Goal: Task Accomplishment & Management: Manage account settings

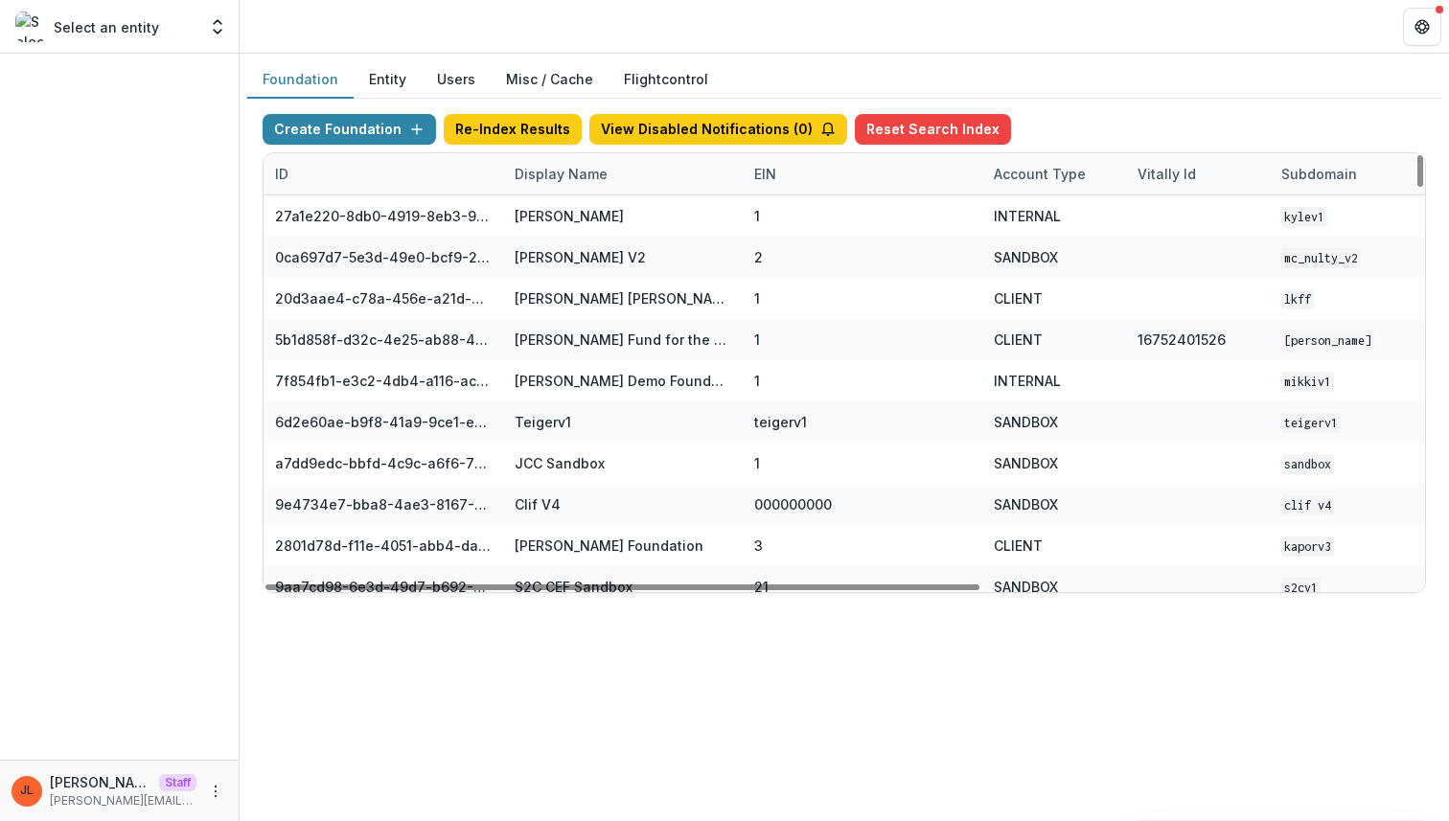
click at [595, 158] on div "Display Name" at bounding box center [623, 173] width 240 height 41
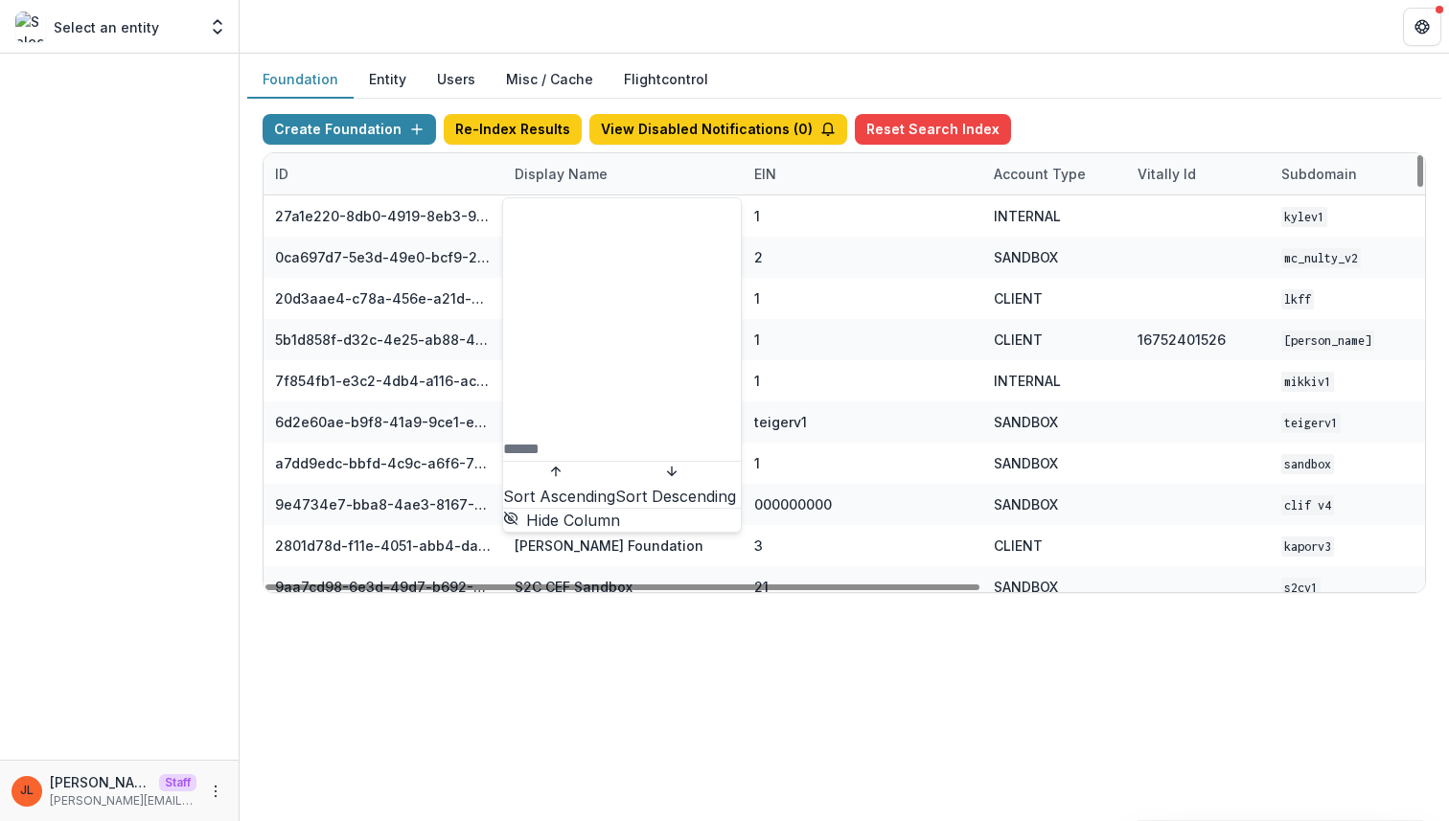
click at [566, 438] on input at bounding box center [579, 449] width 153 height 23
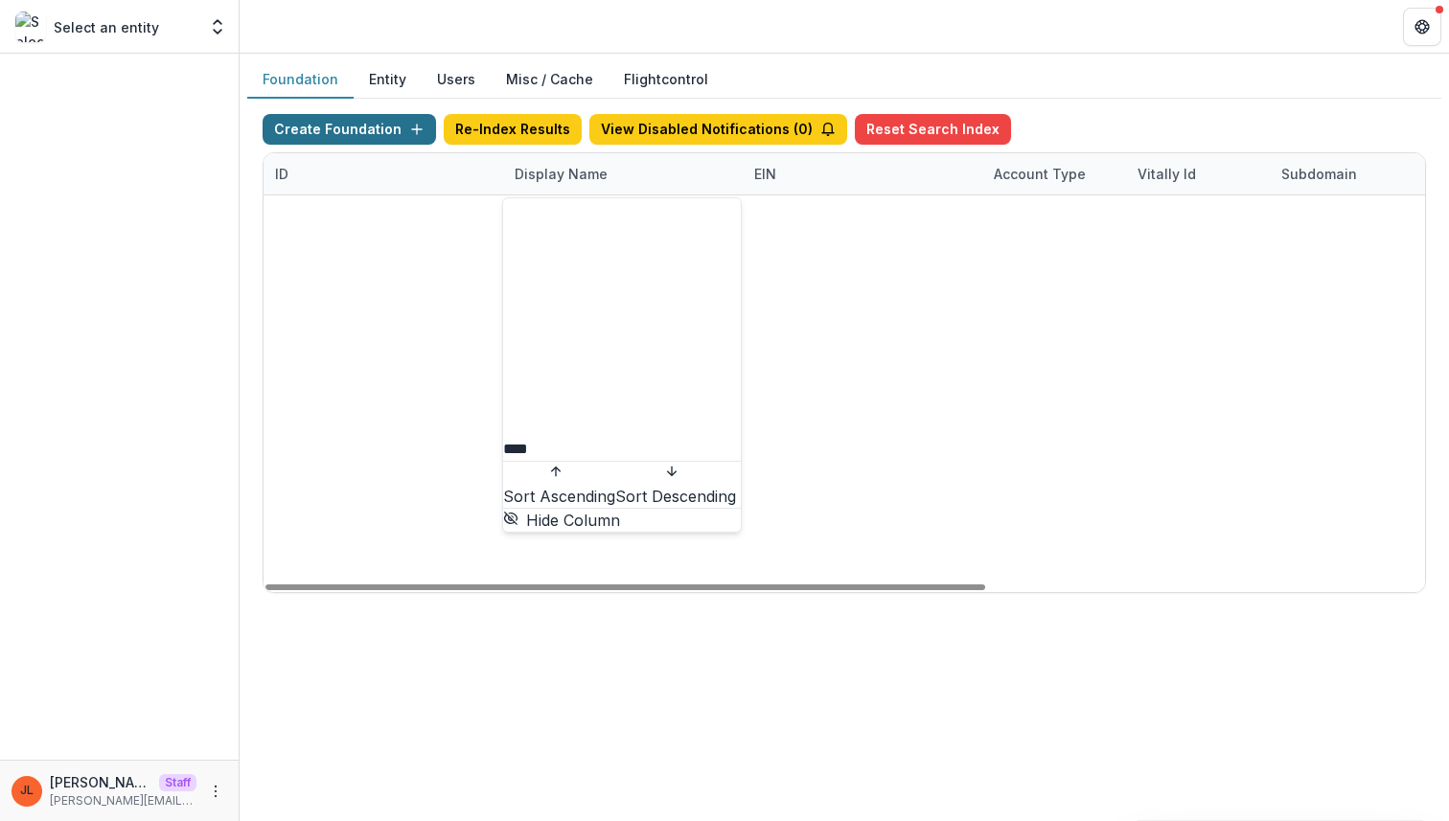
type input "***"
click at [378, 134] on button "Create Foundation" at bounding box center [349, 129] width 173 height 31
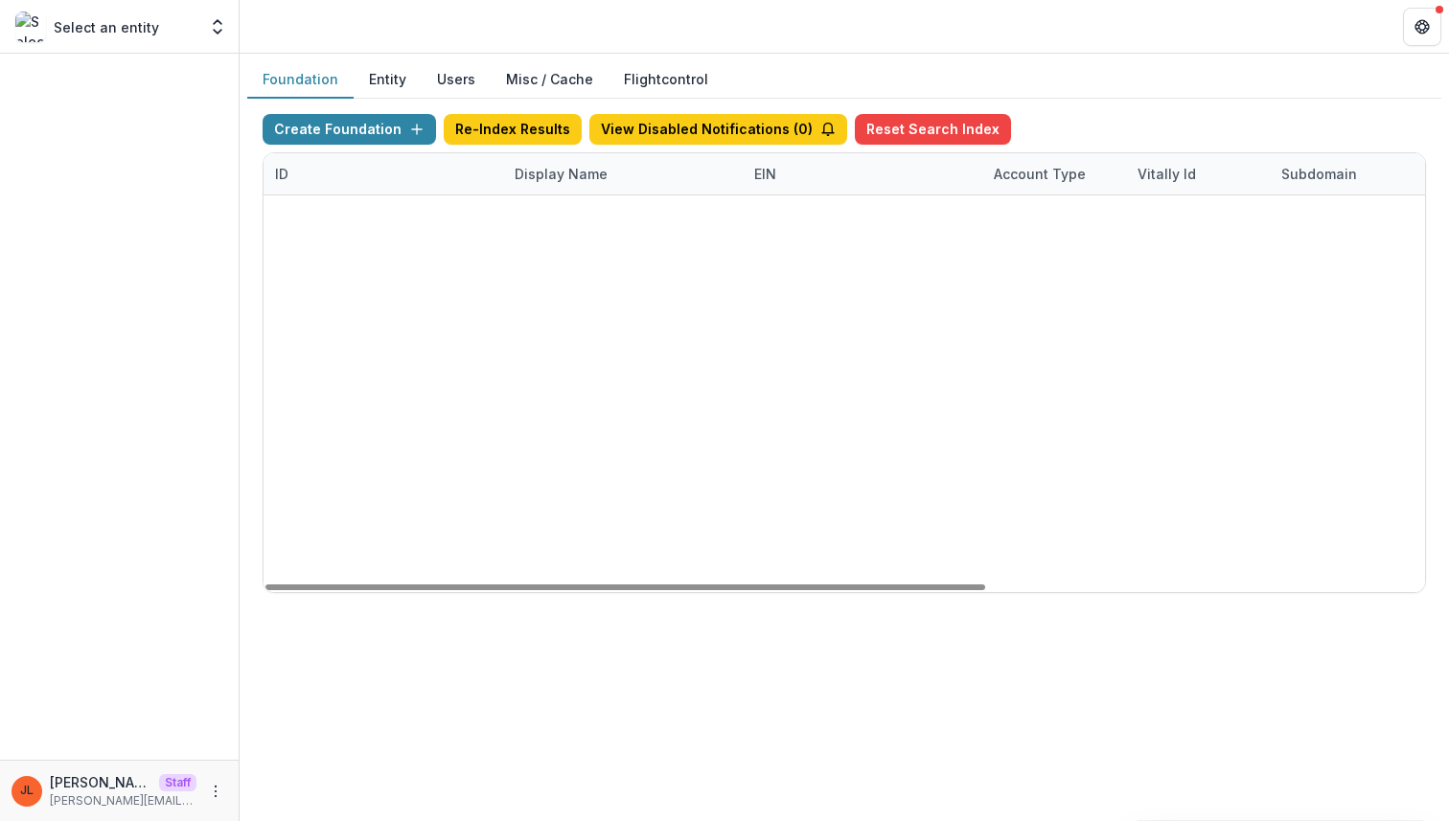
type input "**********"
type input "*"
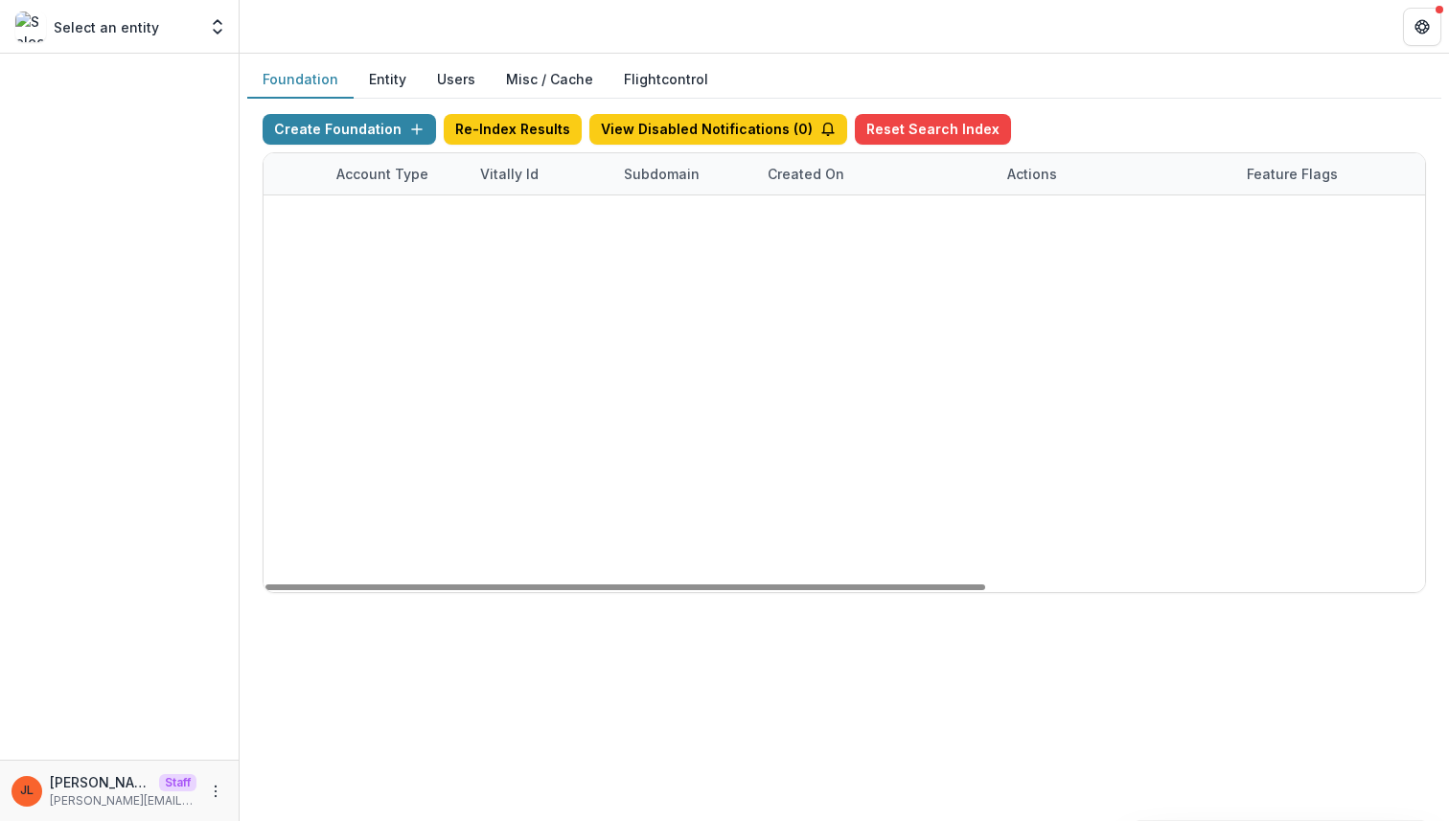
scroll to position [0, 707]
click at [981, 291] on link "Visit" at bounding box center [983, 299] width 53 height 31
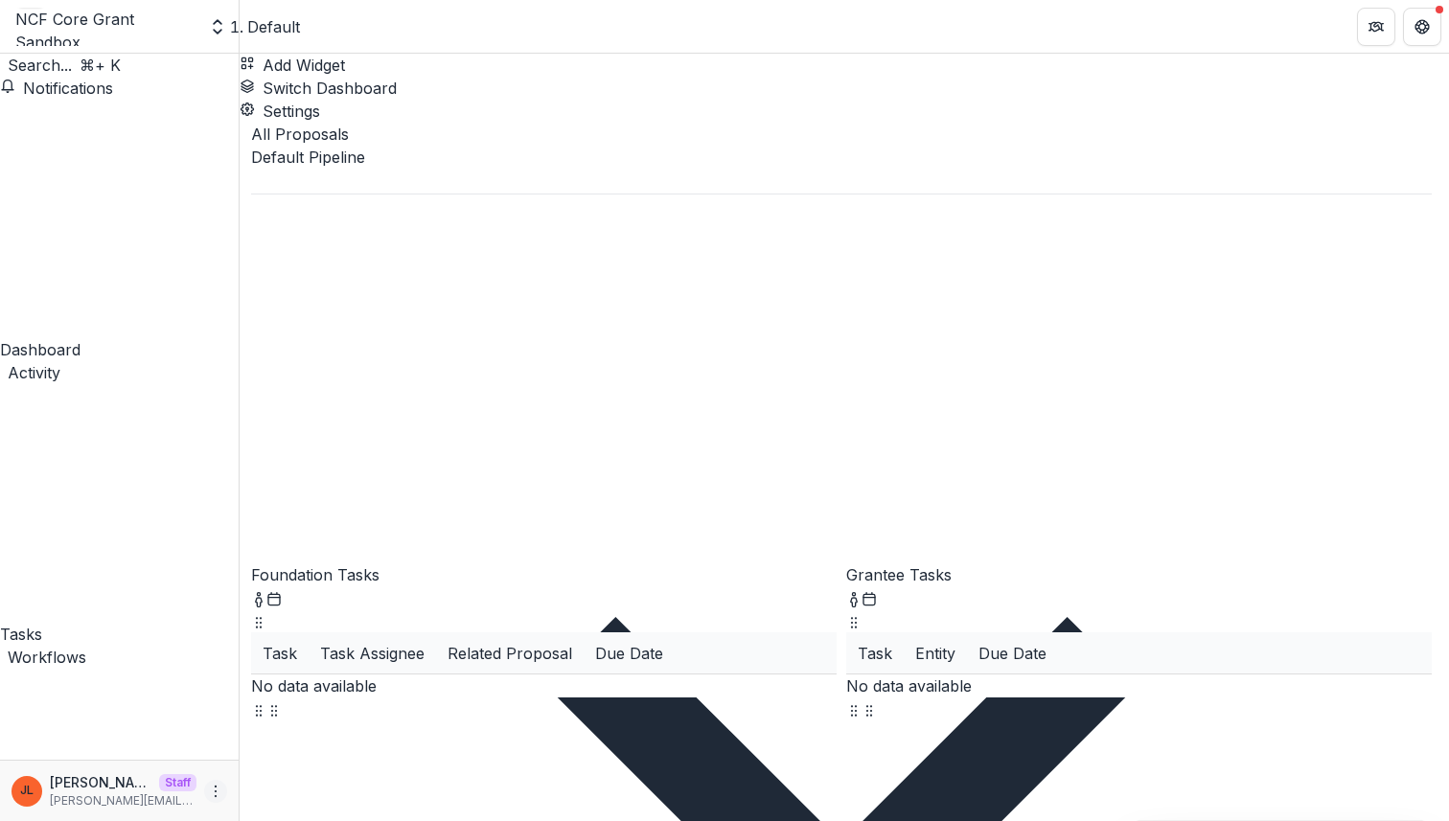
click at [216, 791] on circle "More" at bounding box center [216, 791] width 1 height 1
click at [272, 753] on link "User Settings" at bounding box center [342, 751] width 205 height 32
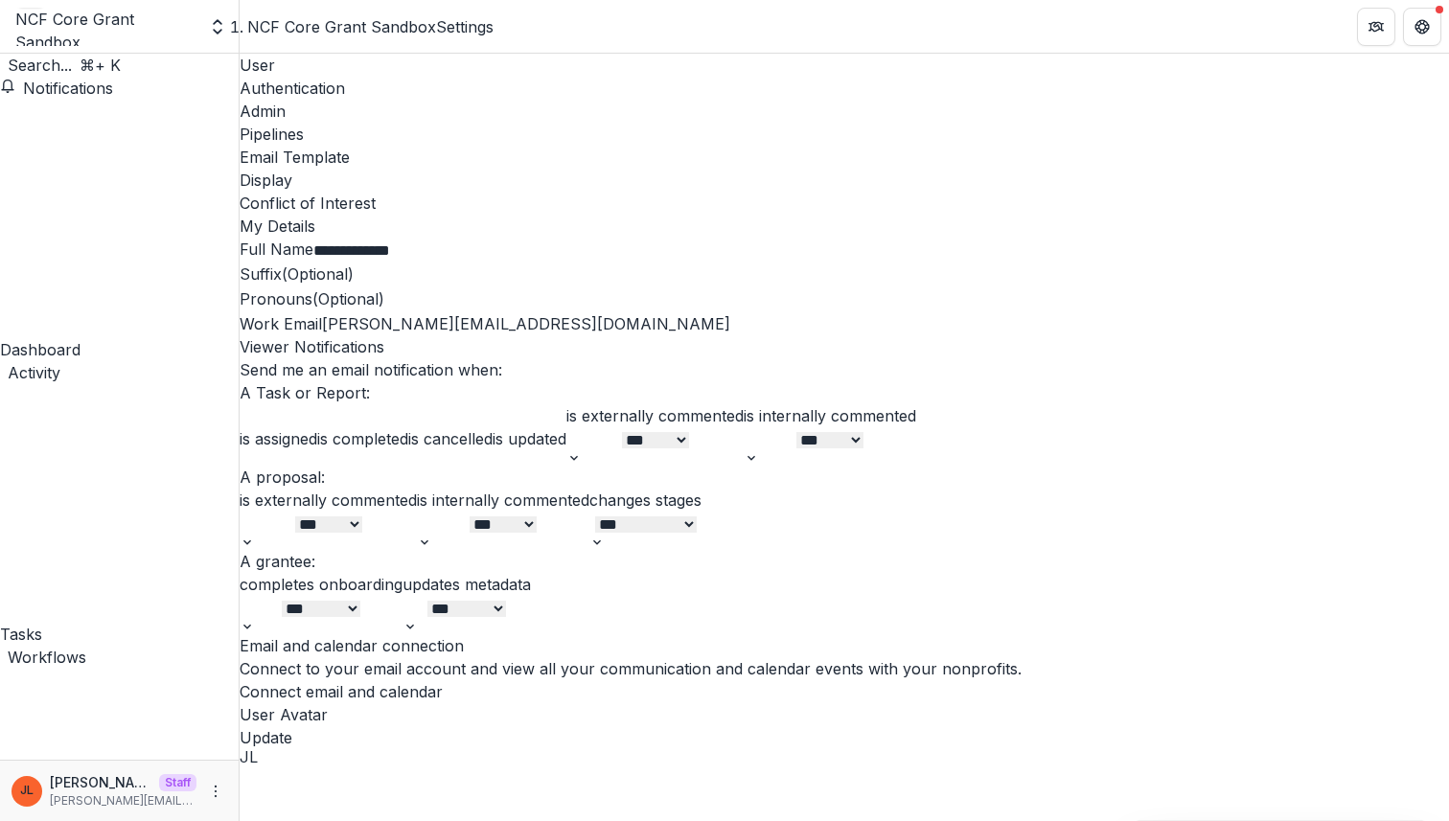
click at [451, 100] on div "Admin" at bounding box center [844, 111] width 1209 height 23
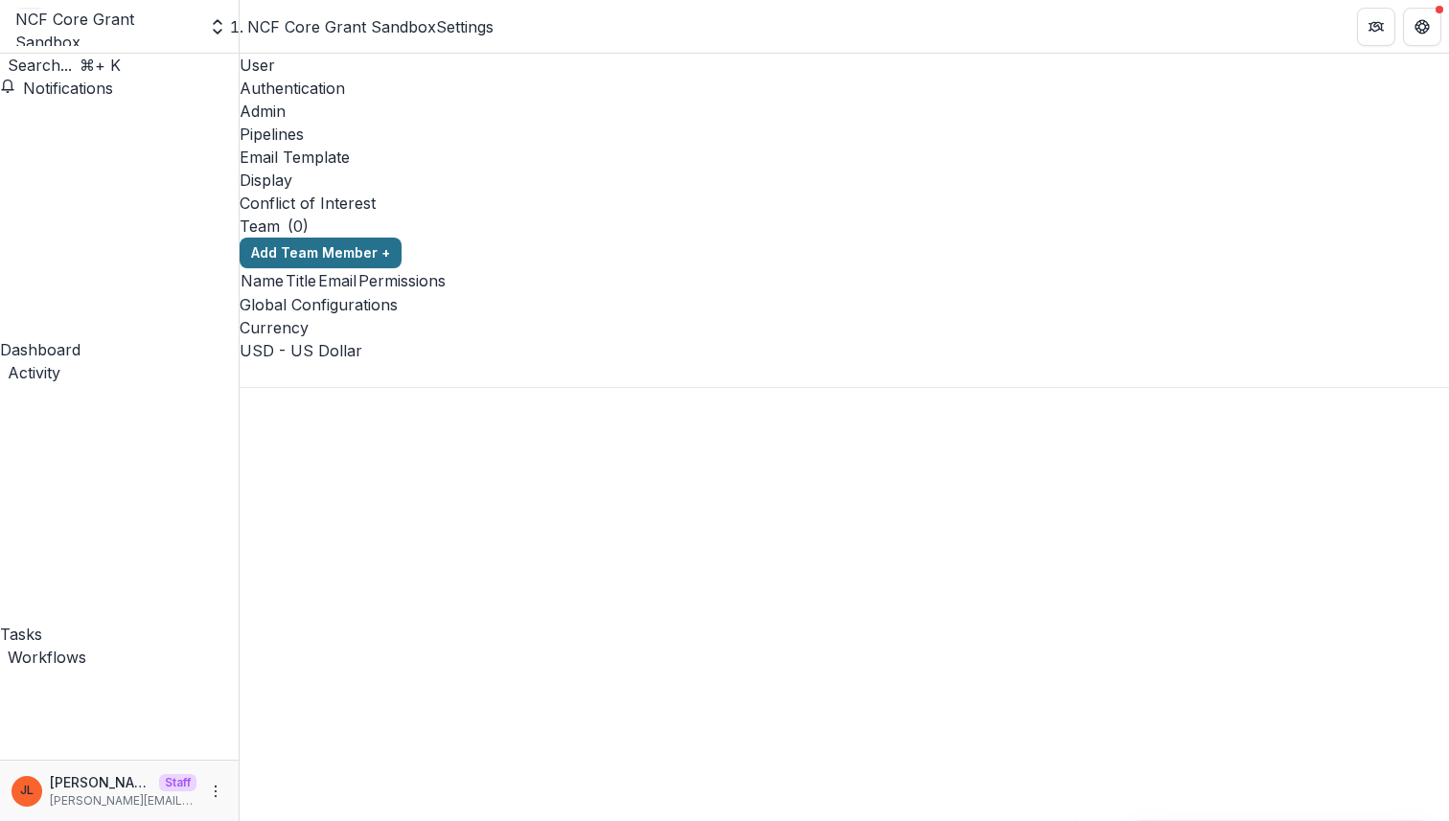
click at [402, 238] on button "Add Team Member +" at bounding box center [321, 253] width 162 height 31
type input "****"
type input "**********"
select select "*****"
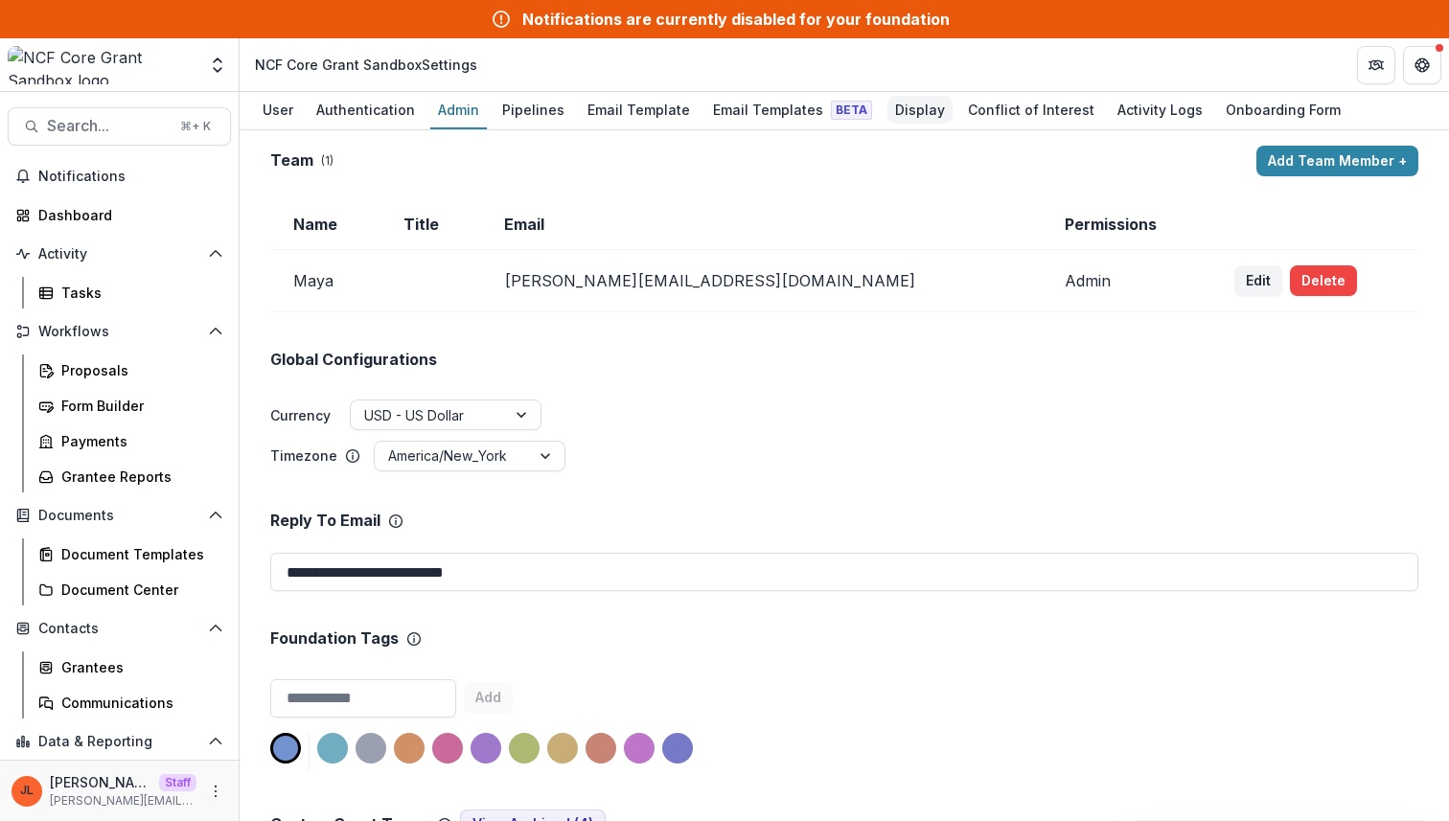
click at [917, 112] on div "Display" at bounding box center [919, 110] width 65 height 28
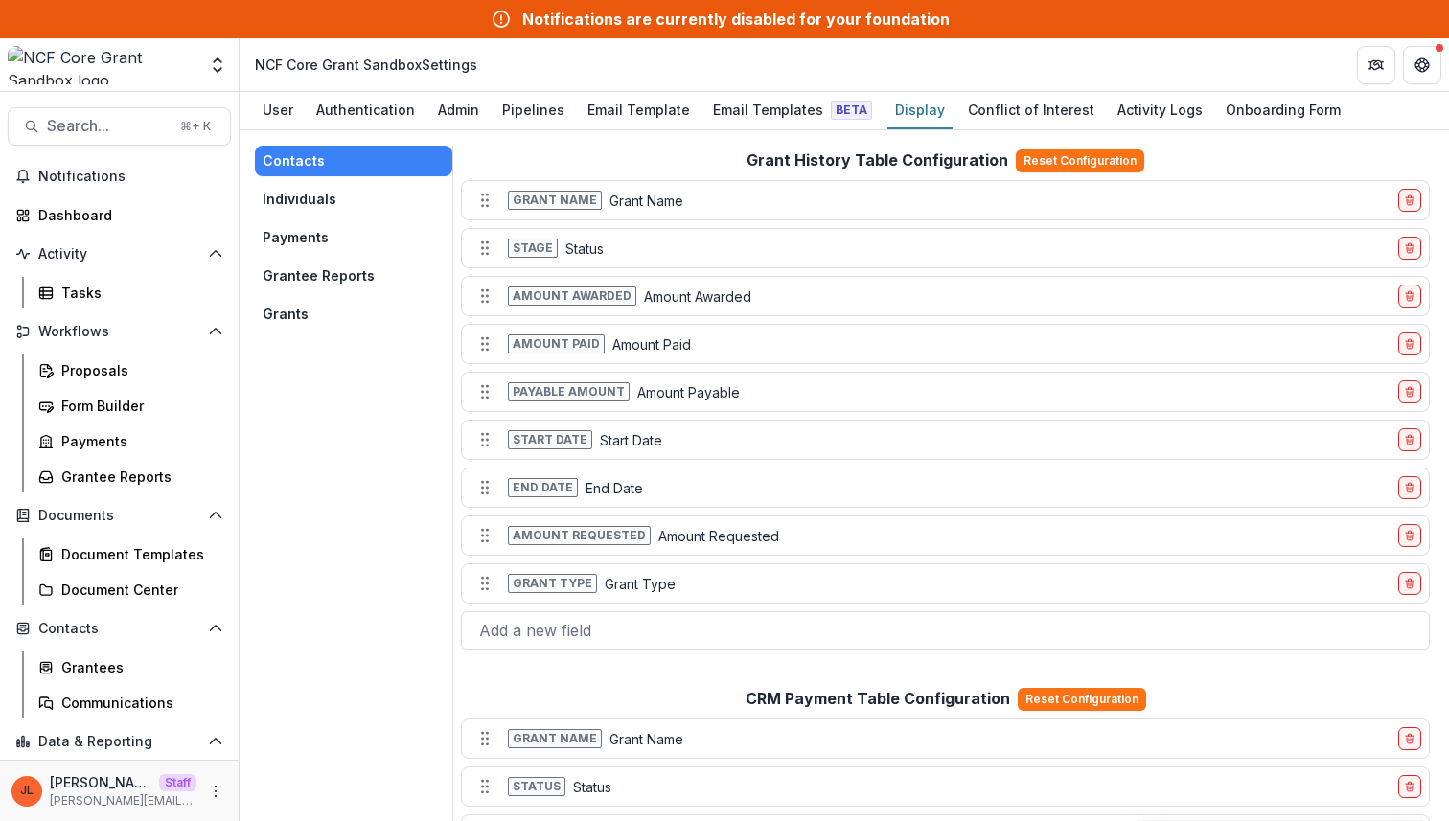
click at [309, 325] on button "Grants" at bounding box center [353, 314] width 197 height 31
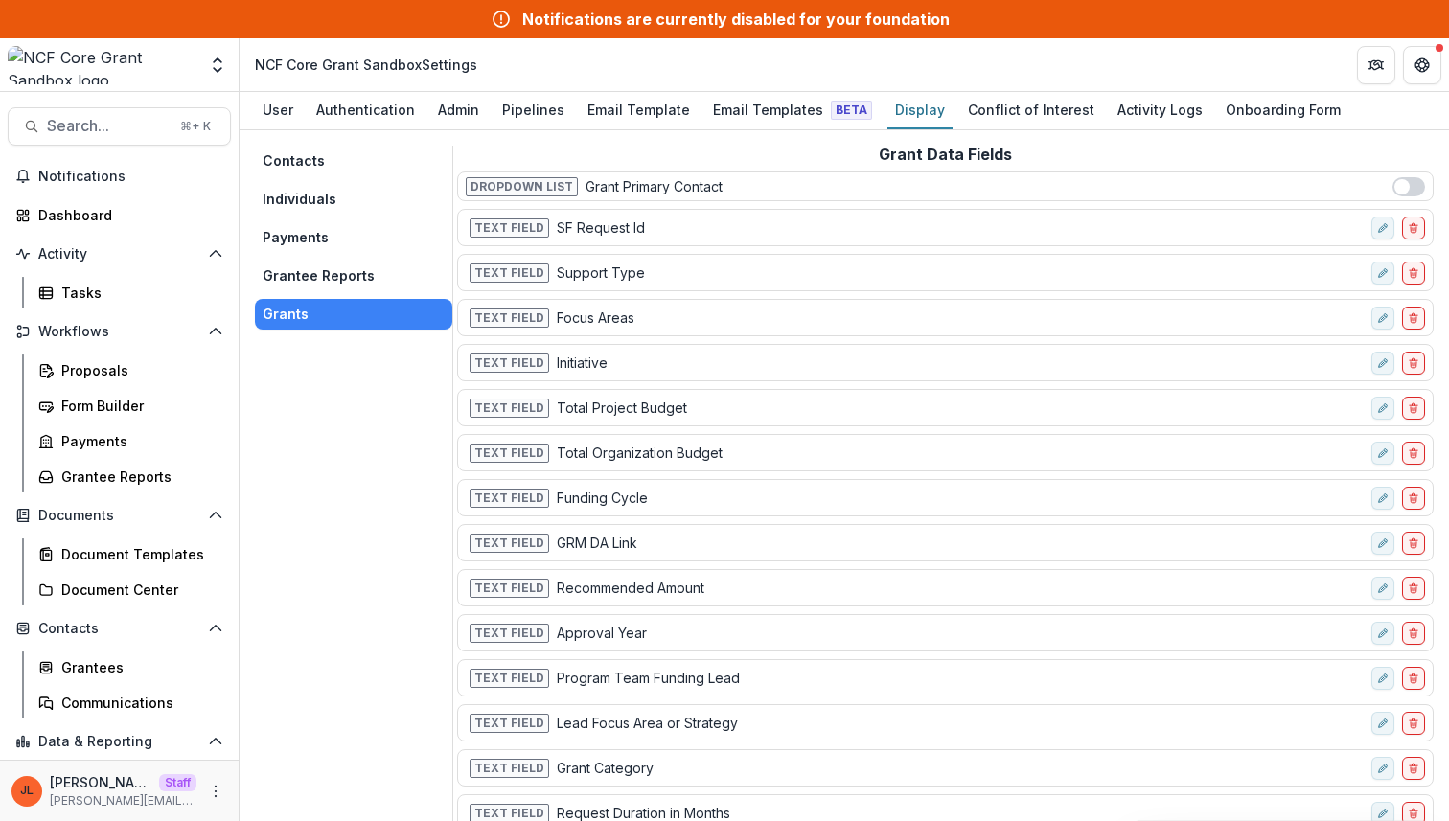
scroll to position [109, 0]
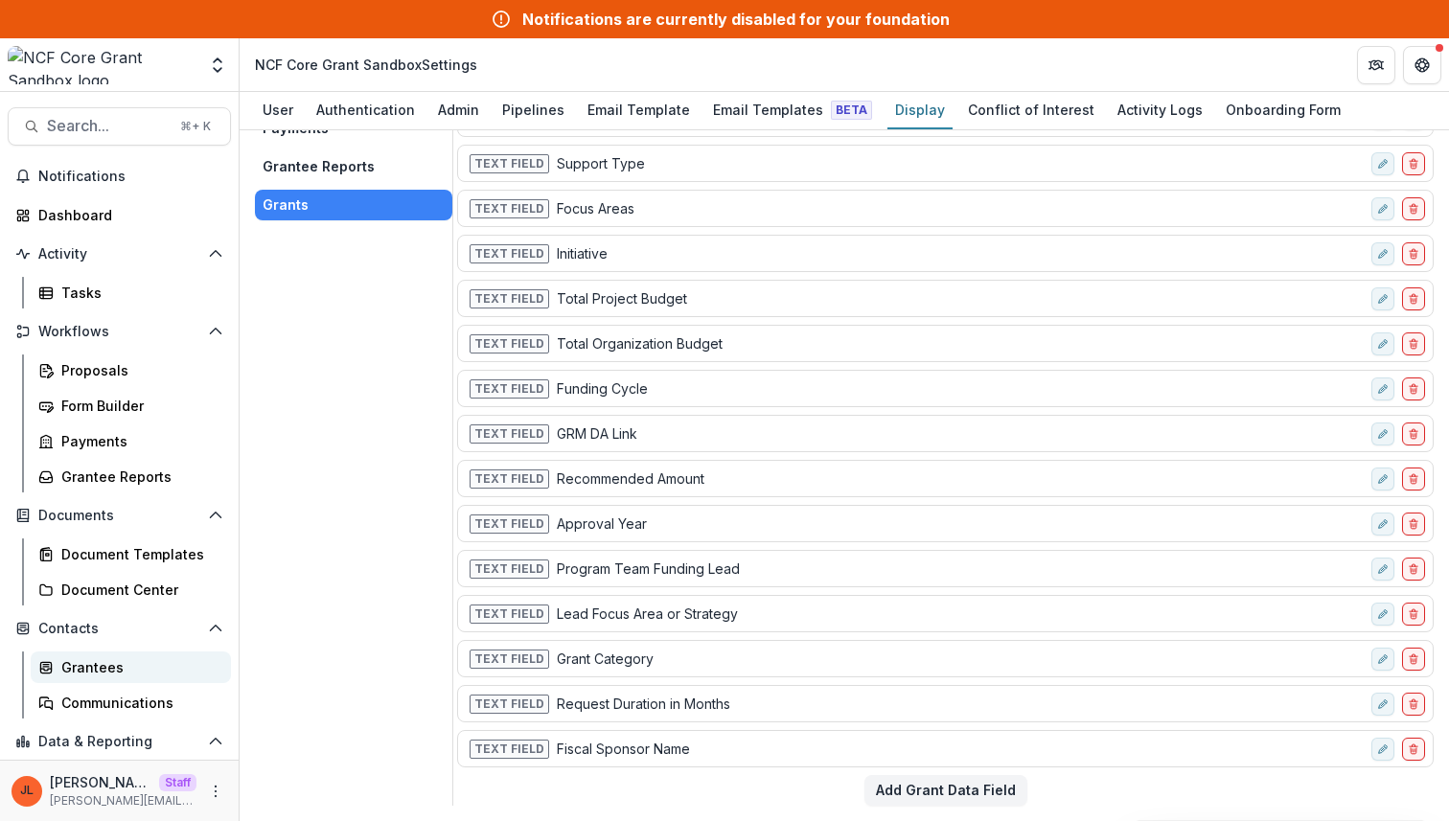
click at [139, 664] on div "Grantees" at bounding box center [138, 667] width 154 height 20
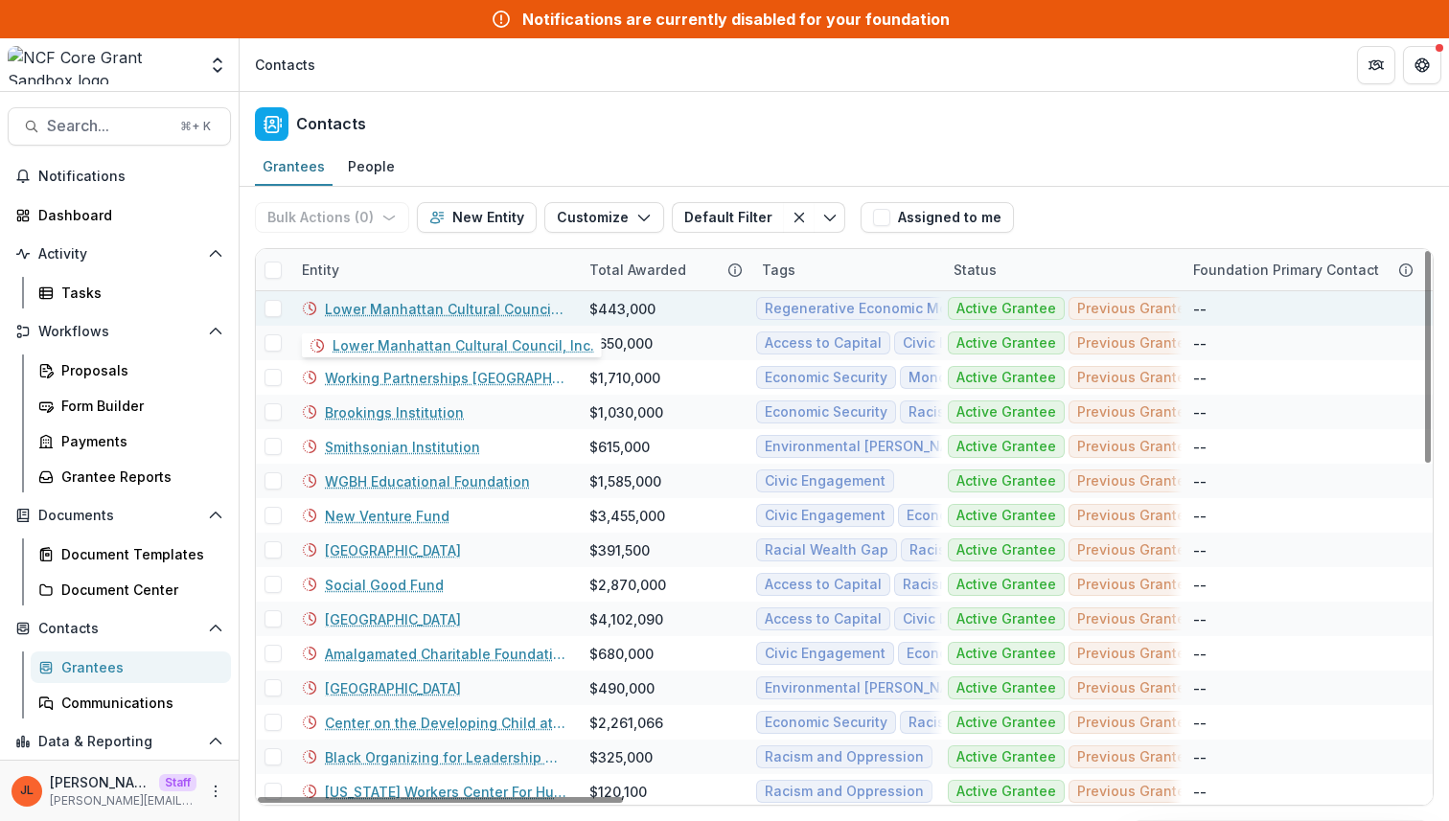
click at [469, 297] on div "Lower Manhattan Cultural Council, Inc." at bounding box center [434, 308] width 265 height 35
click at [469, 305] on link "Lower Manhattan Cultural Council, Inc." at bounding box center [446, 309] width 242 height 20
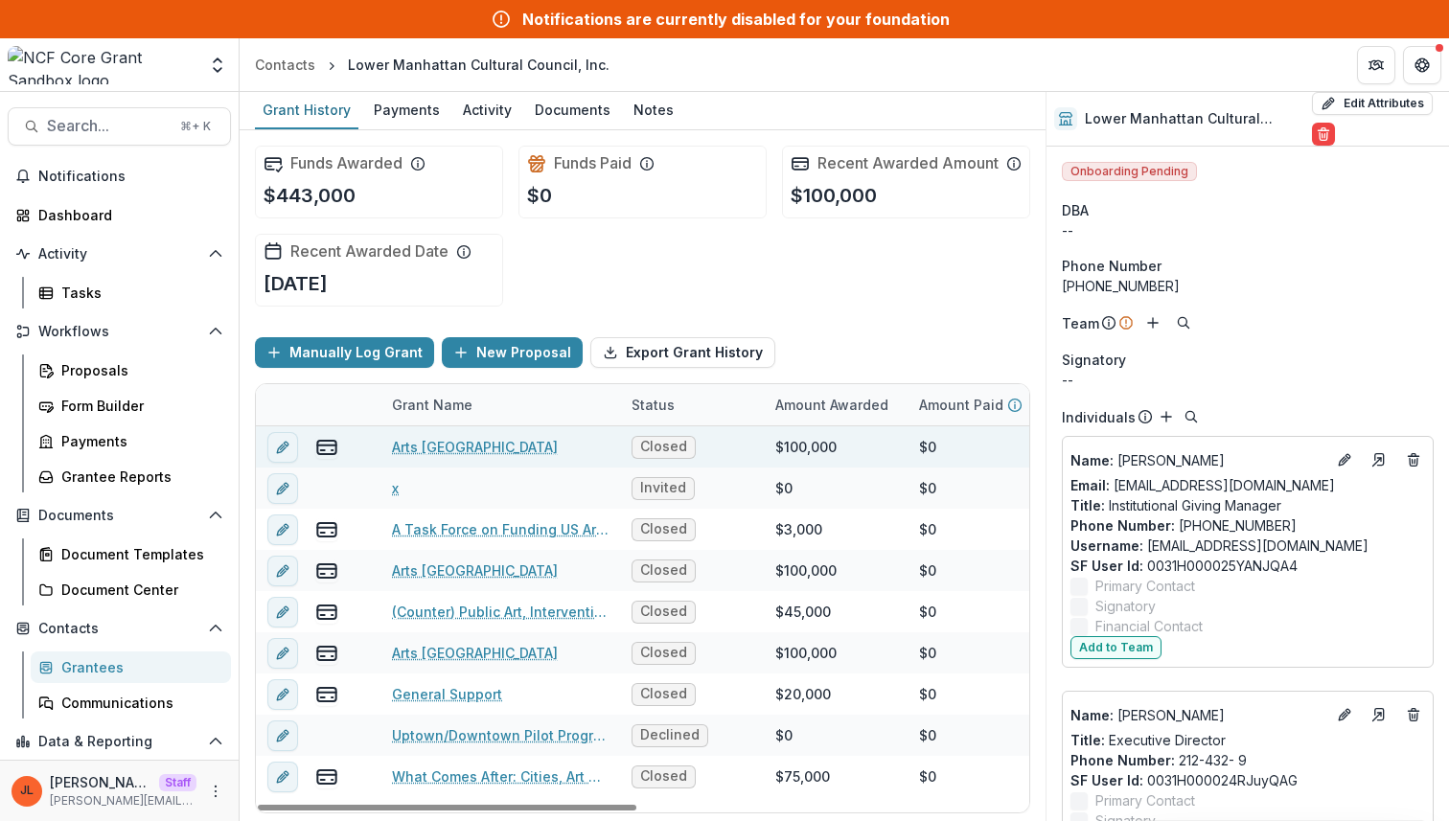
click at [448, 457] on link "Arts East River Waterfront" at bounding box center [475, 447] width 166 height 20
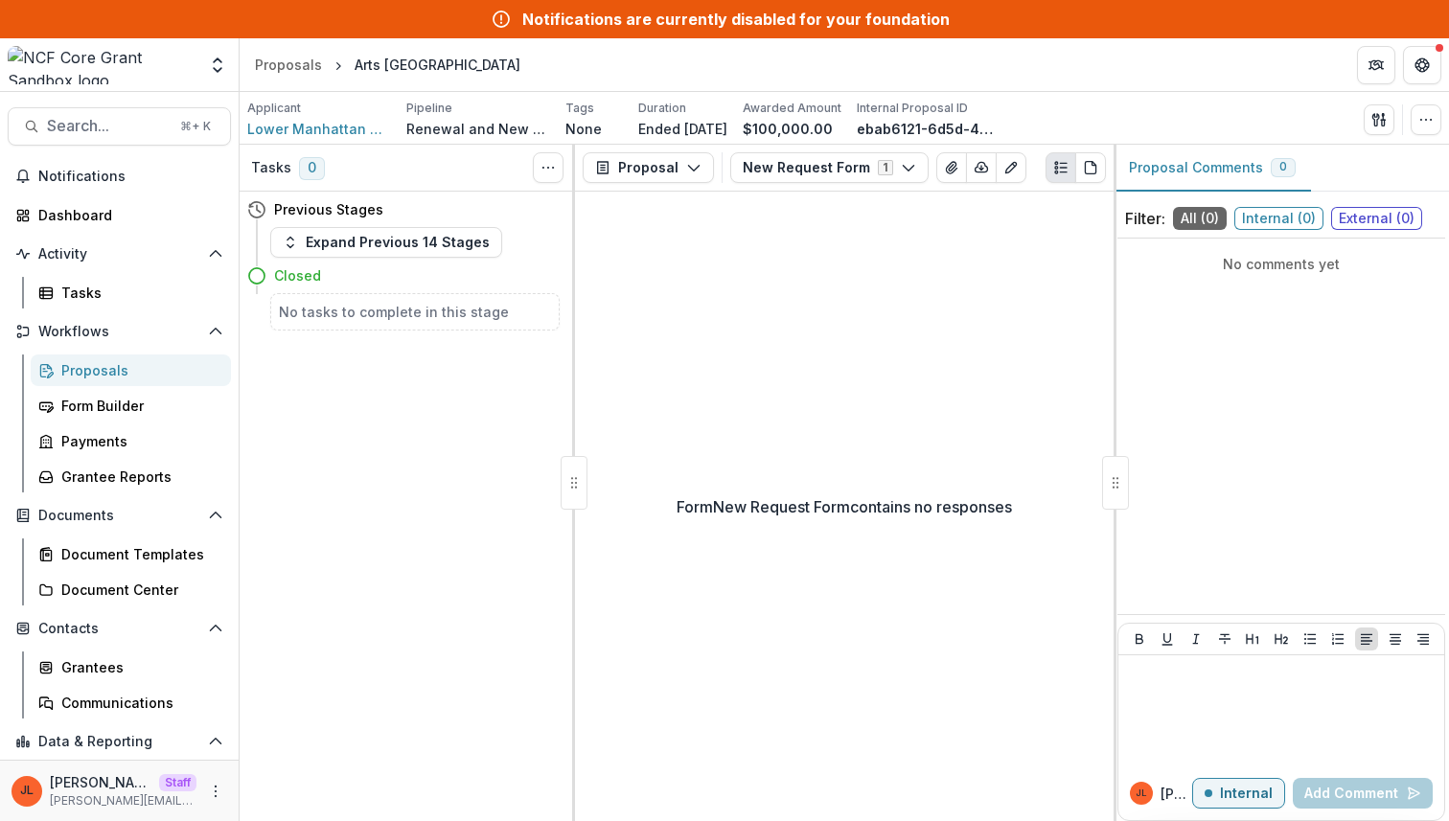
click at [885, 424] on div "Form New Request Form contains no responses" at bounding box center [844, 507] width 539 height 630
click at [886, 169] on button "New Request Form 1" at bounding box center [829, 167] width 198 height 31
click at [868, 238] on span "New Request Form" at bounding box center [853, 240] width 175 height 20
click at [840, 390] on div "Form New Request Form contains no responses" at bounding box center [844, 507] width 539 height 630
click at [888, 169] on button "New Request Form 1" at bounding box center [829, 167] width 198 height 31
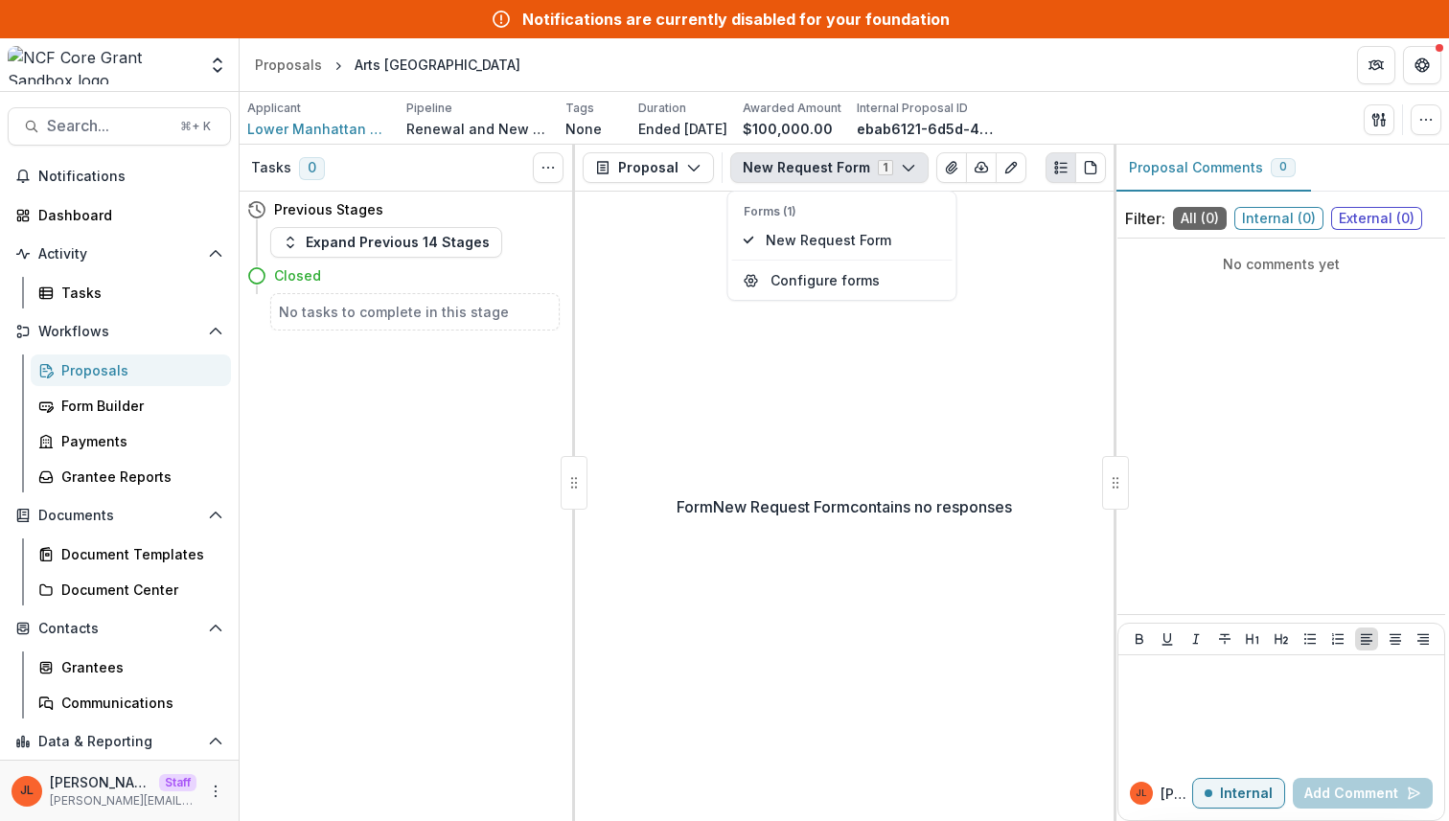
click at [855, 426] on div "Form New Request Form contains no responses" at bounding box center [844, 507] width 539 height 630
click at [886, 170] on button "New Request Form 1" at bounding box center [829, 167] width 198 height 31
click at [815, 501] on p "Form New Request Form contains no responses" at bounding box center [844, 506] width 335 height 23
click at [845, 170] on button "New Request Form 1" at bounding box center [829, 167] width 198 height 31
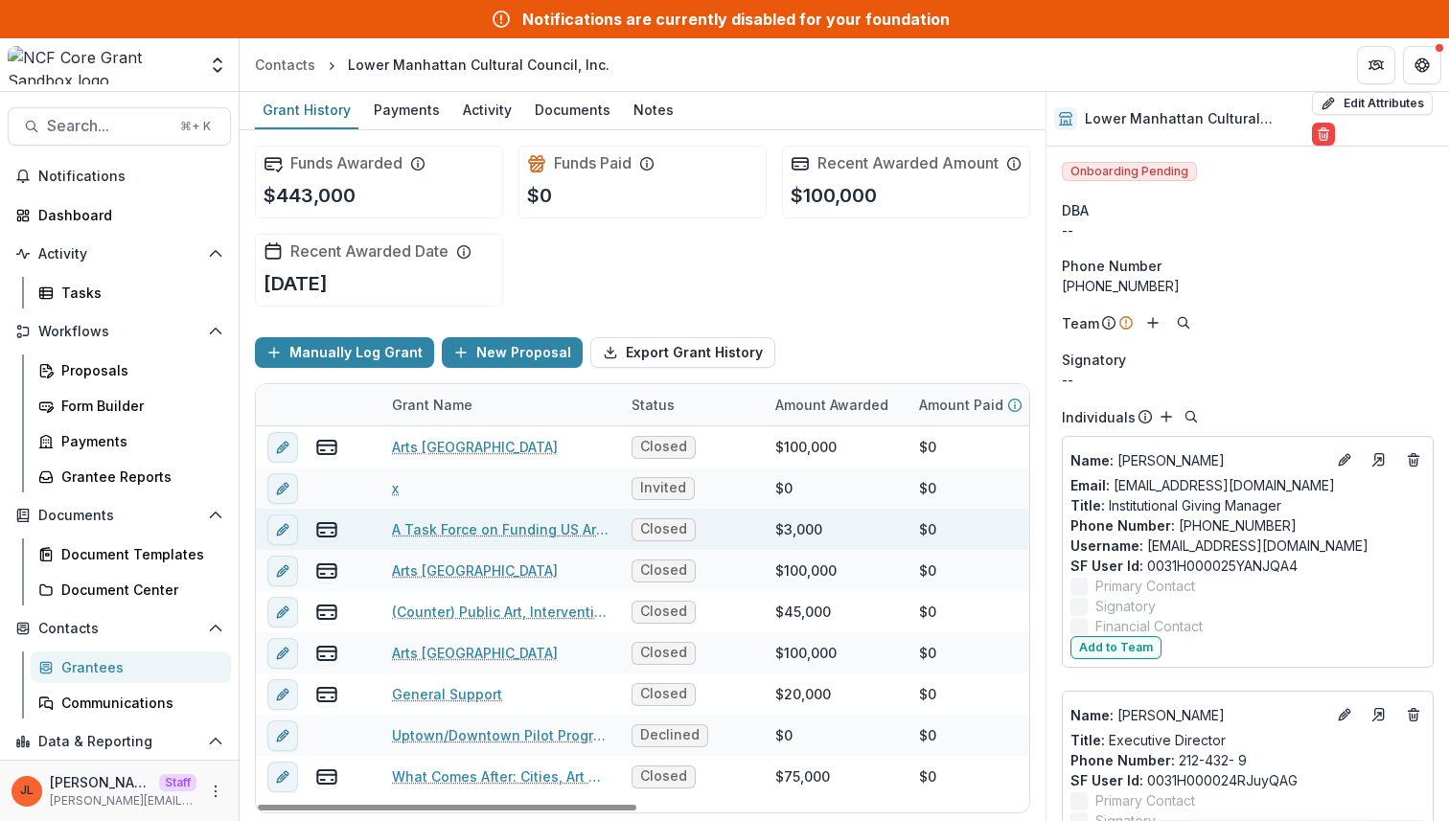
click at [543, 550] on div "A Task Force on Funding US Artists and Artists' Organizations" at bounding box center [500, 529] width 217 height 41
click at [543, 540] on link "A Task Force on Funding US Artists and Artists' Organizations" at bounding box center [500, 529] width 217 height 20
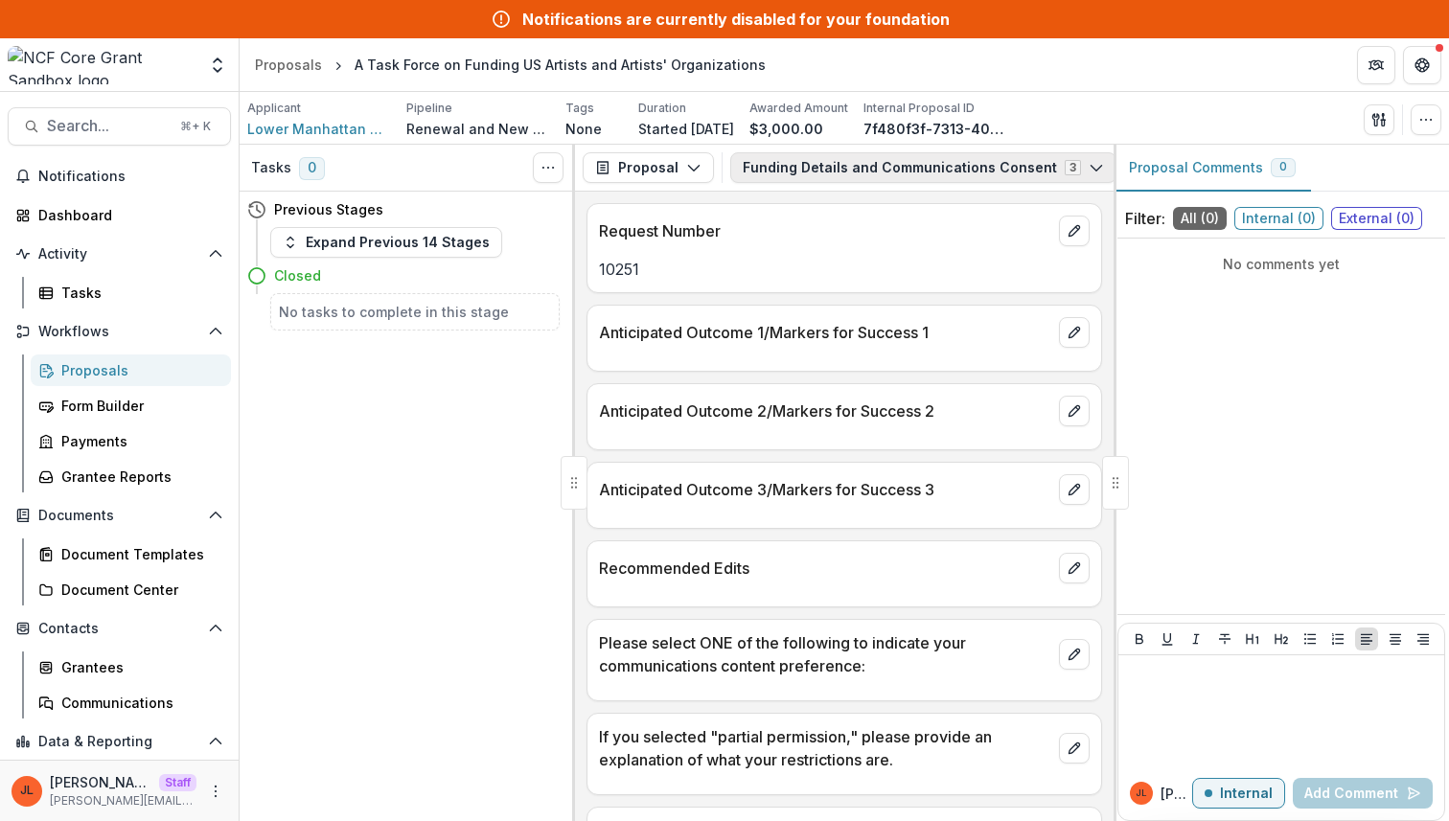
click at [840, 172] on button "Funding Details and Communications Consent 3" at bounding box center [923, 167] width 386 height 31
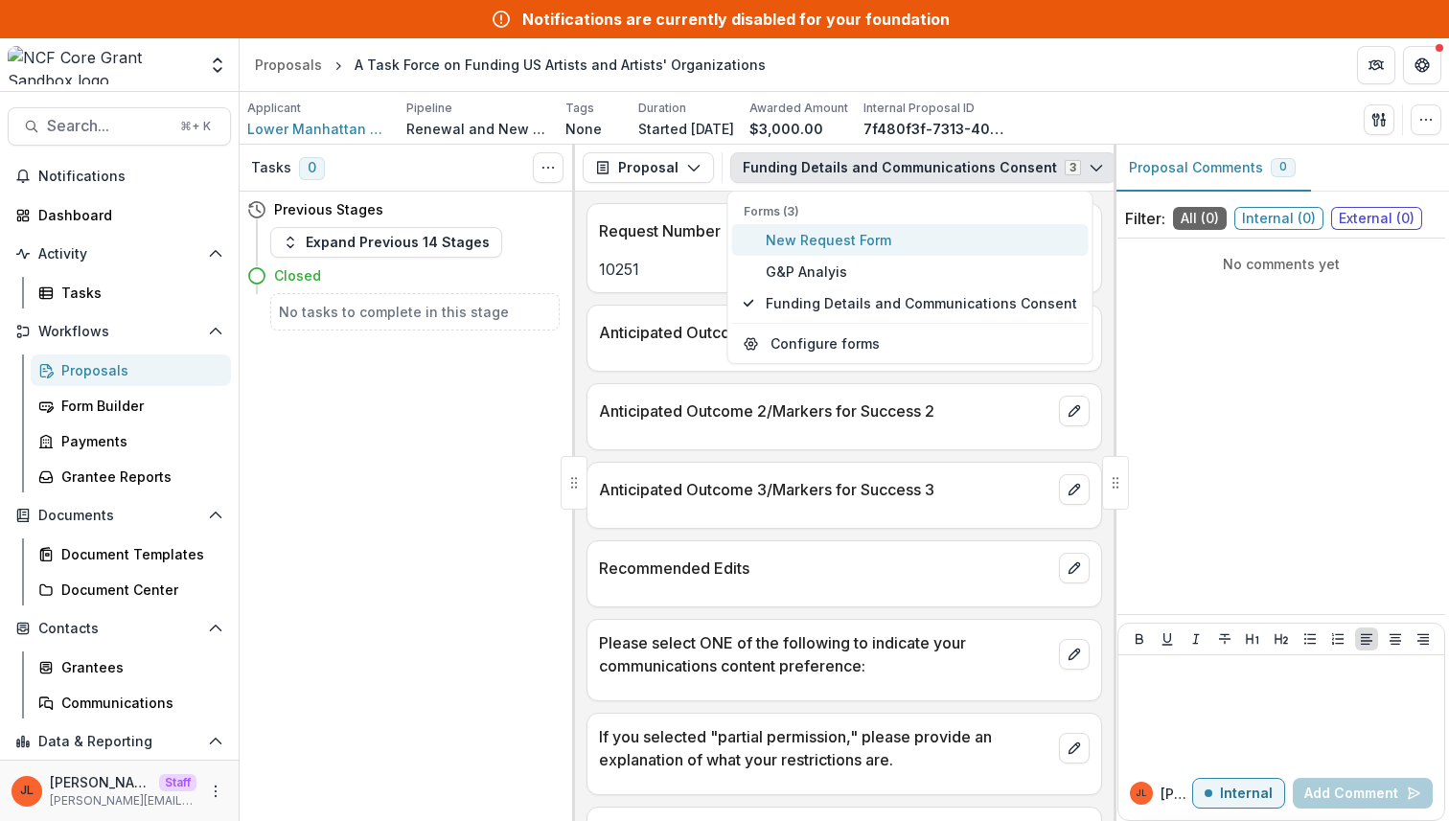
click at [841, 246] on span "New Request Form" at bounding box center [921, 240] width 311 height 20
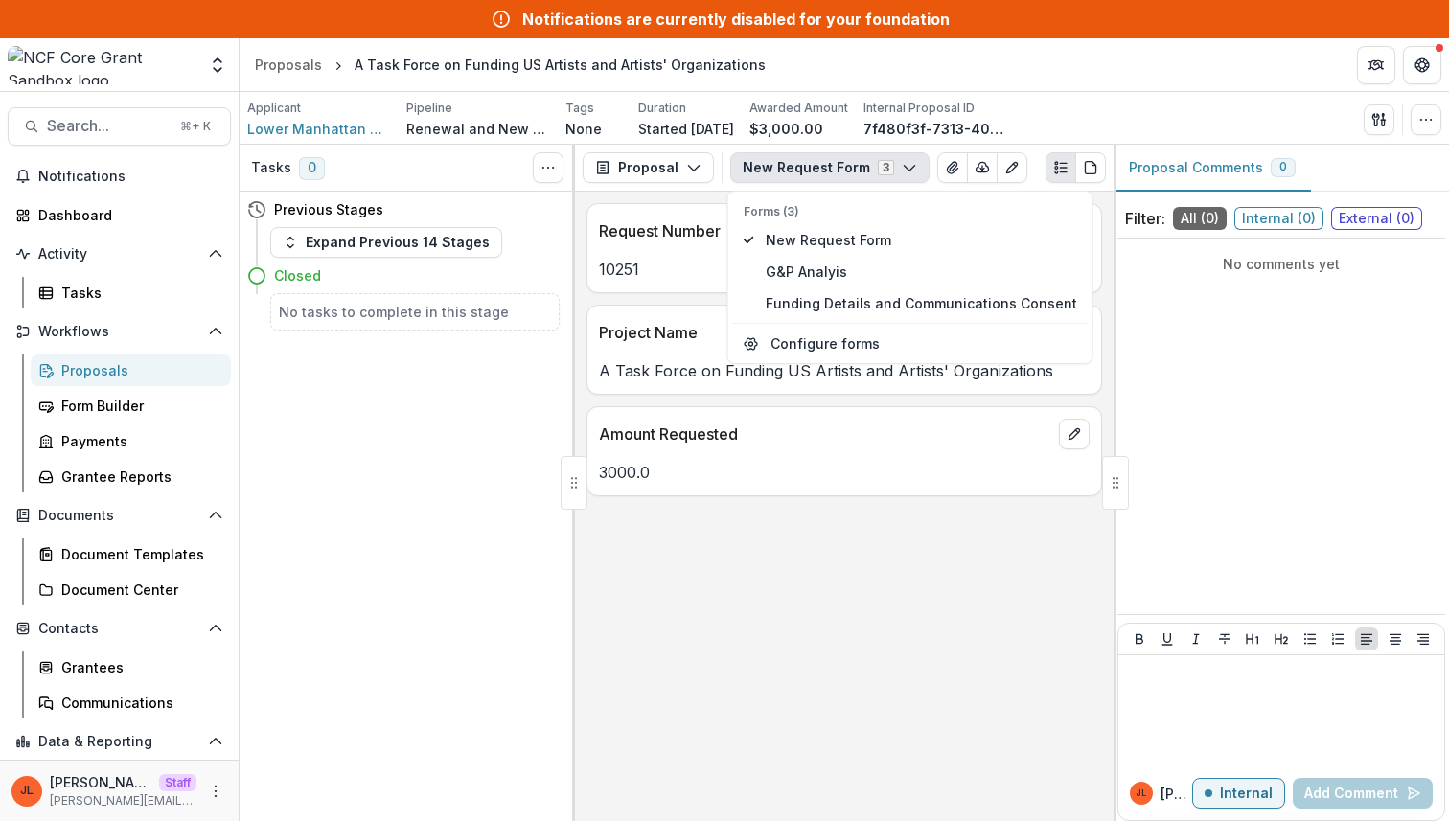
click at [809, 469] on p "3000.0" at bounding box center [844, 472] width 491 height 23
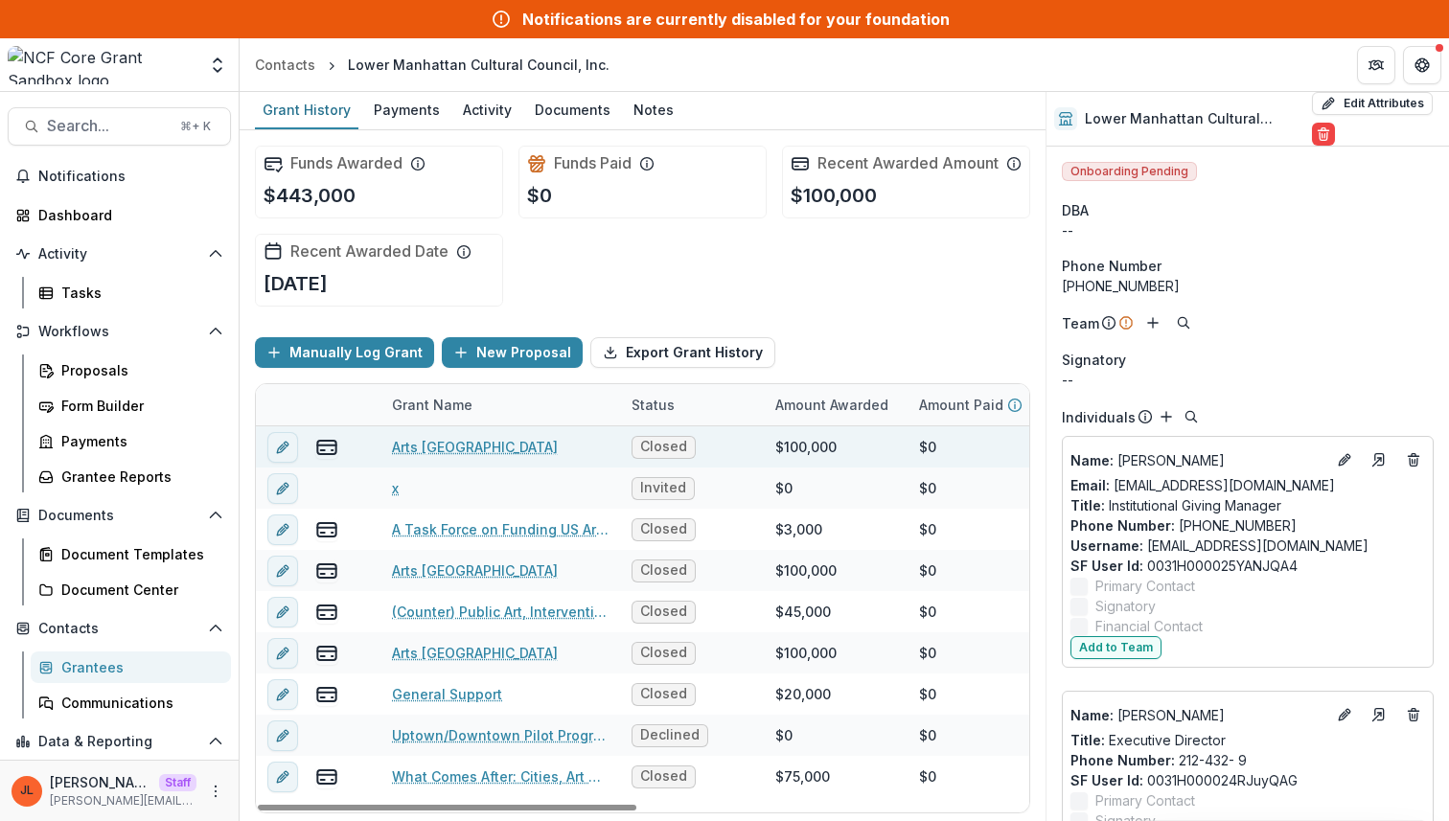
click at [535, 457] on link "Arts East River Waterfront" at bounding box center [475, 447] width 166 height 20
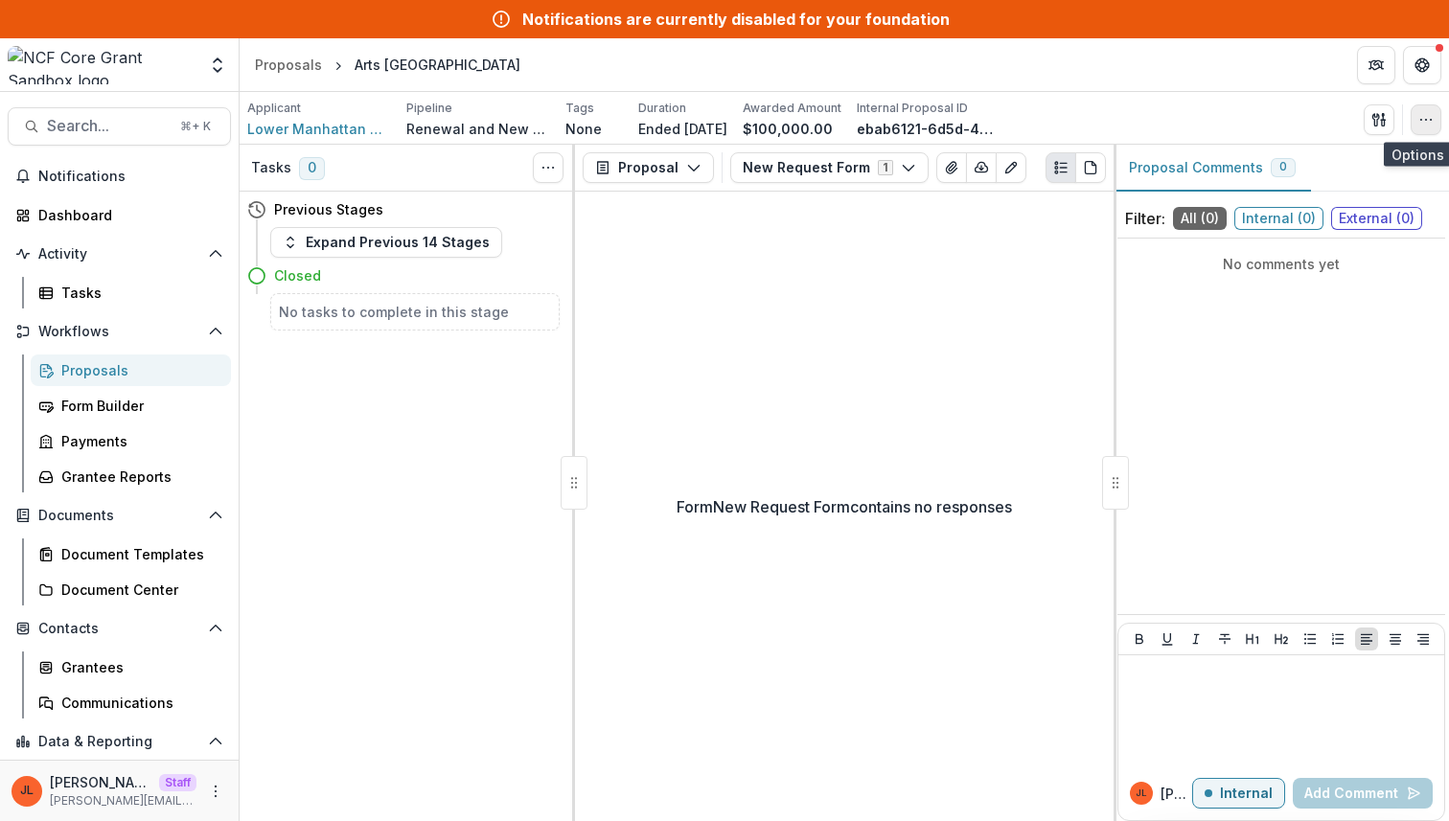
click at [1435, 113] on button "button" at bounding box center [1426, 119] width 31 height 31
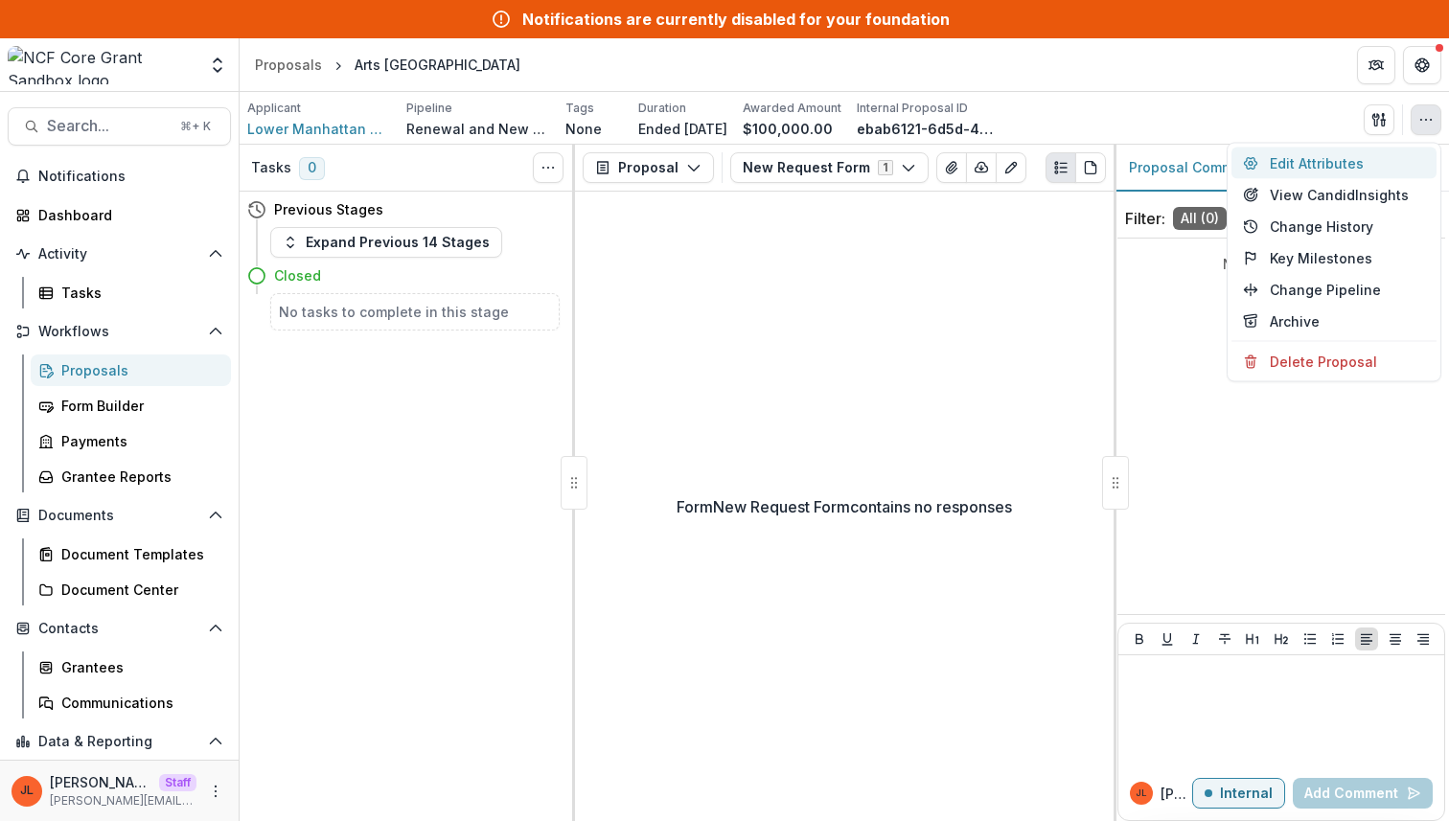
click at [1338, 165] on button "Edit Attributes" at bounding box center [1333, 164] width 205 height 32
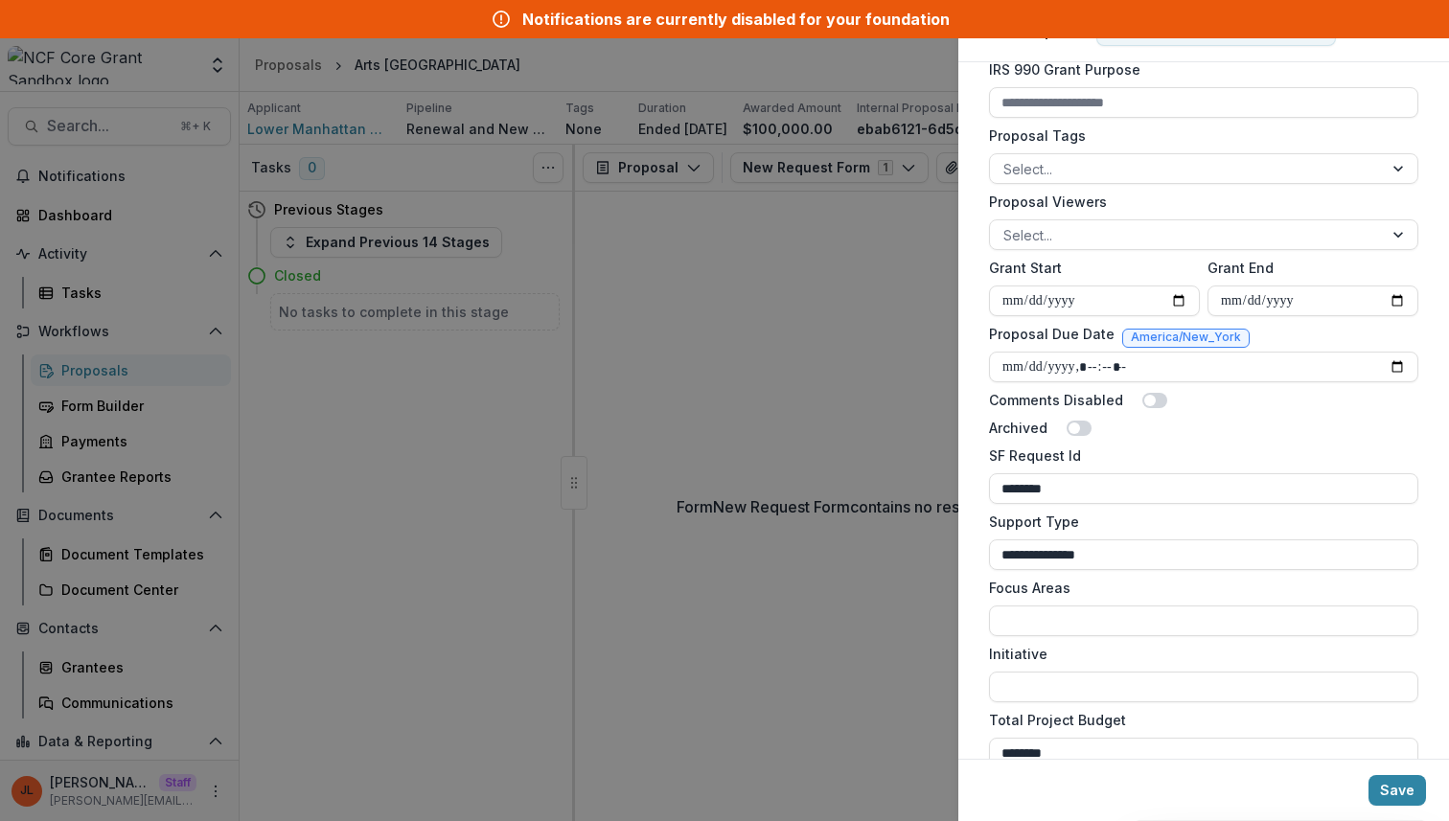
scroll to position [663, 0]
click at [795, 556] on div "**********" at bounding box center [724, 410] width 1449 height 821
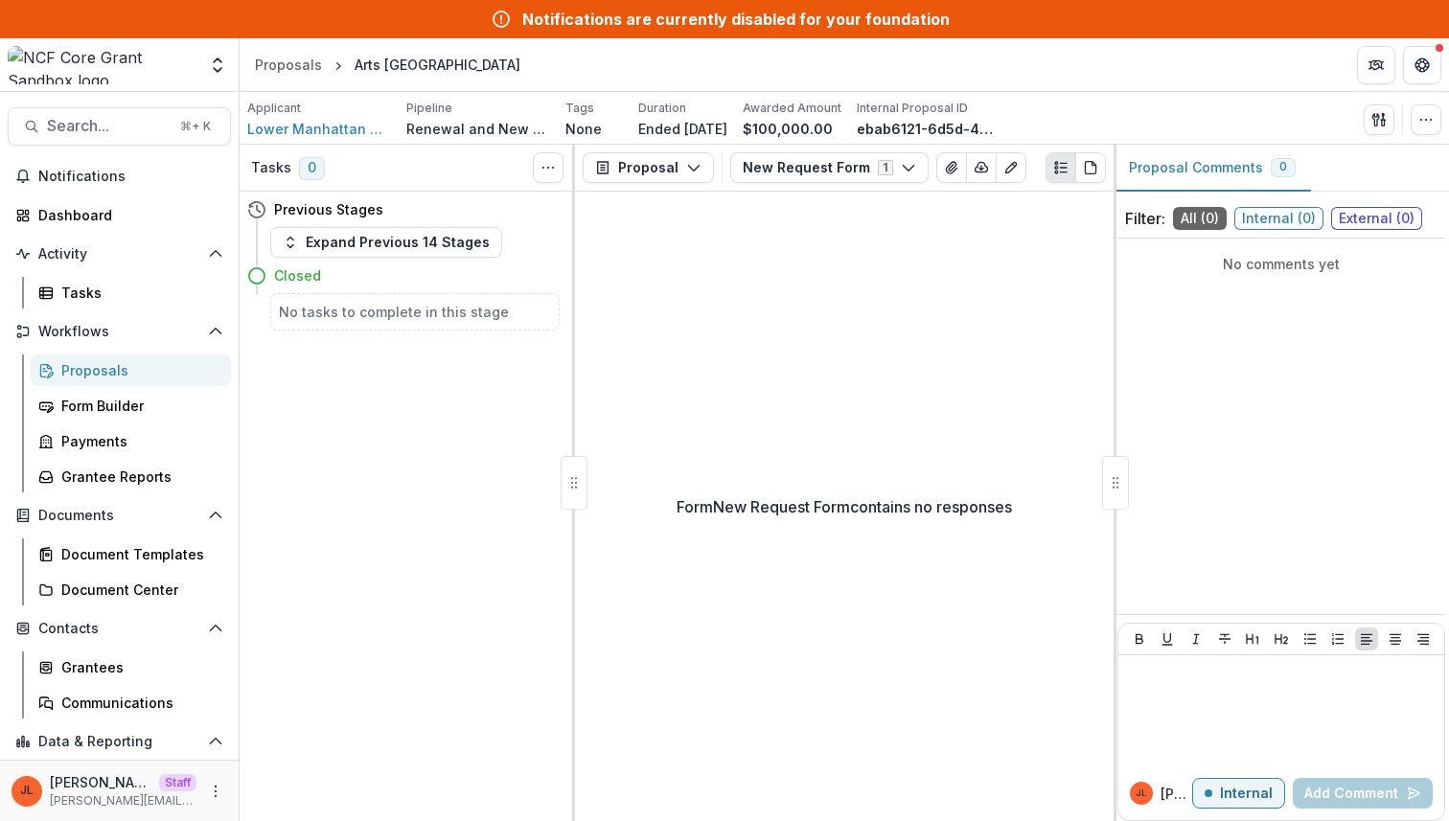
click at [755, 324] on div "Form New Request Form contains no responses" at bounding box center [844, 507] width 539 height 630
click at [812, 249] on div "Form New Request Form contains no responses" at bounding box center [844, 506] width 539 height 631
click at [817, 165] on button "New Request Form 1" at bounding box center [829, 167] width 198 height 31
click at [935, 380] on div "Form New Request Form contains no responses" at bounding box center [844, 506] width 539 height 631
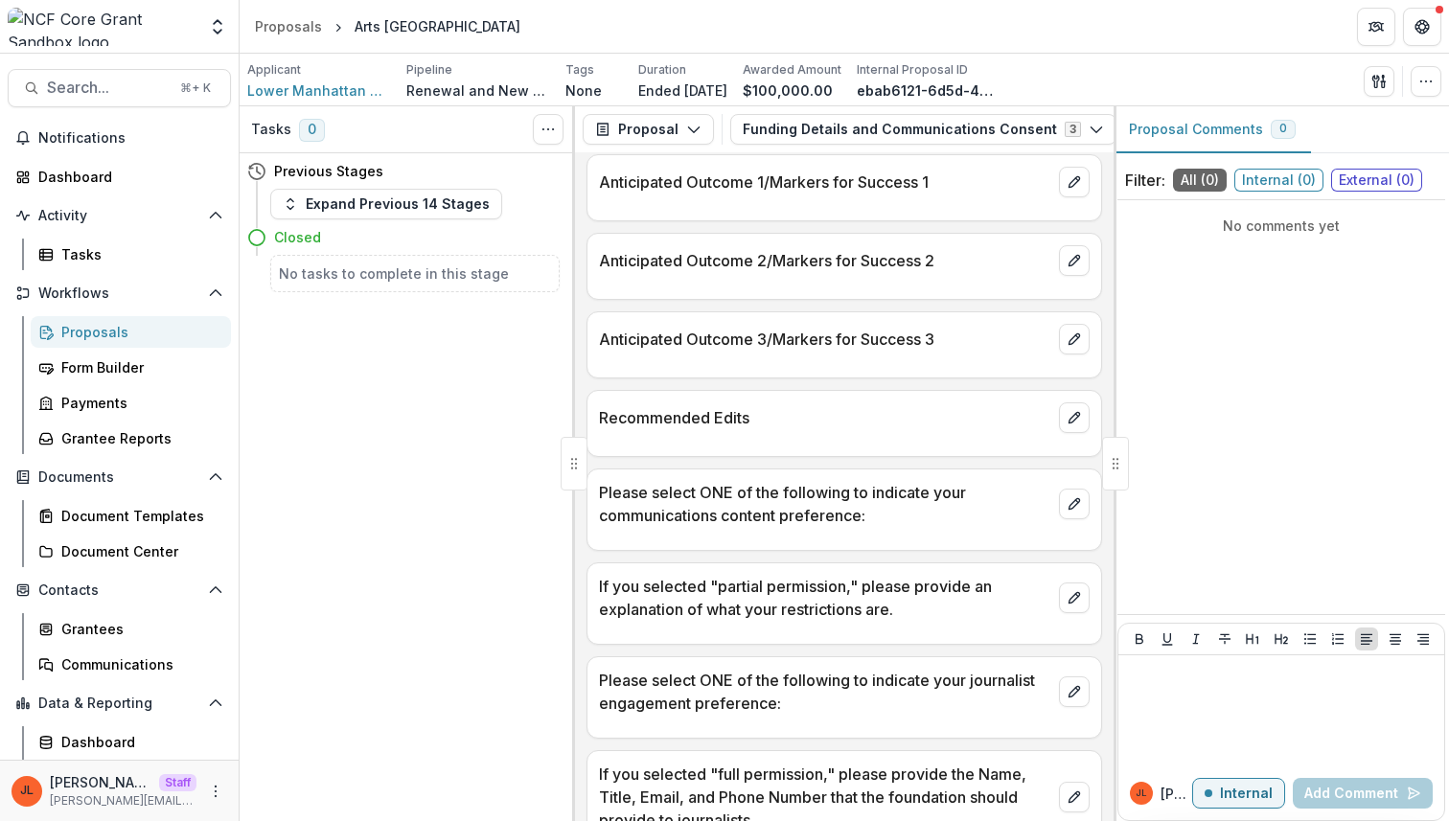
scroll to position [161, 0]
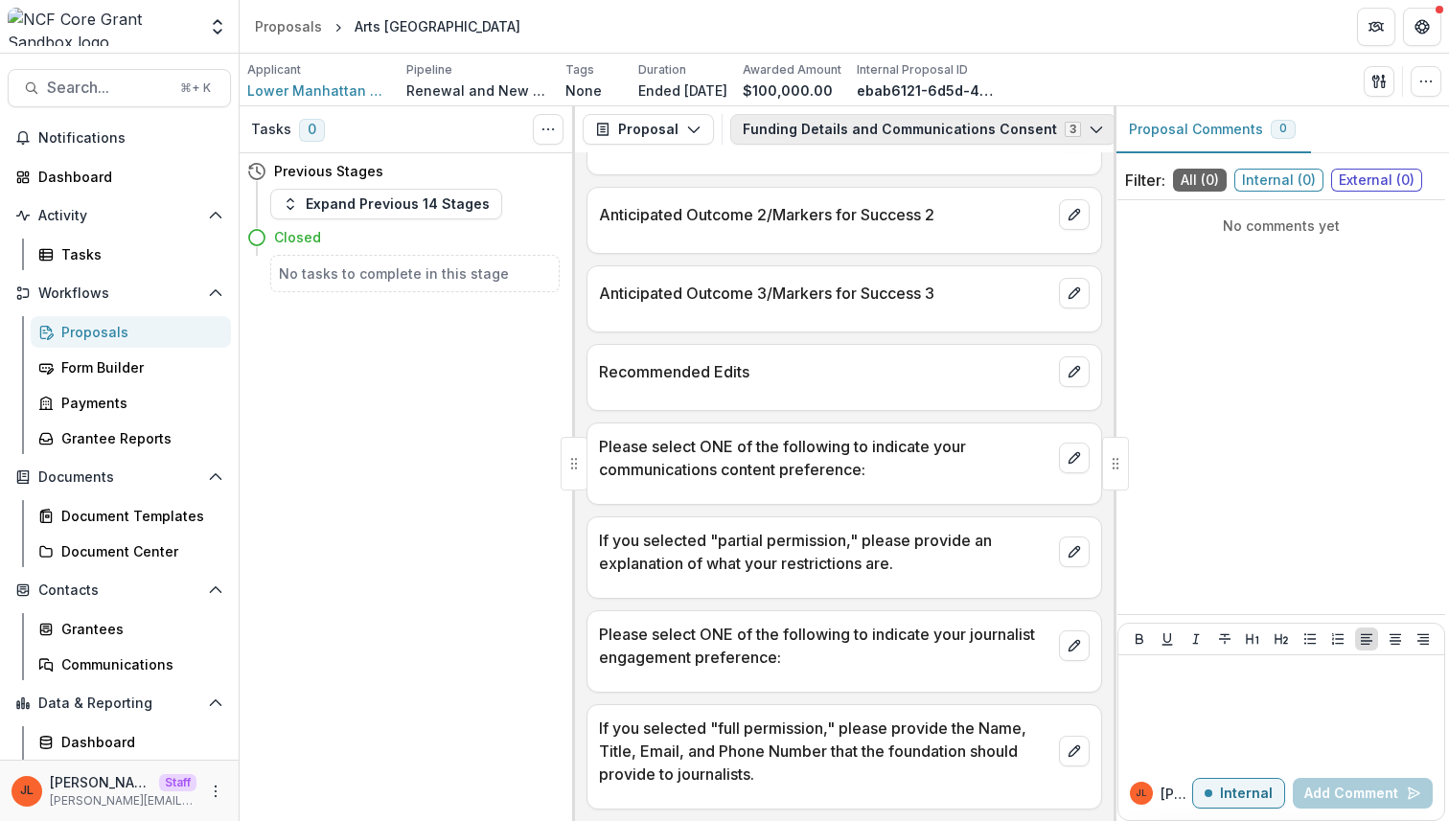
click at [925, 117] on button "Funding Details and Communications Consent 3" at bounding box center [923, 129] width 386 height 31
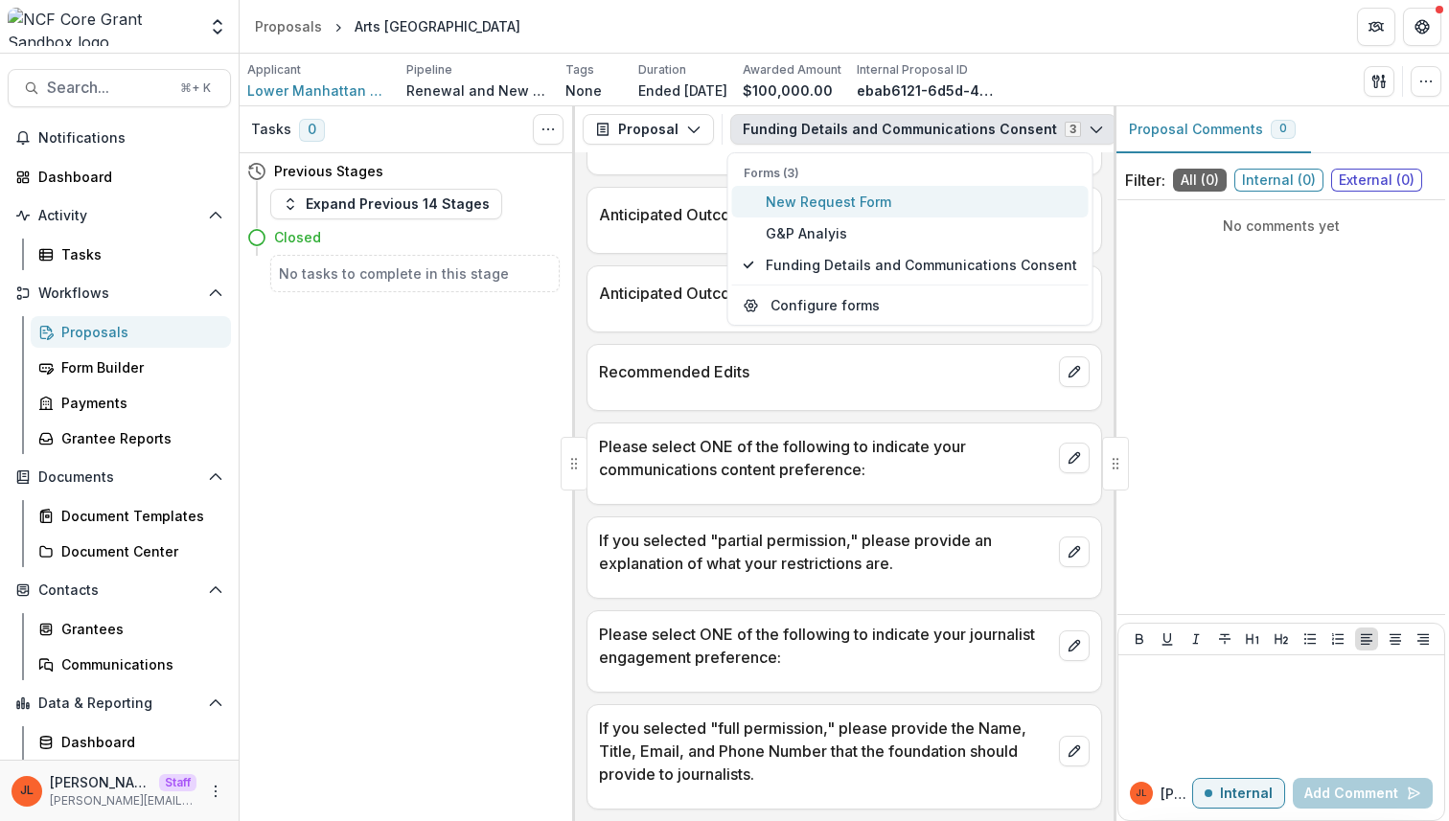
click at [891, 196] on span "New Request Form" at bounding box center [921, 202] width 311 height 20
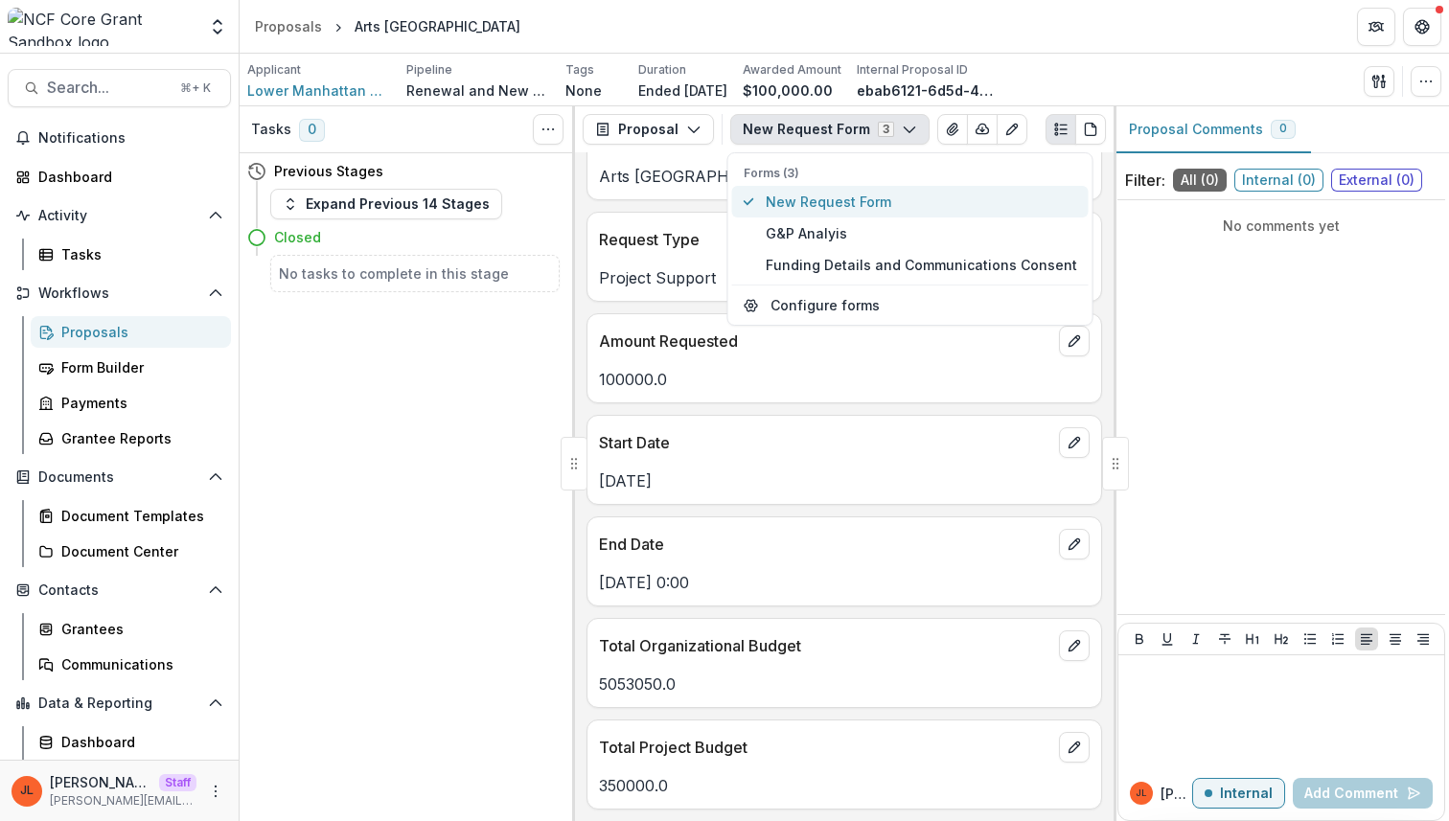
scroll to position [156, 0]
click at [867, 459] on div "2013-09-01" at bounding box center [844, 475] width 514 height 35
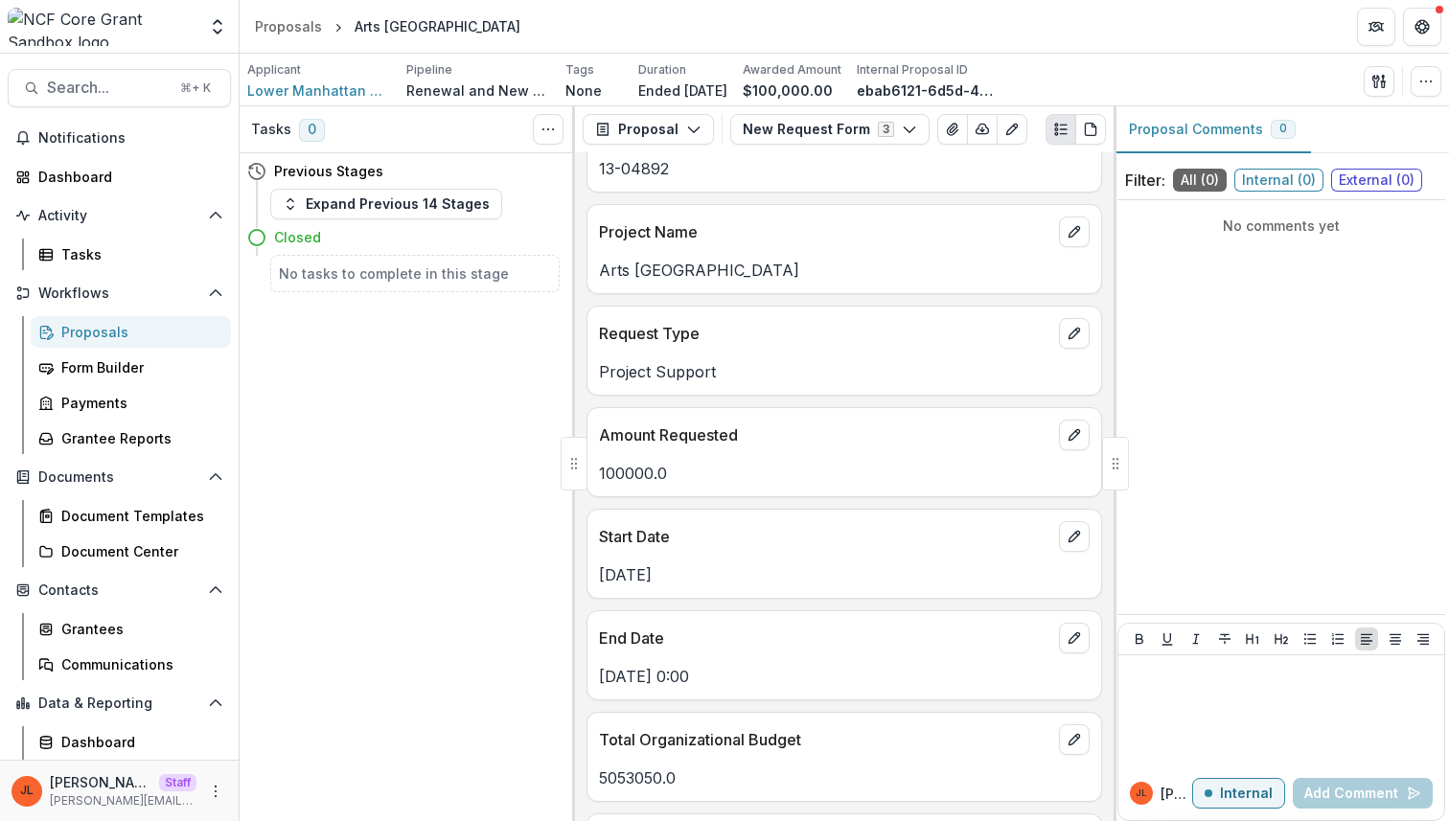
scroll to position [0, 0]
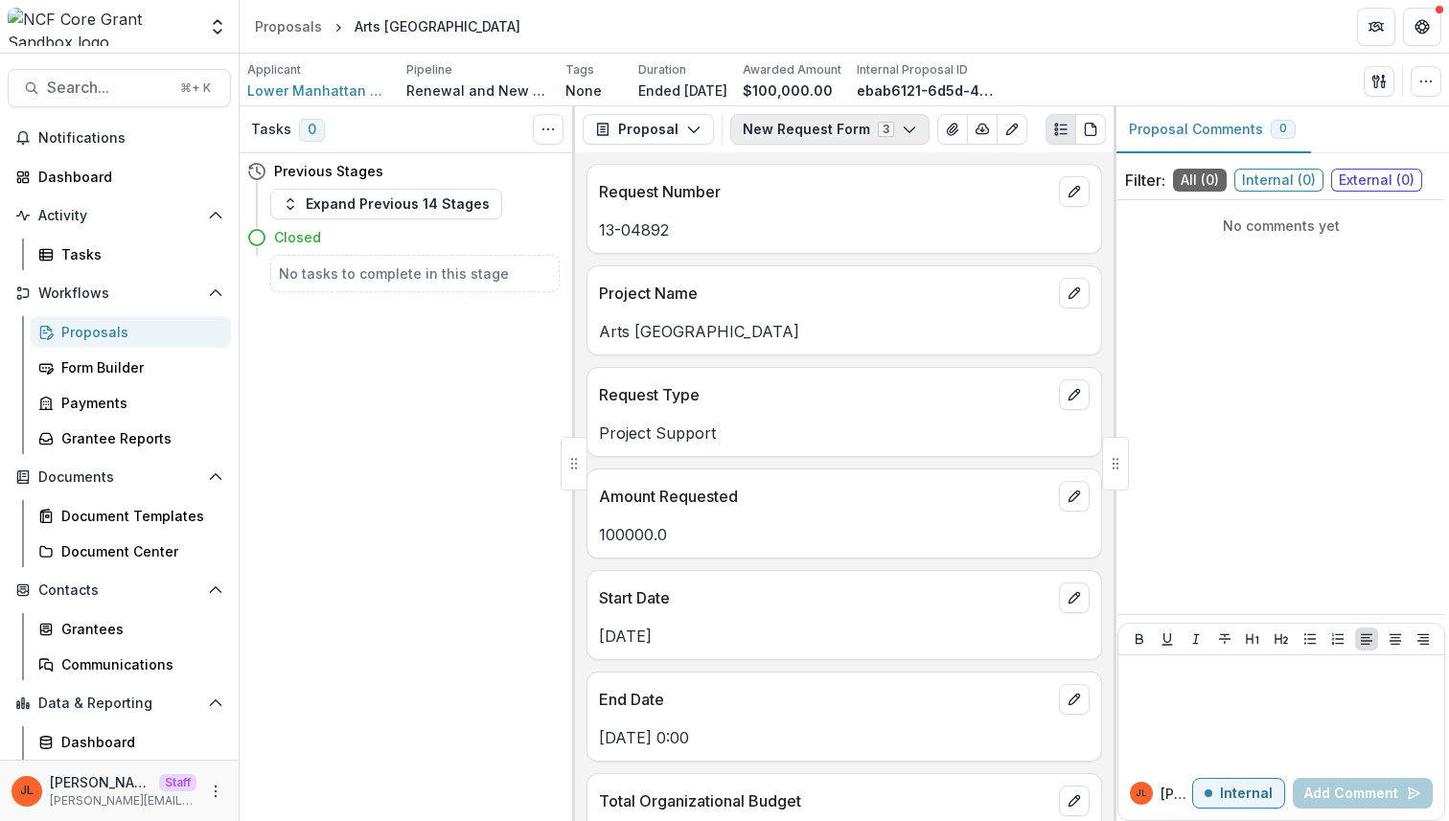
click at [869, 133] on button "New Request Form 3" at bounding box center [829, 129] width 199 height 31
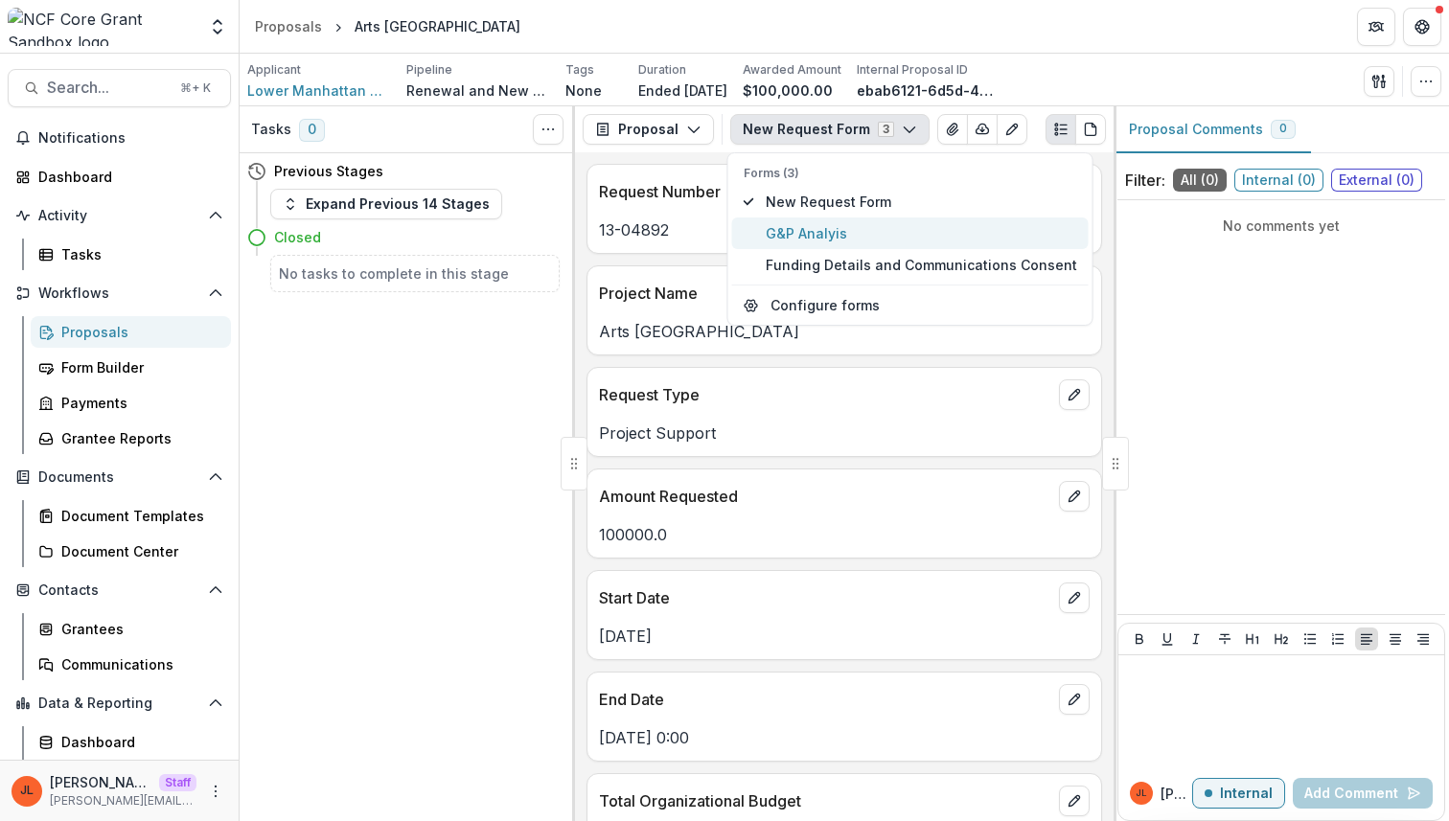
click at [852, 242] on span "G&P Analyis" at bounding box center [921, 233] width 311 height 20
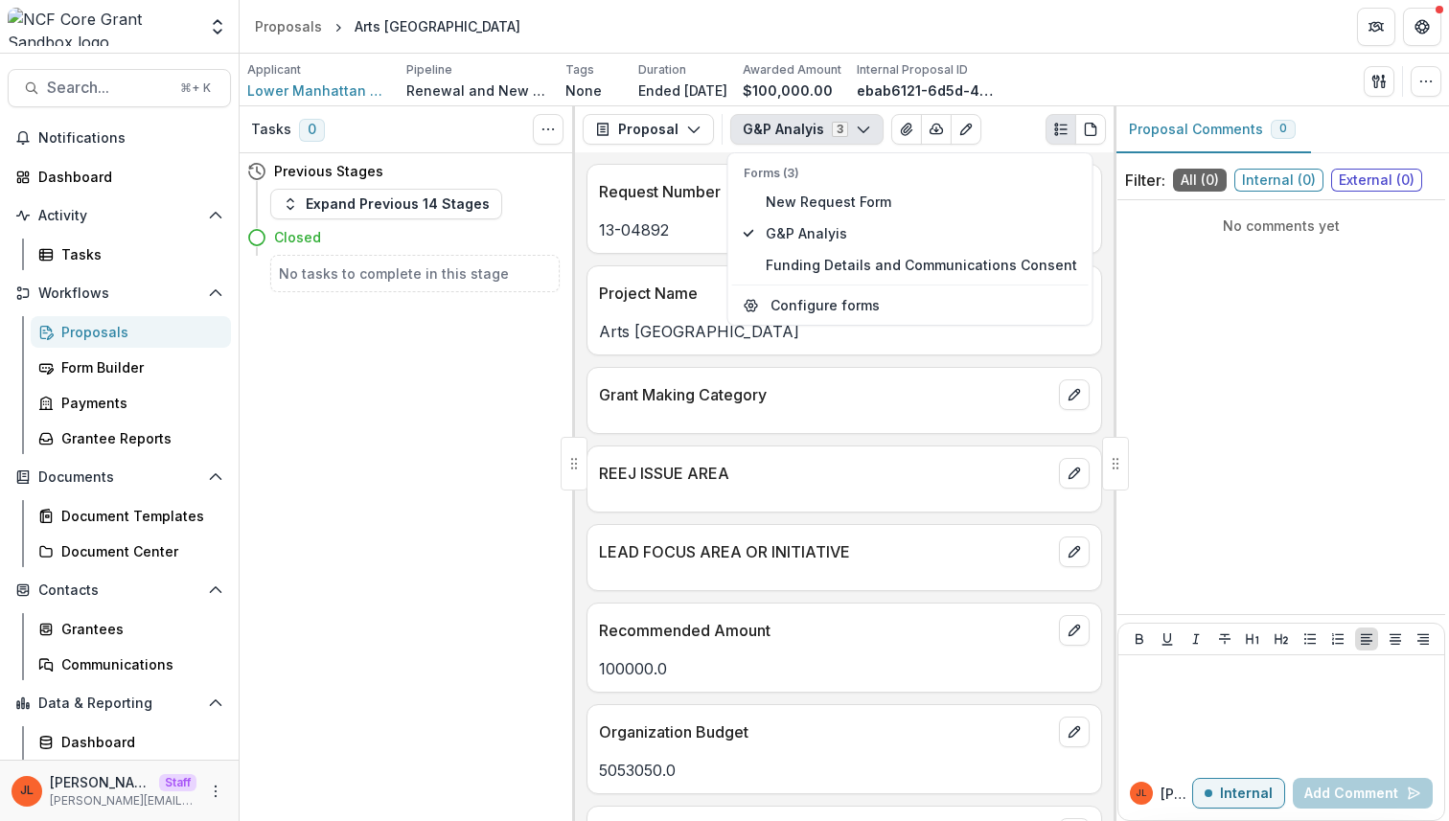
click at [837, 502] on div "REEJ ISSUE AREA" at bounding box center [845, 479] width 516 height 67
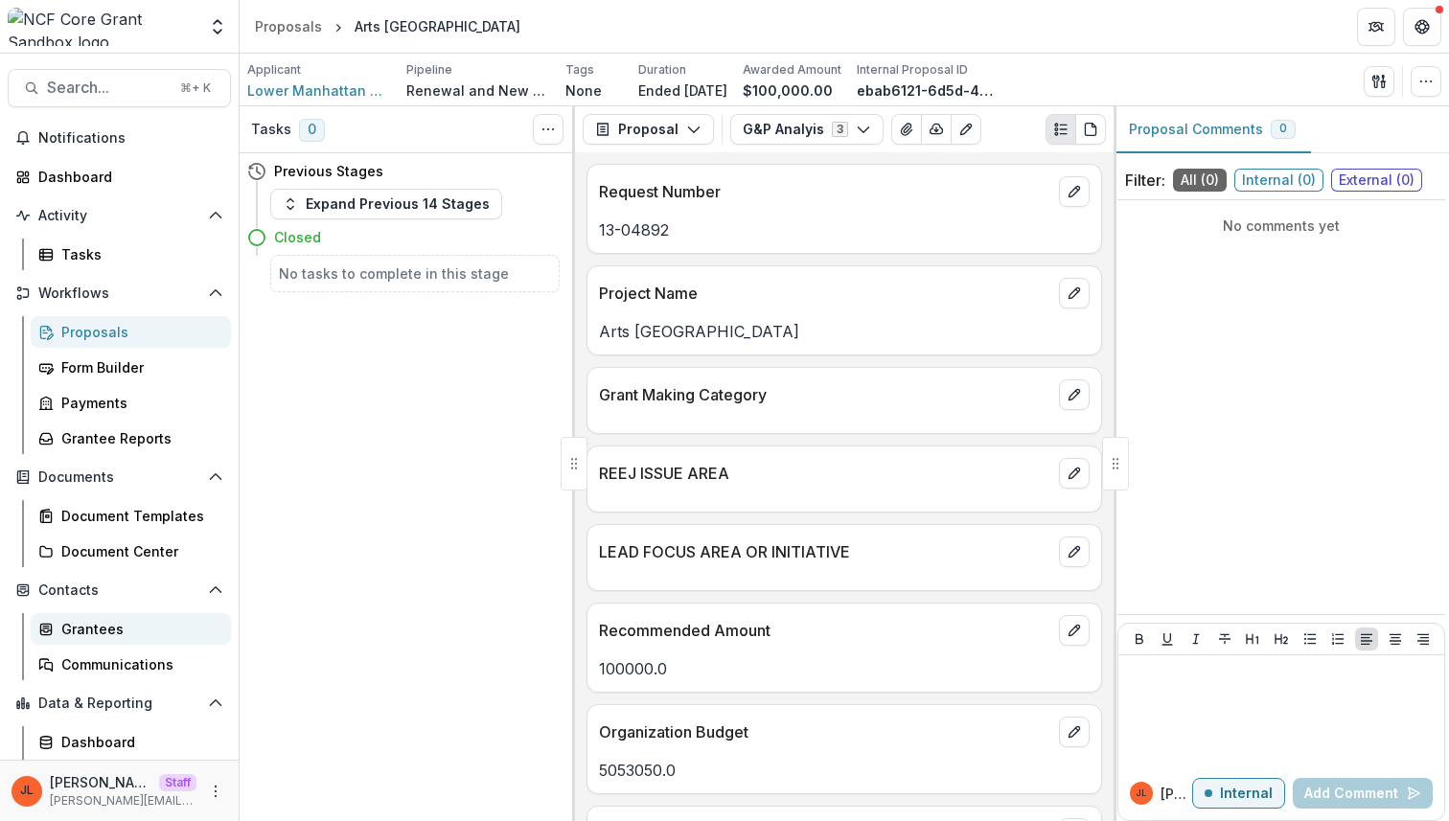
click at [124, 613] on link "Grantees" at bounding box center [131, 629] width 200 height 32
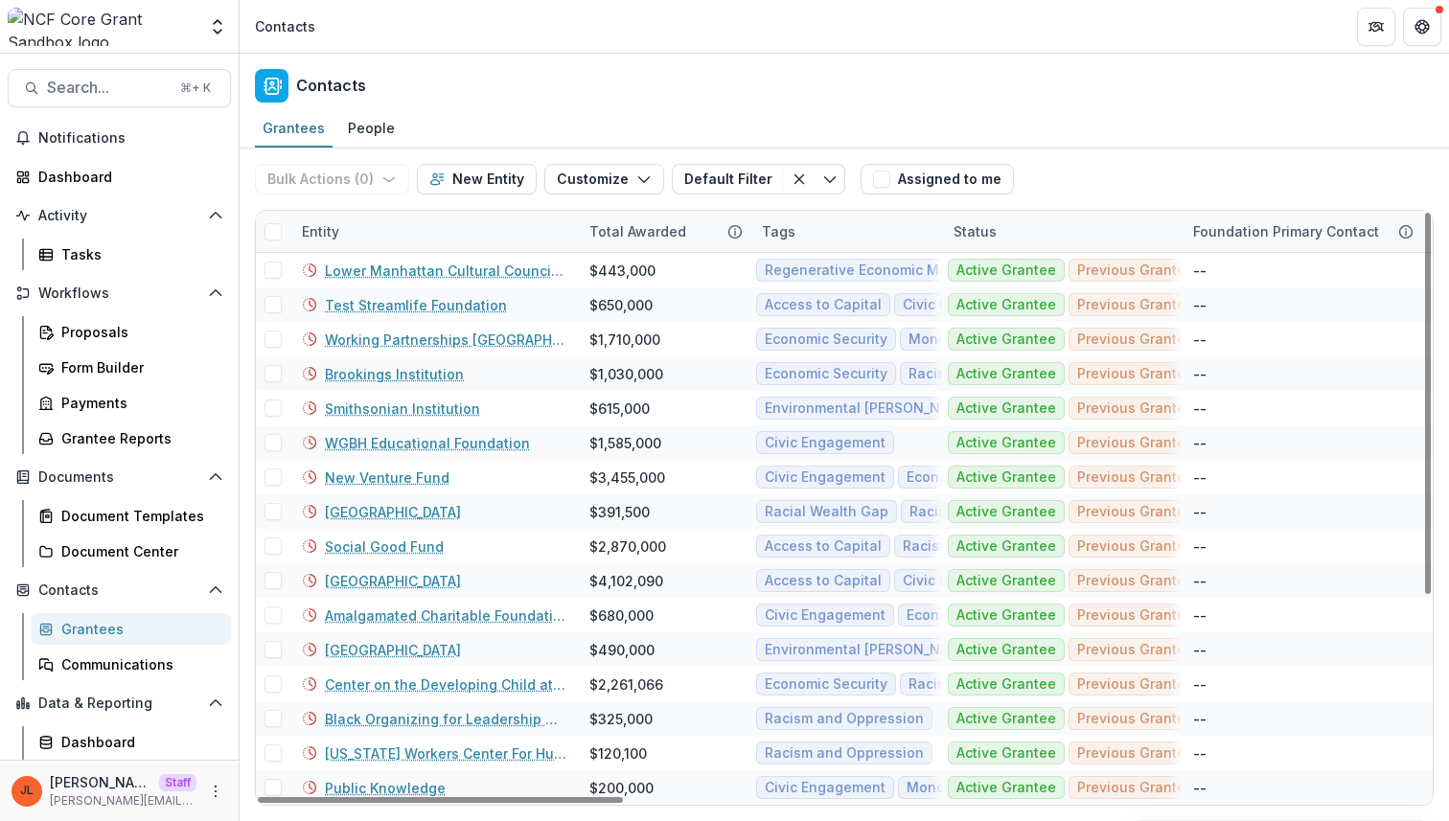
click at [394, 242] on div "Entity" at bounding box center [434, 231] width 288 height 41
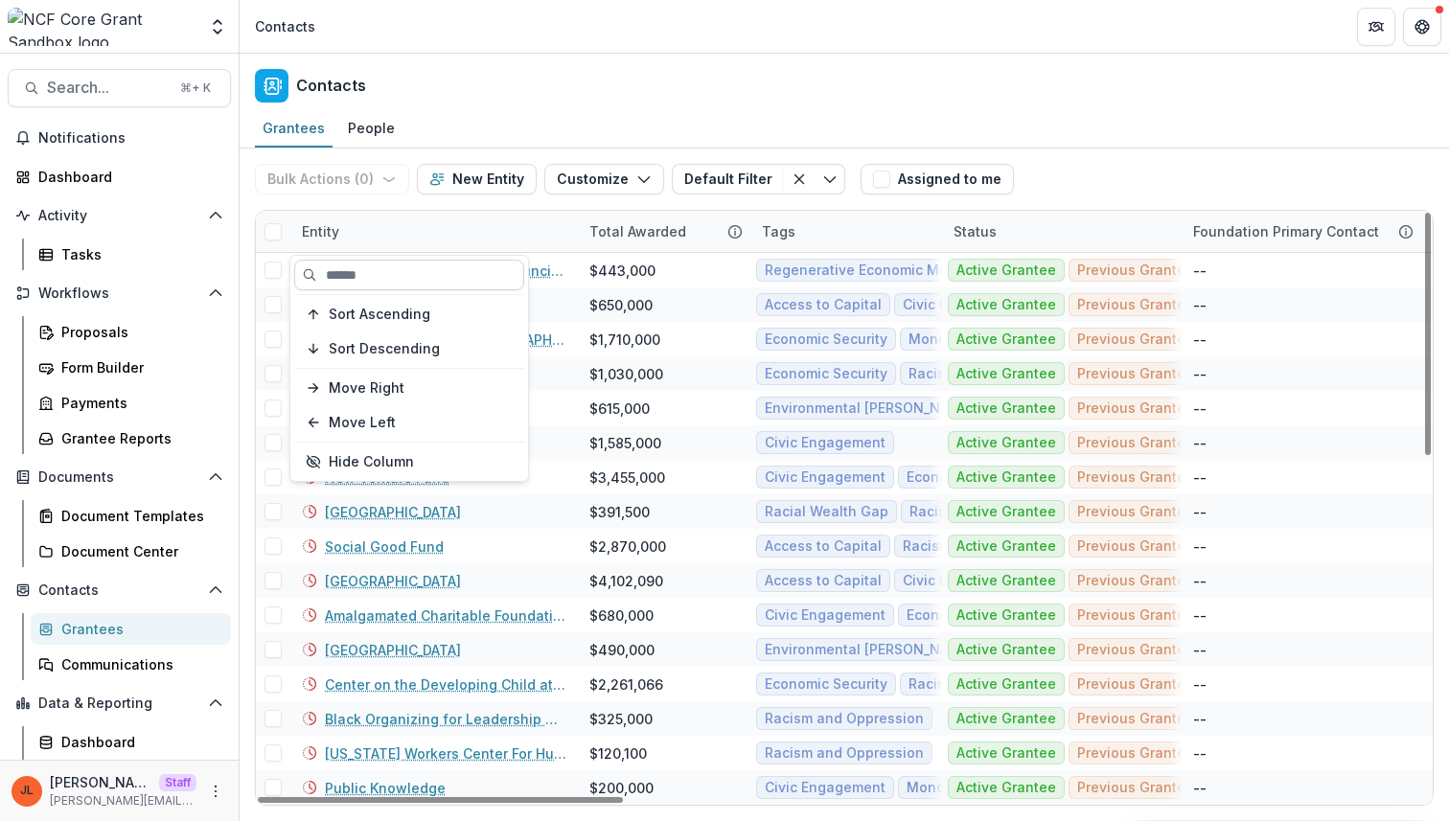
click at [394, 282] on input at bounding box center [409, 275] width 230 height 31
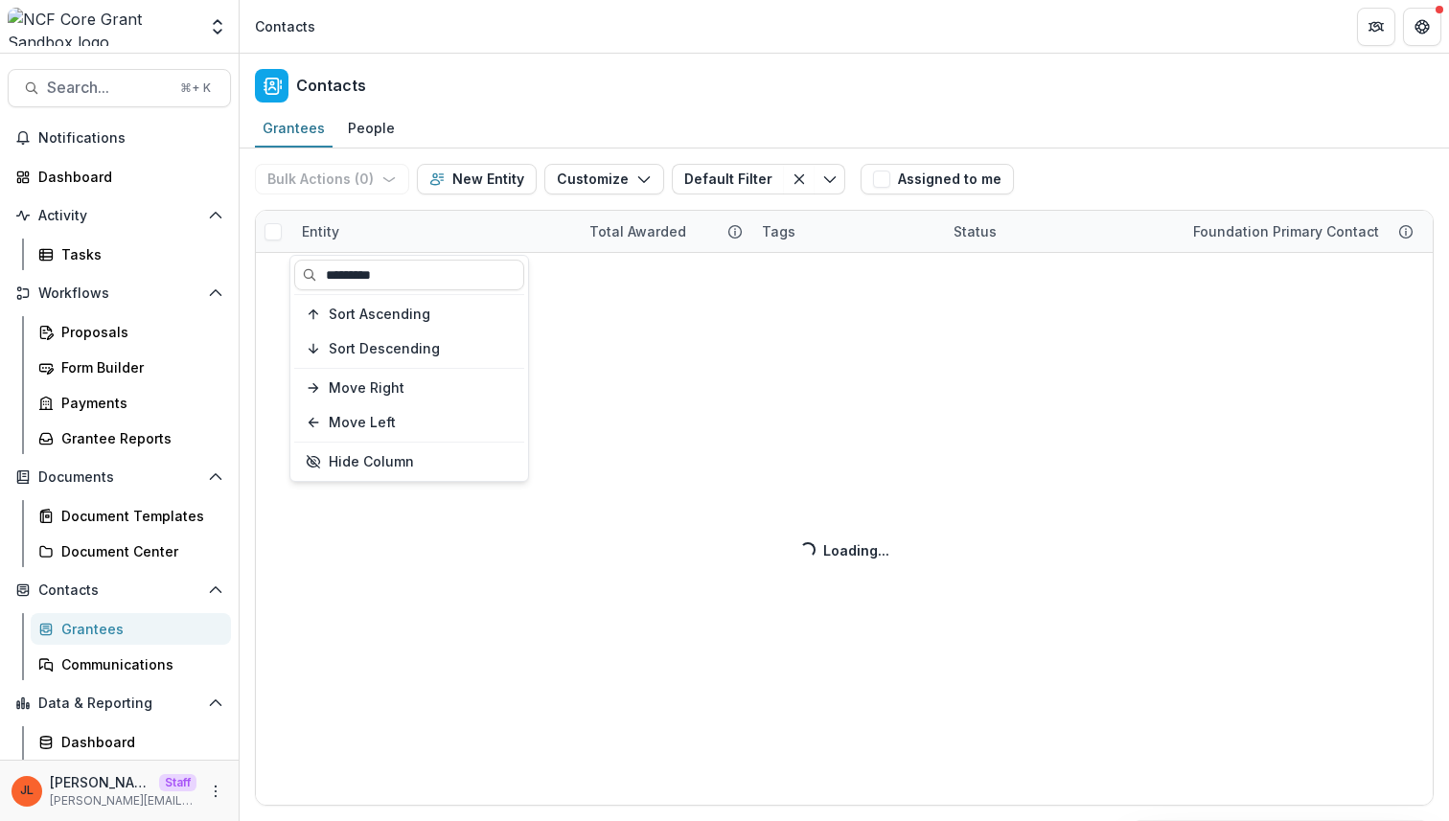
type input "*********"
click at [518, 17] on header "Contacts" at bounding box center [844, 26] width 1209 height 53
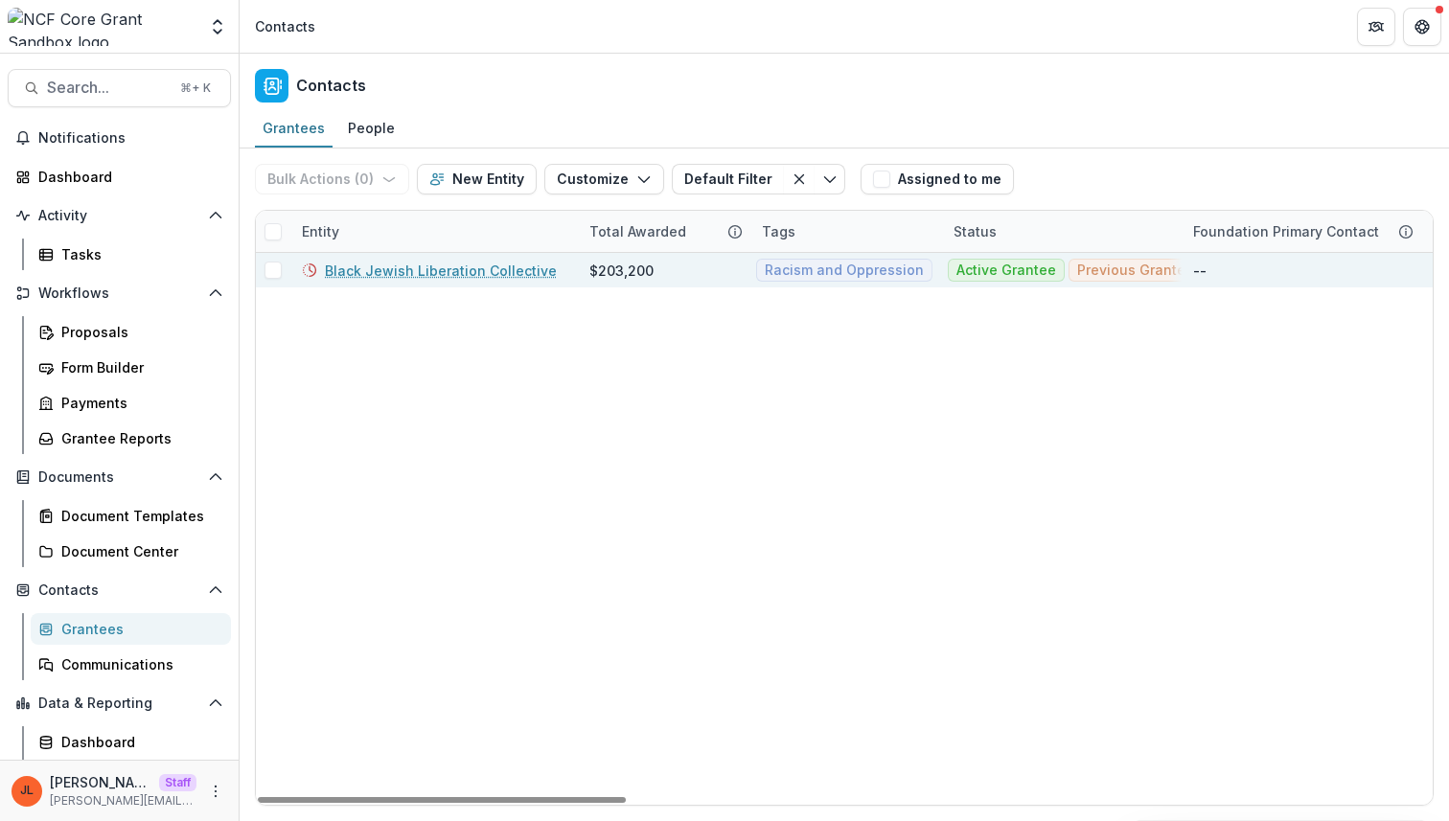
click at [450, 259] on div "Black Jewish Liberation Collective" at bounding box center [434, 270] width 265 height 35
click at [448, 266] on link "Black Jewish Liberation Collective" at bounding box center [441, 271] width 232 height 20
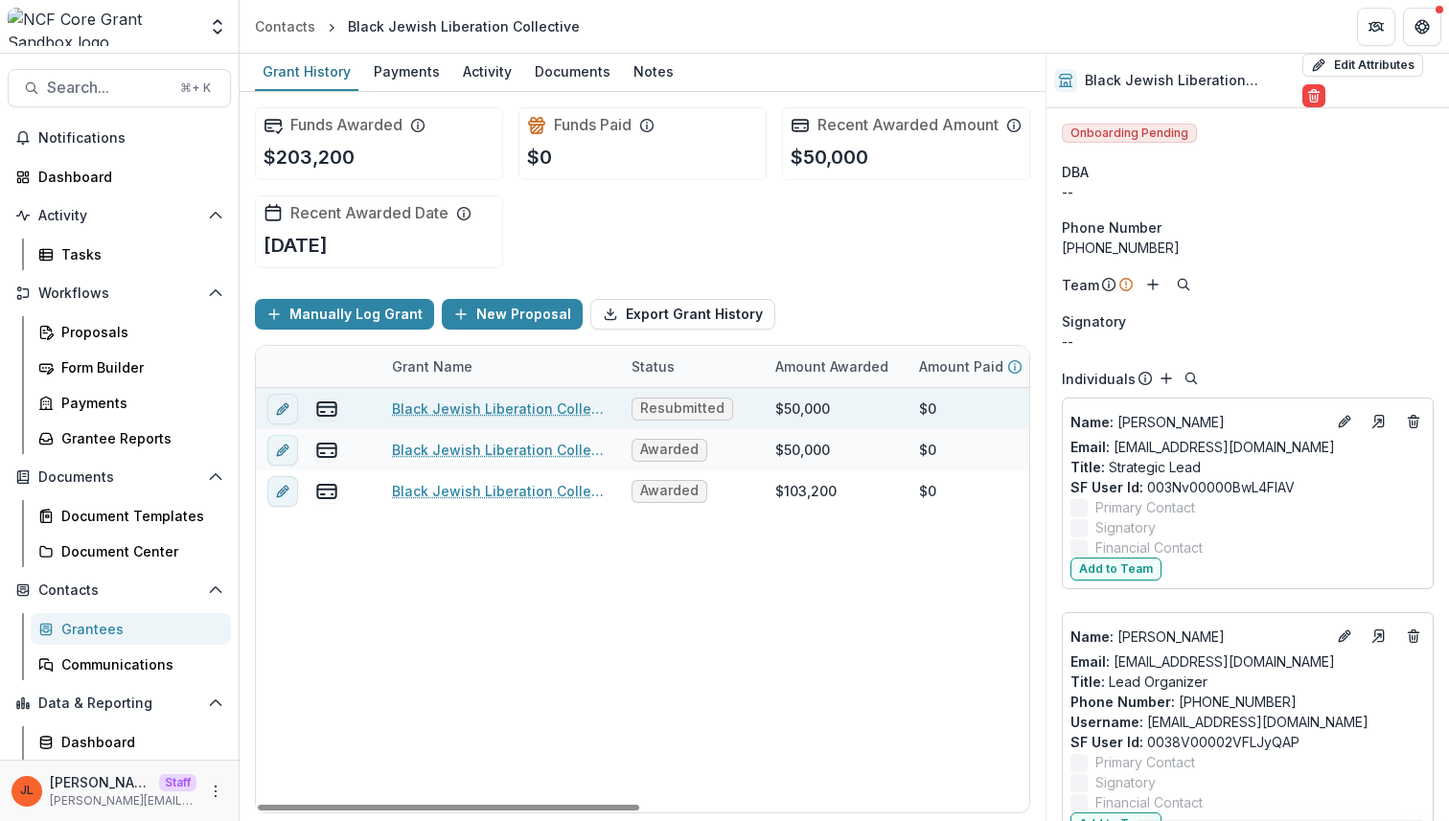
click at [484, 419] on link "Black Jewish Liberation Collective" at bounding box center [500, 409] width 217 height 20
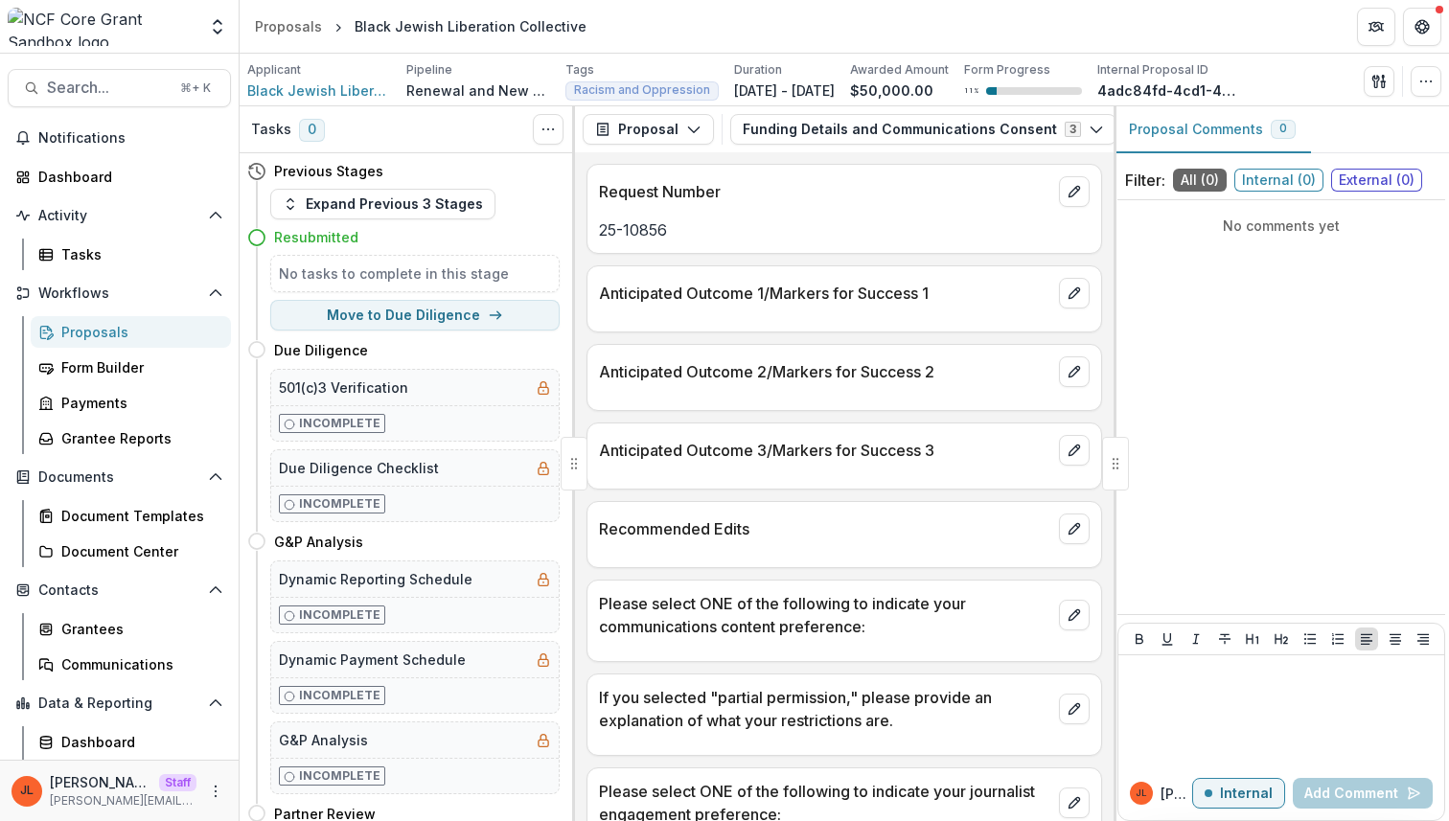
scroll to position [161, 0]
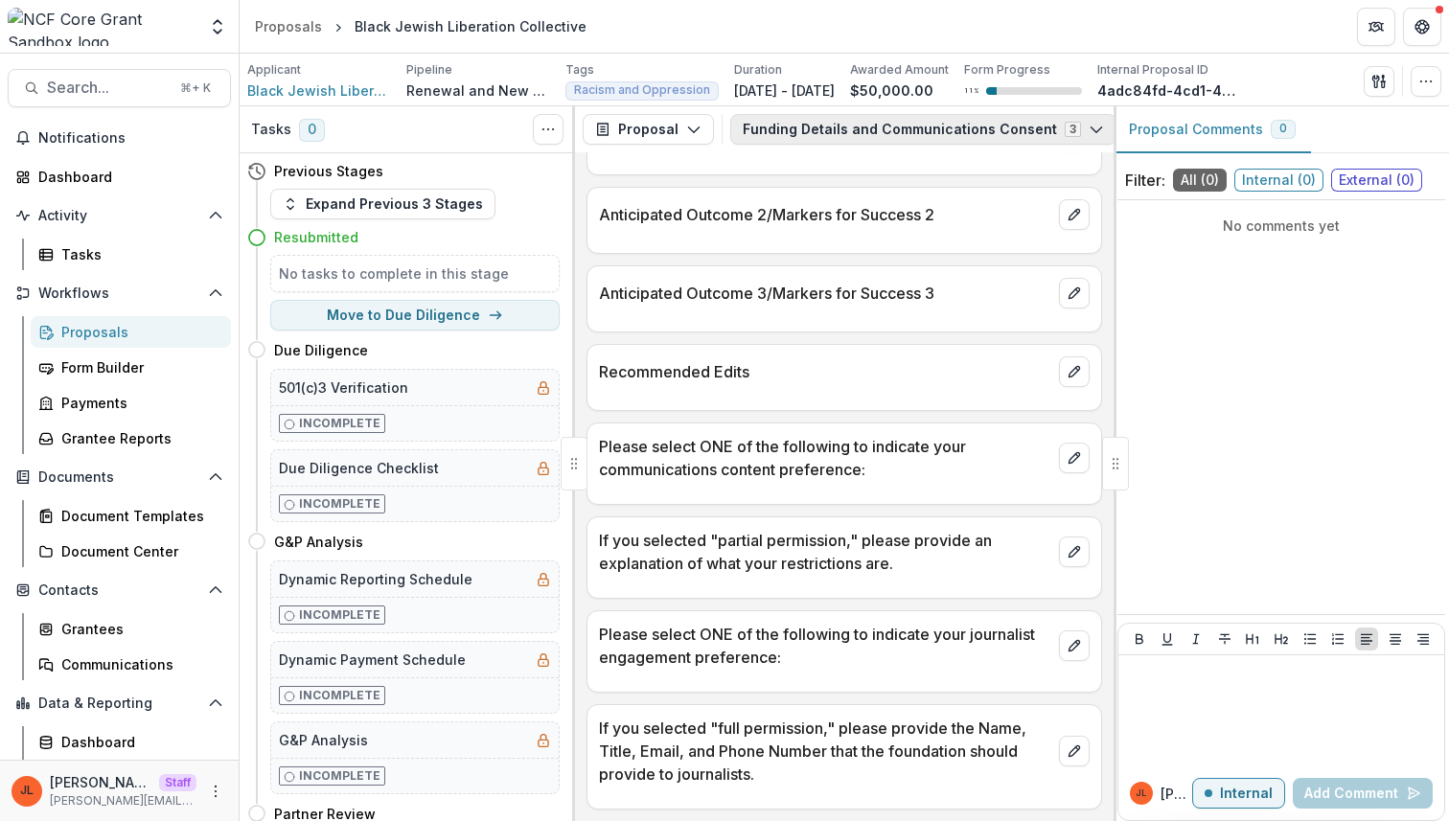
click at [855, 133] on button "Funding Details and Communications Consent 3" at bounding box center [923, 129] width 386 height 31
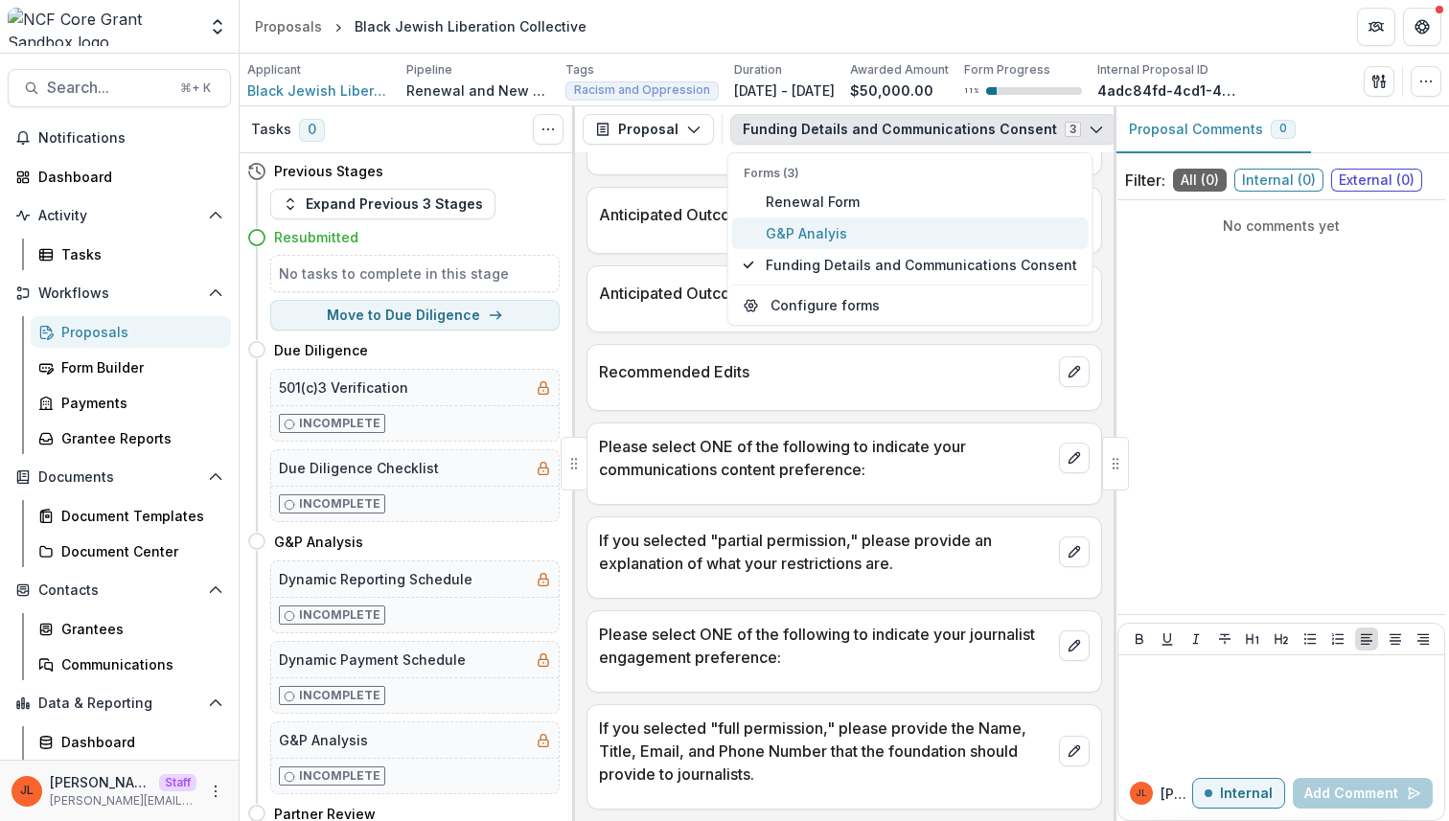
click at [840, 239] on span "G&P Analyis" at bounding box center [921, 233] width 311 height 20
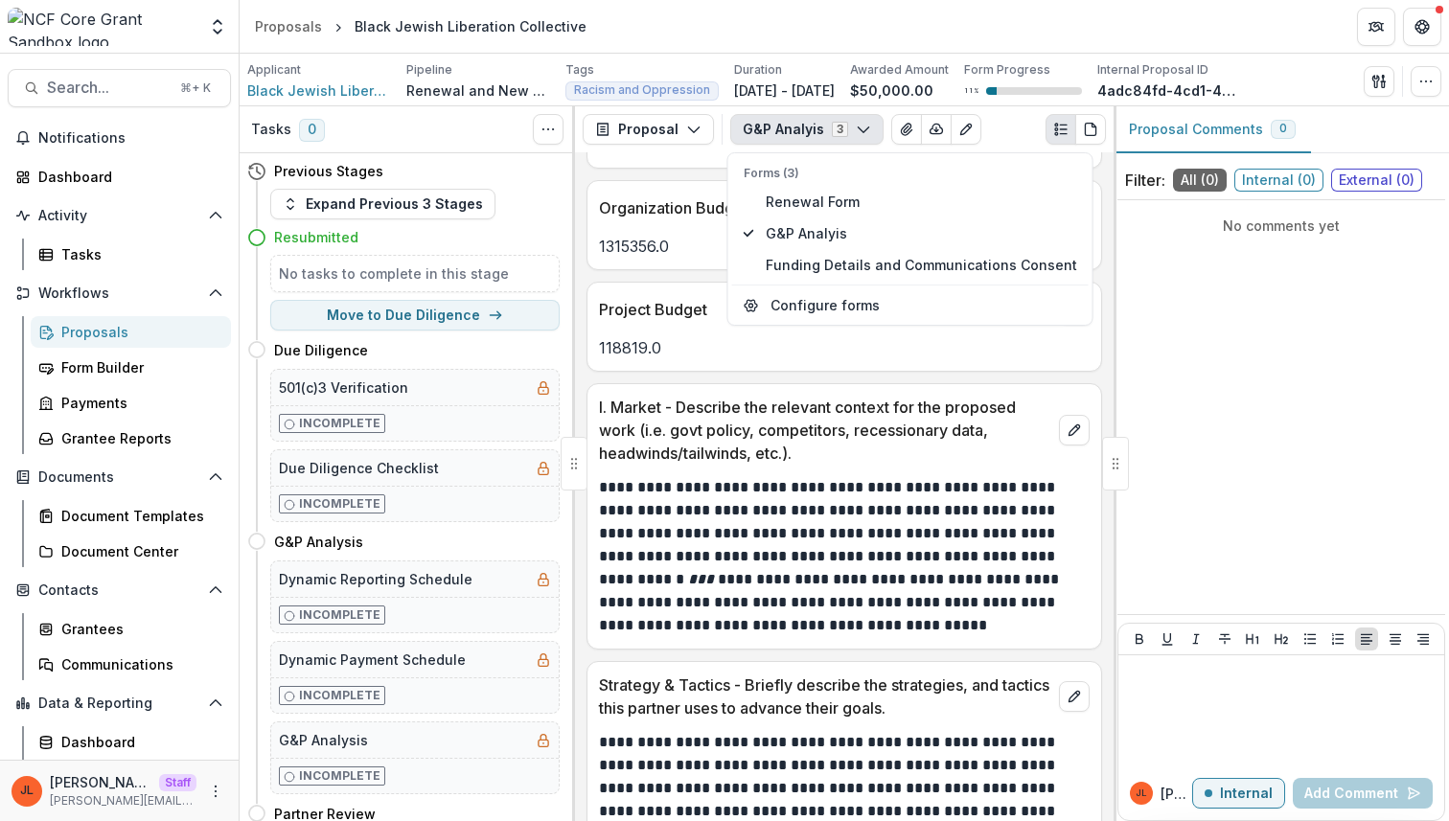
scroll to position [595, 0]
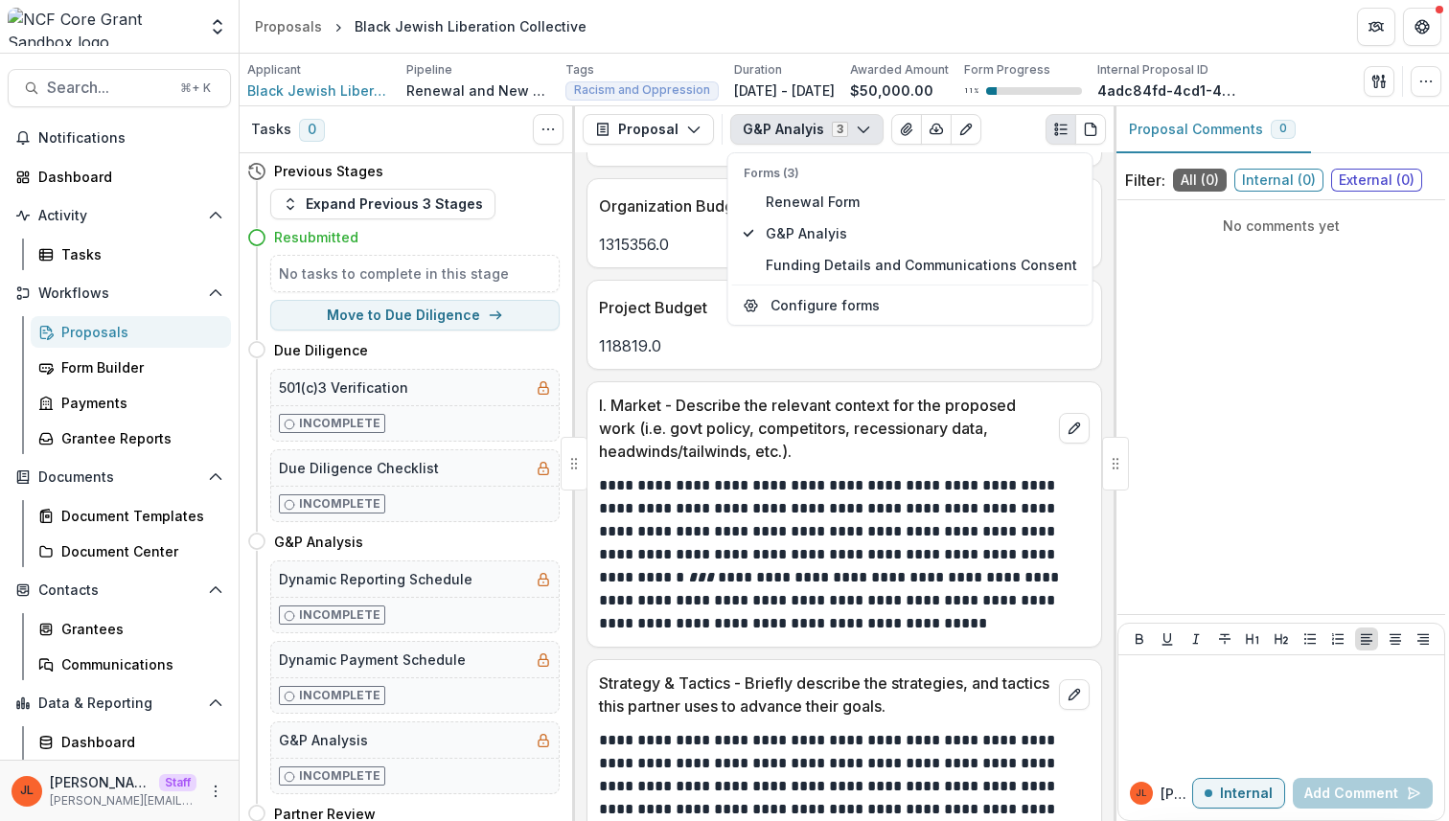
click at [841, 507] on p "**********" at bounding box center [841, 554] width 485 height 161
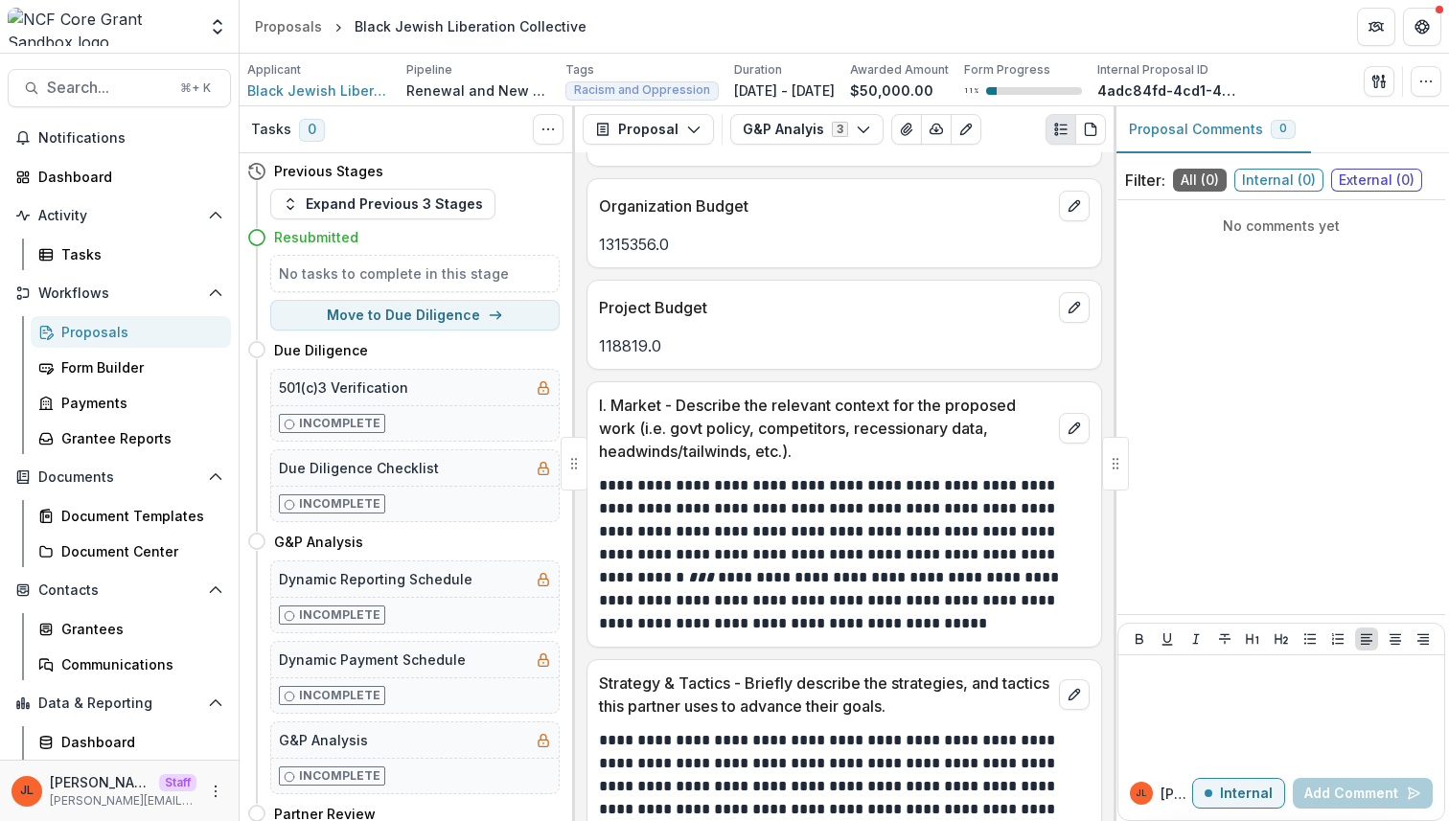
click at [848, 440] on p "I. Market - Describe the relevant context for the proposed work (i.e. govt poli…" at bounding box center [825, 428] width 452 height 69
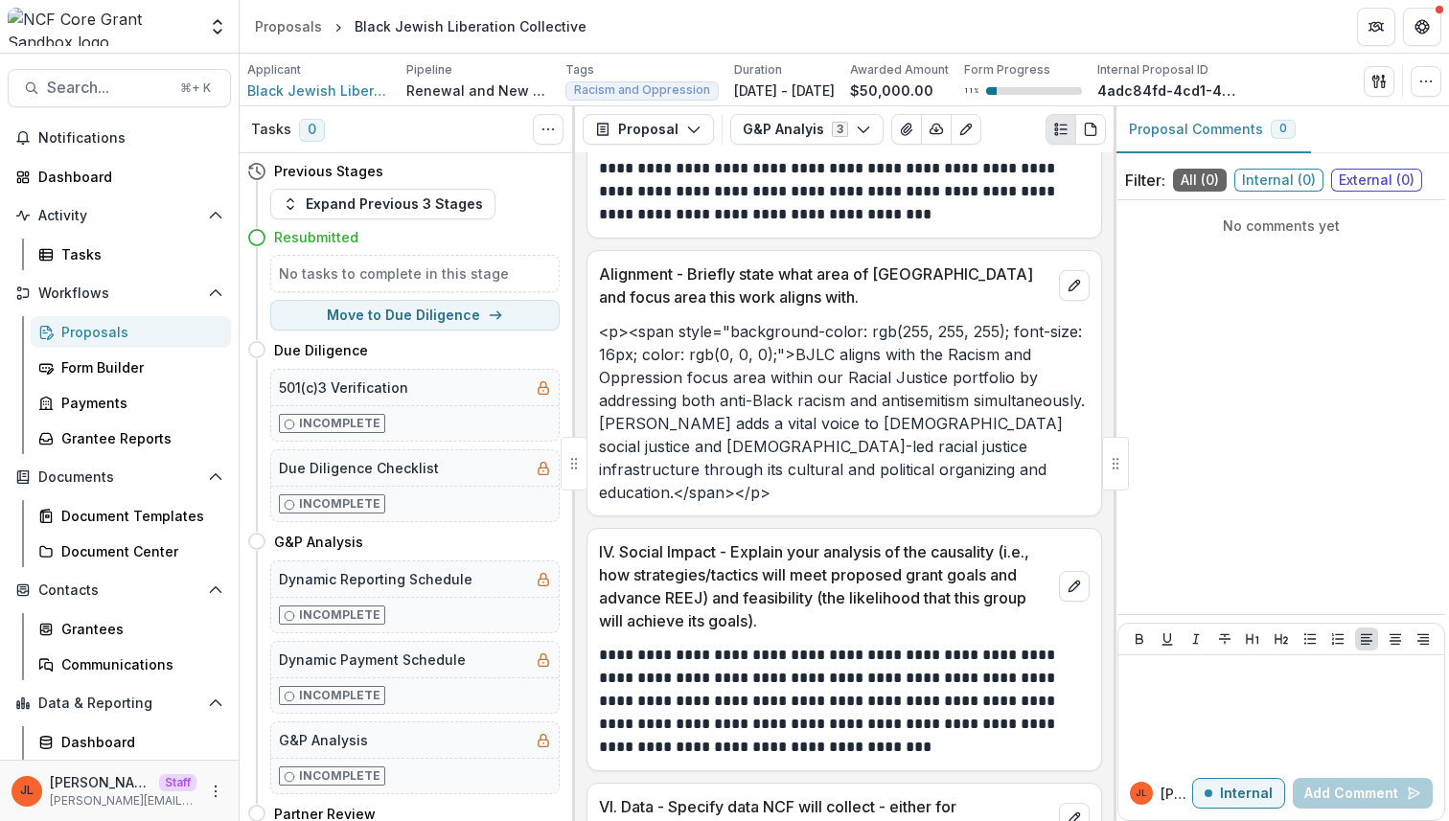
scroll to position [2224, 0]
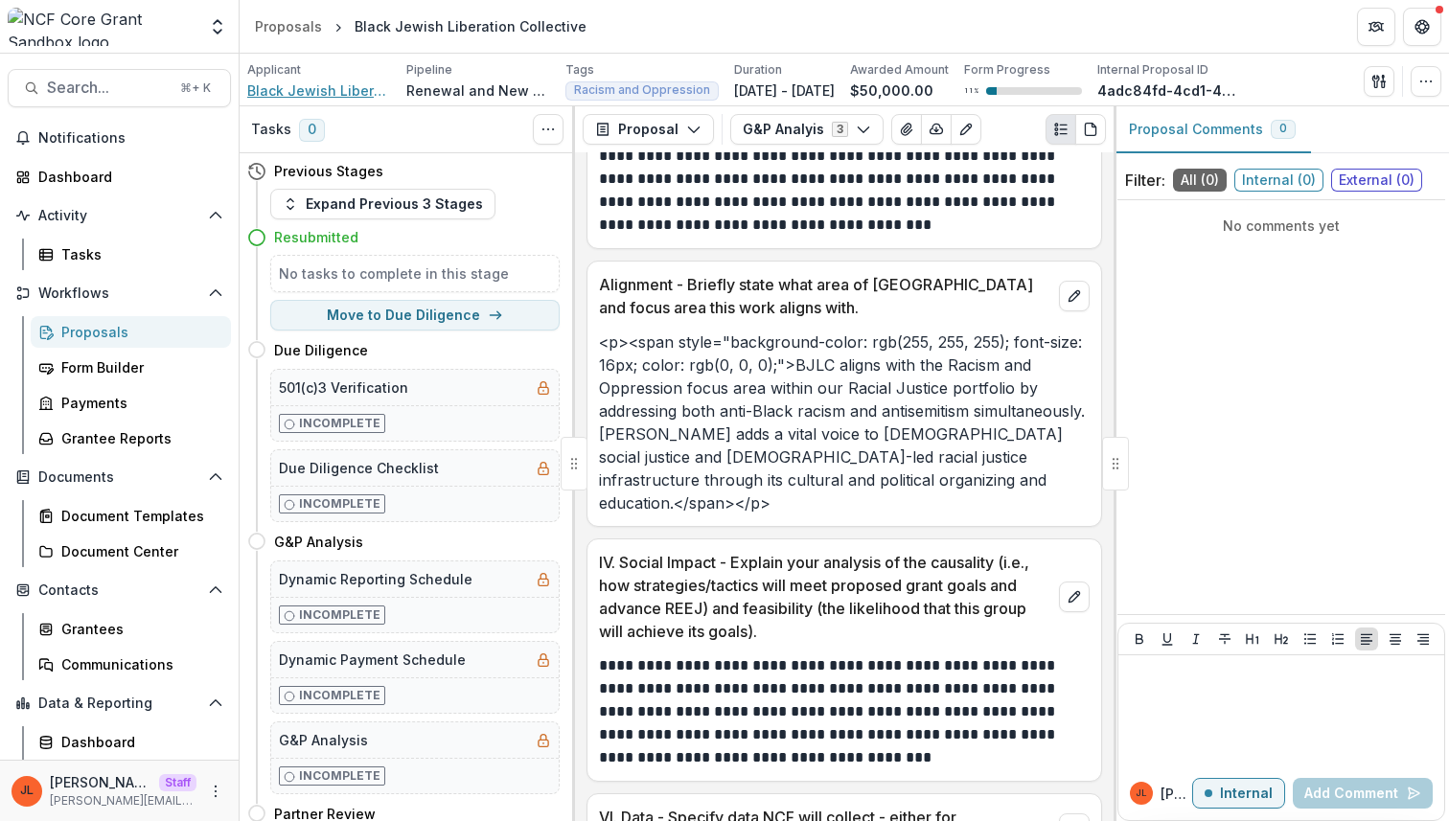
click at [288, 91] on span "Black Jewish Liberation Collective" at bounding box center [319, 91] width 144 height 20
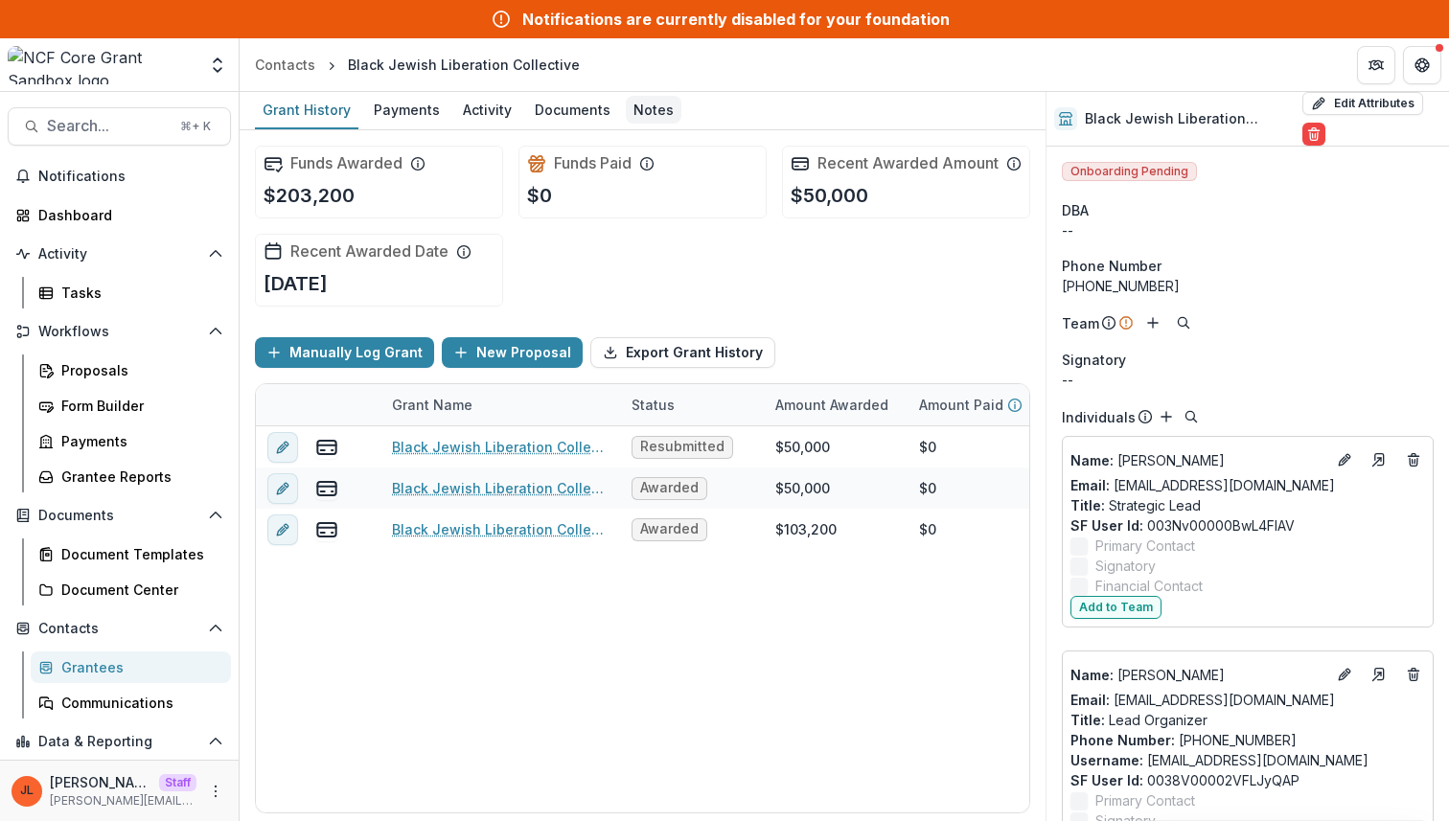
click at [640, 118] on div "Notes" at bounding box center [654, 110] width 56 height 28
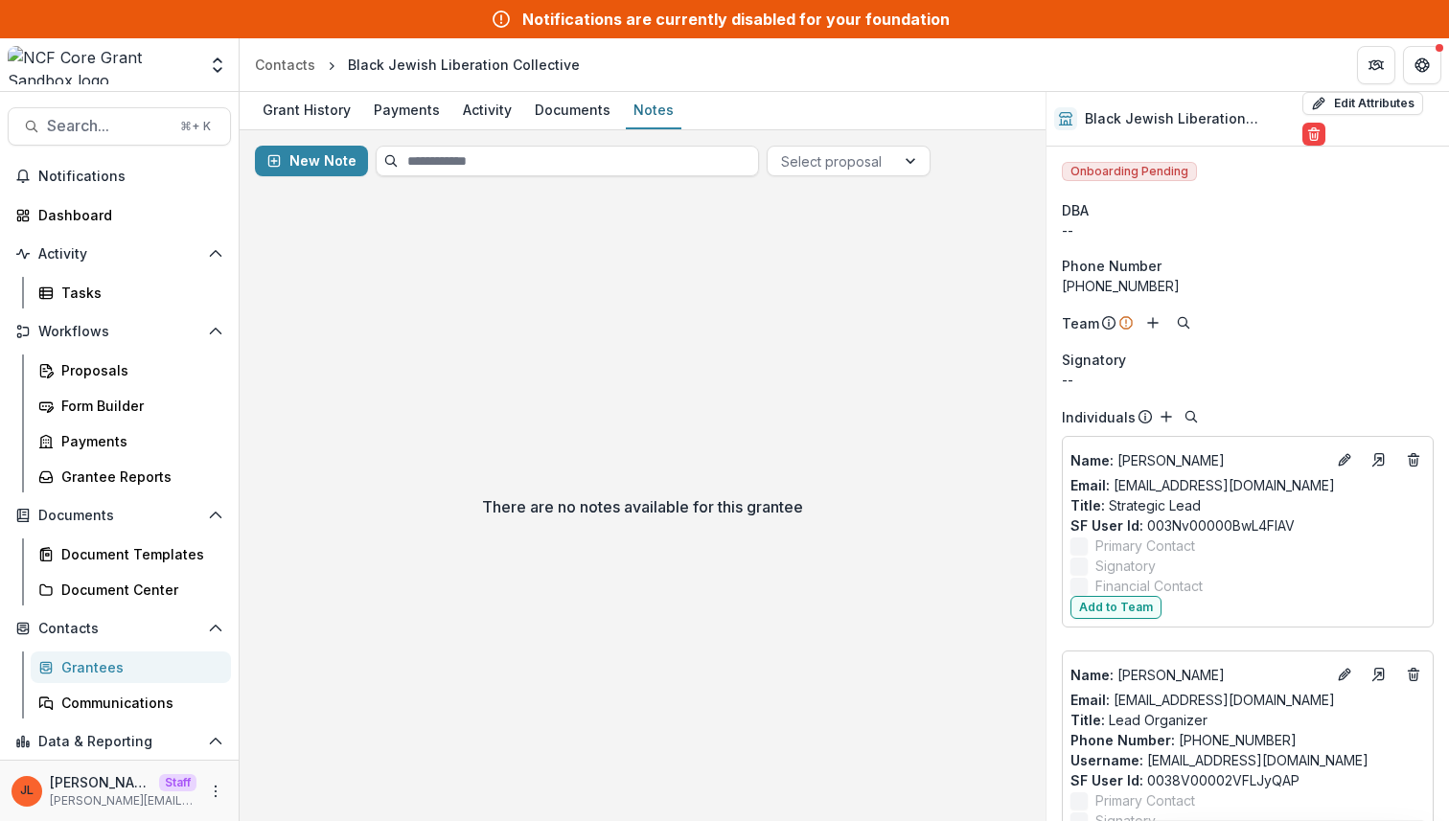
click at [993, 525] on div "There are no notes available for this grantee" at bounding box center [643, 507] width 806 height 630
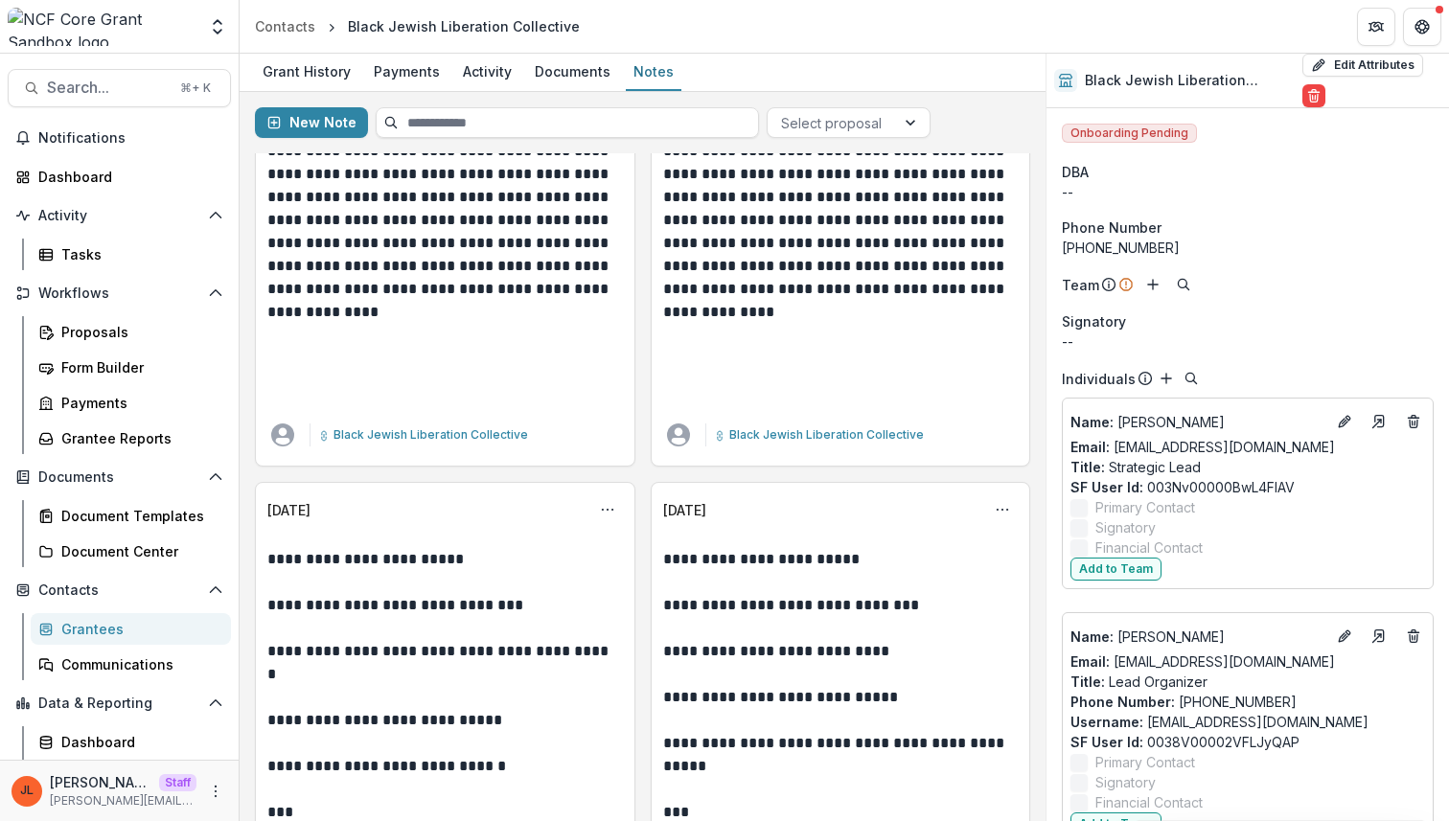
scroll to position [1400, 0]
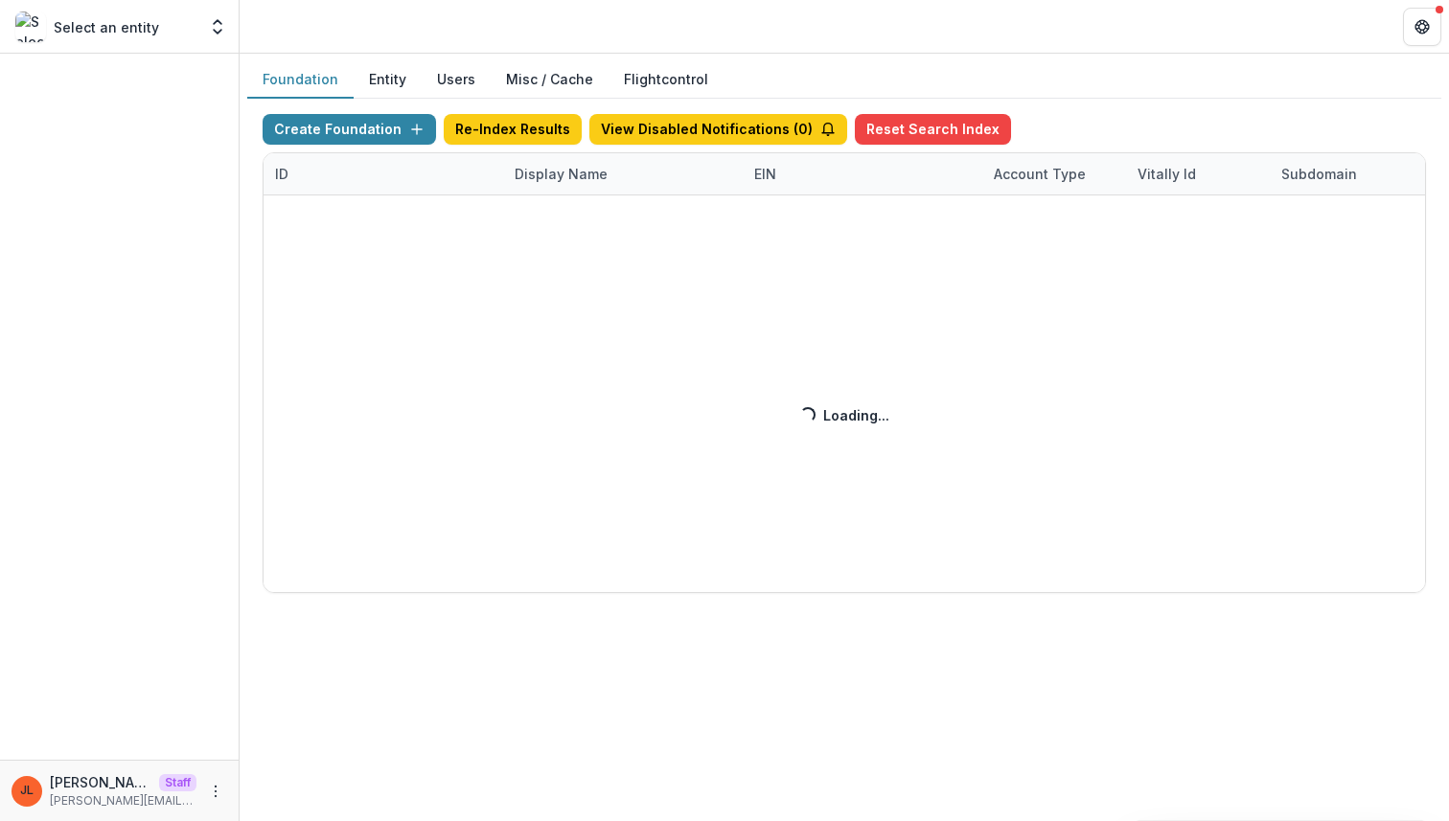
click at [565, 187] on div "Create Foundation Re-Index Results View Disabled Notifications ( 0 ) Reset Sear…" at bounding box center [844, 353] width 1163 height 479
click at [525, 175] on div "Create Foundation Re-Index Results View Disabled Notifications ( 0 ) Reset Sear…" at bounding box center [844, 353] width 1163 height 479
click at [556, 175] on div "Create Foundation Re-Index Results View Disabled Notifications ( 0 ) Reset Sear…" at bounding box center [844, 353] width 1163 height 479
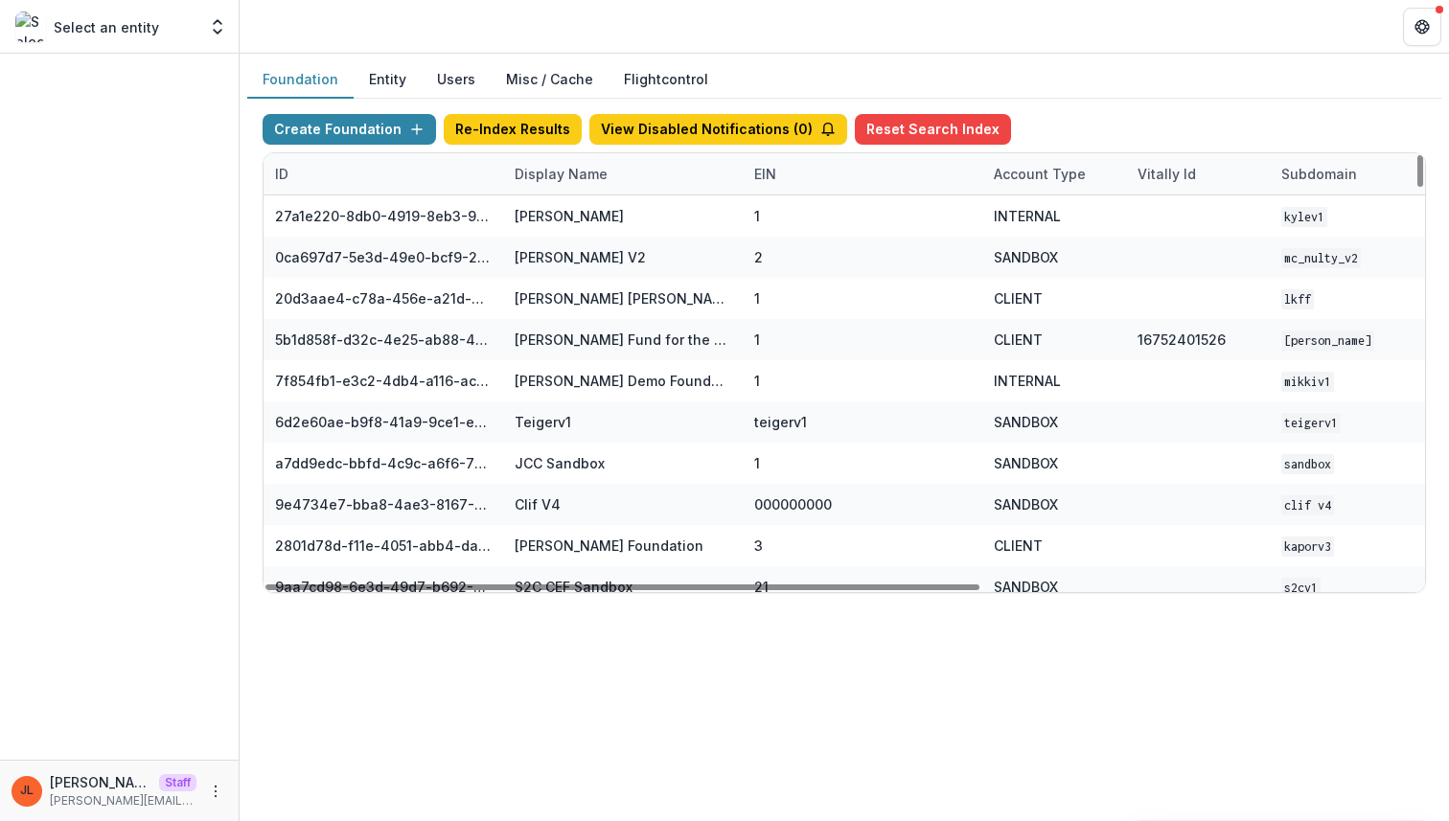
click at [595, 182] on div "Display Name" at bounding box center [561, 174] width 116 height 20
click at [575, 242] on button "Sort Ascending" at bounding box center [622, 257] width 230 height 31
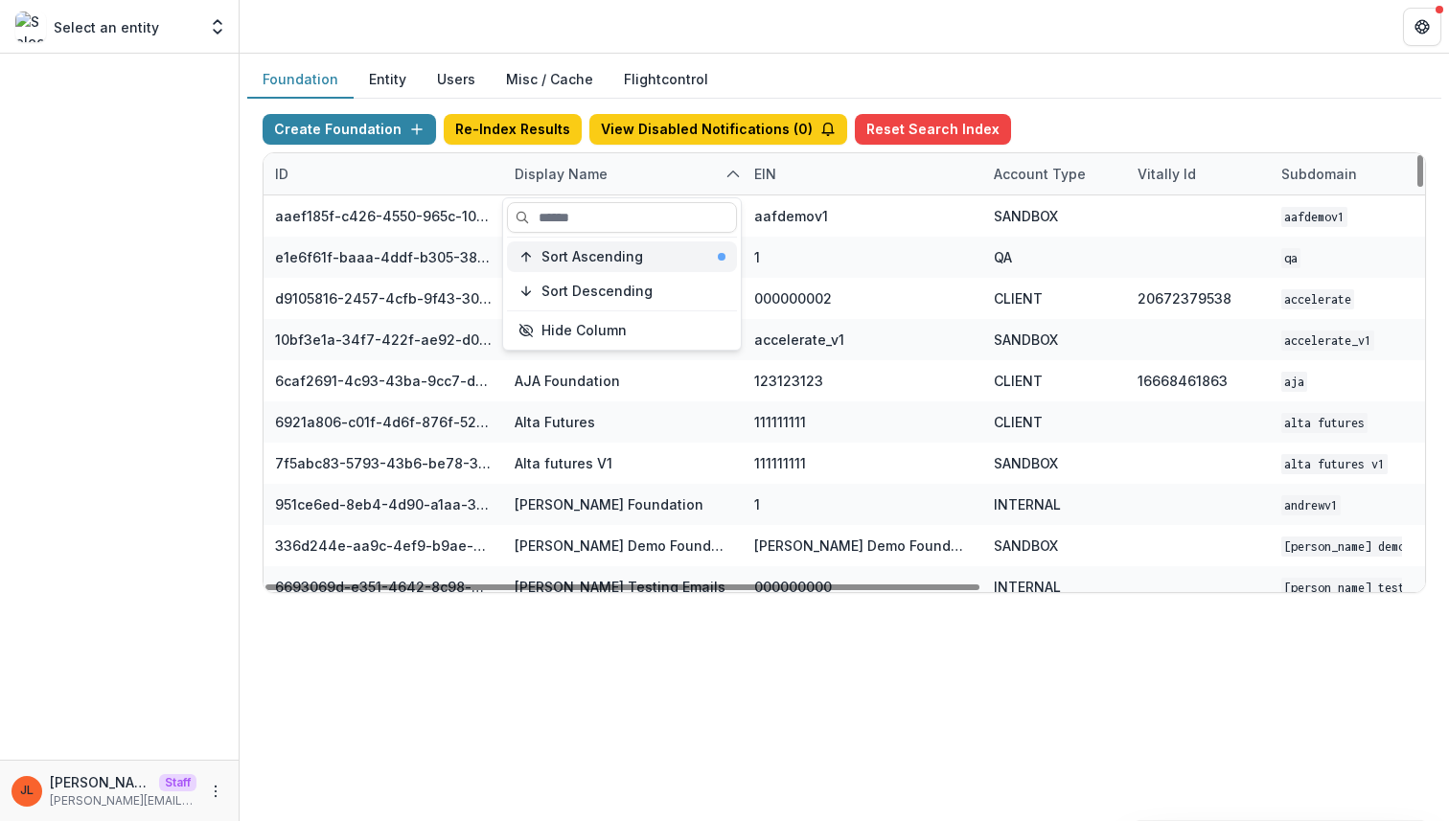
click at [575, 242] on button "Sort Ascending" at bounding box center [622, 257] width 230 height 31
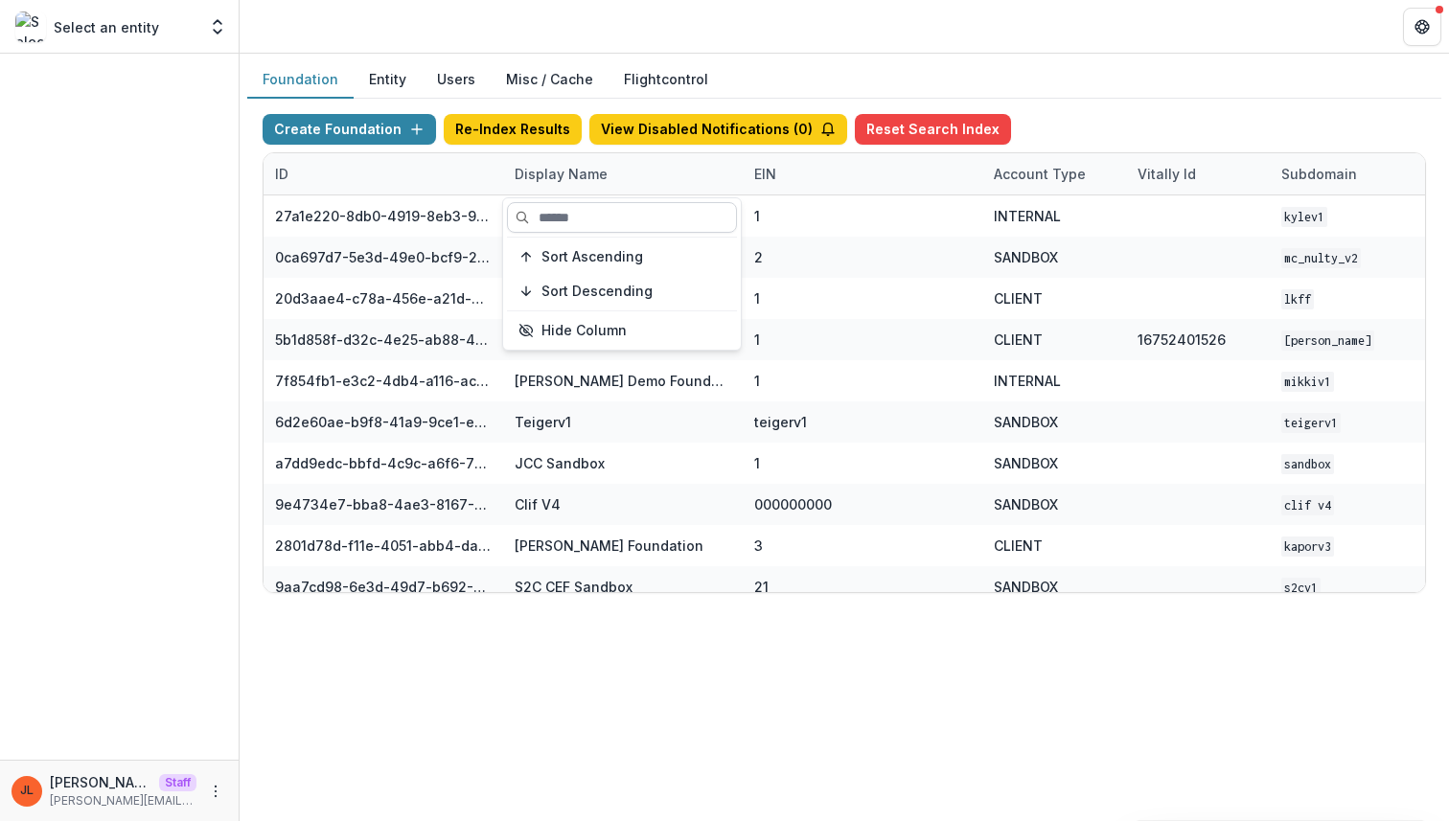
click at [575, 232] on input at bounding box center [622, 217] width 230 height 31
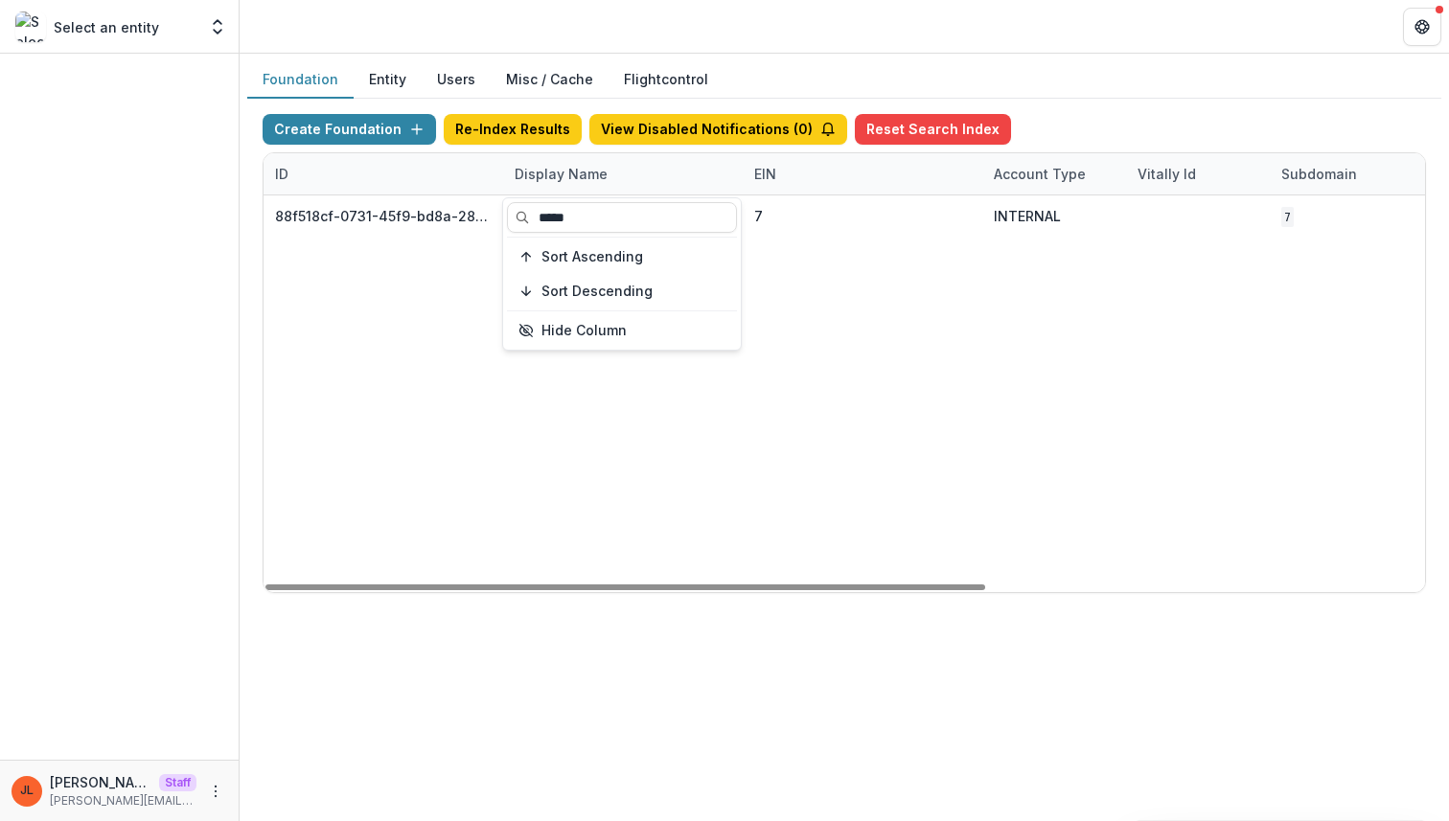
type input "*****"
click at [454, 519] on div "88f518cf-0731-45f9-bd8a-28116534c02a NCF Core Grant Sandbox 7 INTERNAL 7 [DATE]…" at bounding box center [1198, 394] width 1869 height 397
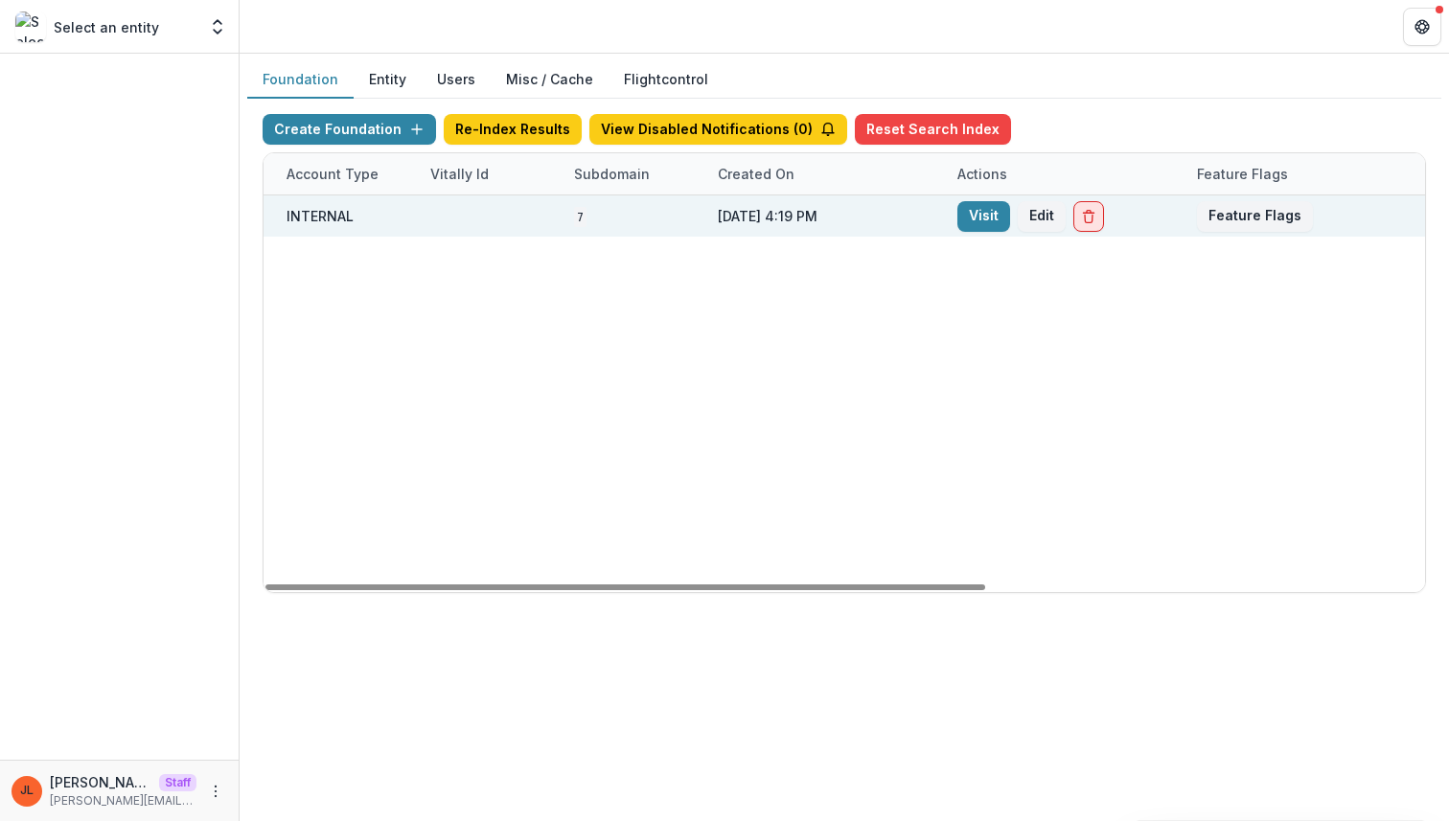
click at [1081, 219] on icon "Delete Foundation" at bounding box center [1088, 216] width 15 height 15
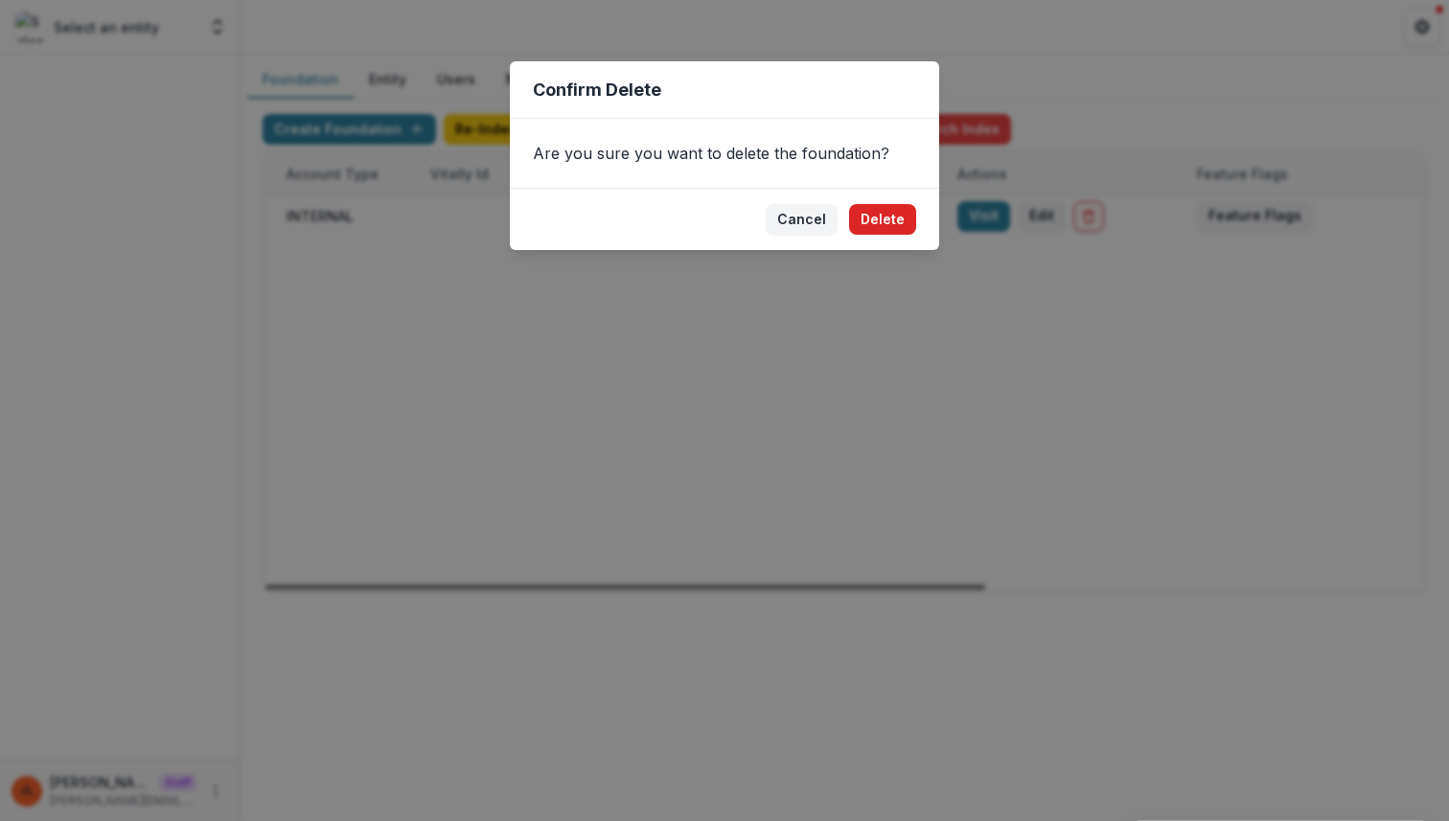
click at [866, 231] on button "Delete" at bounding box center [882, 219] width 67 height 31
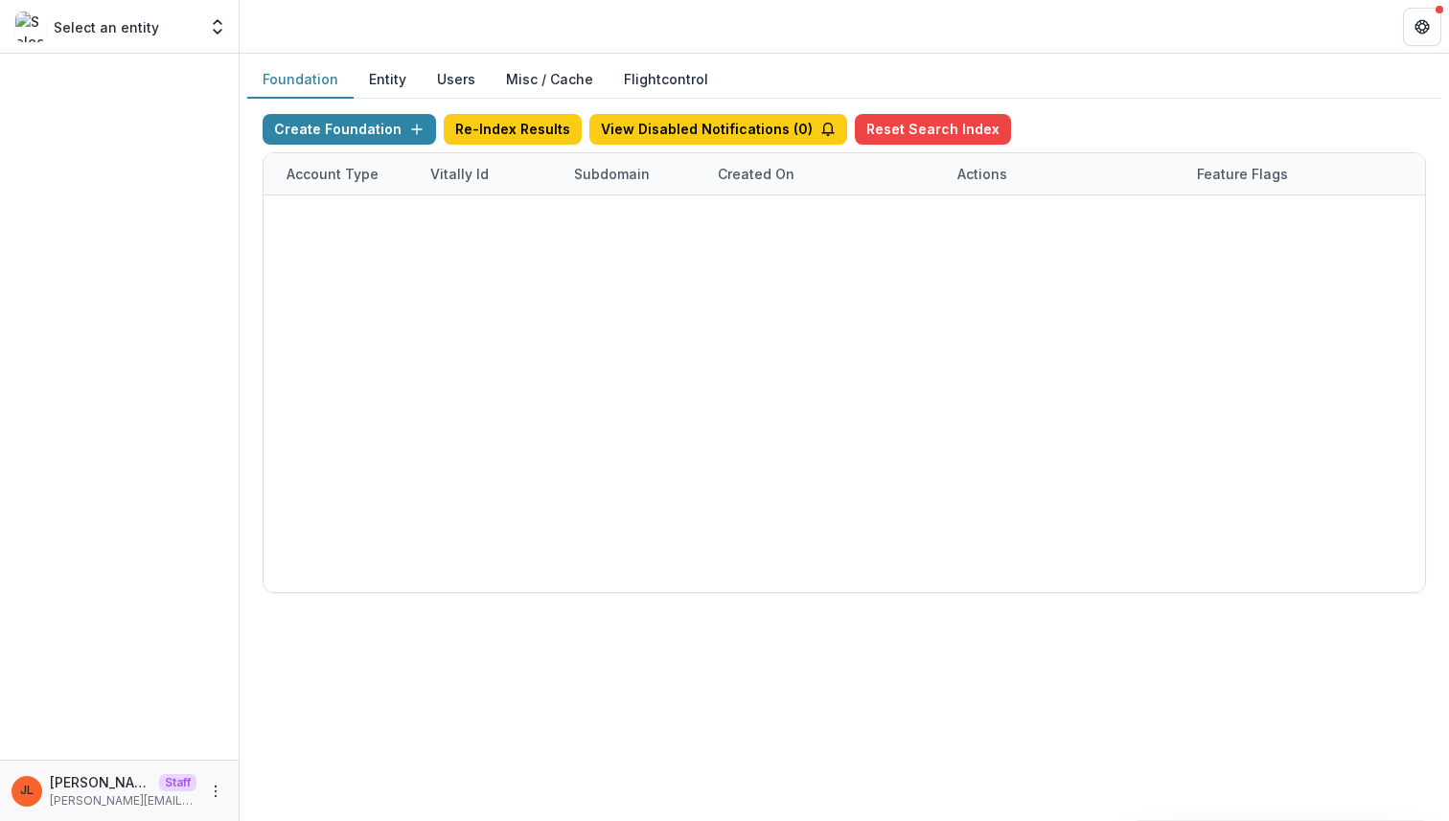
click at [343, 112] on div "Create Foundation Re-Index Results View Disabled Notifications ( 0 ) Reset Sear…" at bounding box center [844, 354] width 1194 height 510
click at [374, 129] on div "Create Foundation Re-Index Results View Disabled Notifications ( 0 ) Reset Sear…" at bounding box center [844, 353] width 1163 height 479
click at [403, 129] on div "Create Foundation Re-Index Results View Disabled Notifications ( 0 ) Reset Sear…" at bounding box center [844, 353] width 1163 height 479
click at [184, 206] on div at bounding box center [119, 407] width 239 height 706
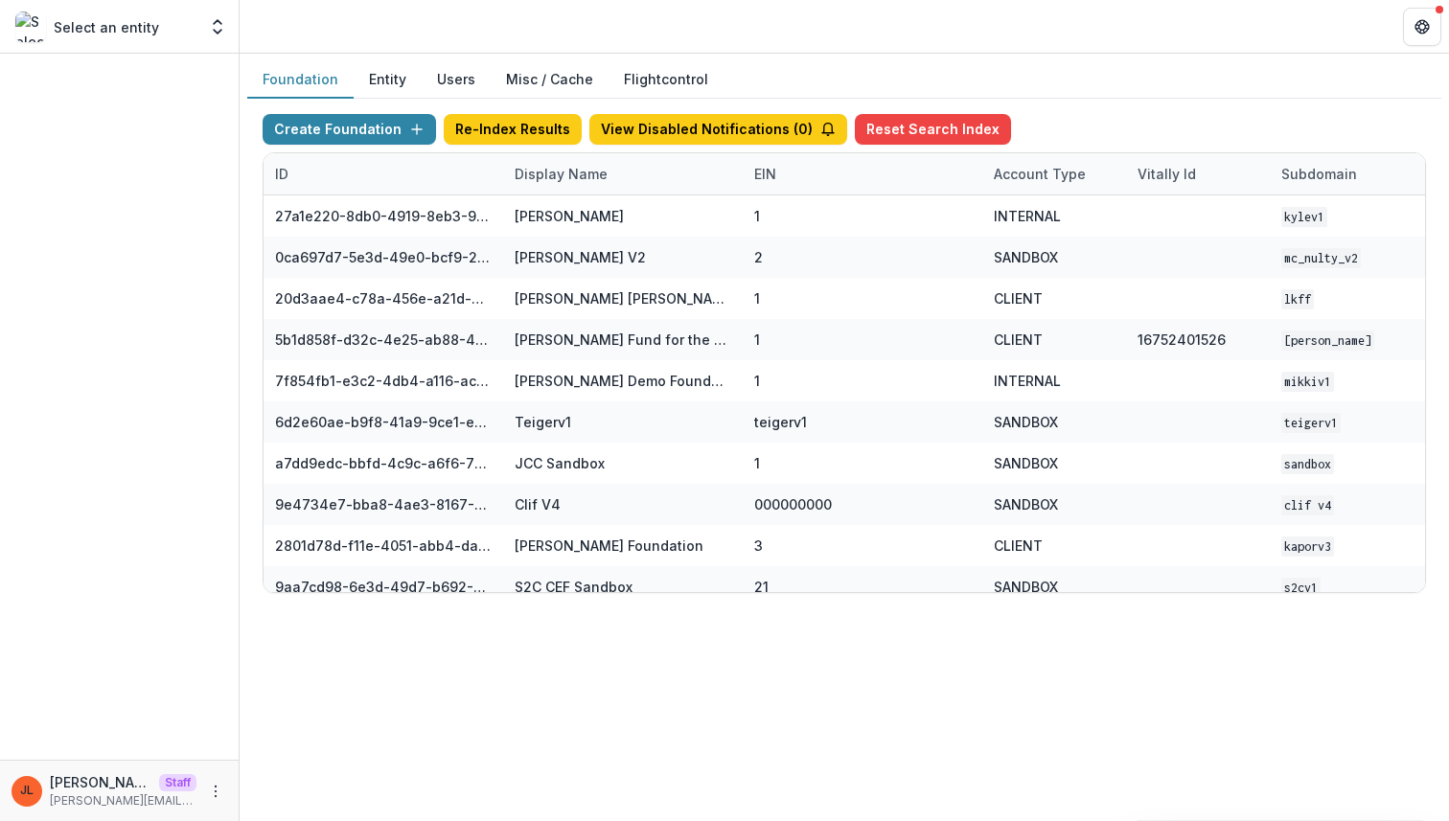
click at [412, 129] on line "button" at bounding box center [417, 129] width 10 height 0
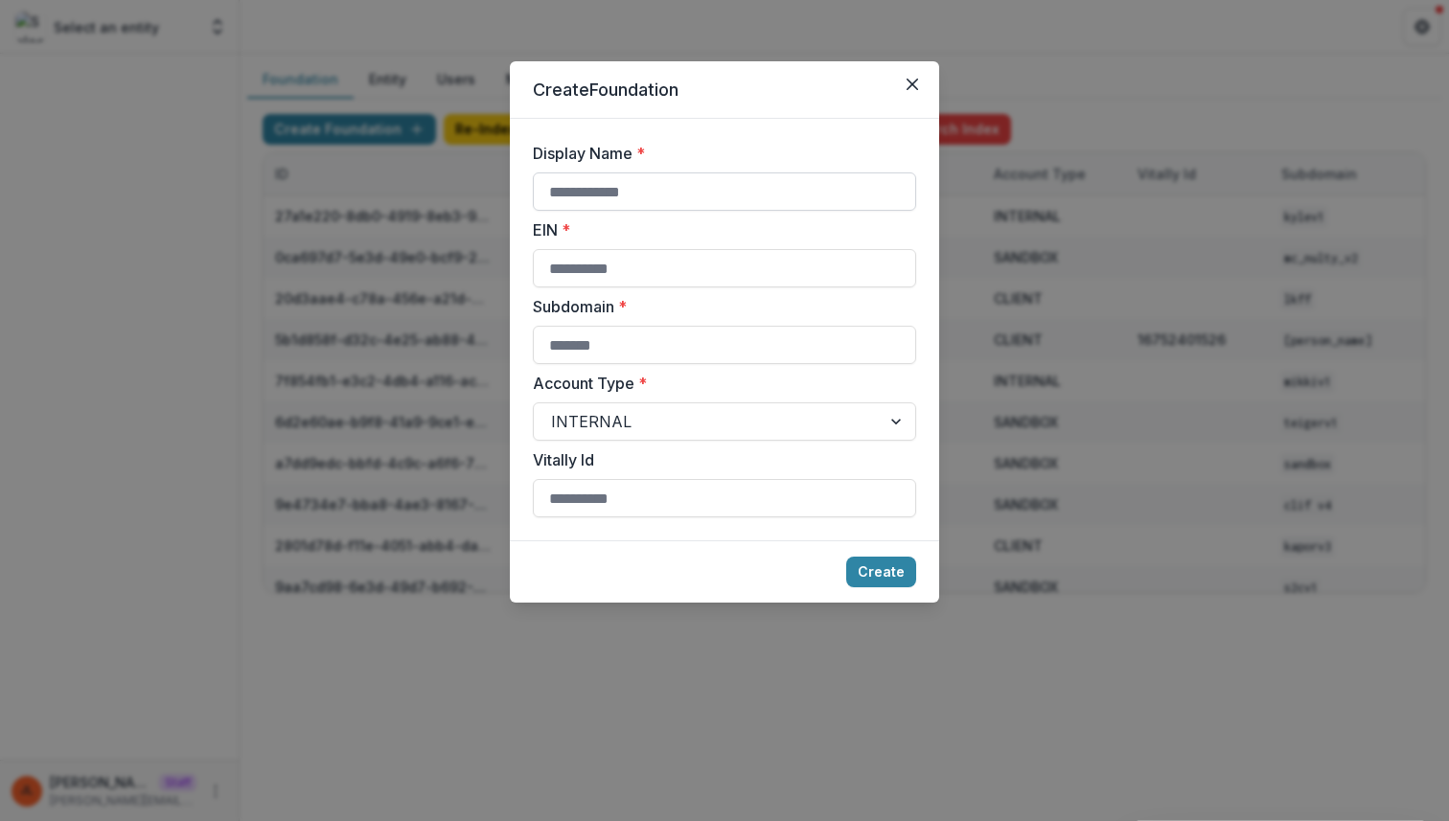
click at [599, 181] on input "Display Name *" at bounding box center [724, 192] width 383 height 38
type input "**********"
type input "*"
click at [900, 581] on button "Create" at bounding box center [881, 572] width 70 height 31
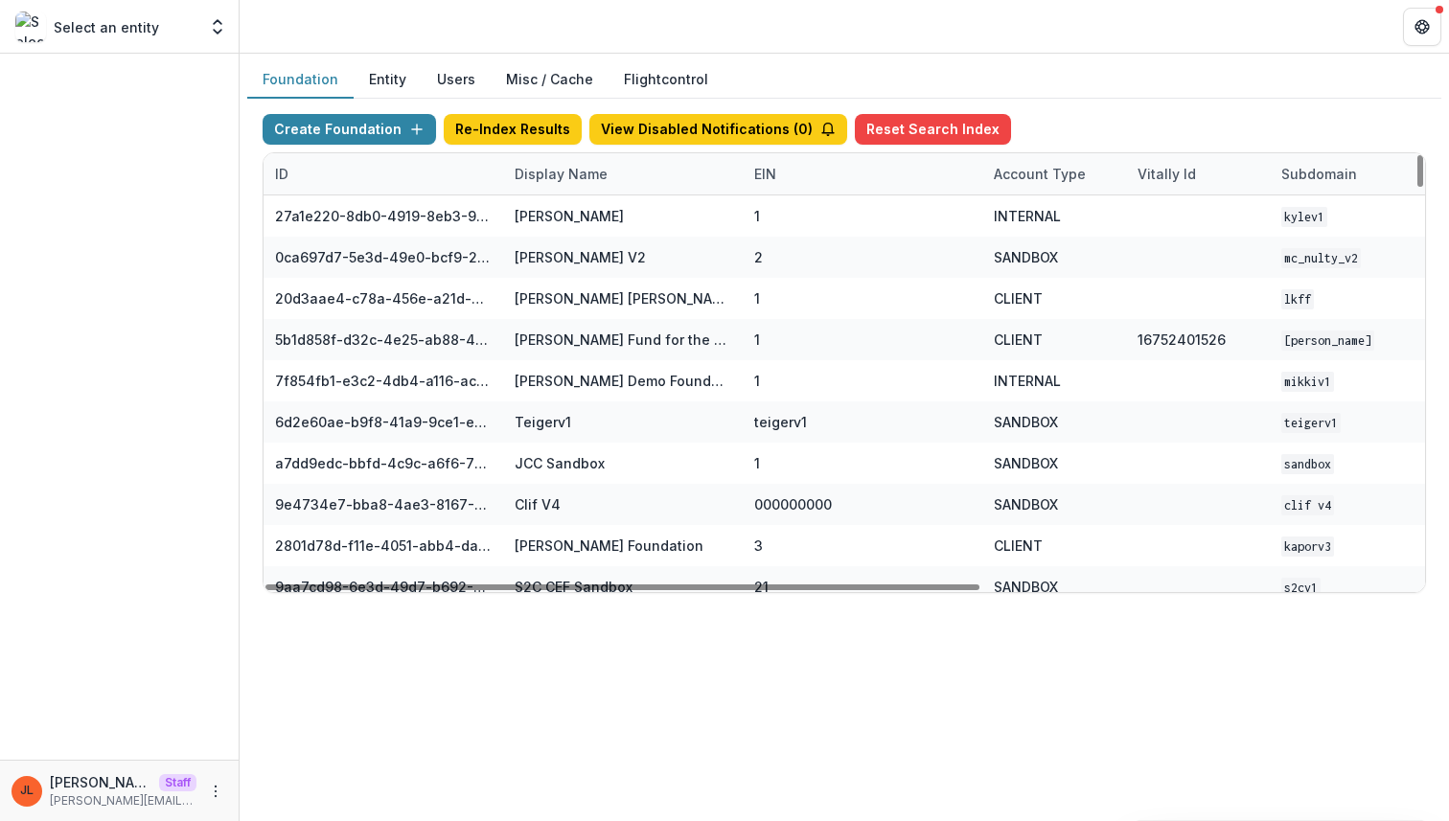
click at [587, 178] on div "Display Name" at bounding box center [561, 174] width 116 height 20
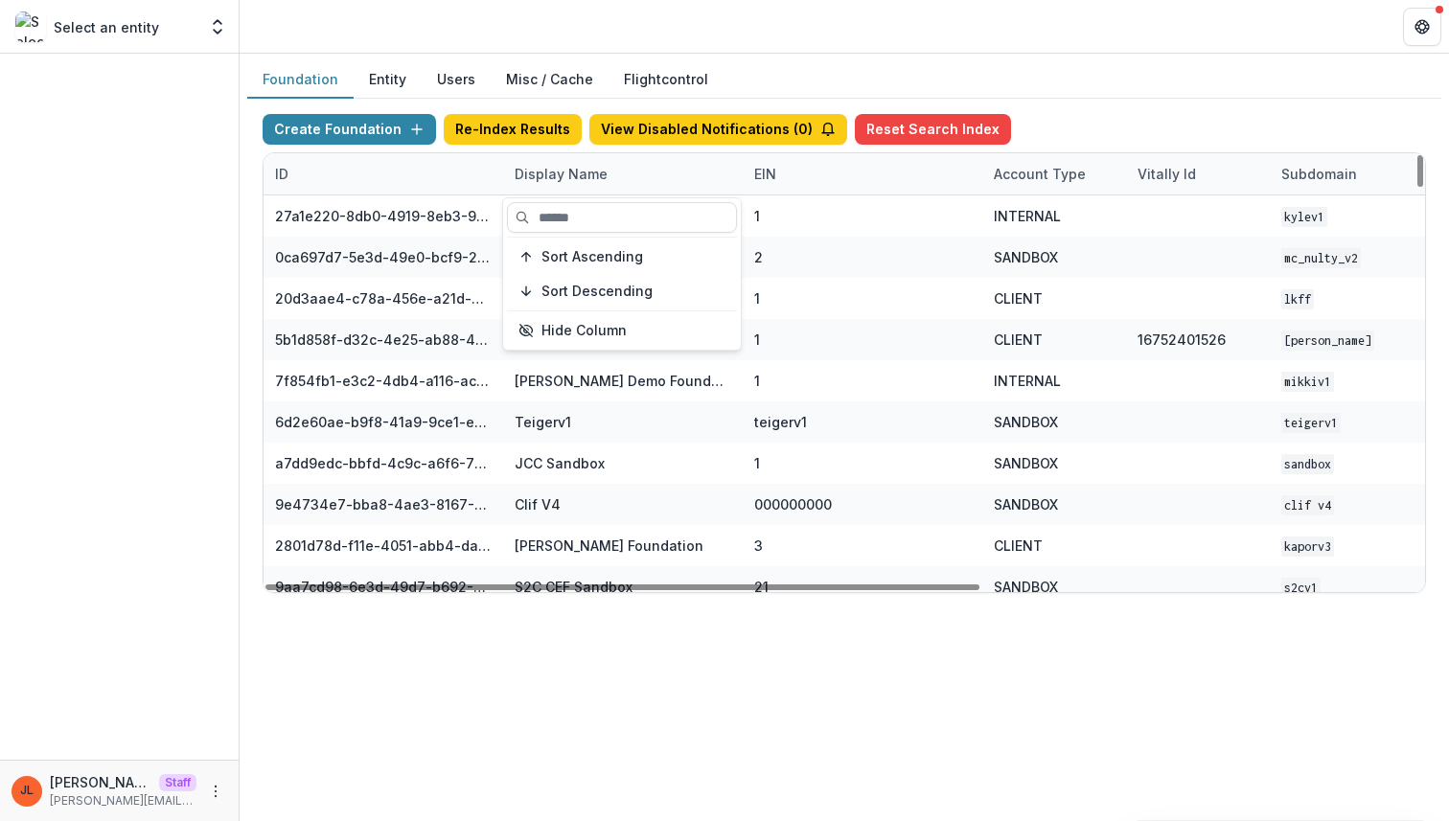
click at [582, 233] on div "Sort Ascending Sort Descending Hide Column" at bounding box center [622, 273] width 238 height 151
click at [579, 217] on input at bounding box center [622, 217] width 230 height 31
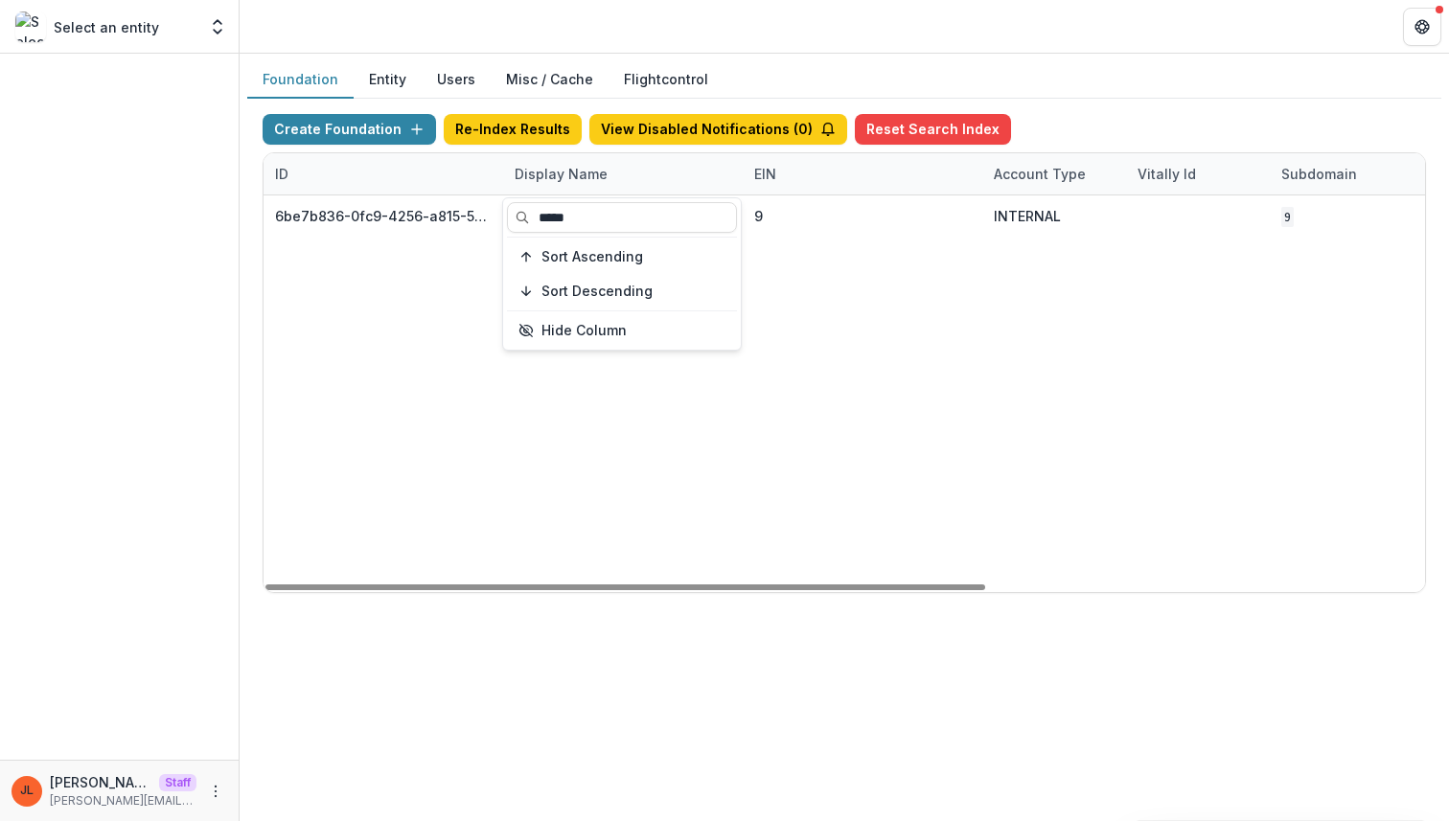
type input "*****"
click at [699, 409] on div "6be7b836-0fc9-4256-a815-50ef1edb4eb9 NCF Core Grant Sandbox 9 INTERNAL 9 Sep 12…" at bounding box center [1198, 394] width 1869 height 397
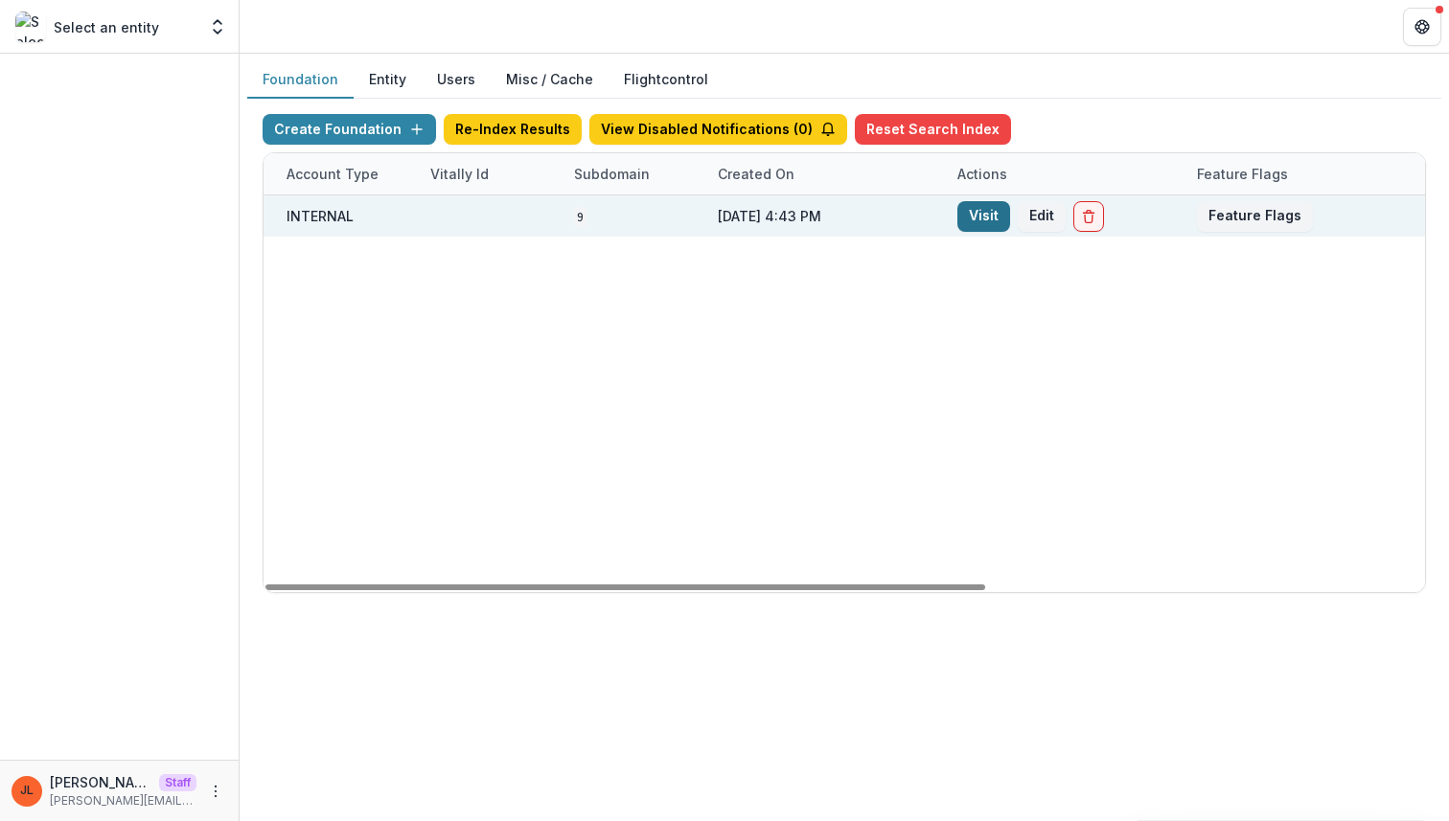
click at [986, 212] on link "Visit" at bounding box center [983, 216] width 53 height 31
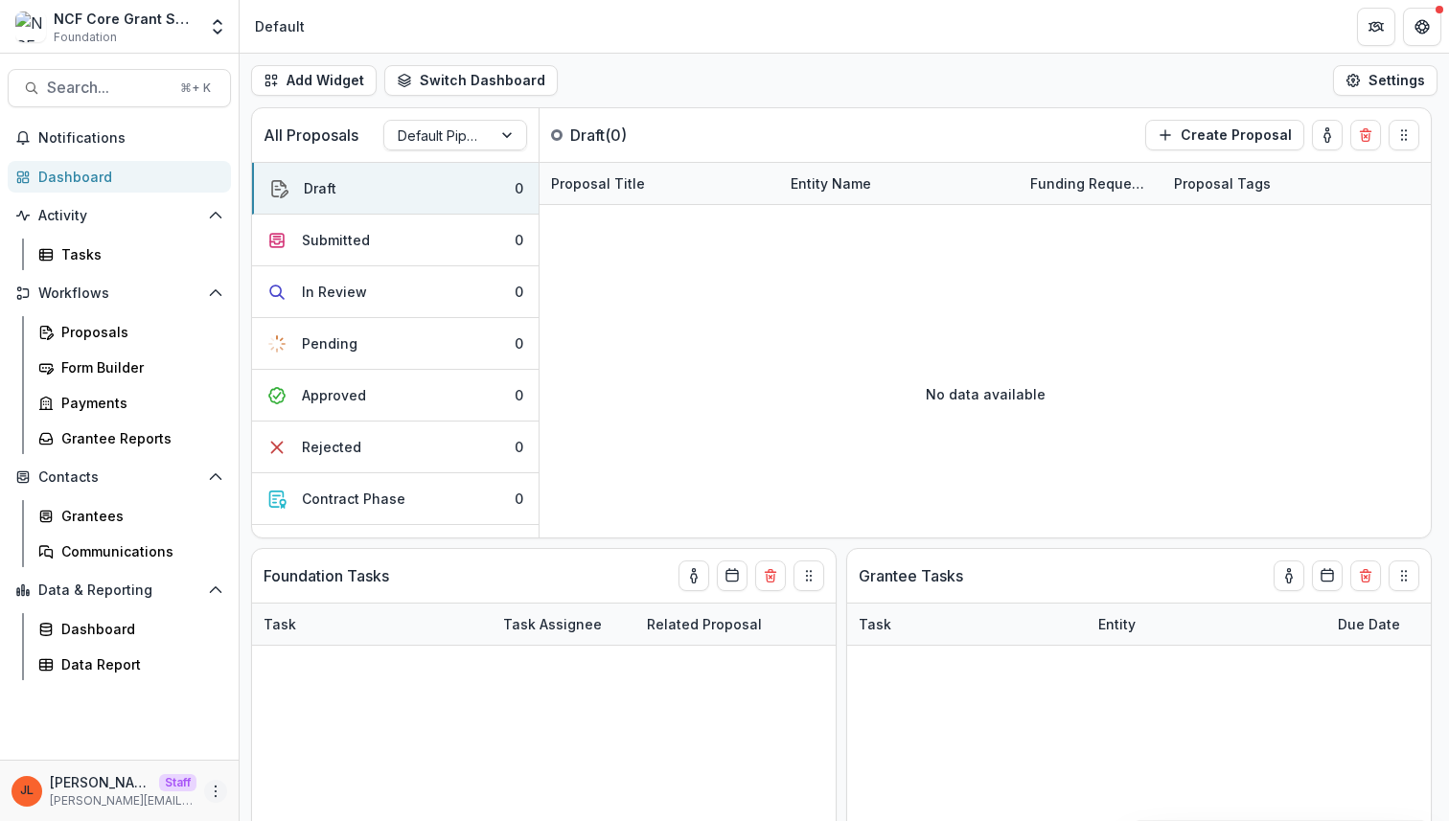
click at [217, 794] on icon "More" at bounding box center [215, 791] width 15 height 15
click at [268, 765] on link "User Settings" at bounding box center [342, 751] width 205 height 32
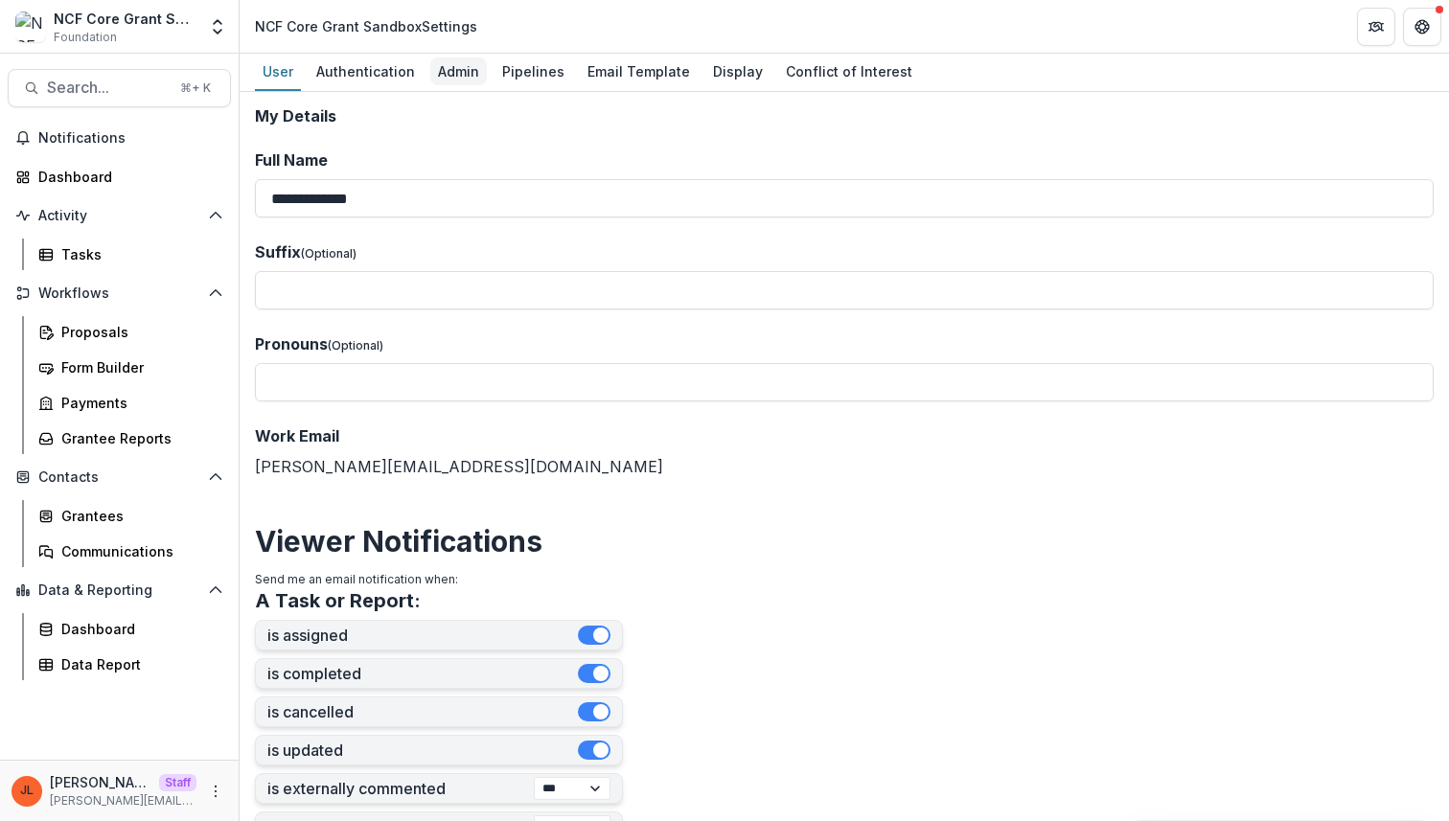
click at [454, 68] on div "Admin" at bounding box center [458, 72] width 57 height 28
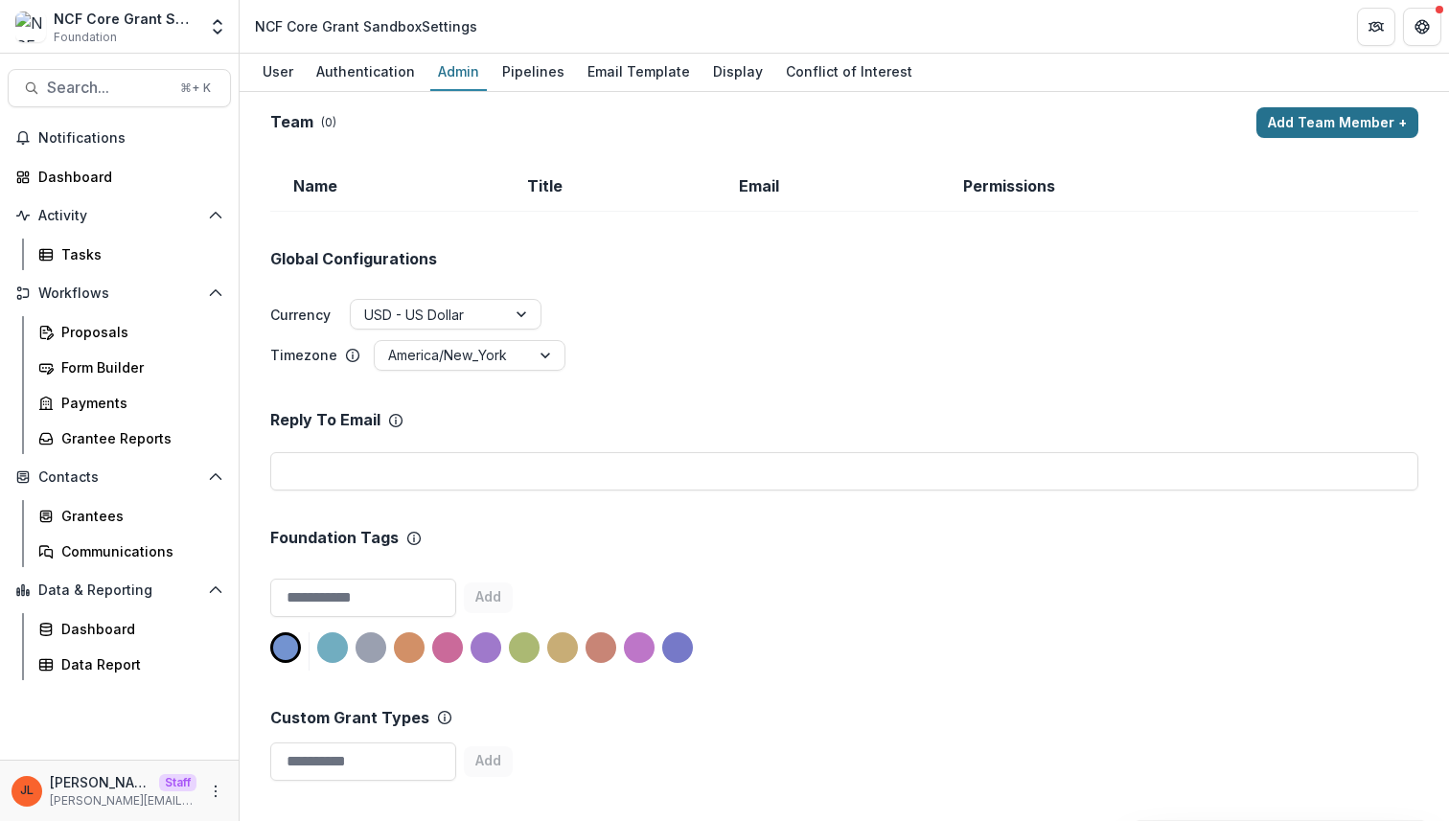
click at [1271, 132] on button "Add Team Member +" at bounding box center [1337, 122] width 162 height 31
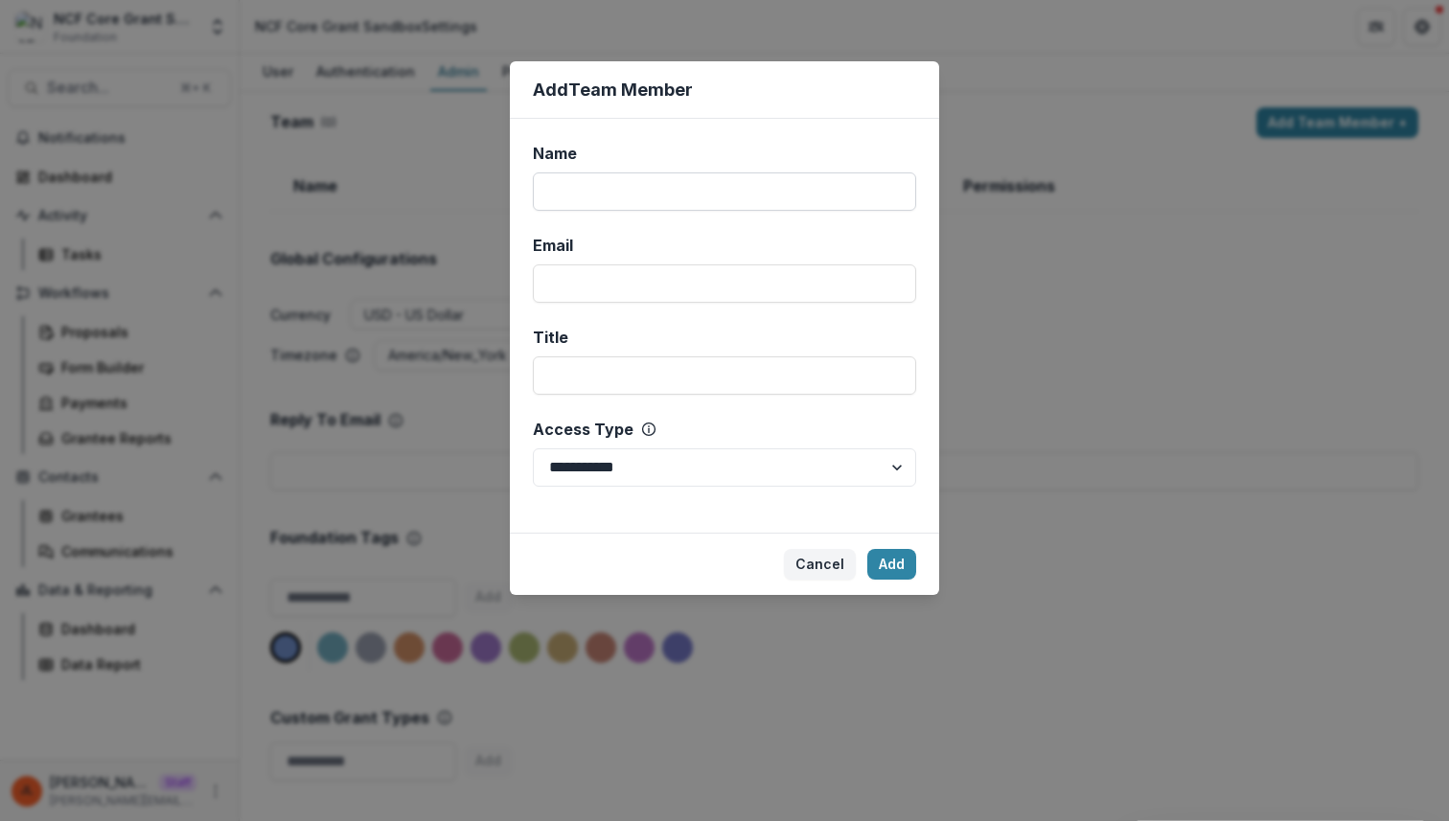
click at [804, 191] on input "Name" at bounding box center [724, 192] width 383 height 38
type input "****"
type input "**********"
select select "*****"
click button "Add" at bounding box center [891, 564] width 49 height 31
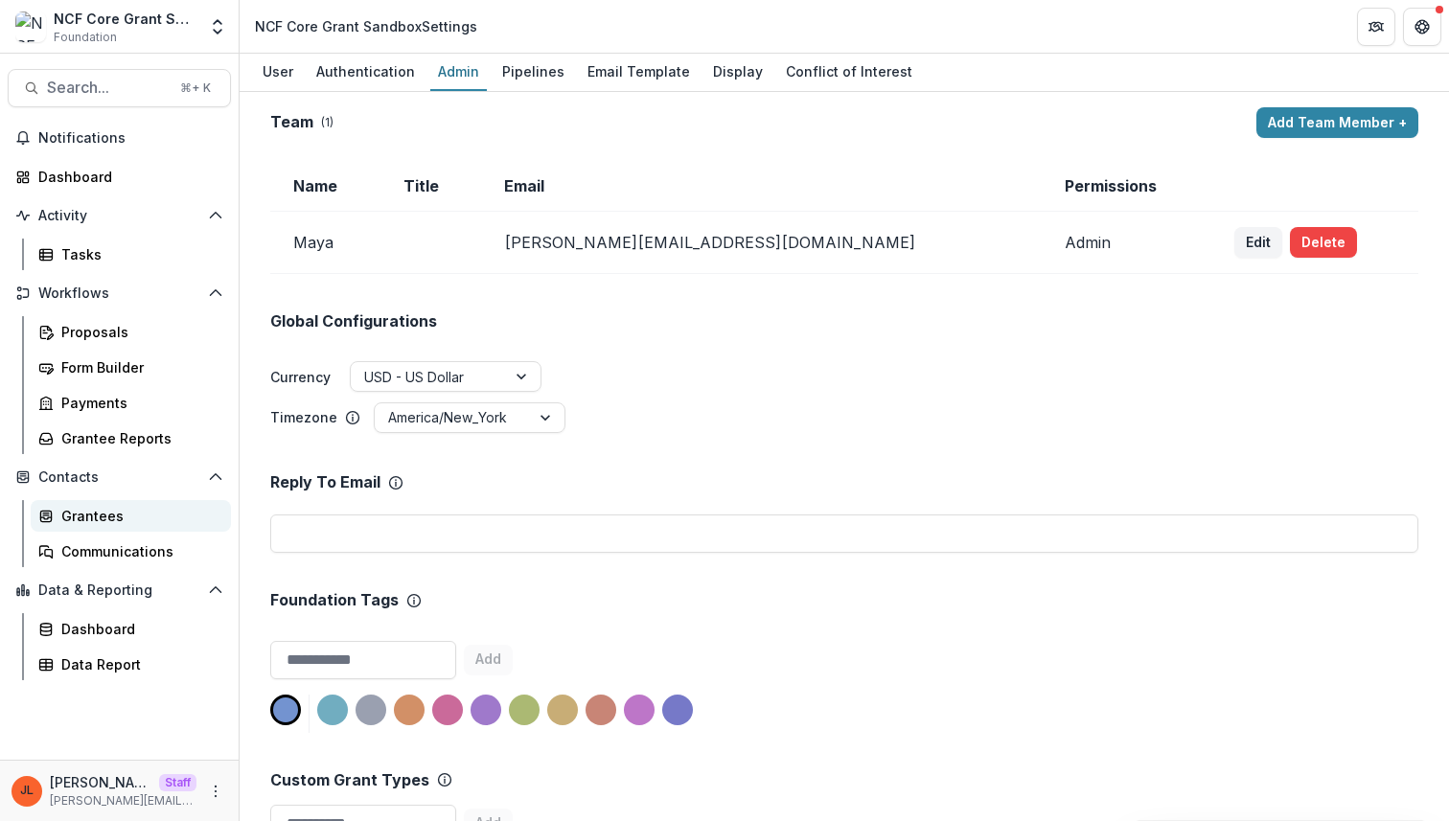
click at [120, 512] on div "Grantees" at bounding box center [138, 516] width 154 height 20
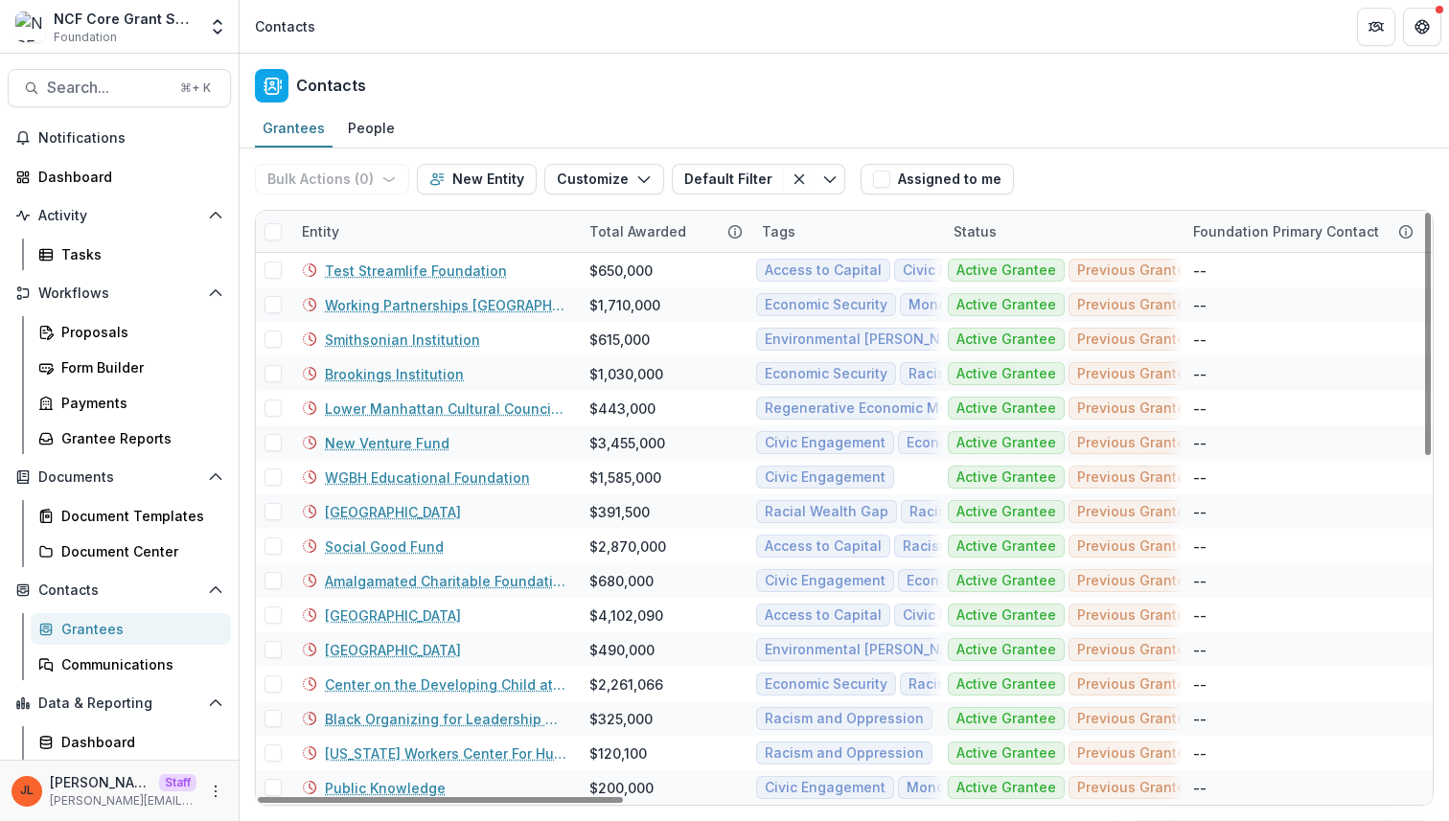
click at [382, 241] on div "Entity" at bounding box center [434, 231] width 288 height 41
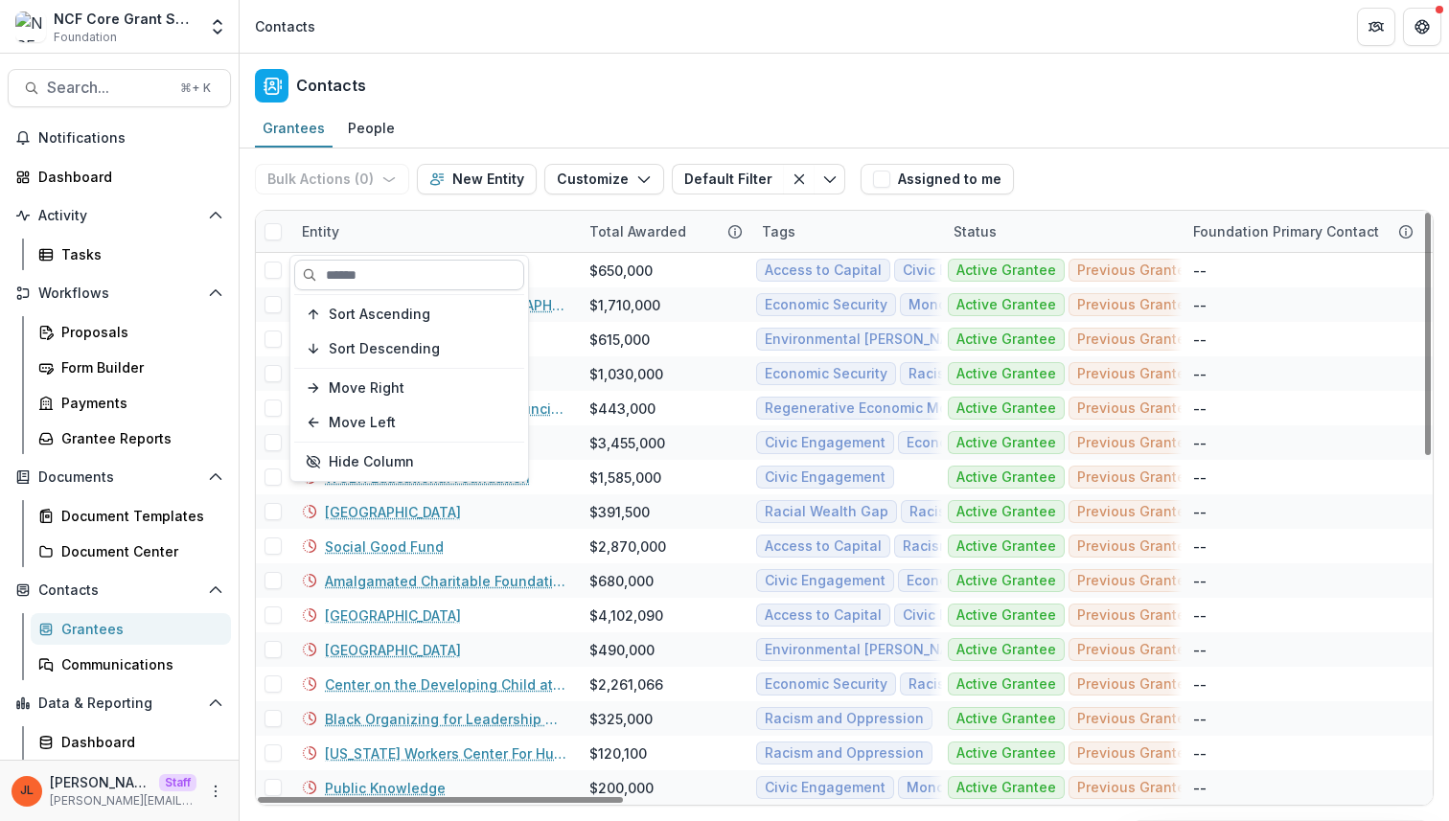
click at [367, 270] on input at bounding box center [409, 275] width 230 height 31
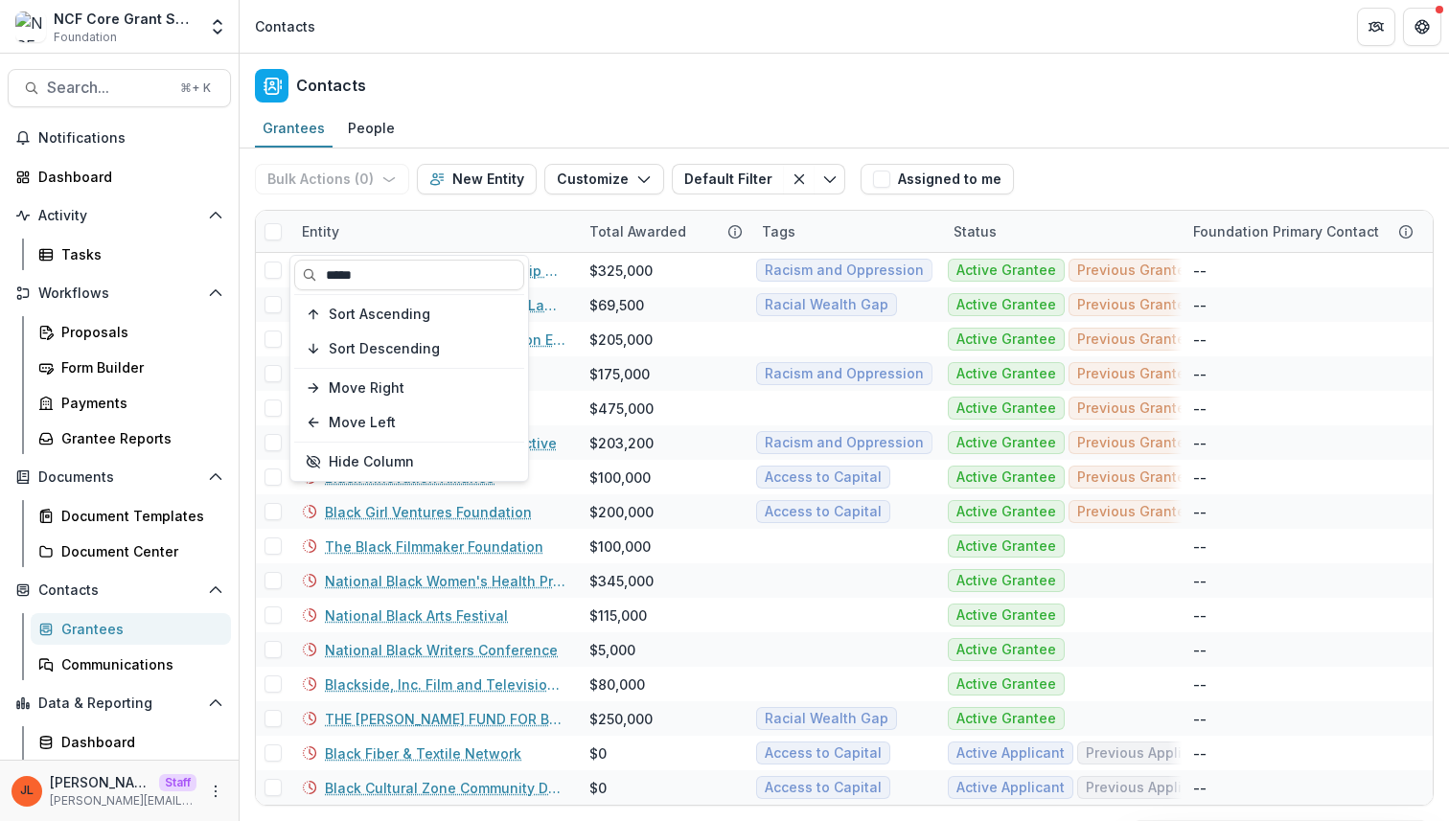
type input "*****"
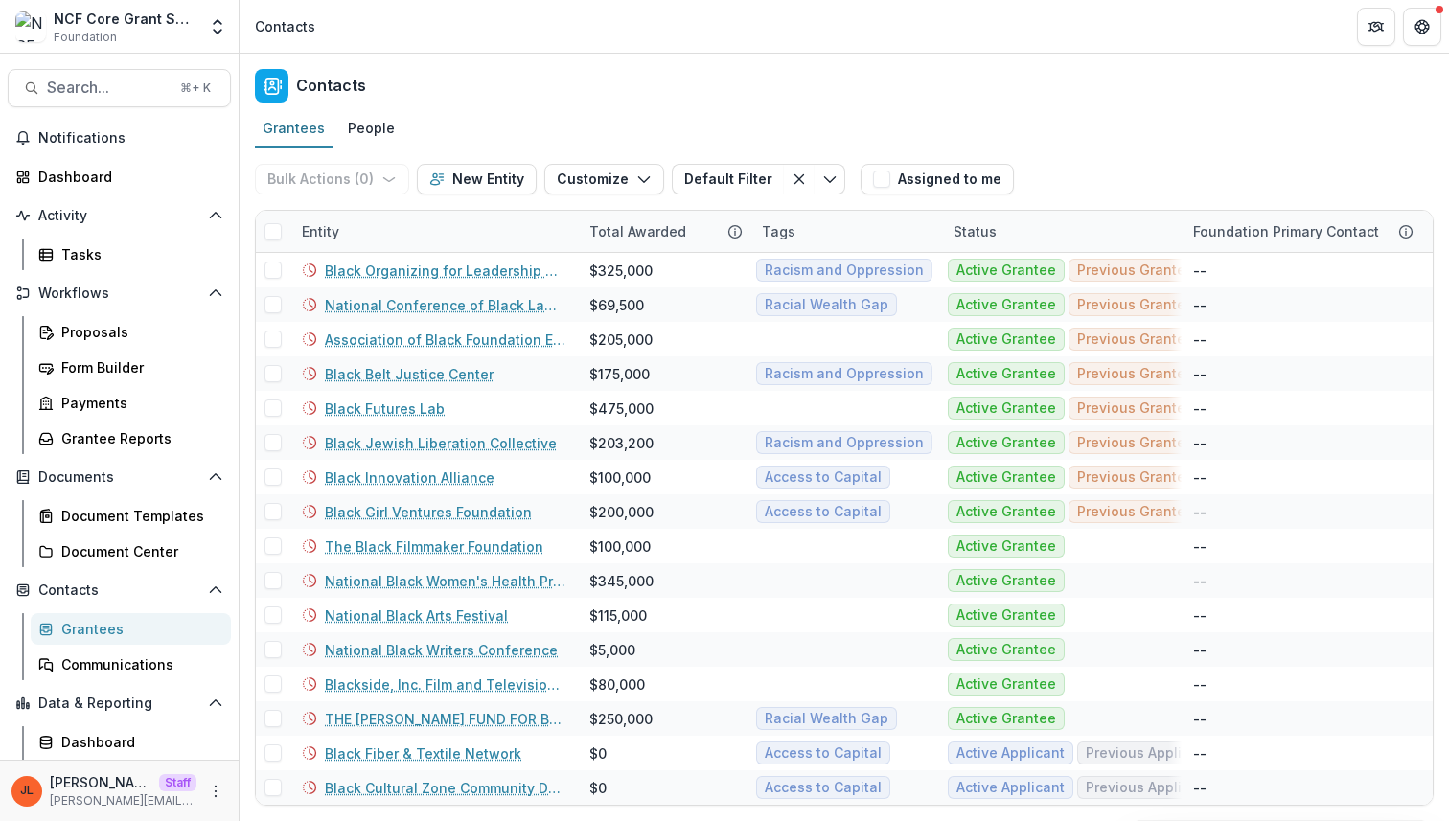
click at [537, 58] on div "Contacts" at bounding box center [844, 82] width 1209 height 57
click at [407, 234] on div "Entity" at bounding box center [434, 231] width 288 height 41
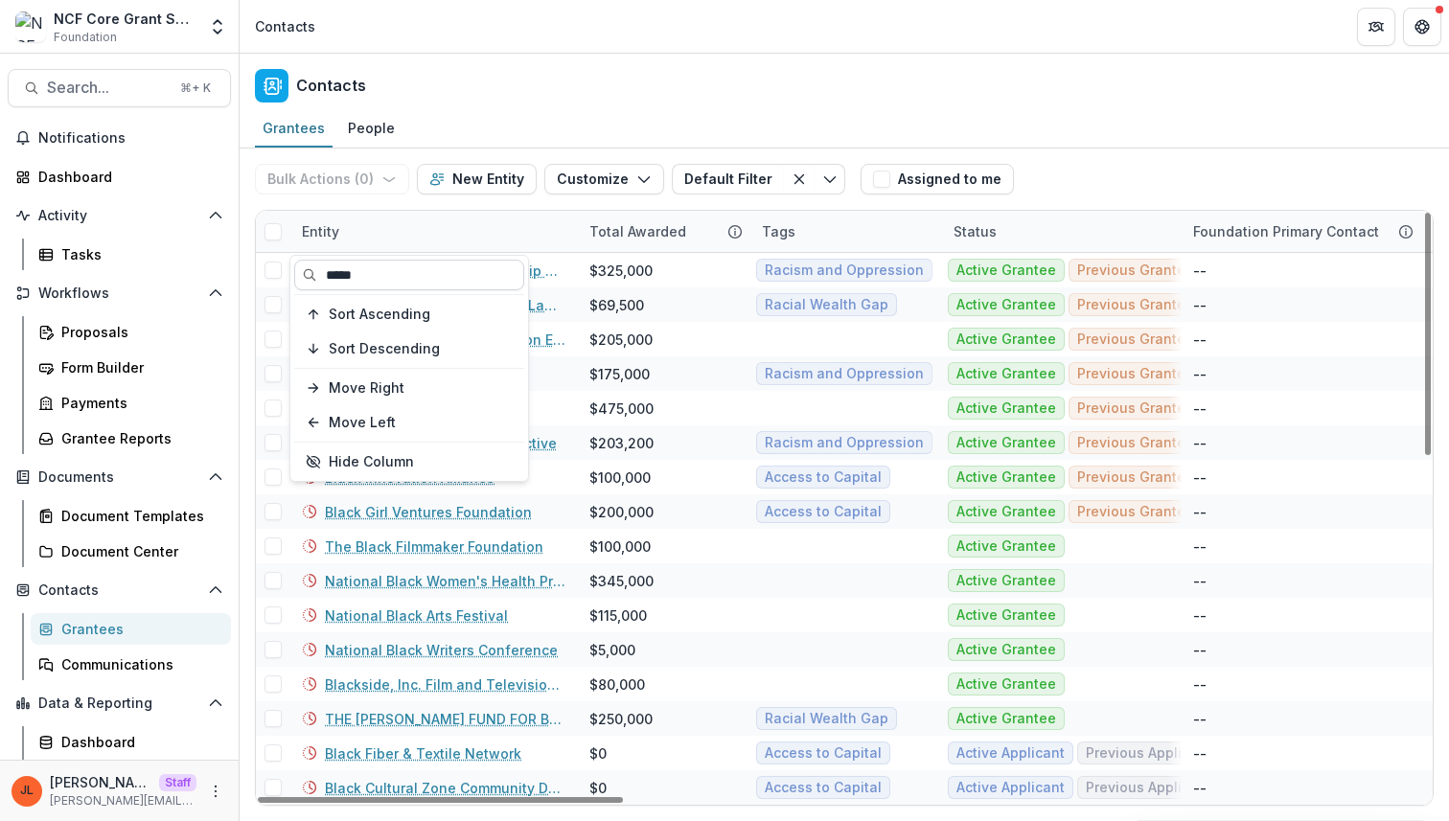
click at [403, 267] on input "*****" at bounding box center [409, 275] width 230 height 31
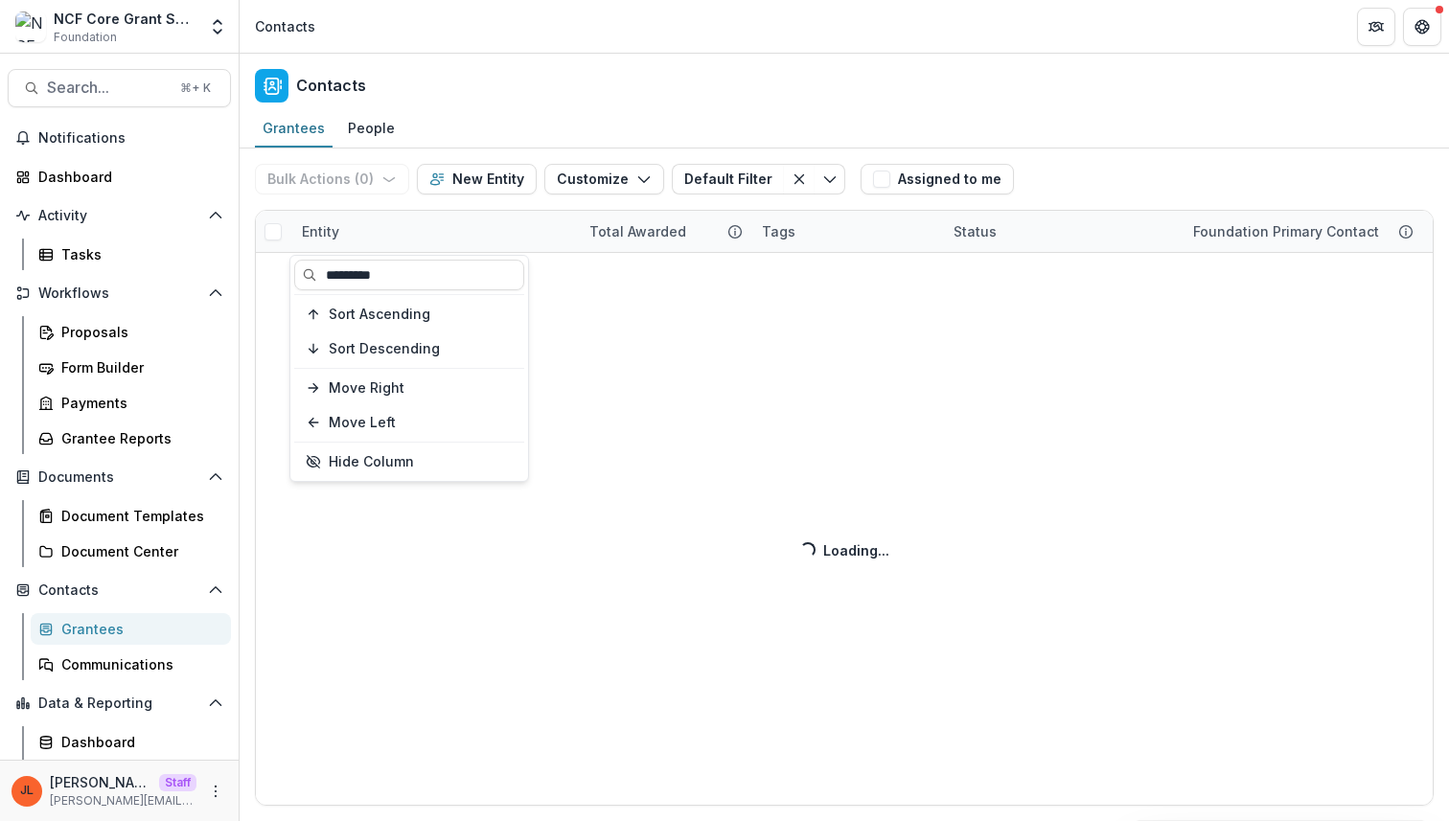
type input "*********"
click at [534, 46] on header "Contacts" at bounding box center [844, 26] width 1209 height 53
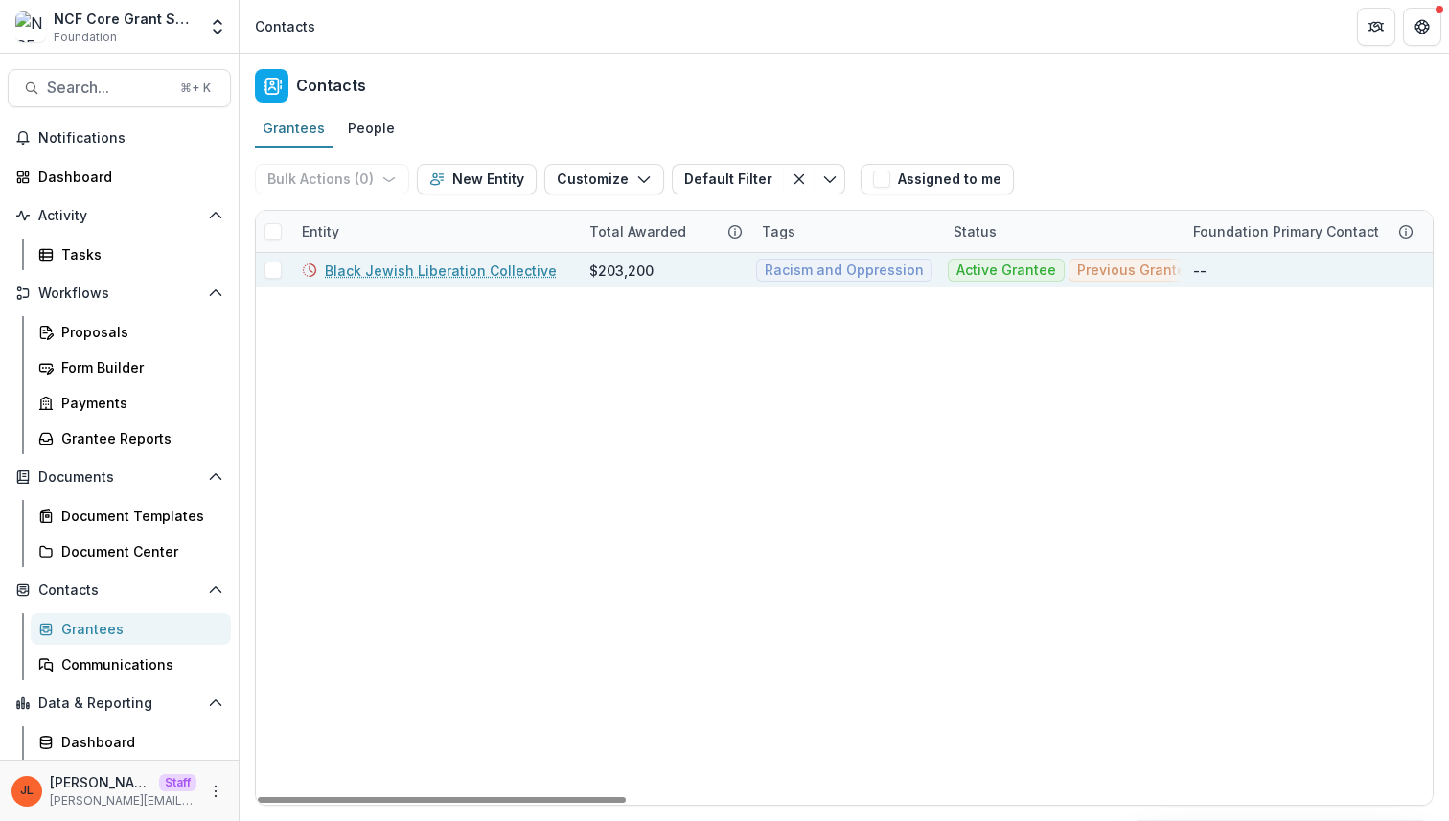
click at [412, 278] on link "Black Jewish Liberation Collective" at bounding box center [441, 271] width 232 height 20
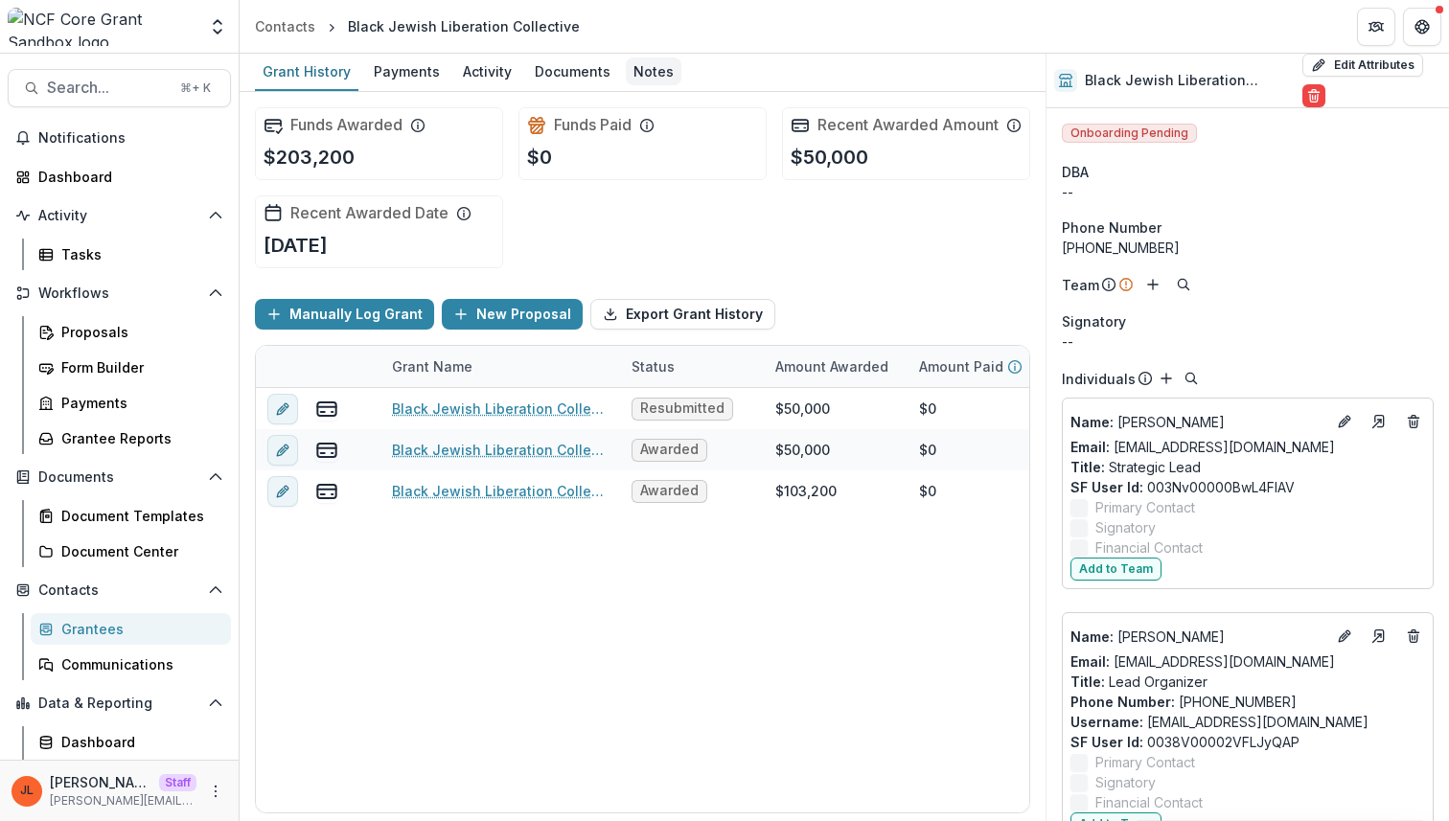
click at [649, 58] on div "Notes" at bounding box center [654, 72] width 56 height 28
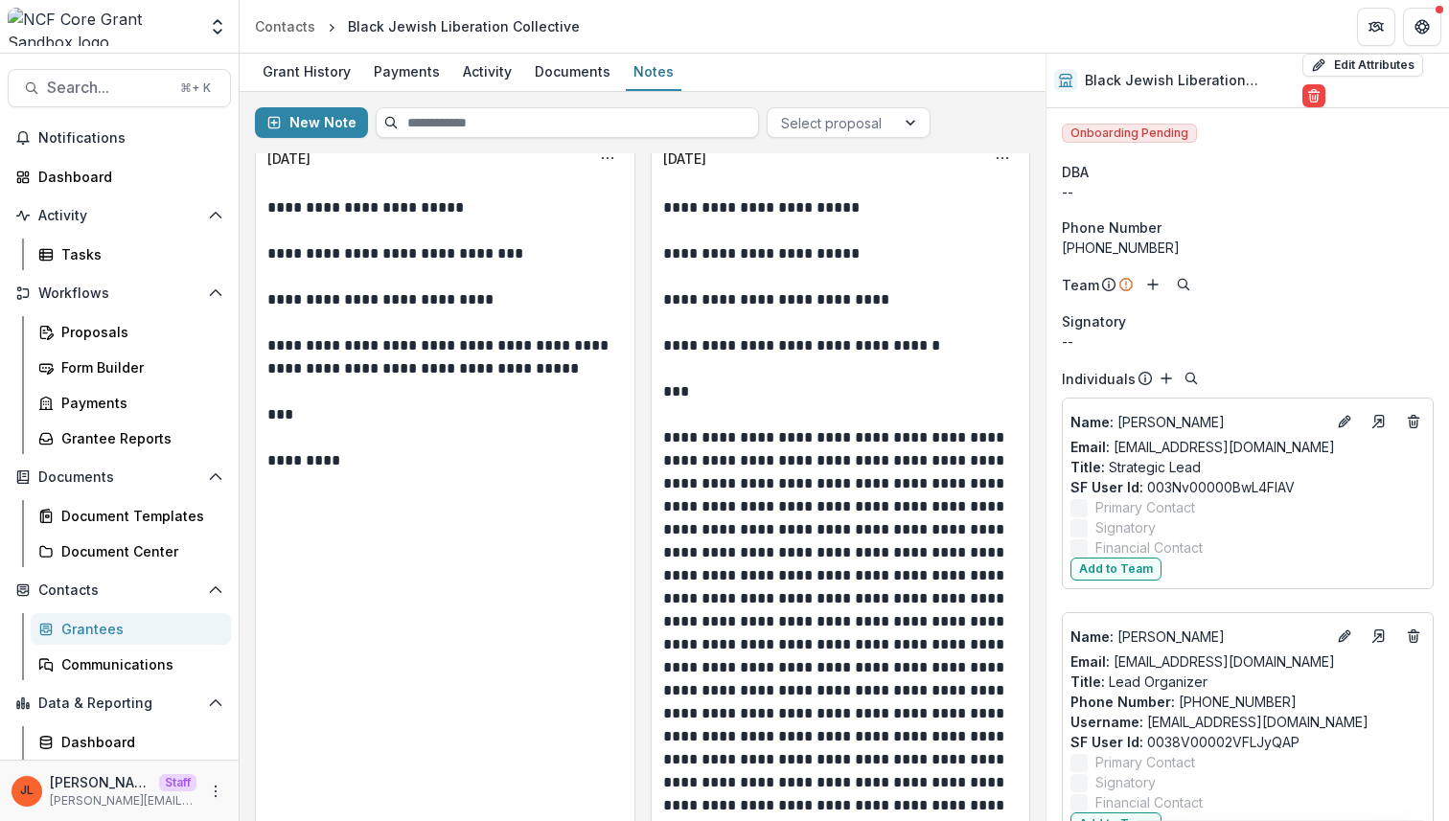
scroll to position [5275, 0]
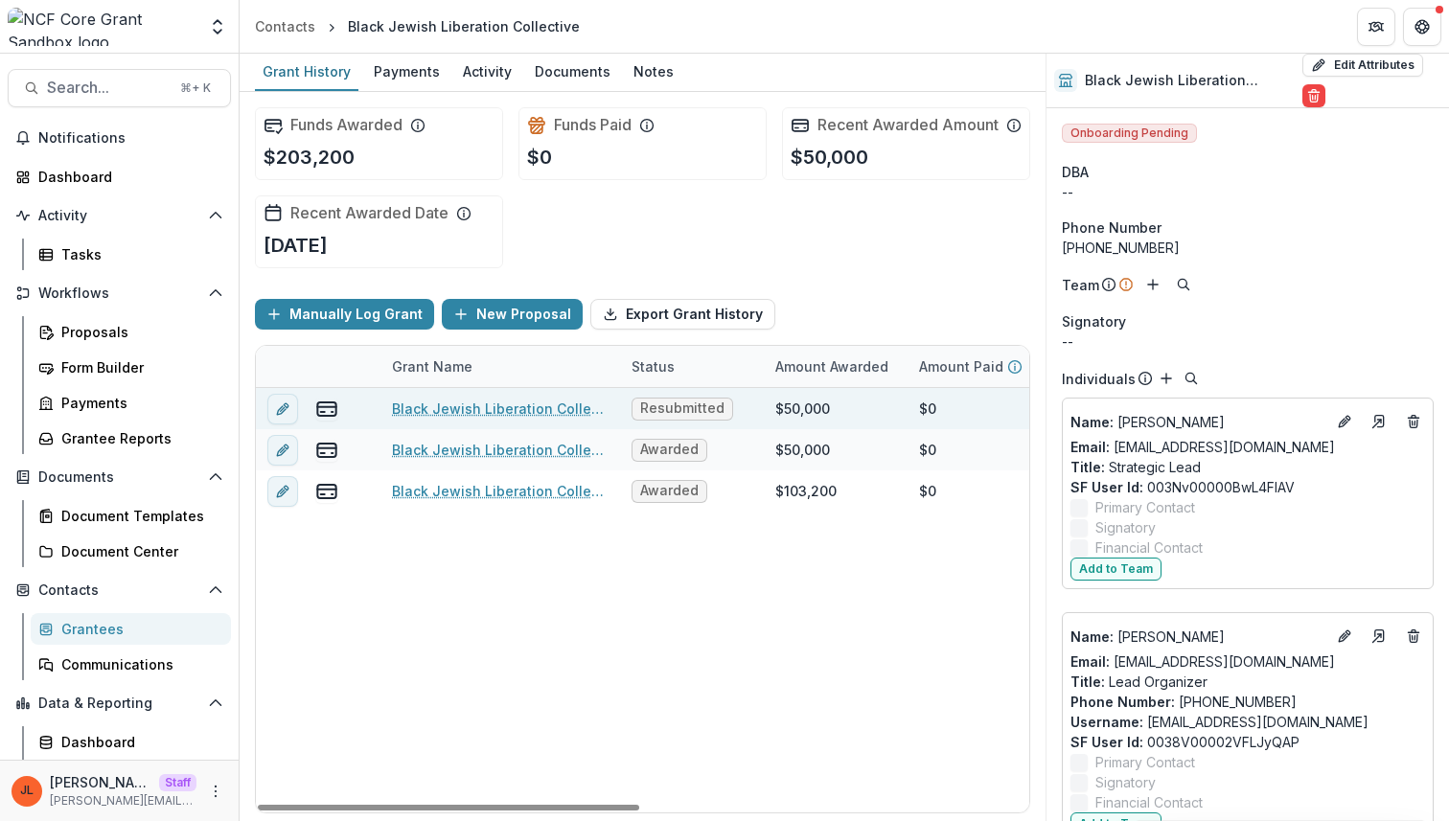
click at [541, 419] on link "Black Jewish Liberation Collective" at bounding box center [500, 409] width 217 height 20
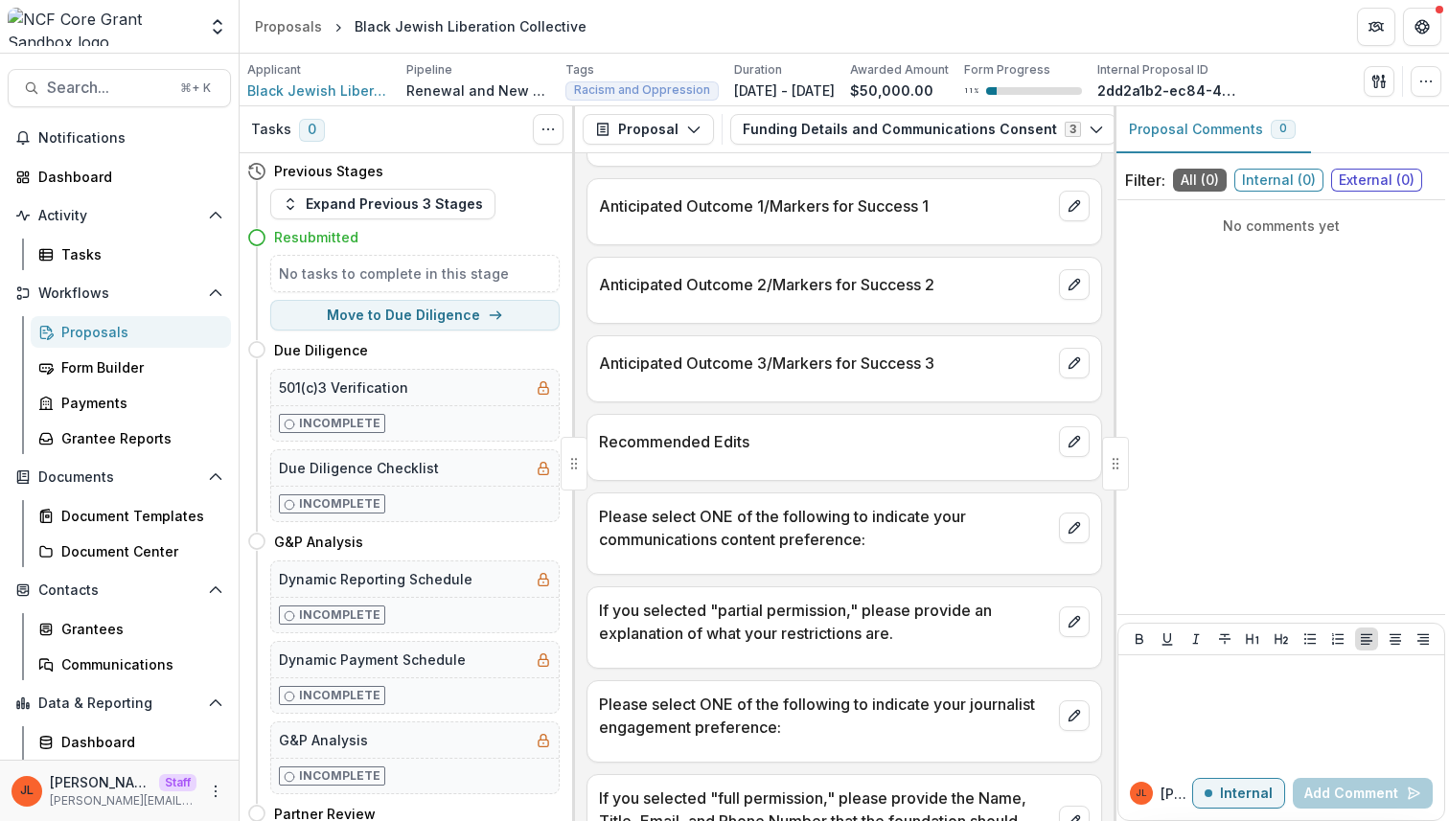
scroll to position [161, 0]
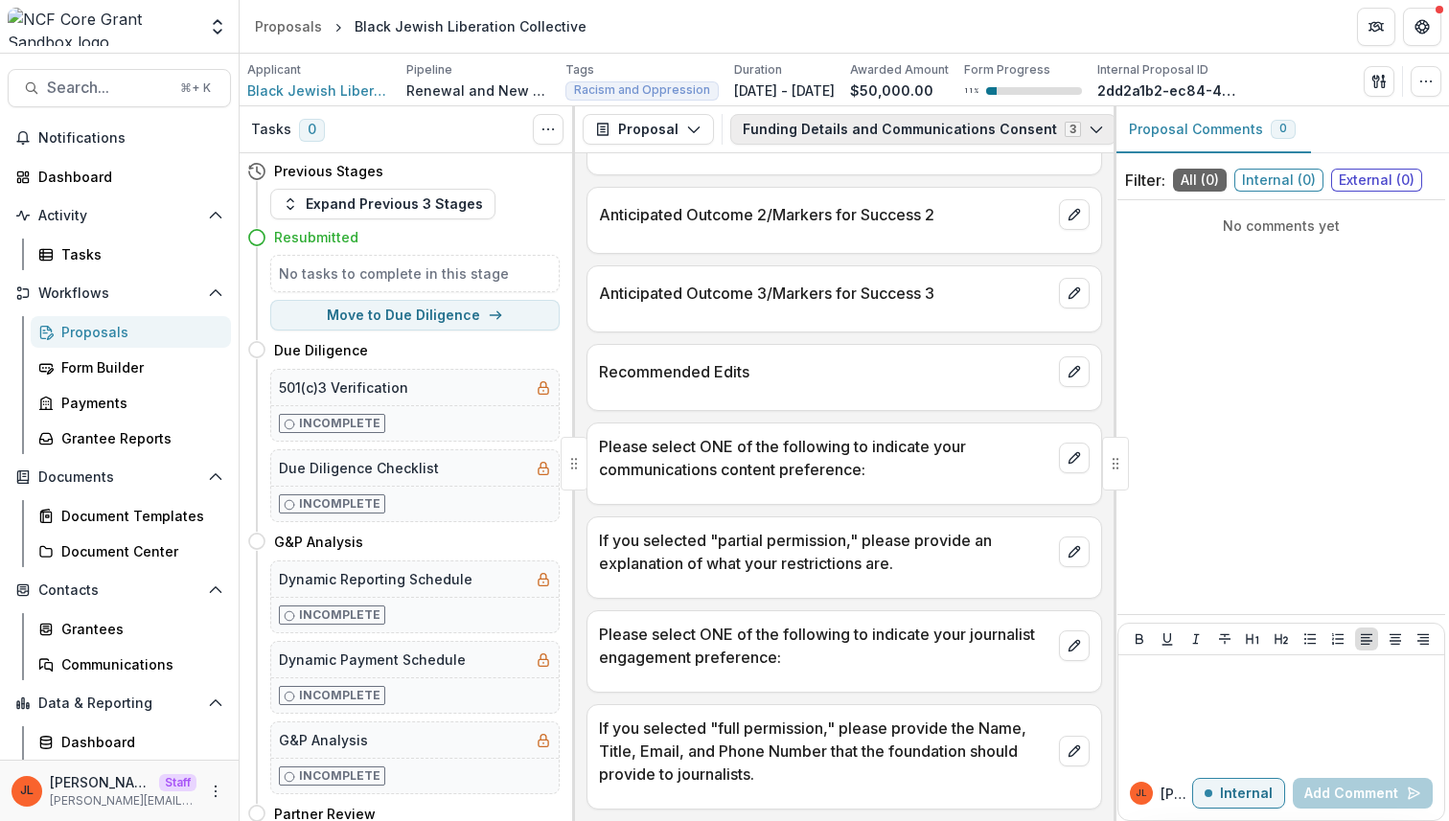
click at [863, 129] on button "Funding Details and Communications Consent 3" at bounding box center [923, 129] width 386 height 31
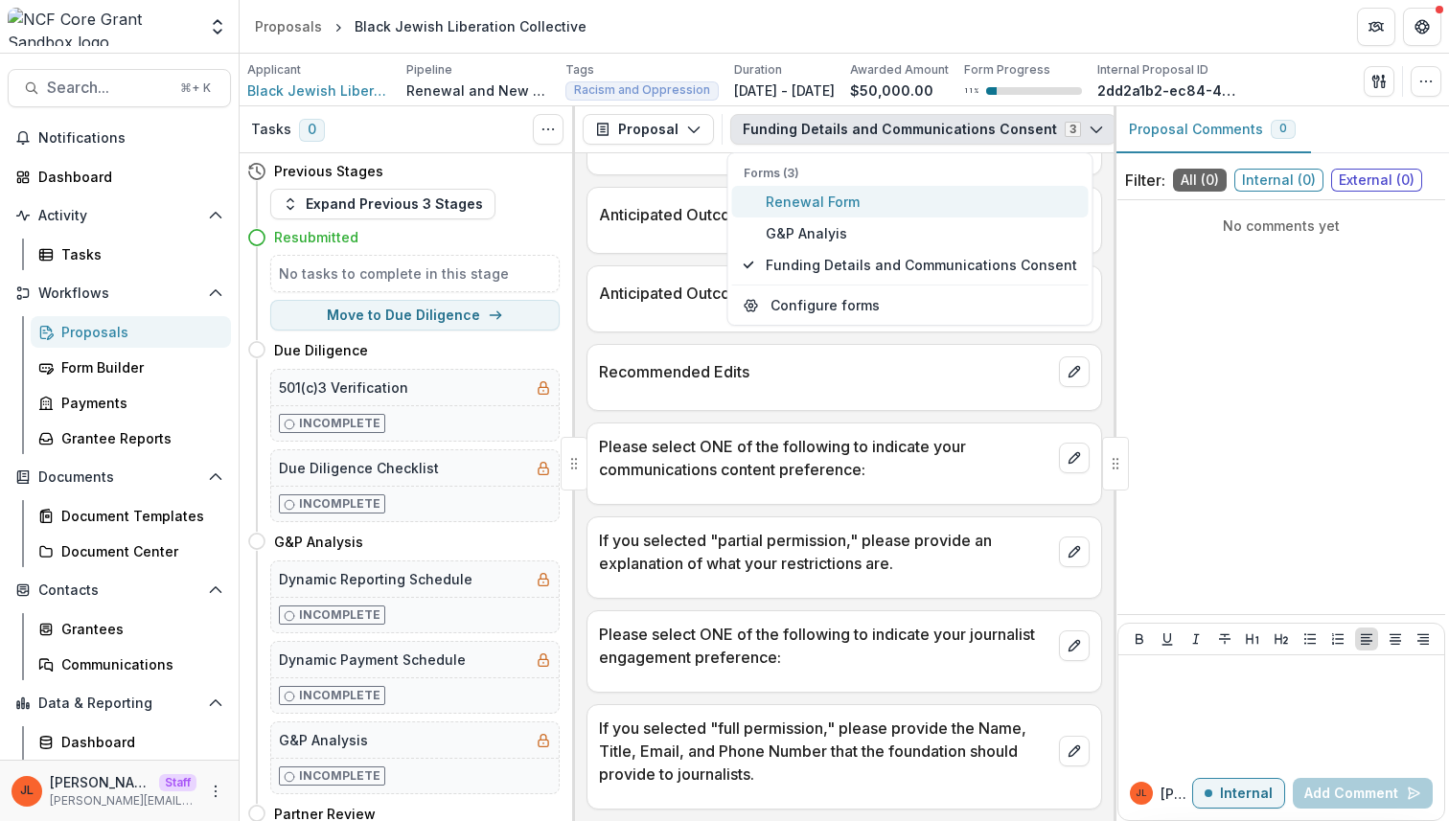
click at [853, 196] on span "Renewal Form" at bounding box center [921, 202] width 311 height 20
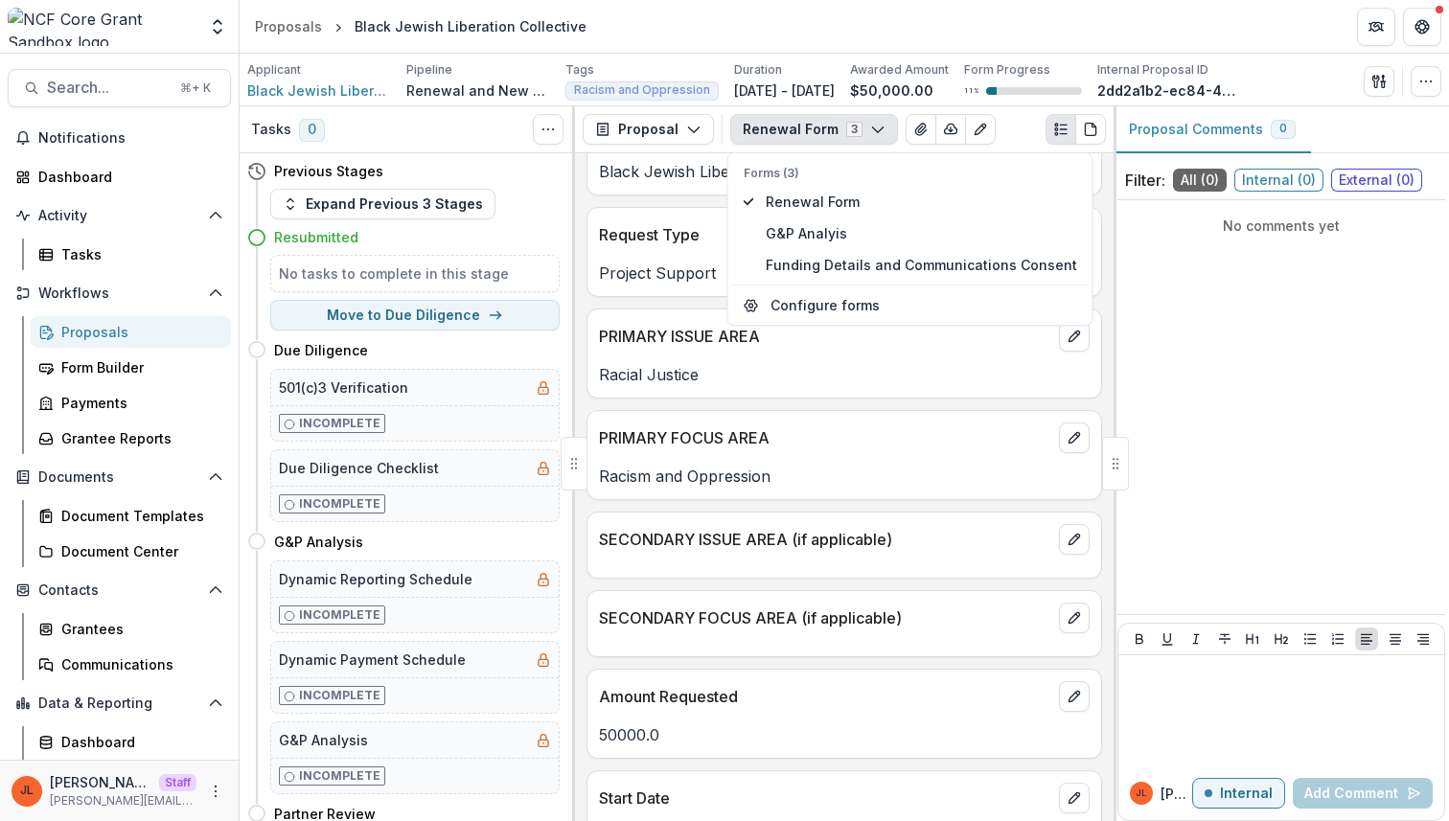
click at [815, 514] on div "SECONDARY ISSUE AREA (if applicable)" at bounding box center [844, 534] width 514 height 42
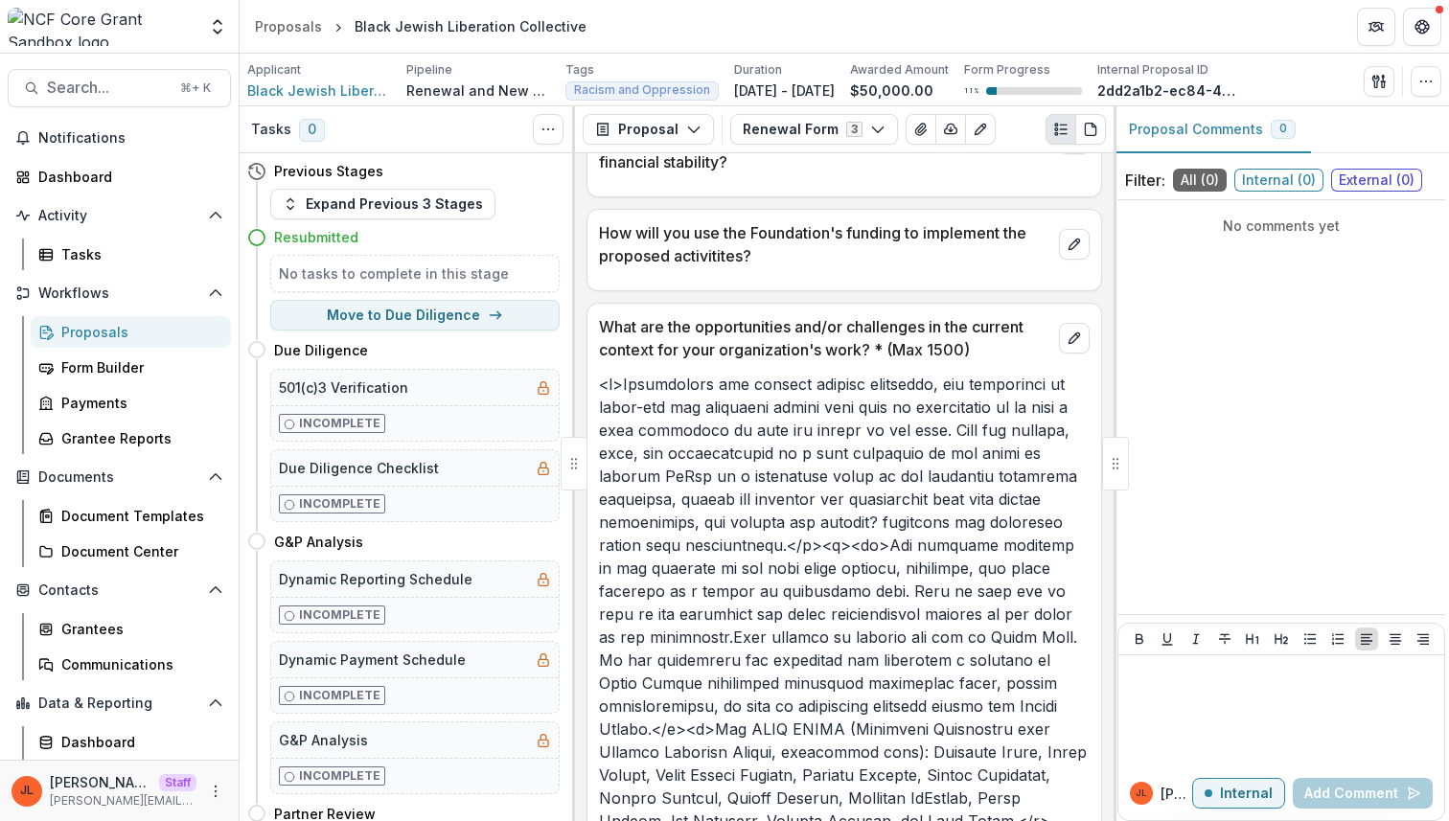
scroll to position [1801, 0]
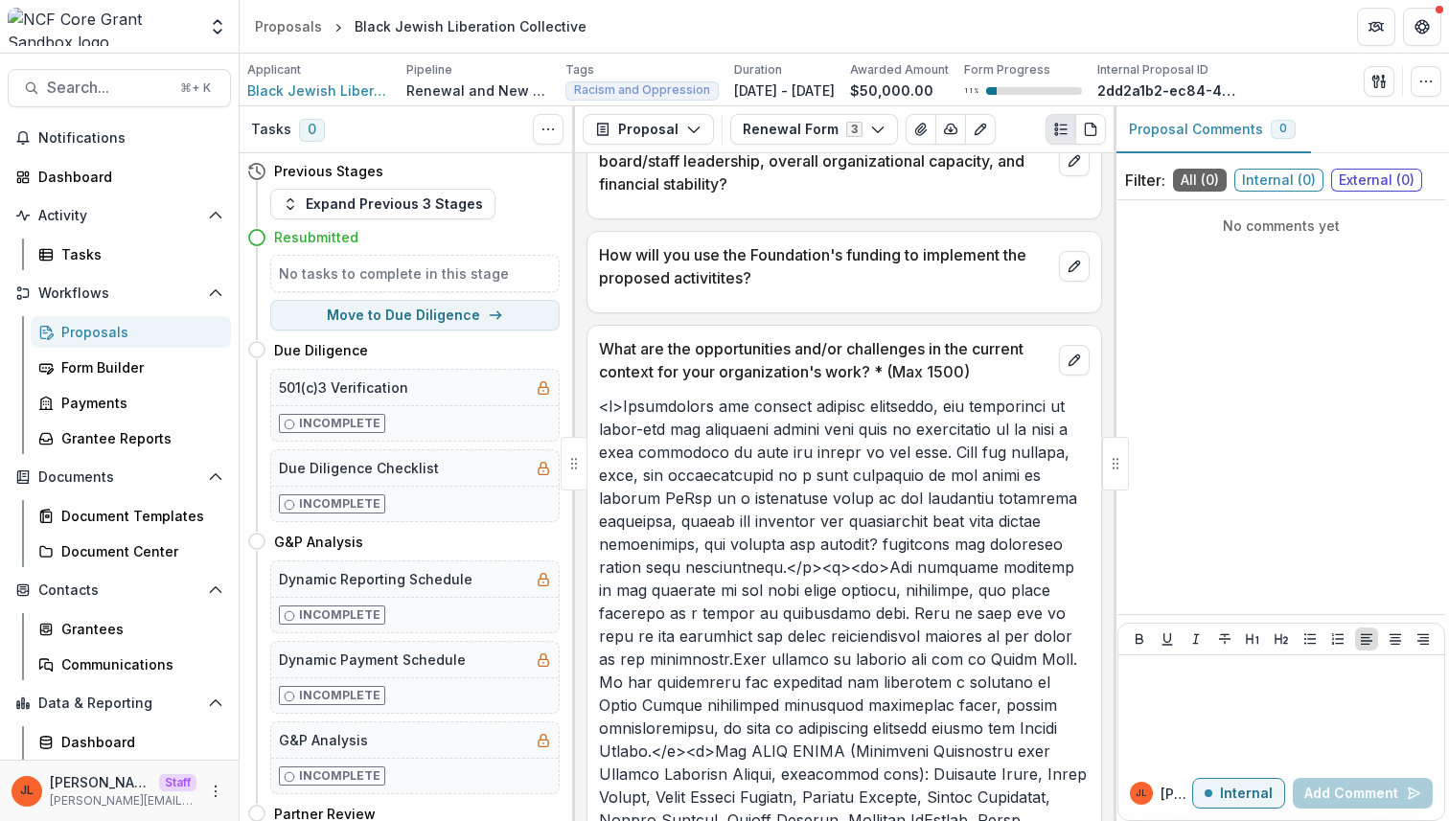
click at [799, 365] on p "What are the opportunities and/or challenges in the current context for your or…" at bounding box center [825, 360] width 452 height 46
click at [787, 349] on p "What are the opportunities and/or challenges in the current context for your or…" at bounding box center [825, 360] width 452 height 46
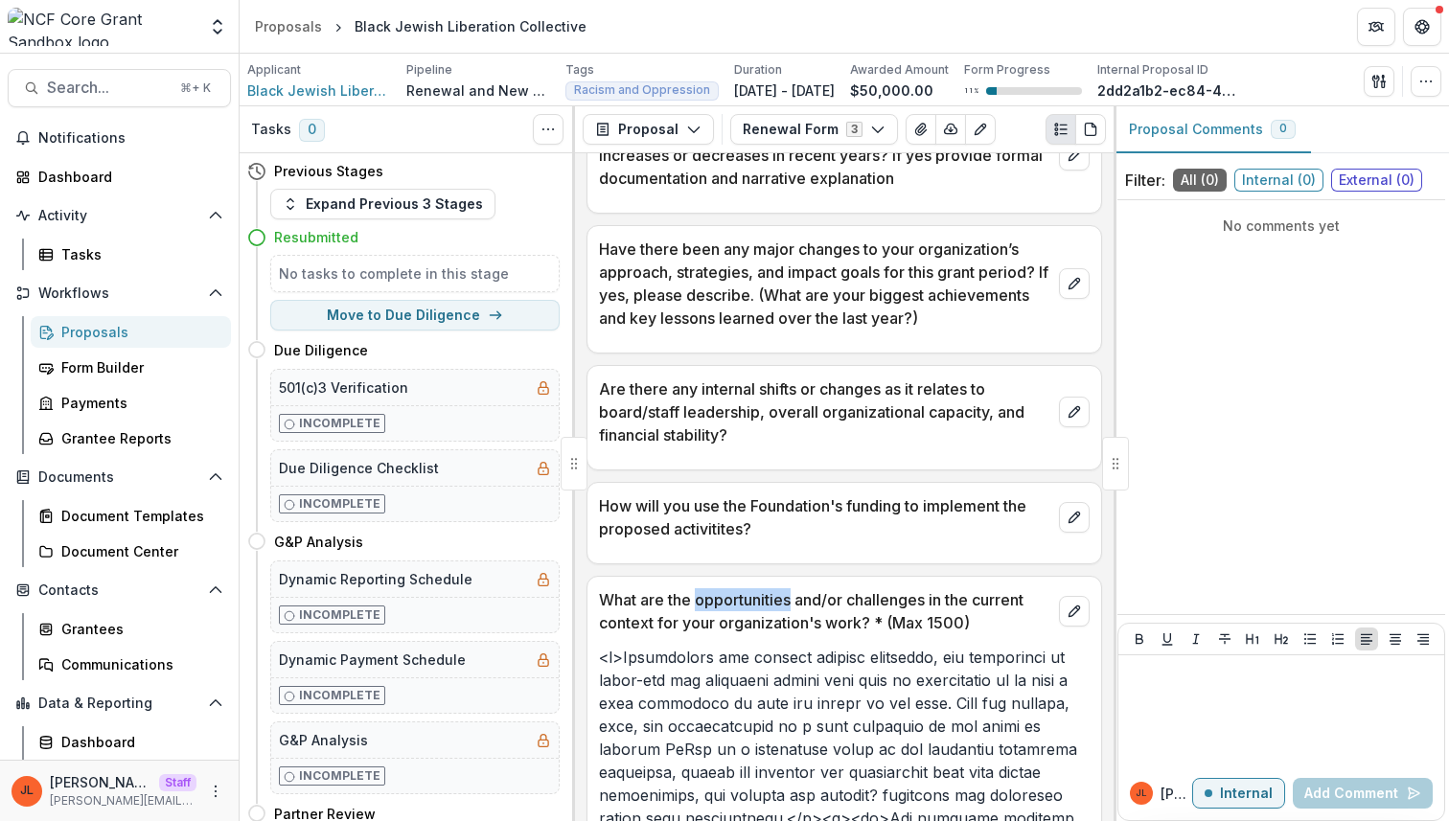
scroll to position [1488, 0]
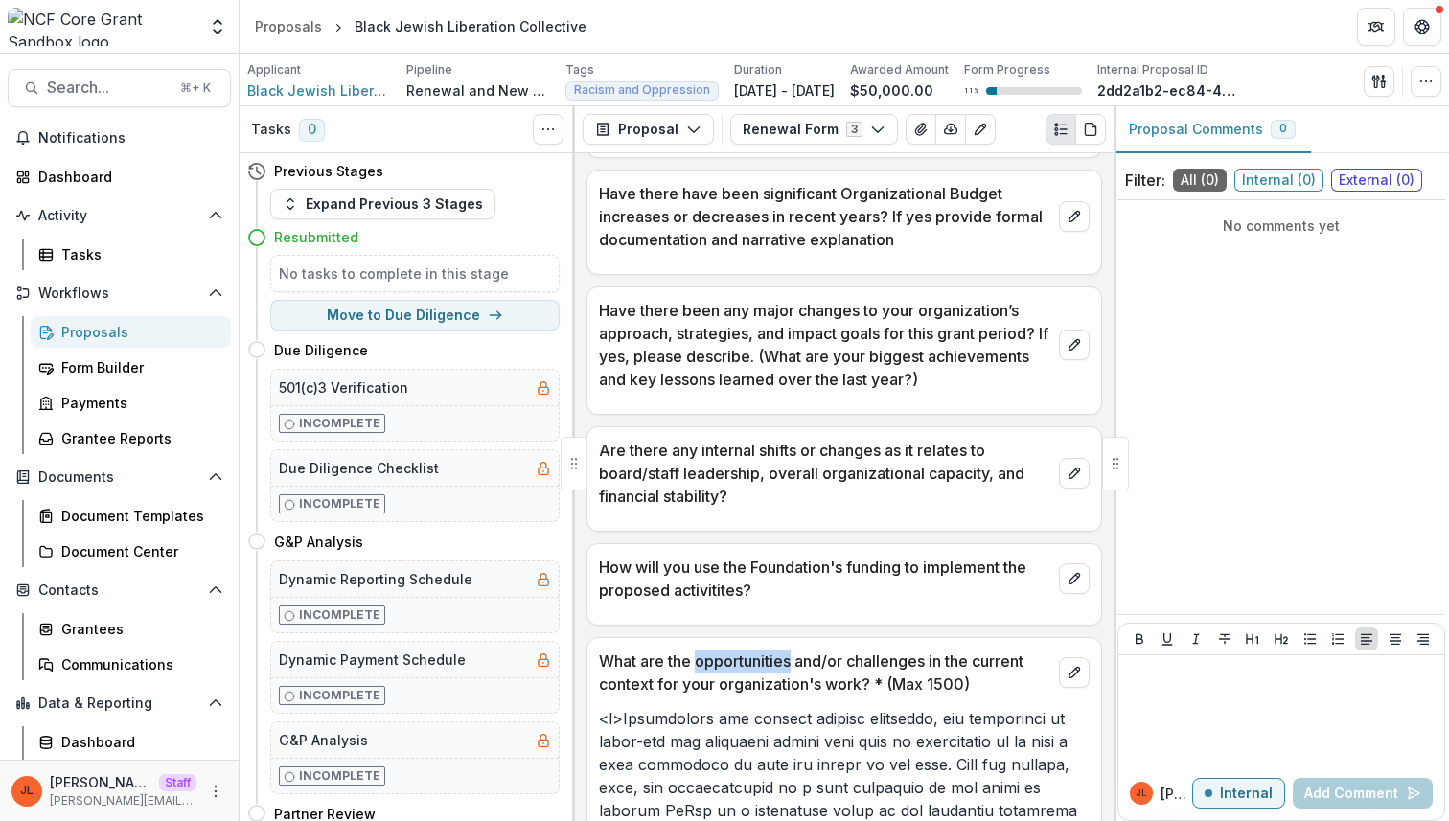
click at [88, 338] on div "Proposals" at bounding box center [138, 332] width 154 height 20
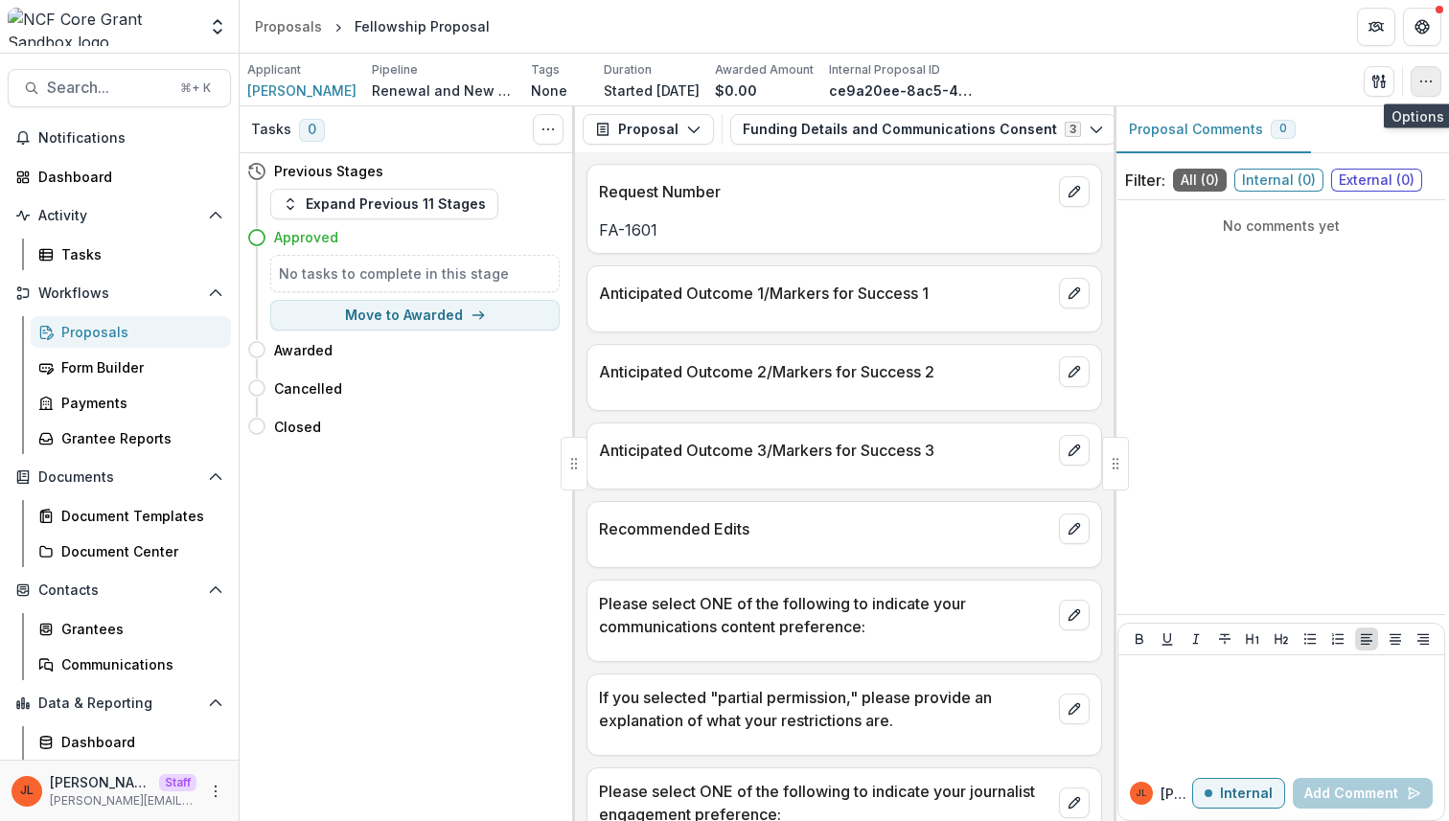
click at [1419, 84] on icon "button" at bounding box center [1425, 81] width 15 height 15
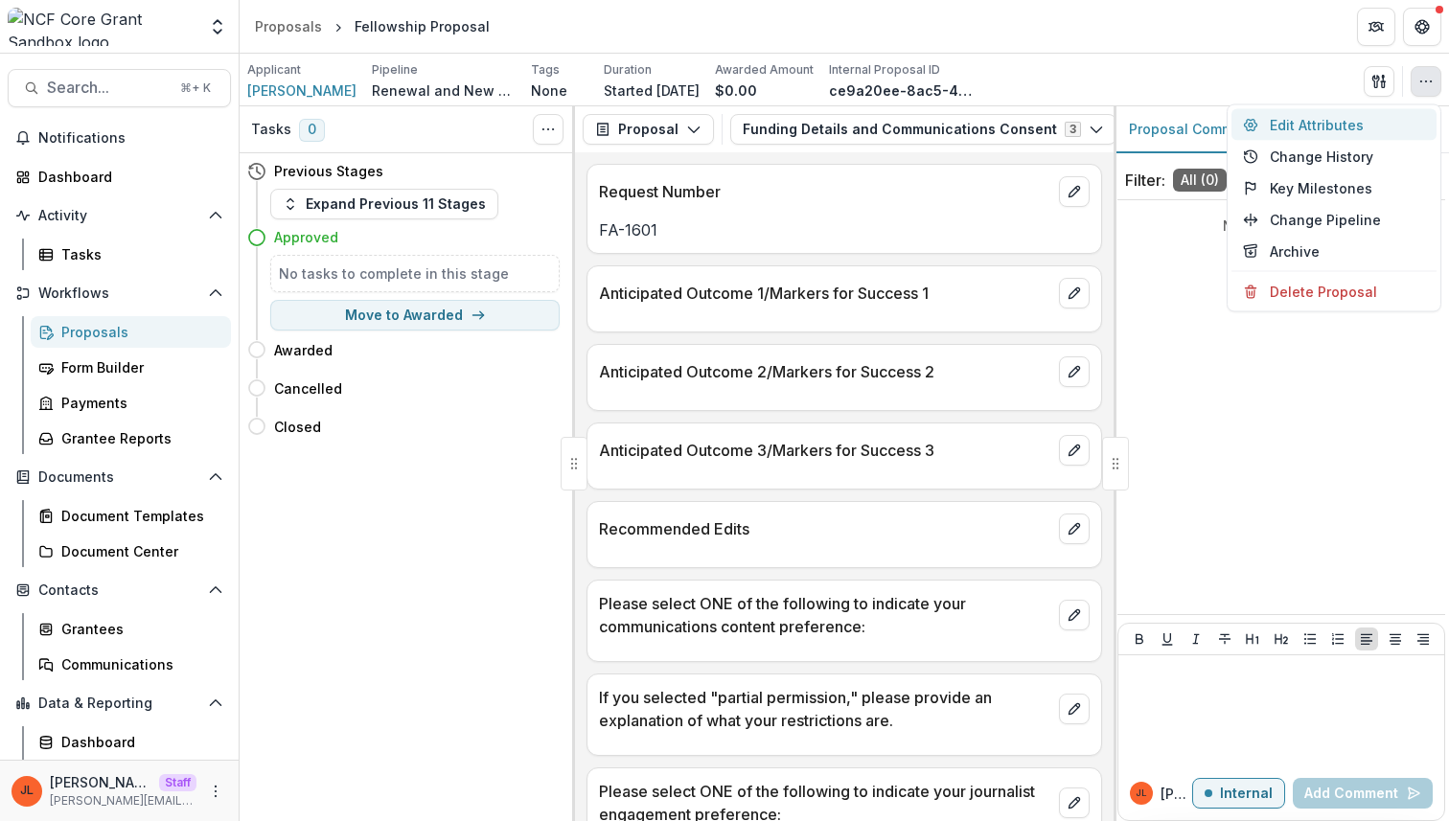
click at [1369, 130] on button "Edit Attributes" at bounding box center [1333, 125] width 205 height 32
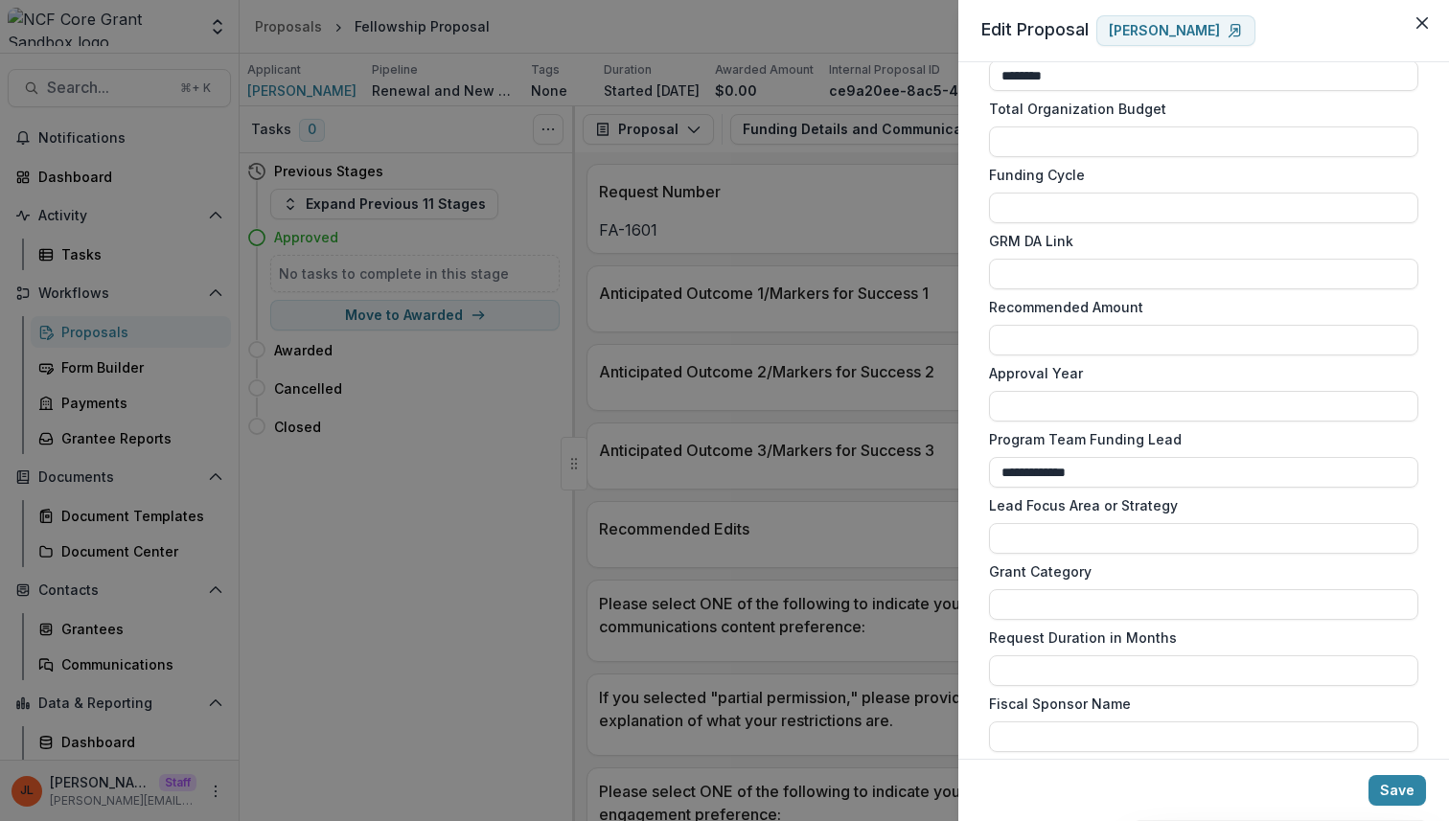
scroll to position [1364, 0]
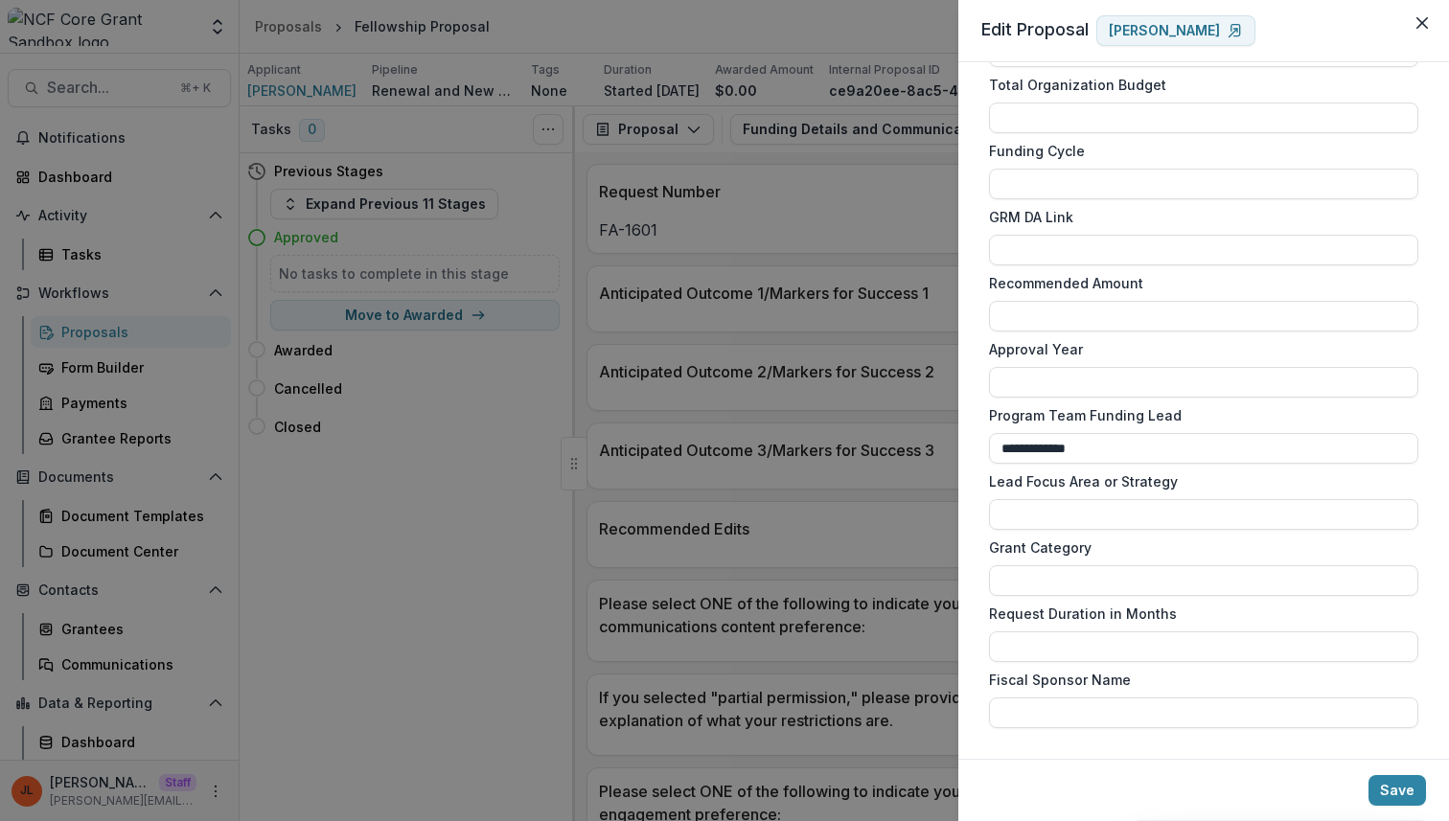
click at [857, 484] on div "**********" at bounding box center [724, 410] width 1449 height 821
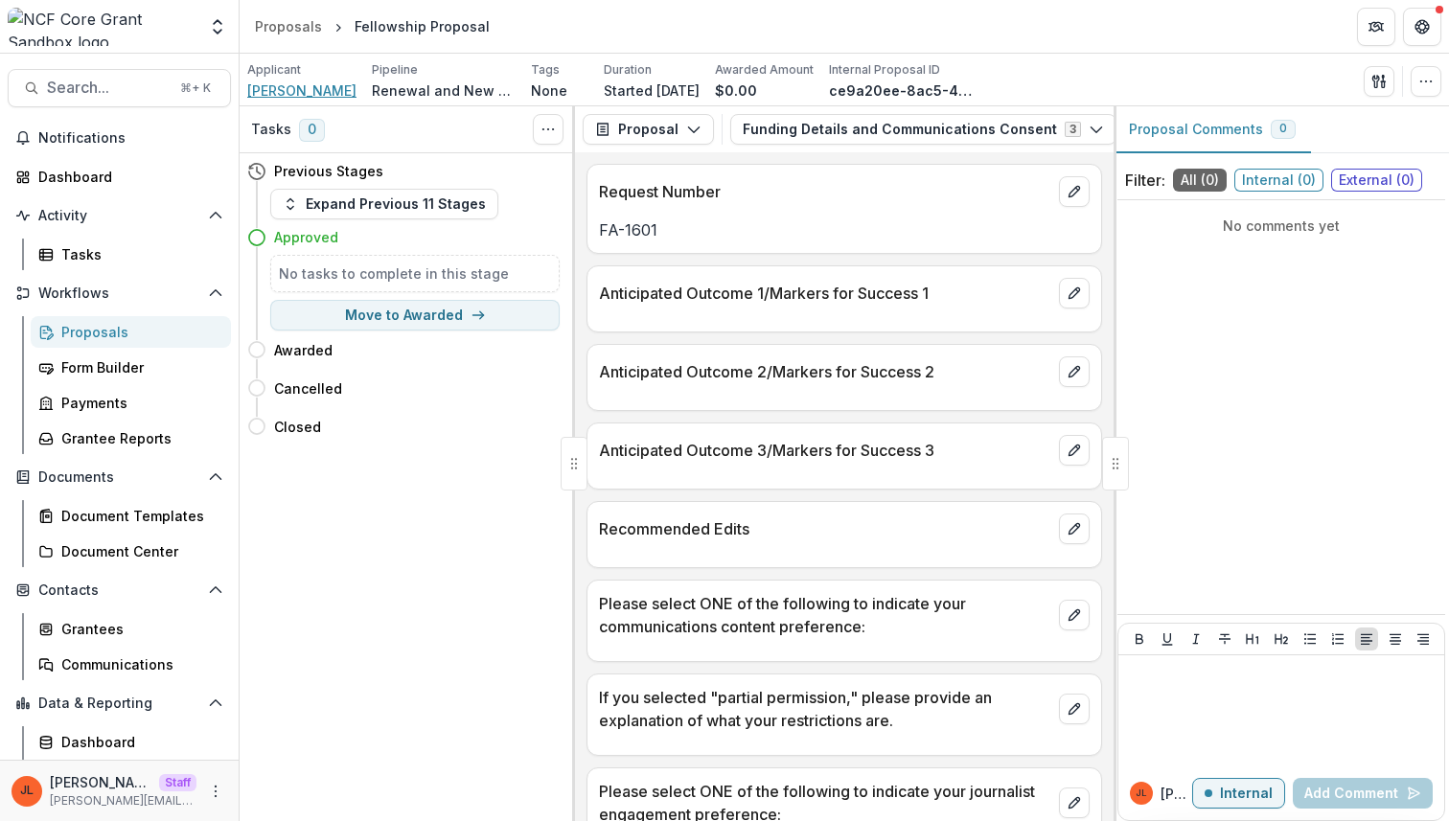
click at [298, 88] on span "[PERSON_NAME]" at bounding box center [301, 91] width 109 height 20
click at [150, 608] on div "Contacts Grantees Communications" at bounding box center [119, 627] width 239 height 105
click at [141, 629] on div "Grantees" at bounding box center [138, 629] width 154 height 20
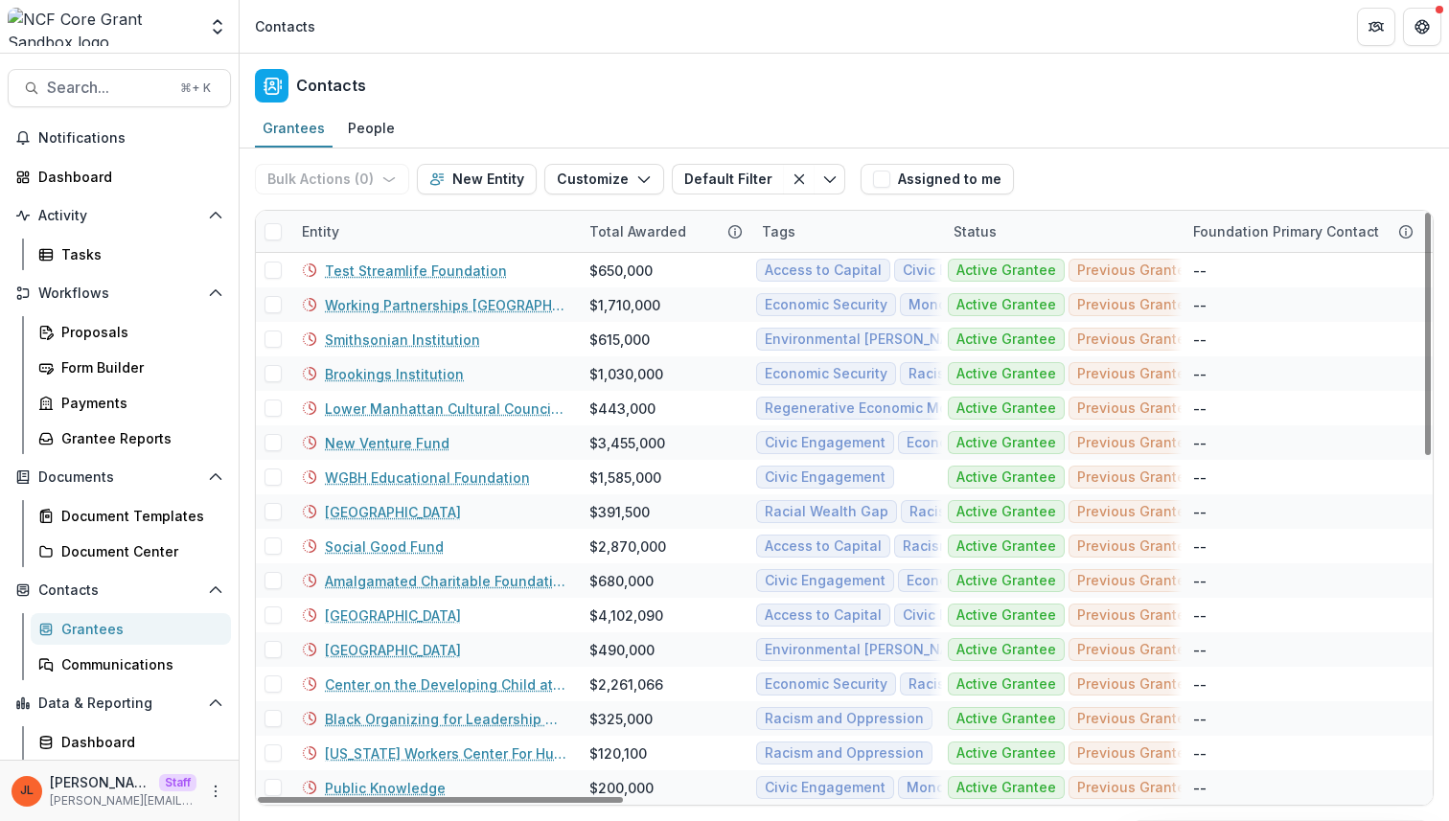
click at [449, 241] on div "Entity" at bounding box center [434, 231] width 288 height 41
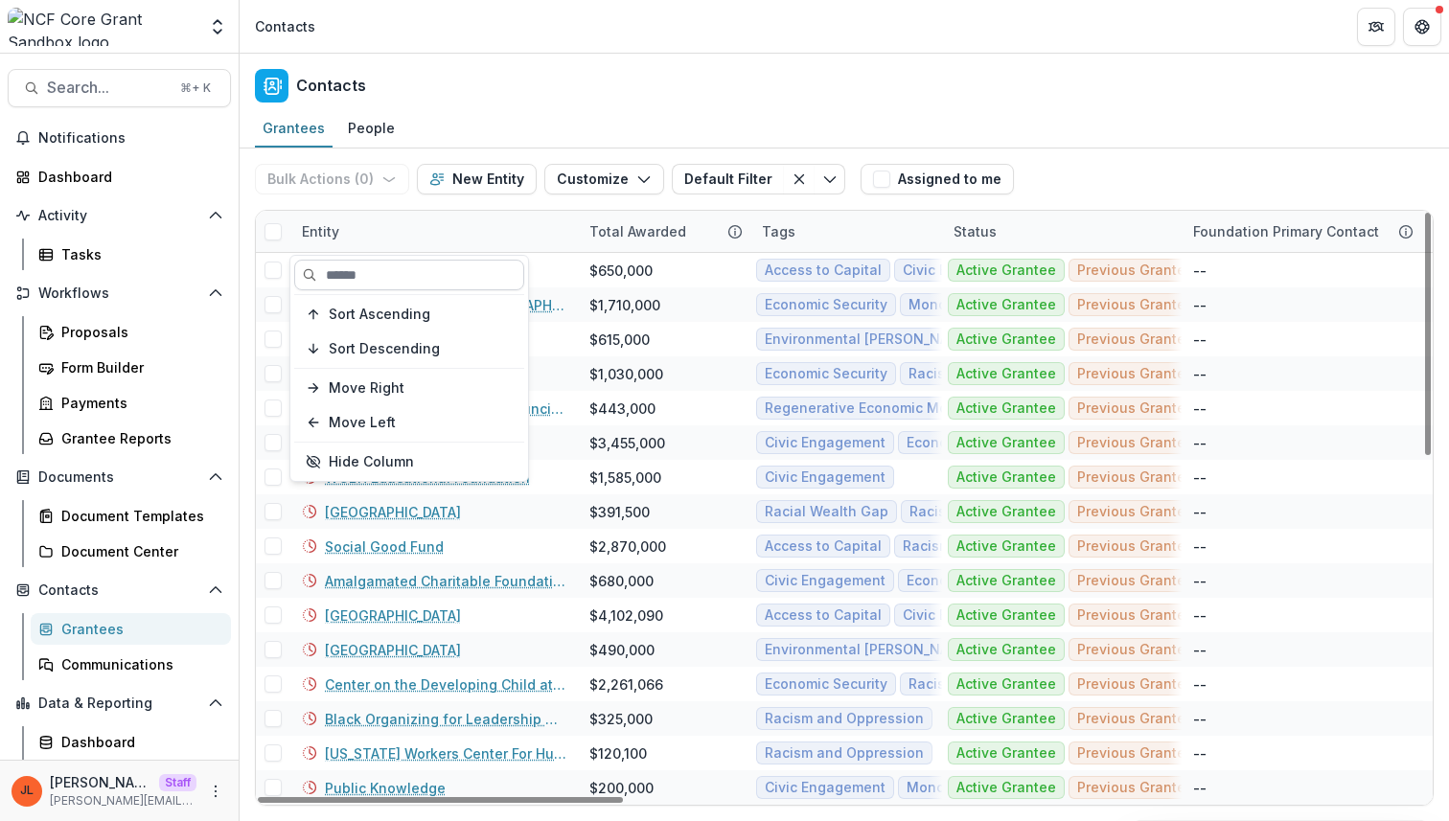
click at [442, 289] on input at bounding box center [409, 275] width 230 height 31
paste input "**********"
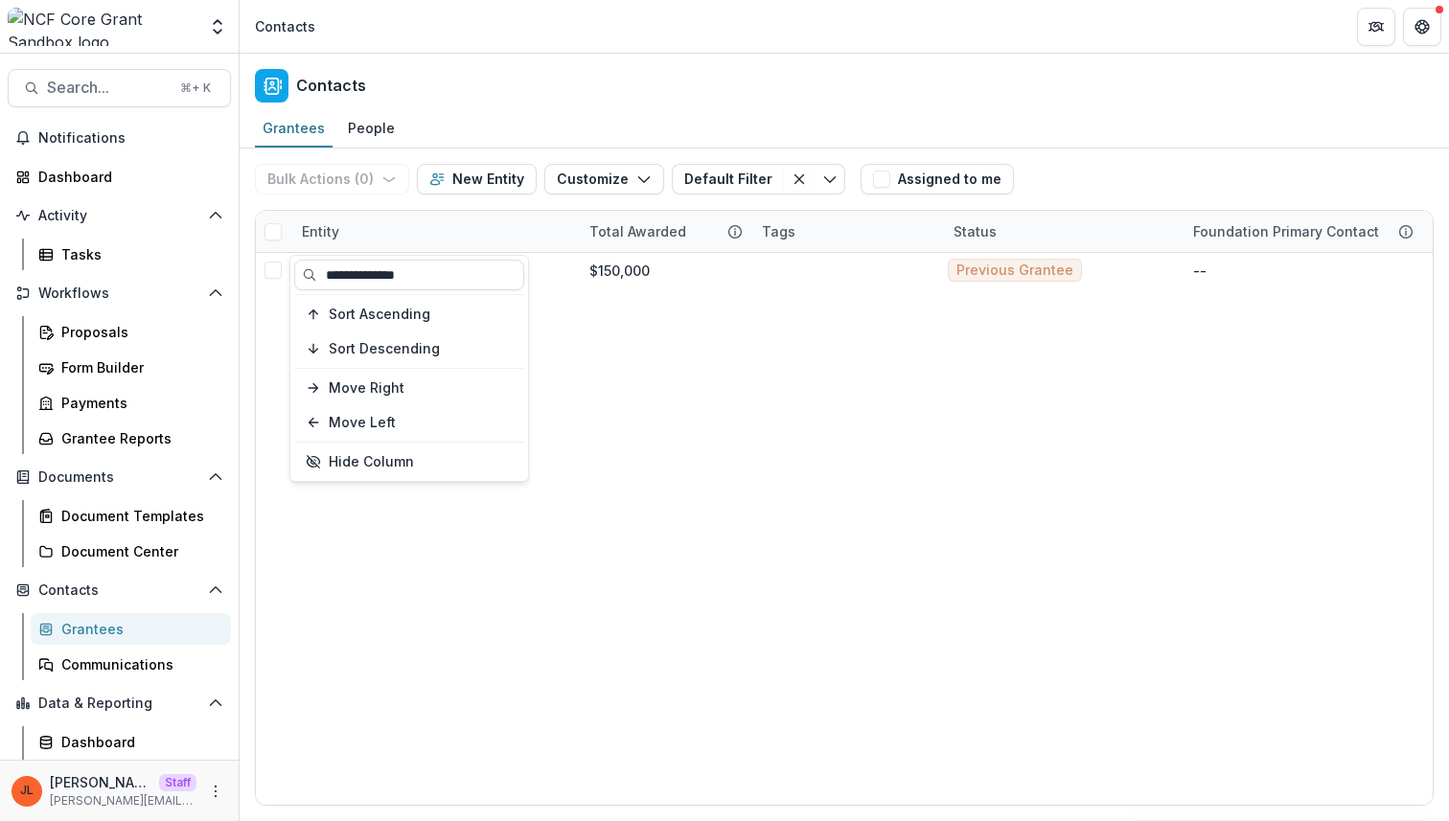
type input "**********"
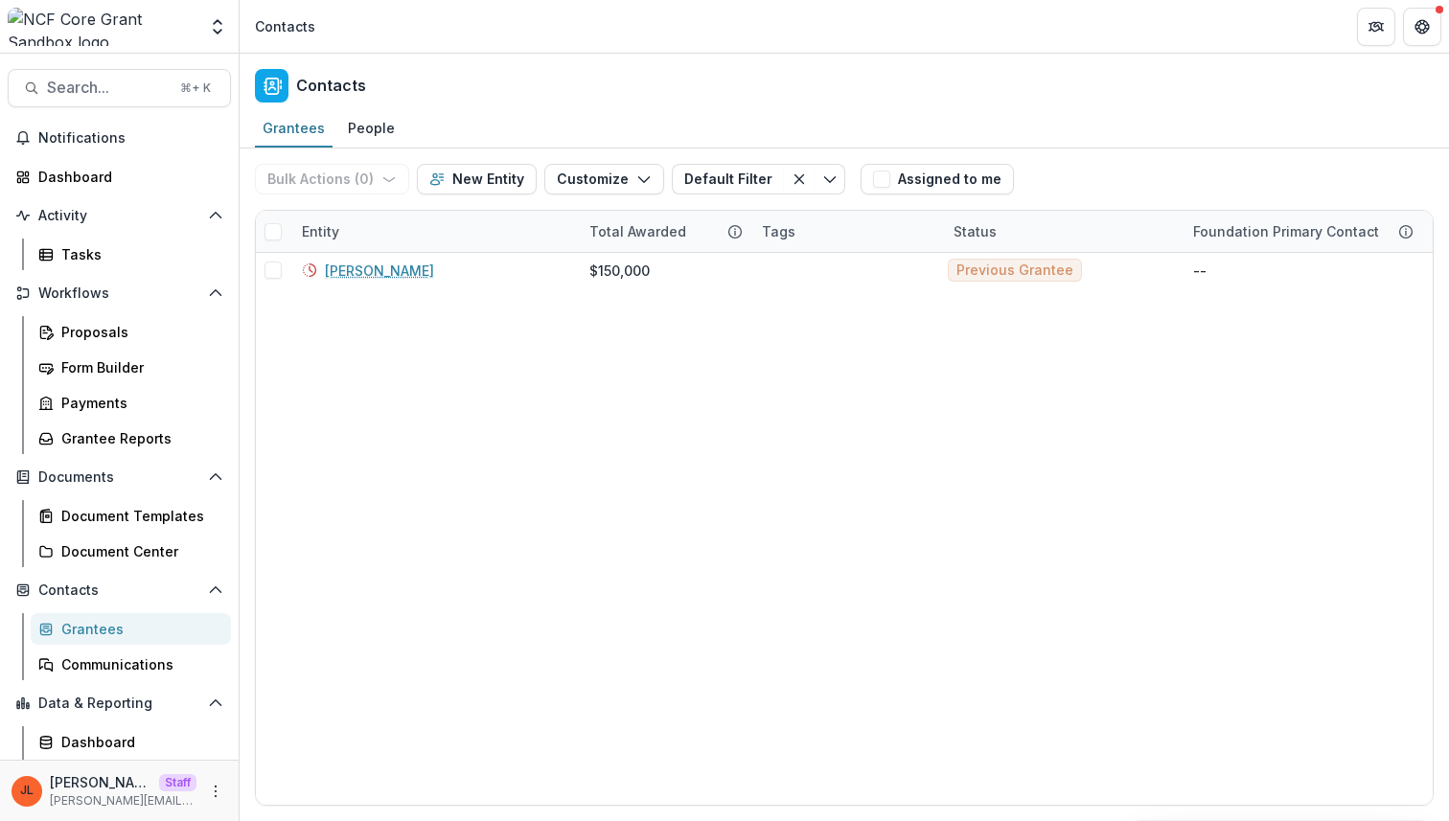
click at [633, 36] on header "Contacts" at bounding box center [844, 26] width 1209 height 53
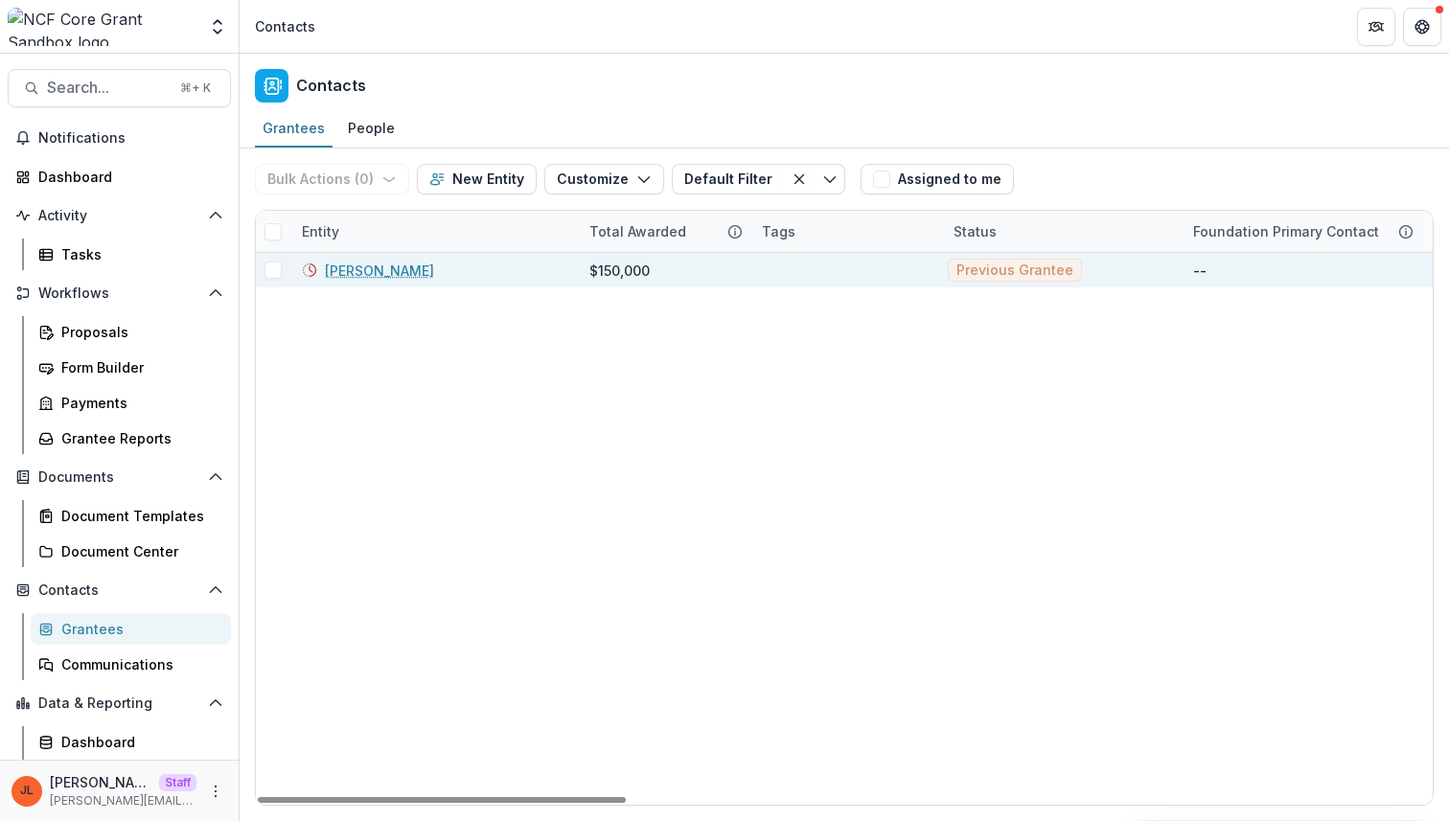
click at [385, 278] on link "Jonathan Lykes" at bounding box center [379, 271] width 109 height 20
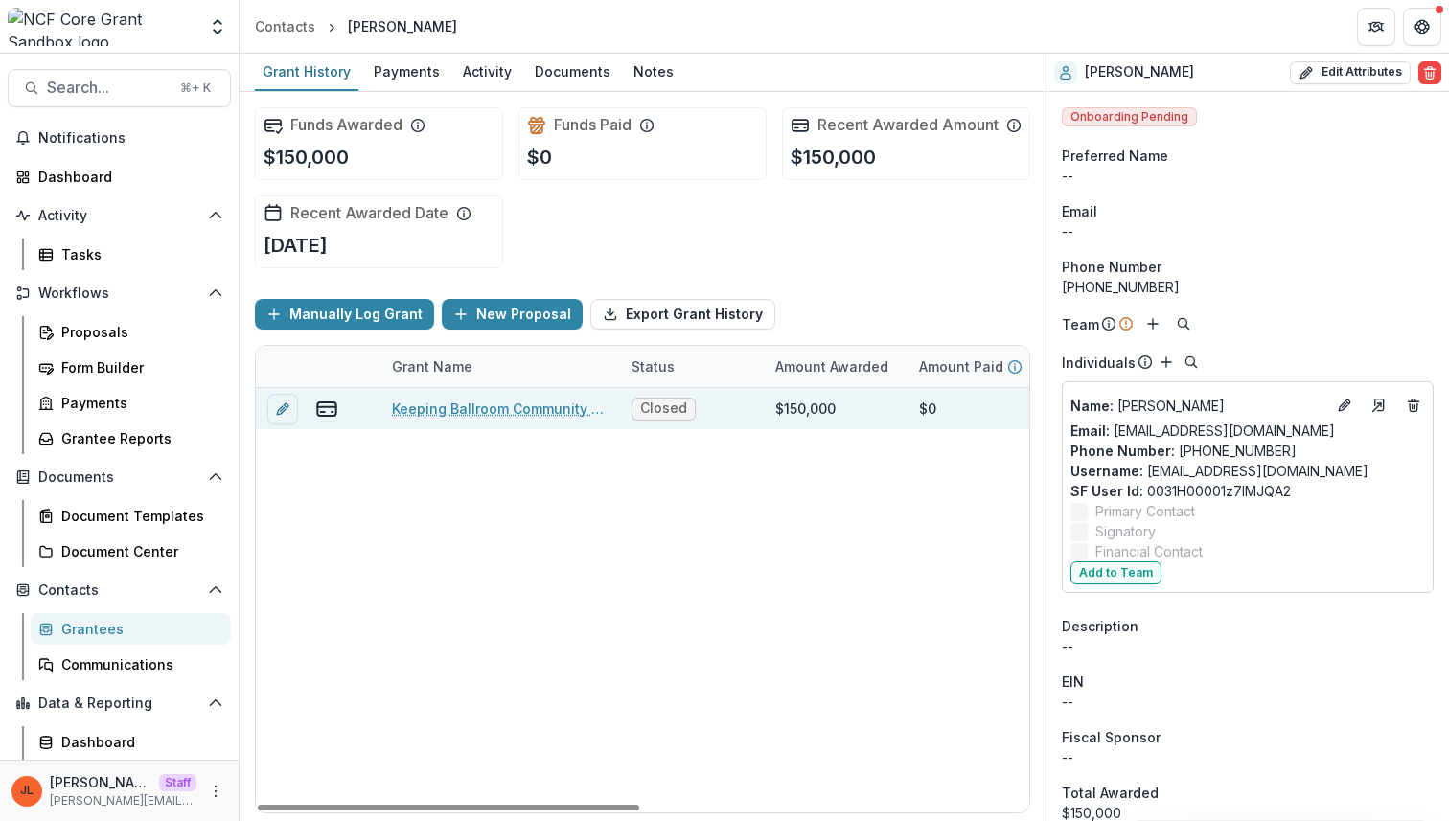
click at [501, 418] on link "Keeping Ballroom Community Alive Network" at bounding box center [500, 409] width 217 height 20
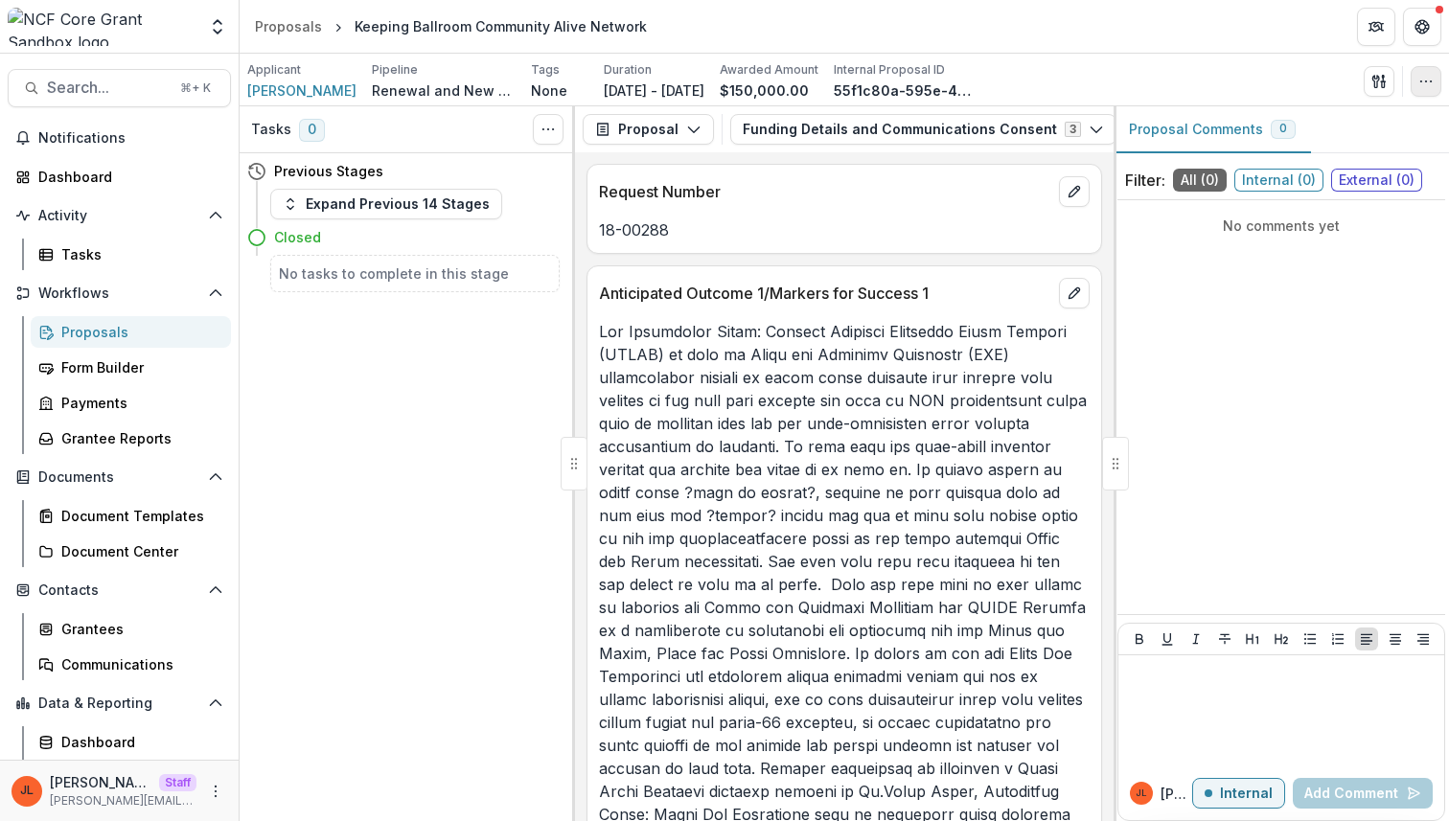
click at [1418, 72] on button "button" at bounding box center [1426, 81] width 31 height 31
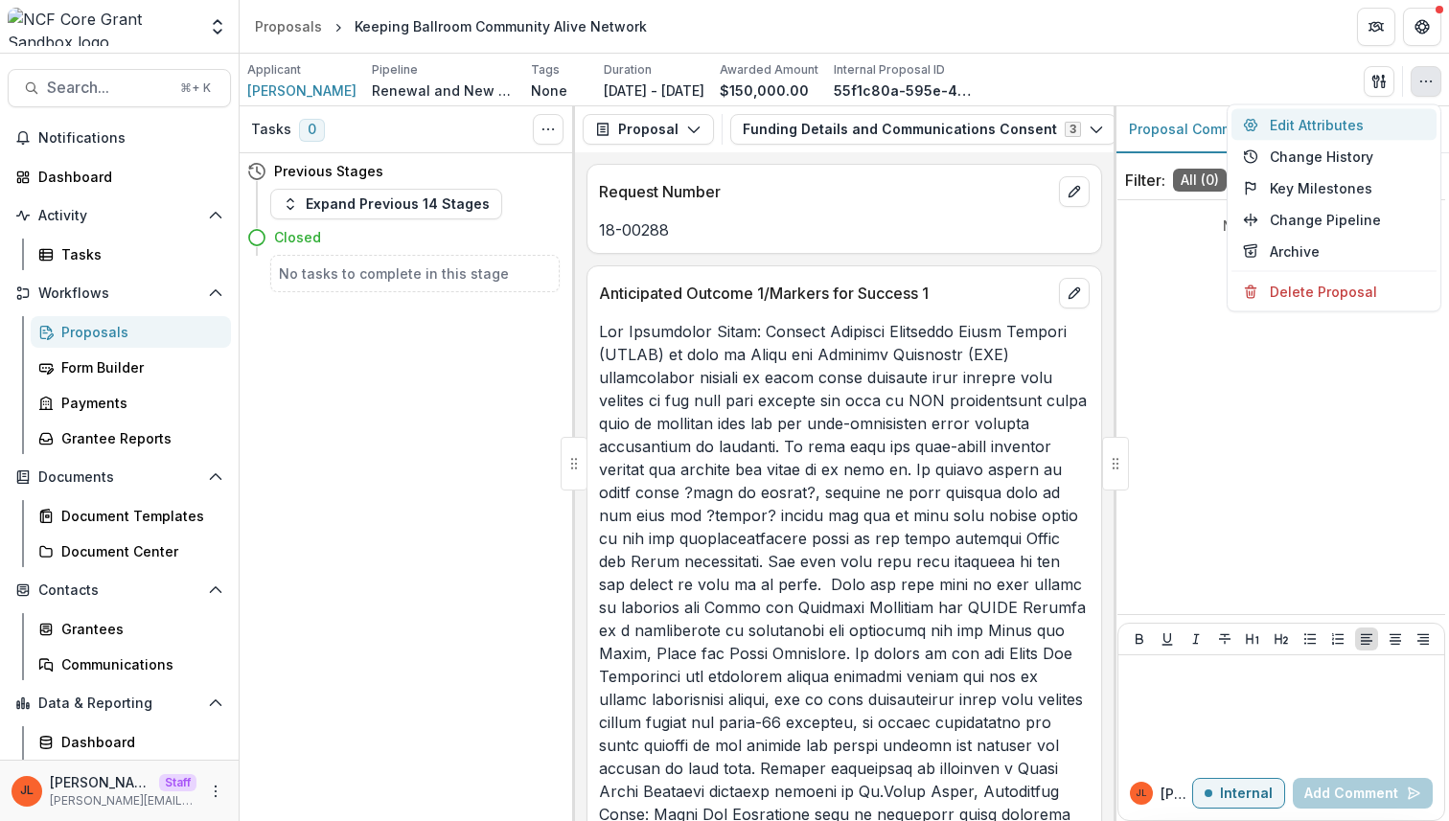
click at [1310, 127] on button "Edit Attributes" at bounding box center [1333, 125] width 205 height 32
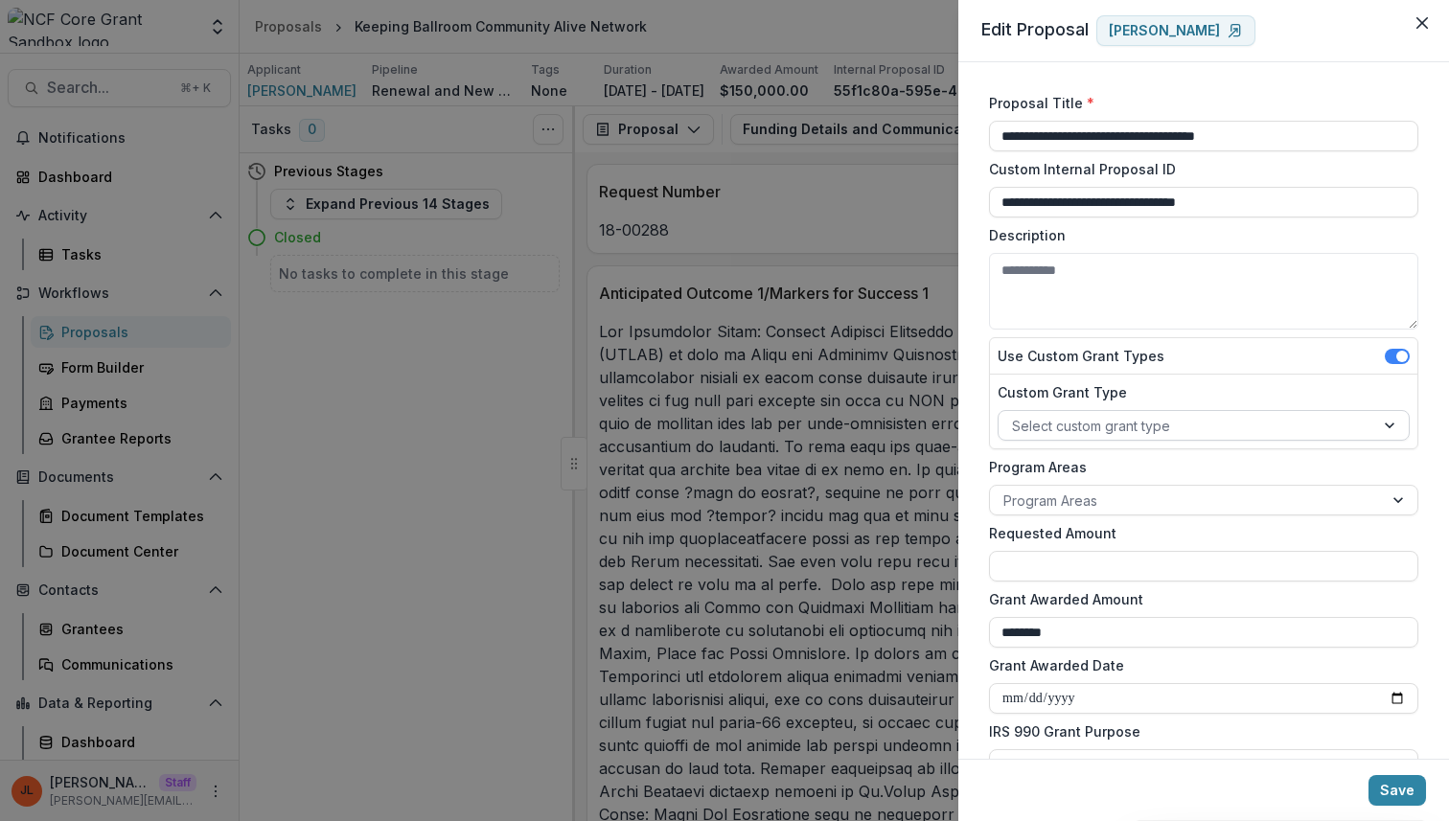
scroll to position [1364, 0]
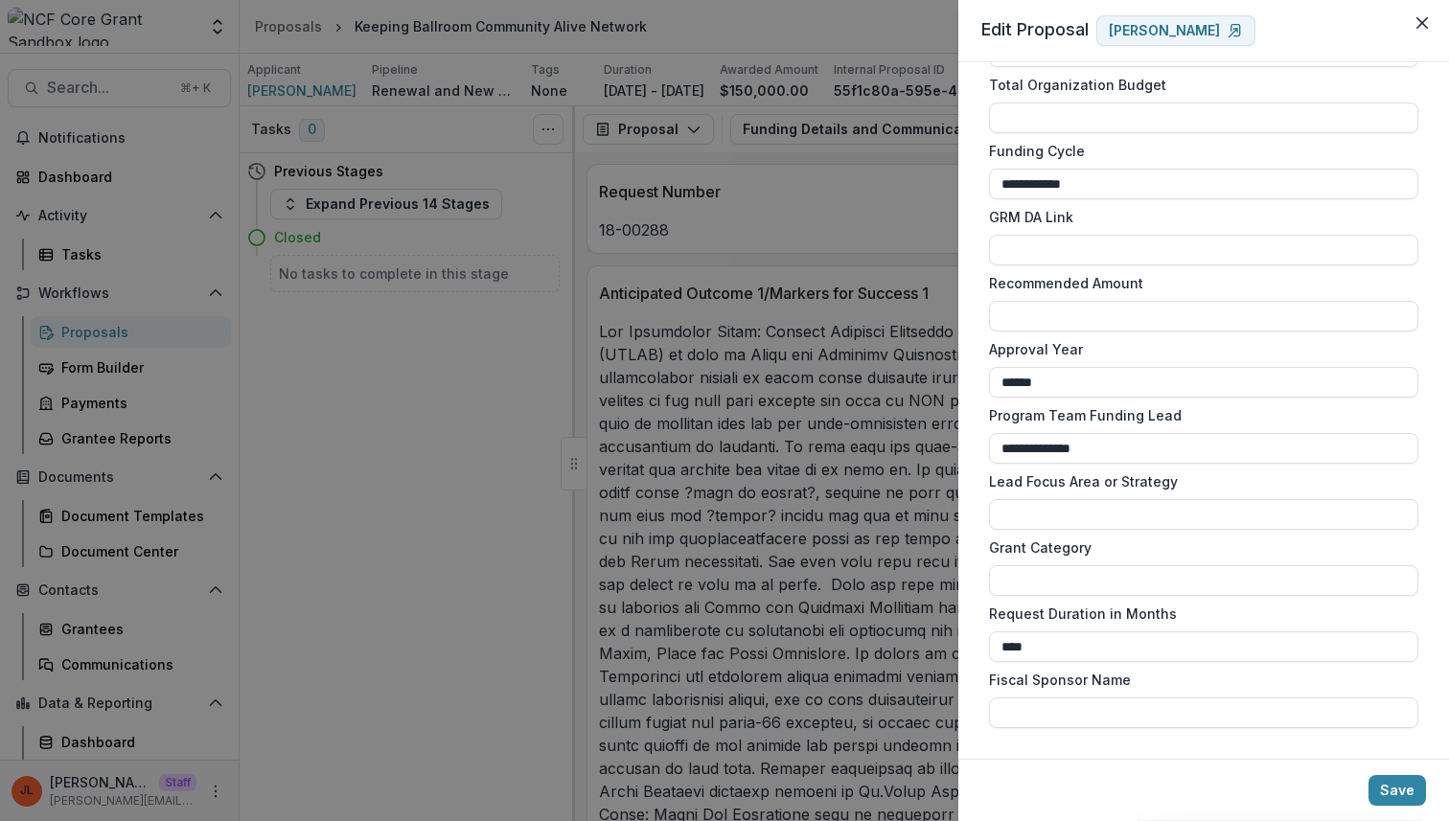
click at [936, 495] on div "**********" at bounding box center [724, 410] width 1449 height 821
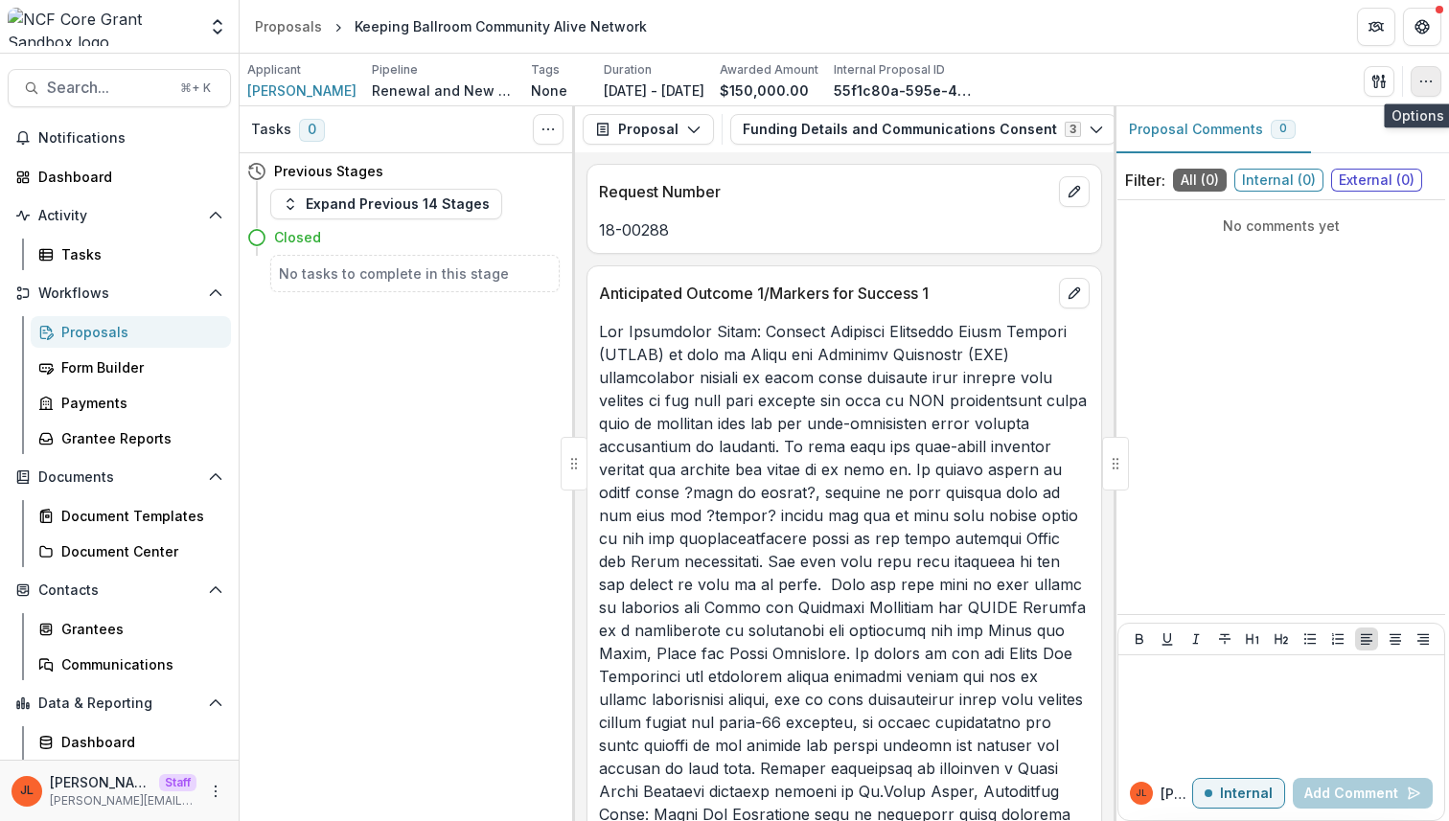
click at [1424, 72] on button "button" at bounding box center [1426, 81] width 31 height 31
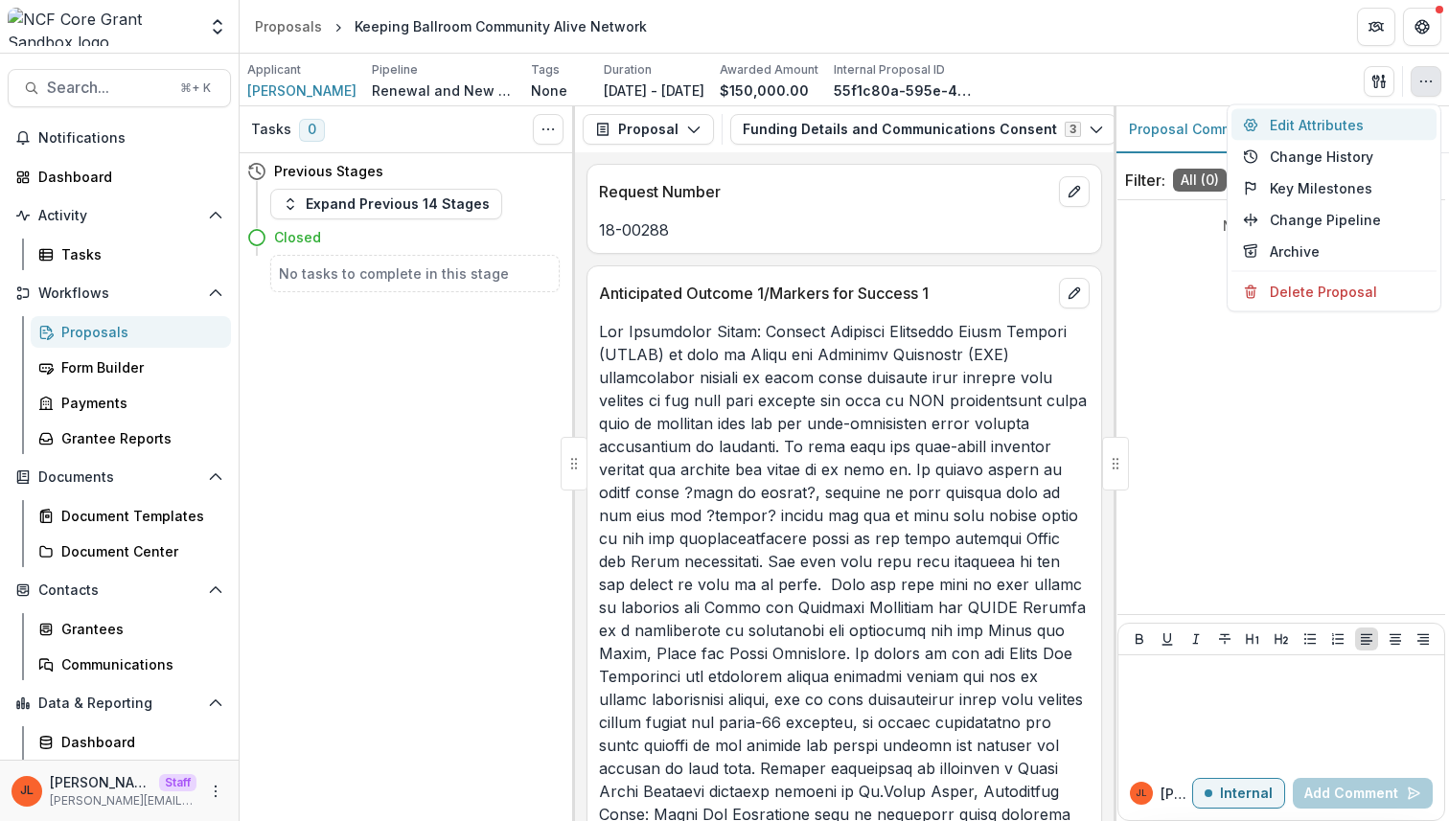
click at [1356, 127] on button "Edit Attributes" at bounding box center [1333, 125] width 205 height 32
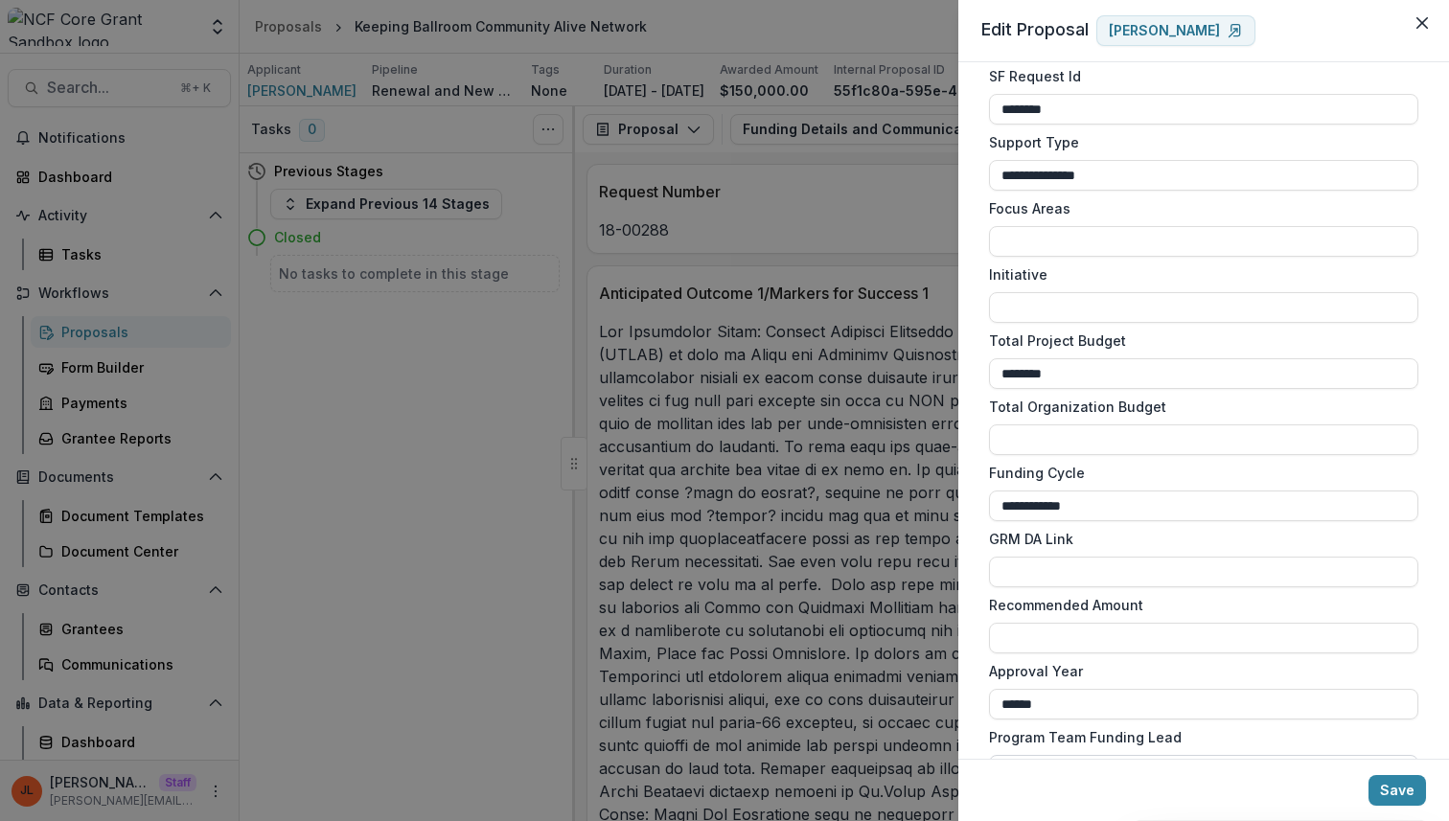
scroll to position [1079, 0]
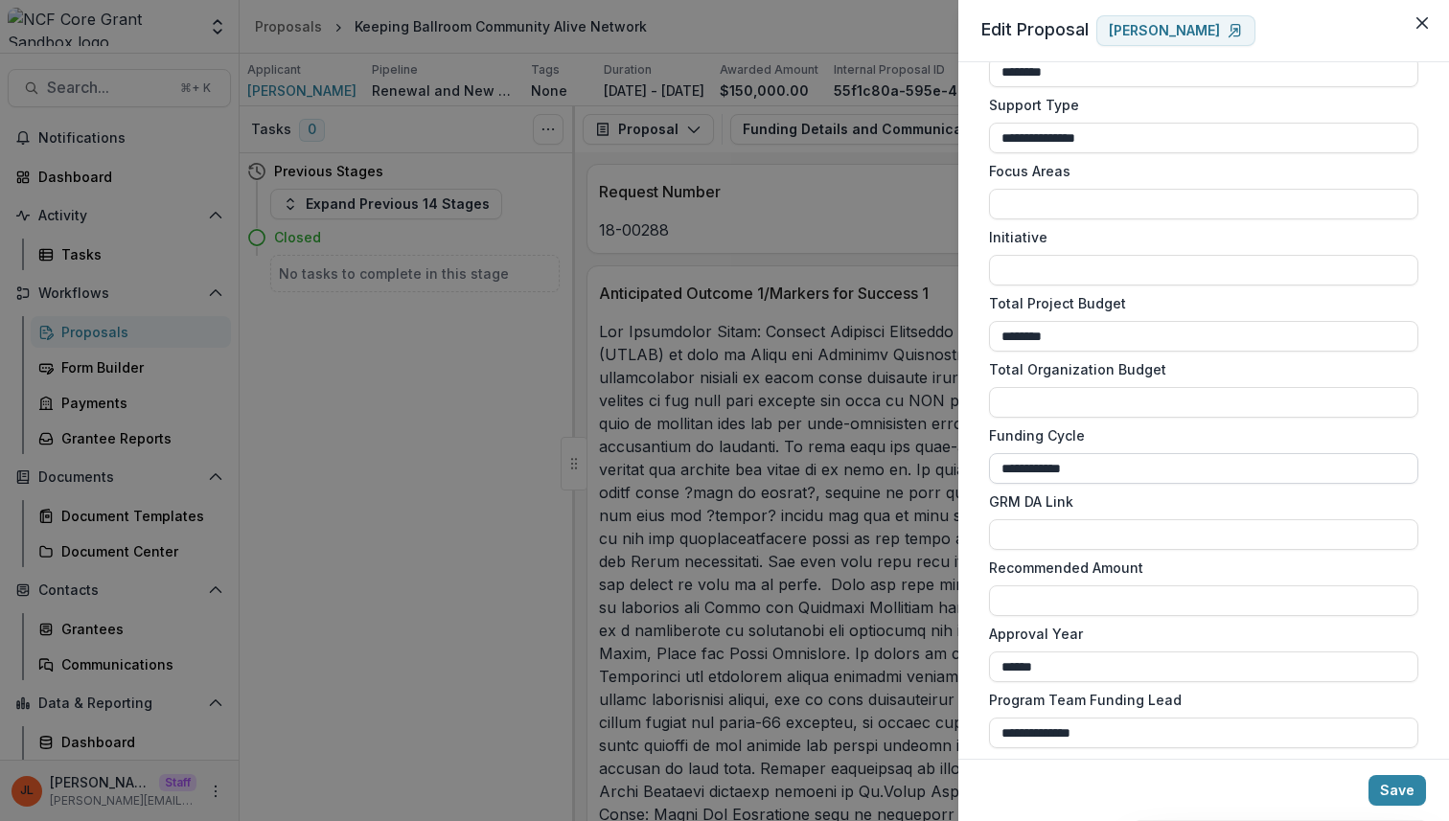
click at [1145, 463] on input "**********" at bounding box center [1203, 468] width 429 height 31
click at [1129, 437] on label "Funding Cycle" at bounding box center [1198, 436] width 418 height 20
click at [1129, 453] on input "**********" at bounding box center [1203, 468] width 429 height 31
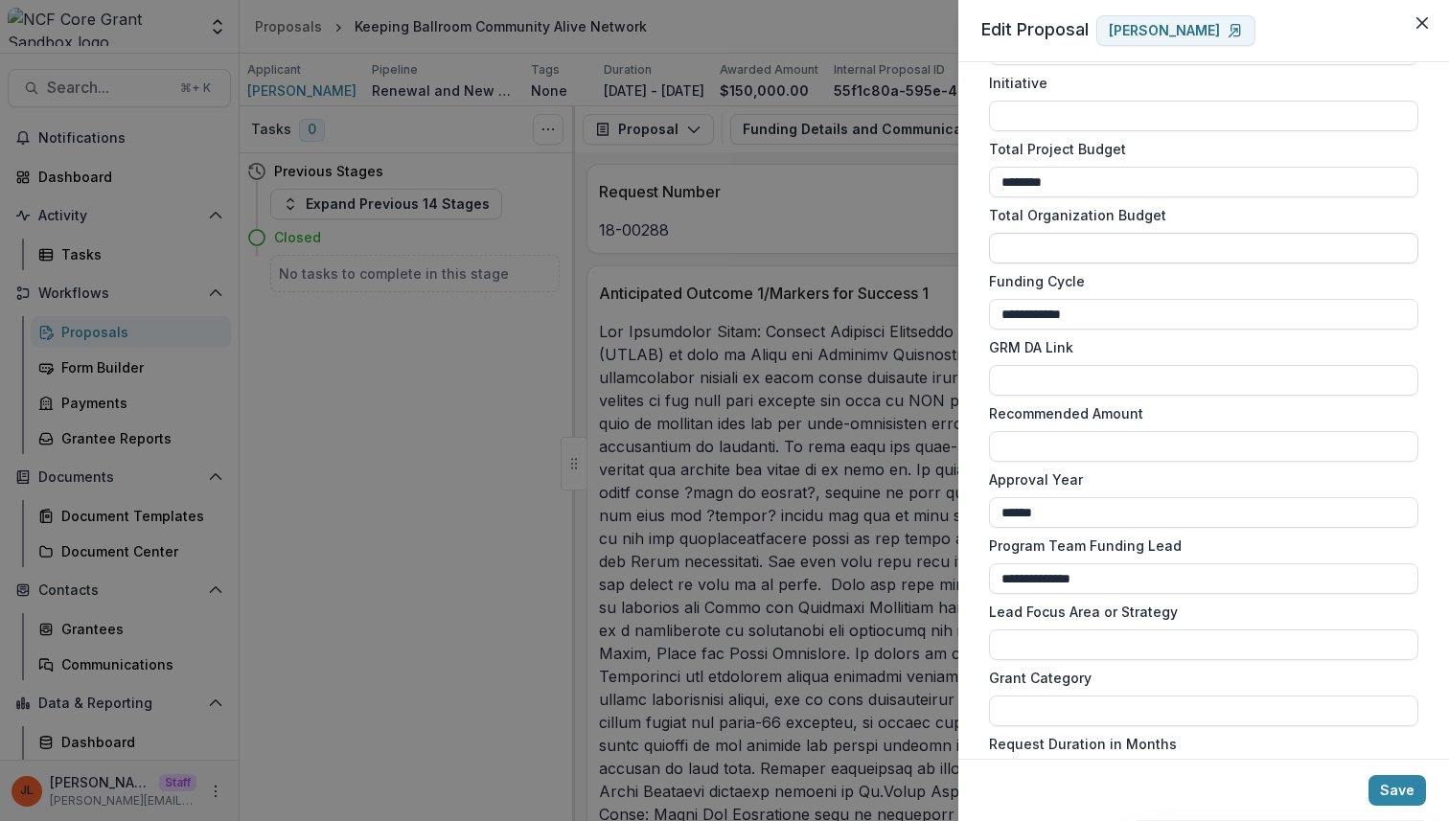
scroll to position [1364, 0]
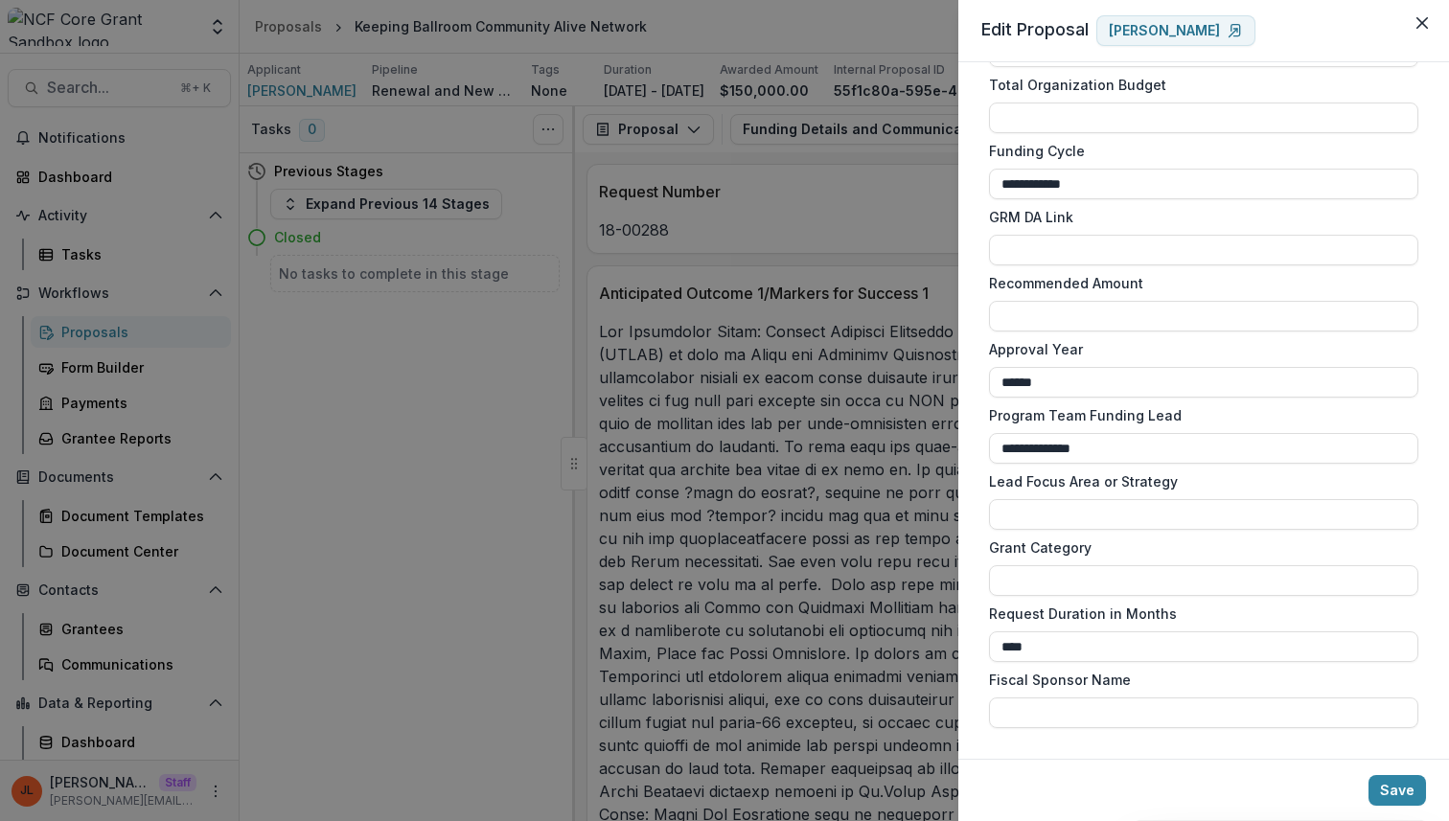
click at [1054, 279] on label "Recommended Amount" at bounding box center [1198, 283] width 418 height 20
click at [1054, 301] on input "Recommended Amount" at bounding box center [1203, 316] width 429 height 31
click at [1054, 279] on label "Recommended Amount" at bounding box center [1198, 283] width 418 height 20
click at [1054, 301] on input "Recommended Amount" at bounding box center [1203, 316] width 429 height 31
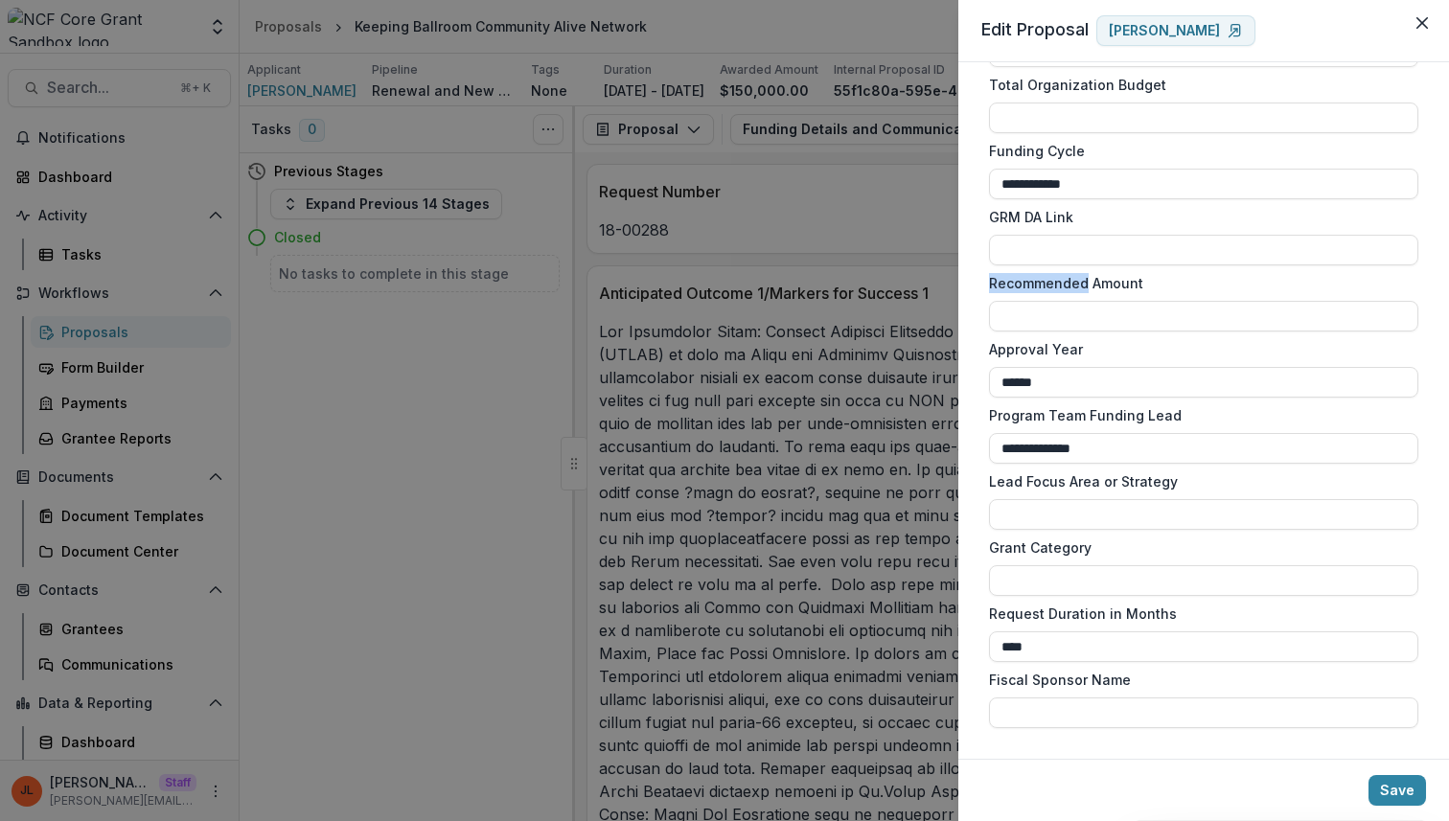
copy label "Recommended"
click at [1064, 227] on div "GRM DA Link" at bounding box center [1203, 236] width 429 height 58
click at [758, 476] on div "**********" at bounding box center [724, 410] width 1449 height 821
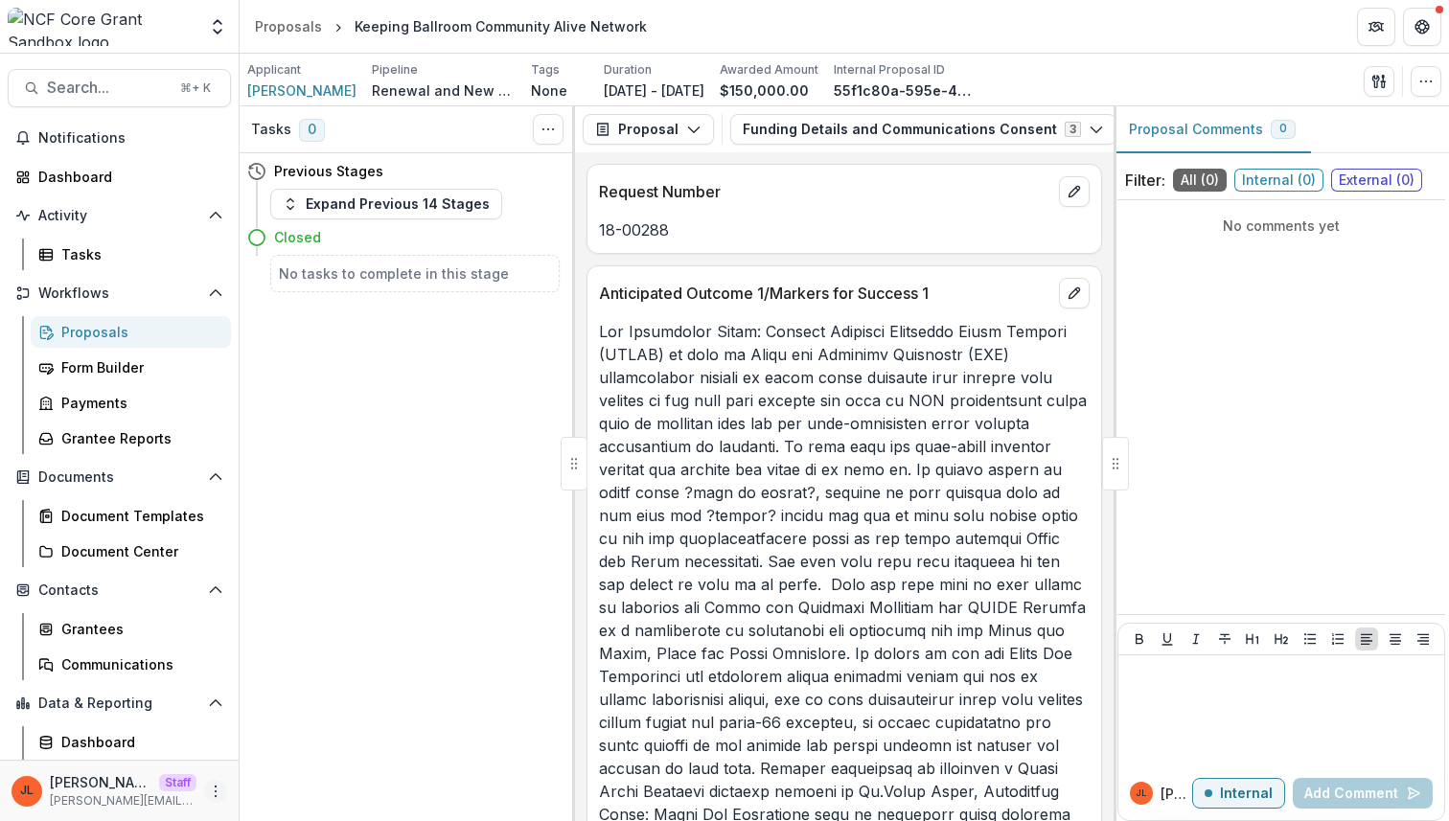
click at [217, 784] on icon "More" at bounding box center [215, 791] width 15 height 15
click at [345, 524] on div "Tasks 0 Show Cancelled Tasks Previous Stages Expand Previous 14 Stages Closed N…" at bounding box center [407, 463] width 335 height 715
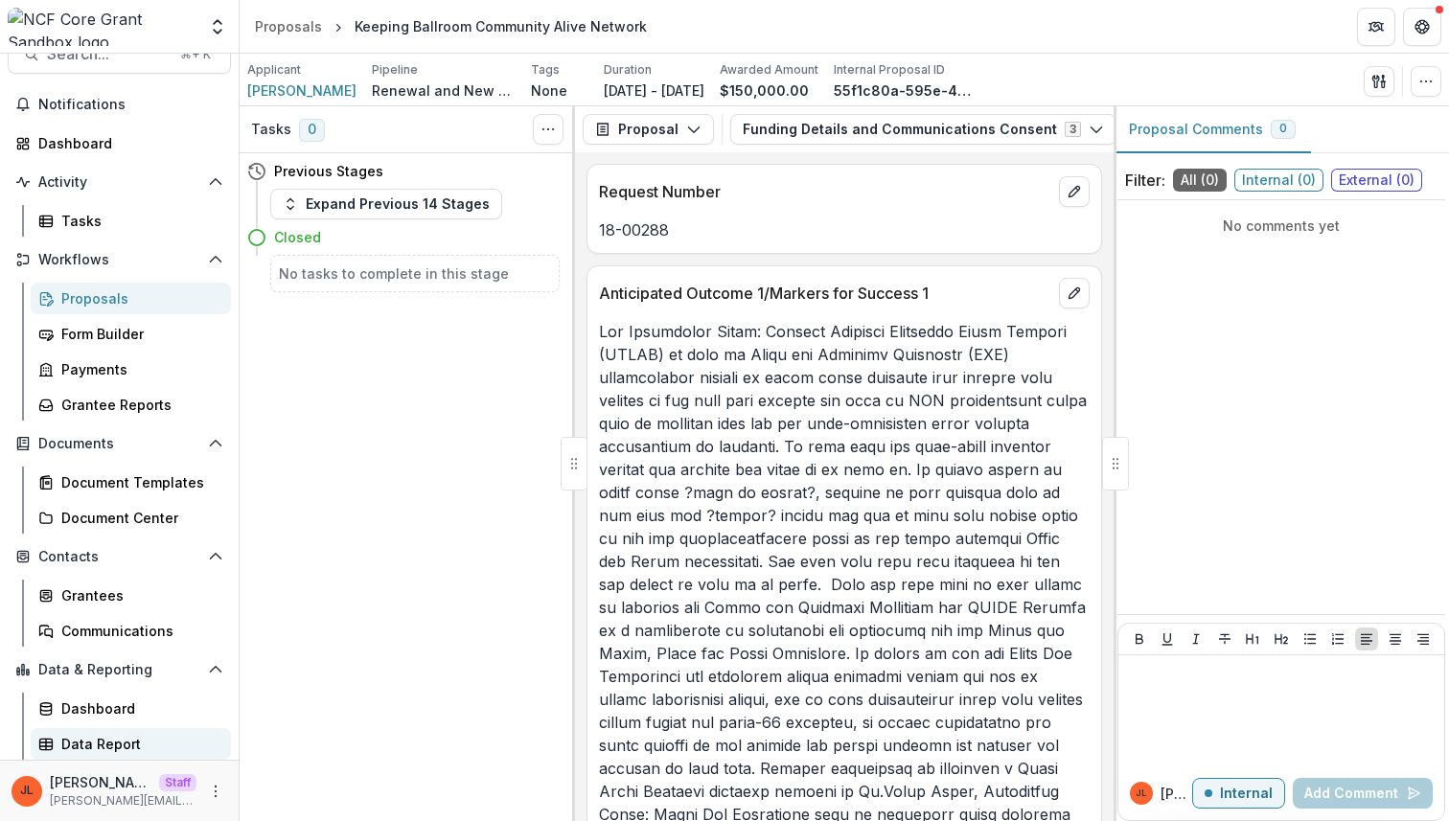
click at [99, 737] on div "Data Report" at bounding box center [138, 744] width 154 height 20
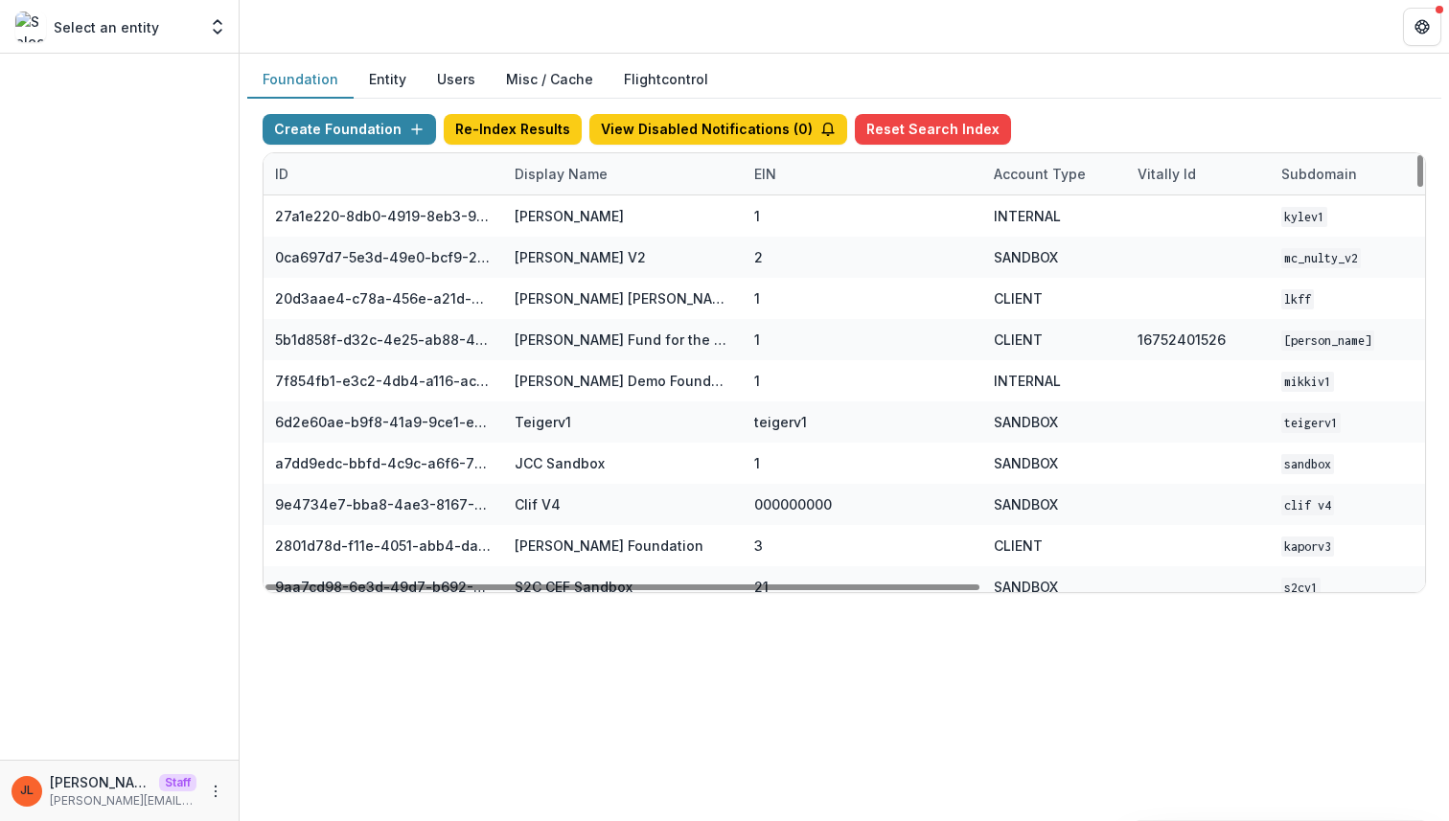
click at [616, 176] on div "Display Name" at bounding box center [623, 173] width 240 height 41
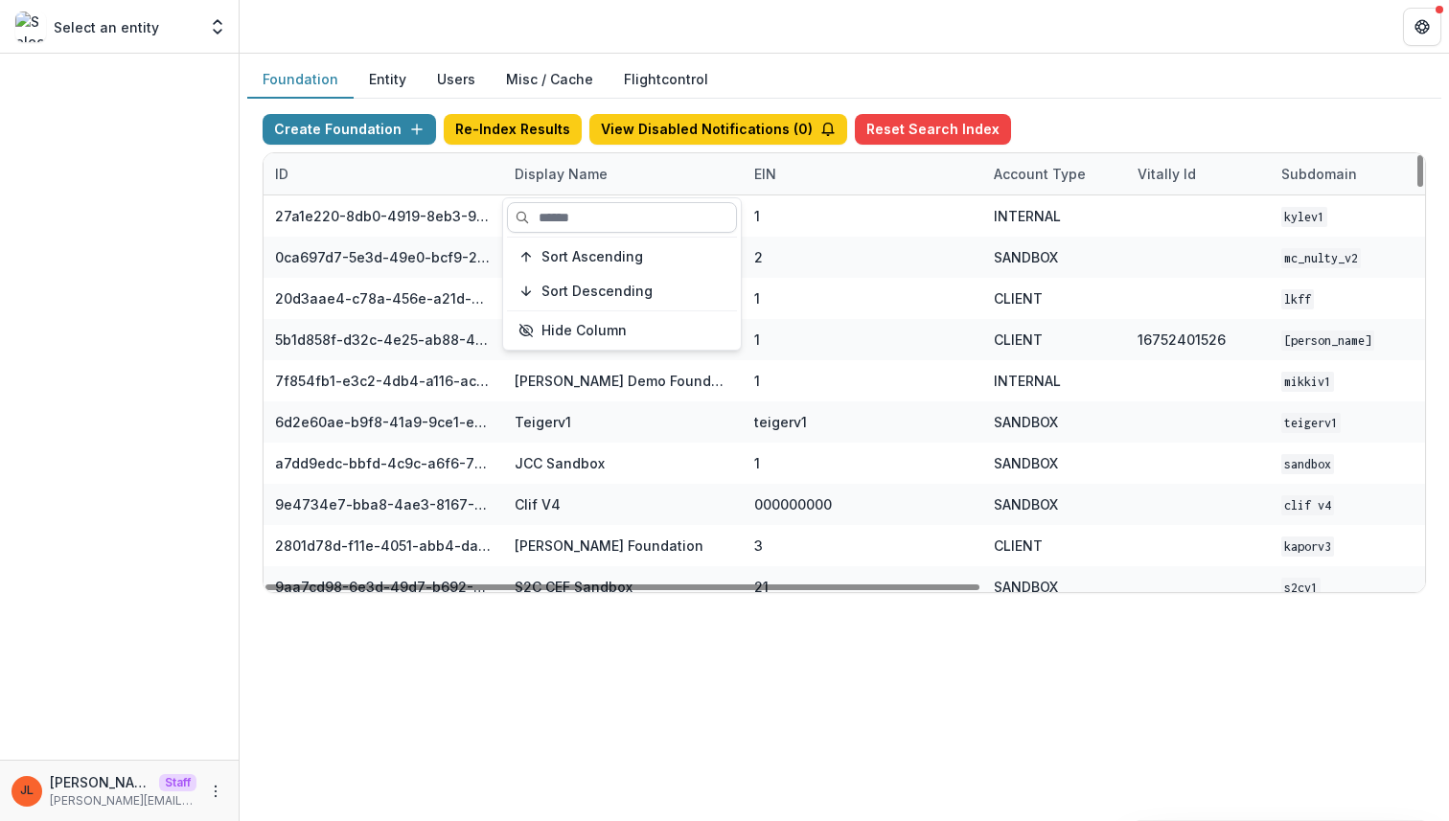
click at [580, 216] on input at bounding box center [622, 217] width 230 height 31
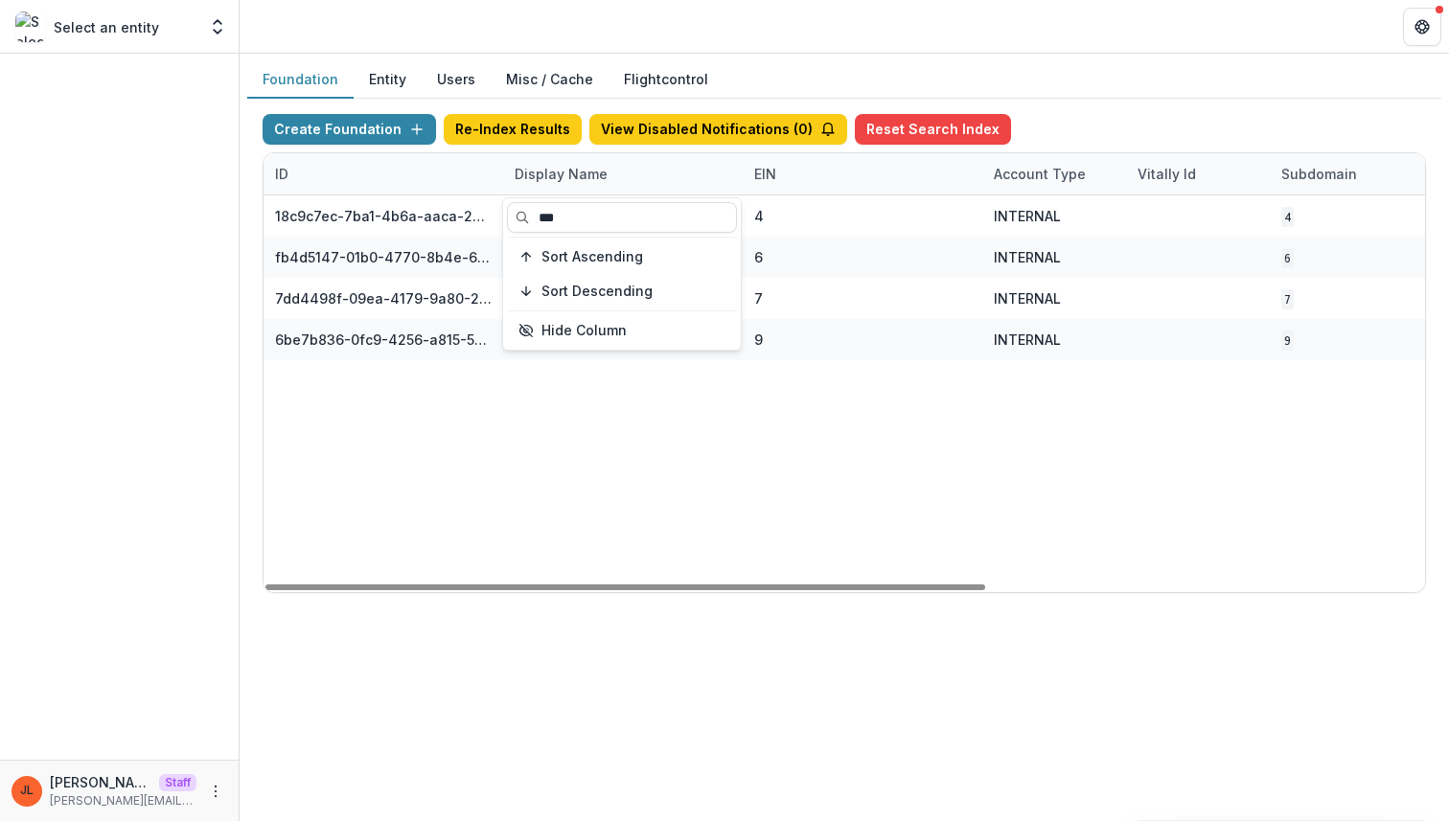
type input "***"
click at [705, 464] on div "18c9c7ec-7ba1-4b6a-aaca-25bdfd8349a0 NCF Data Sandbox 4 INTERNAL 4 Jun 06, 2025…" at bounding box center [1198, 394] width 1869 height 397
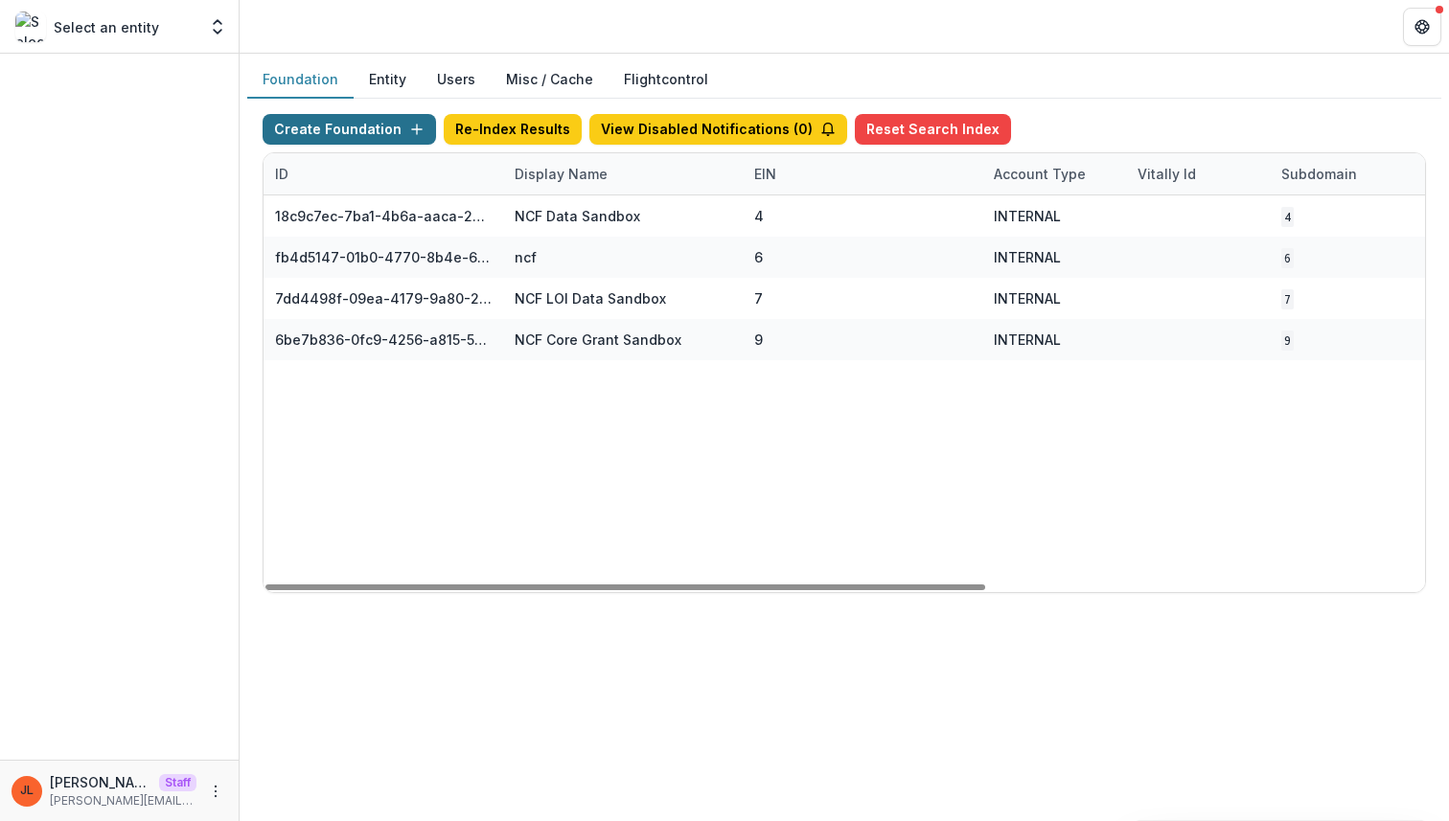
click at [341, 135] on button "Create Foundation" at bounding box center [349, 129] width 173 height 31
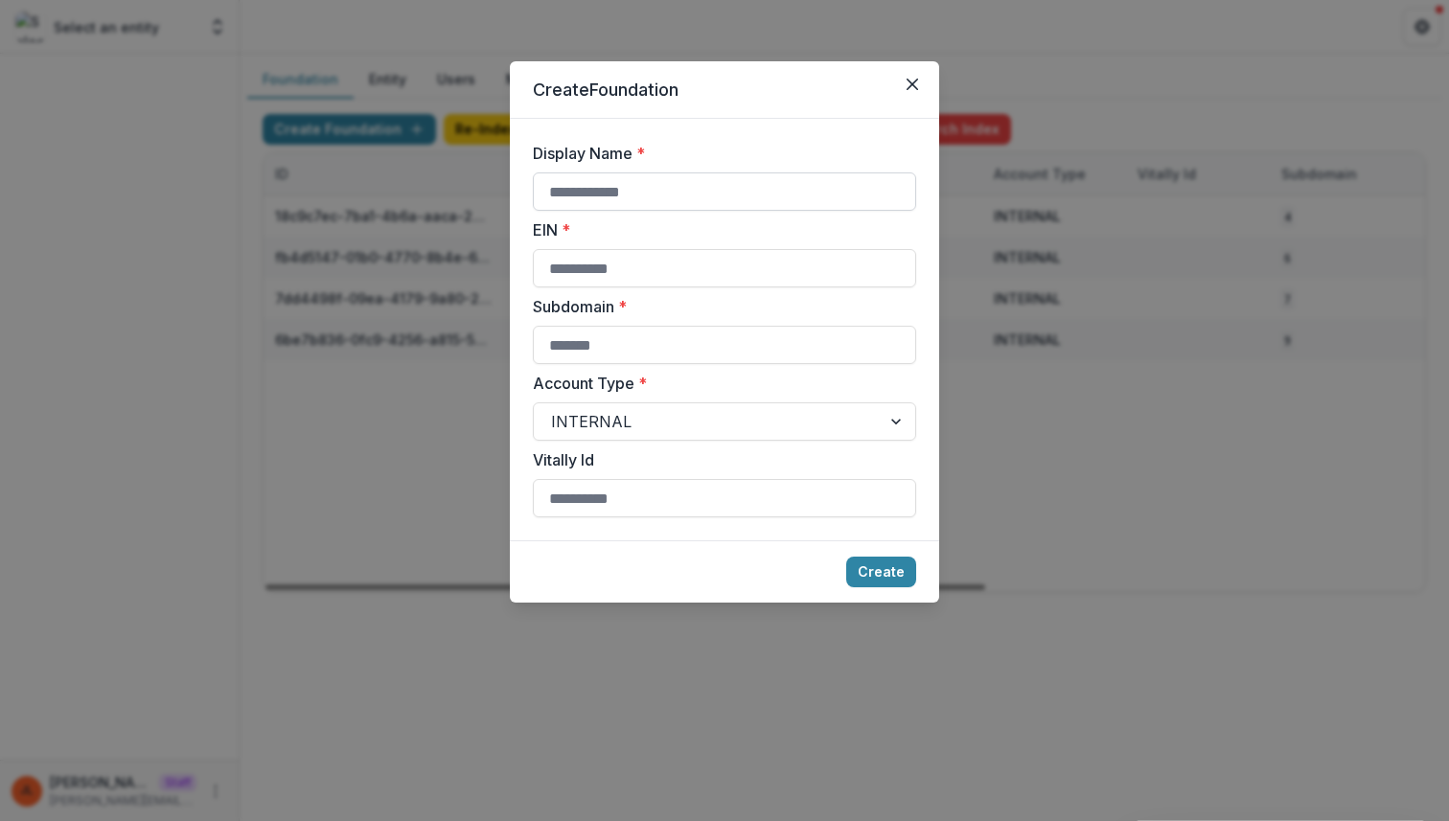
click at [638, 178] on input "Display Name *" at bounding box center [724, 192] width 383 height 38
type input "**********"
type input "*"
click at [894, 571] on button "Create" at bounding box center [881, 572] width 70 height 31
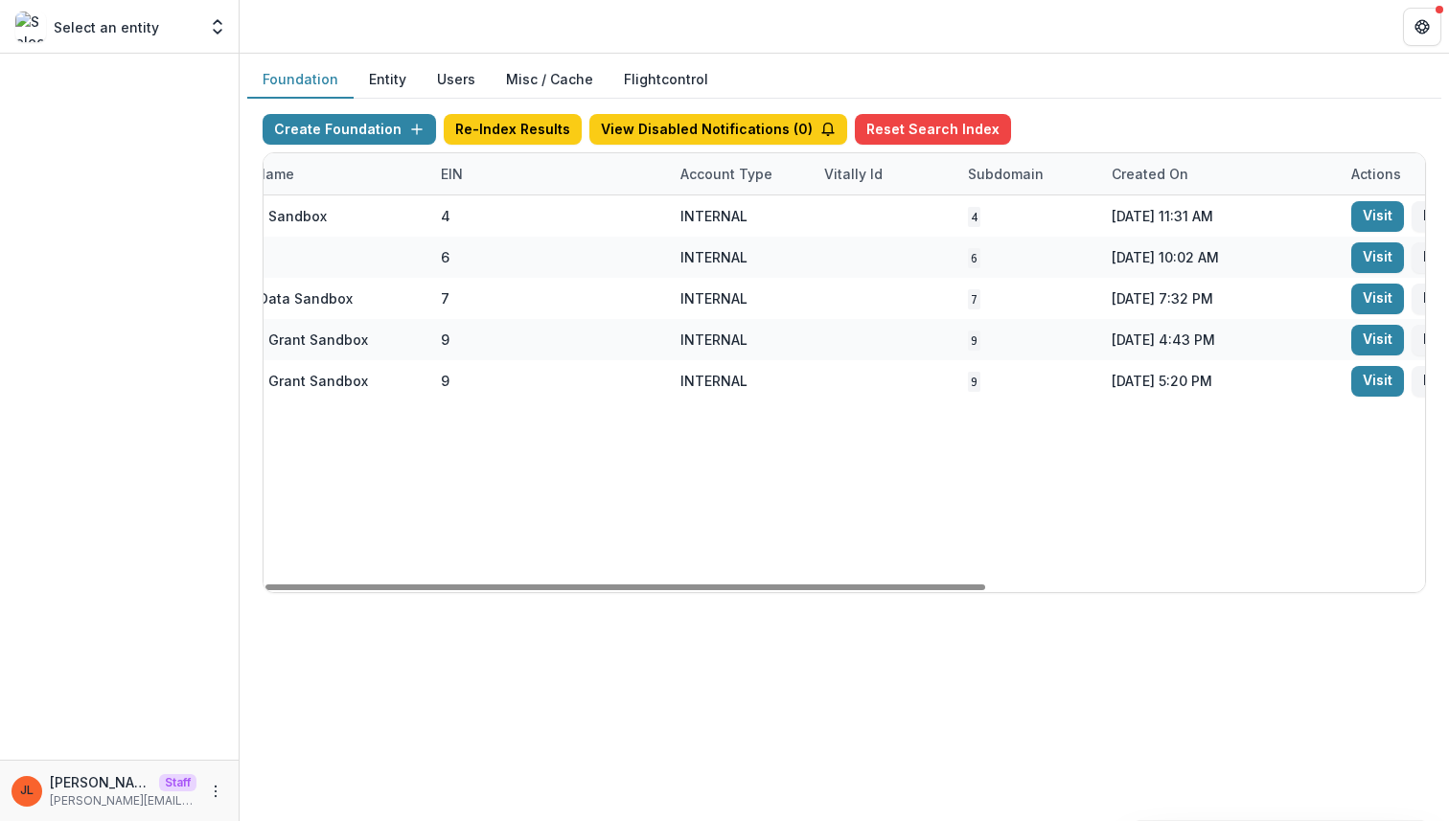
scroll to position [0, 707]
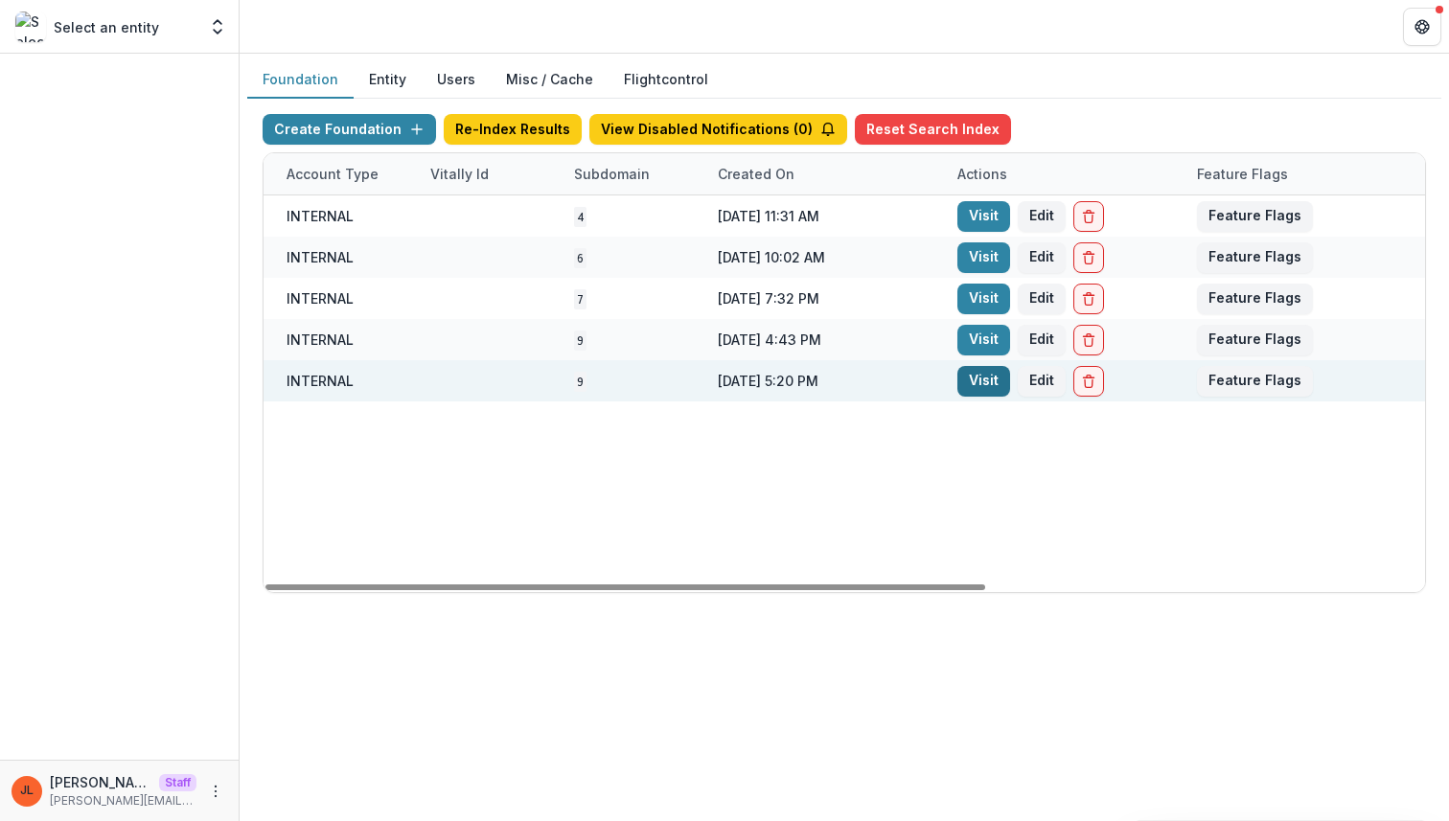
click at [984, 380] on link "Visit" at bounding box center [983, 381] width 53 height 31
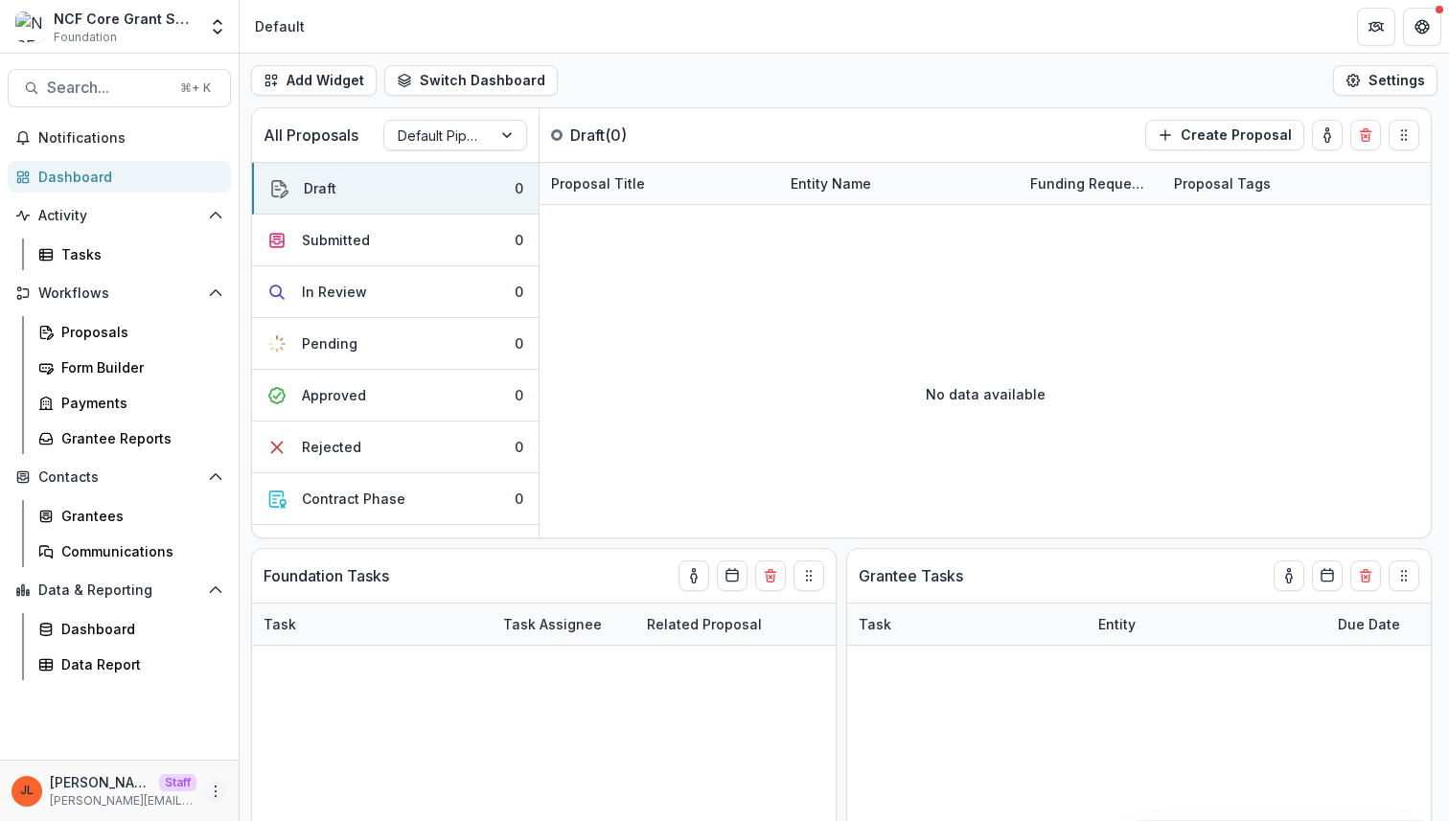
click at [211, 796] on icon "More" at bounding box center [215, 791] width 15 height 15
click at [294, 744] on link "User Settings" at bounding box center [342, 751] width 205 height 32
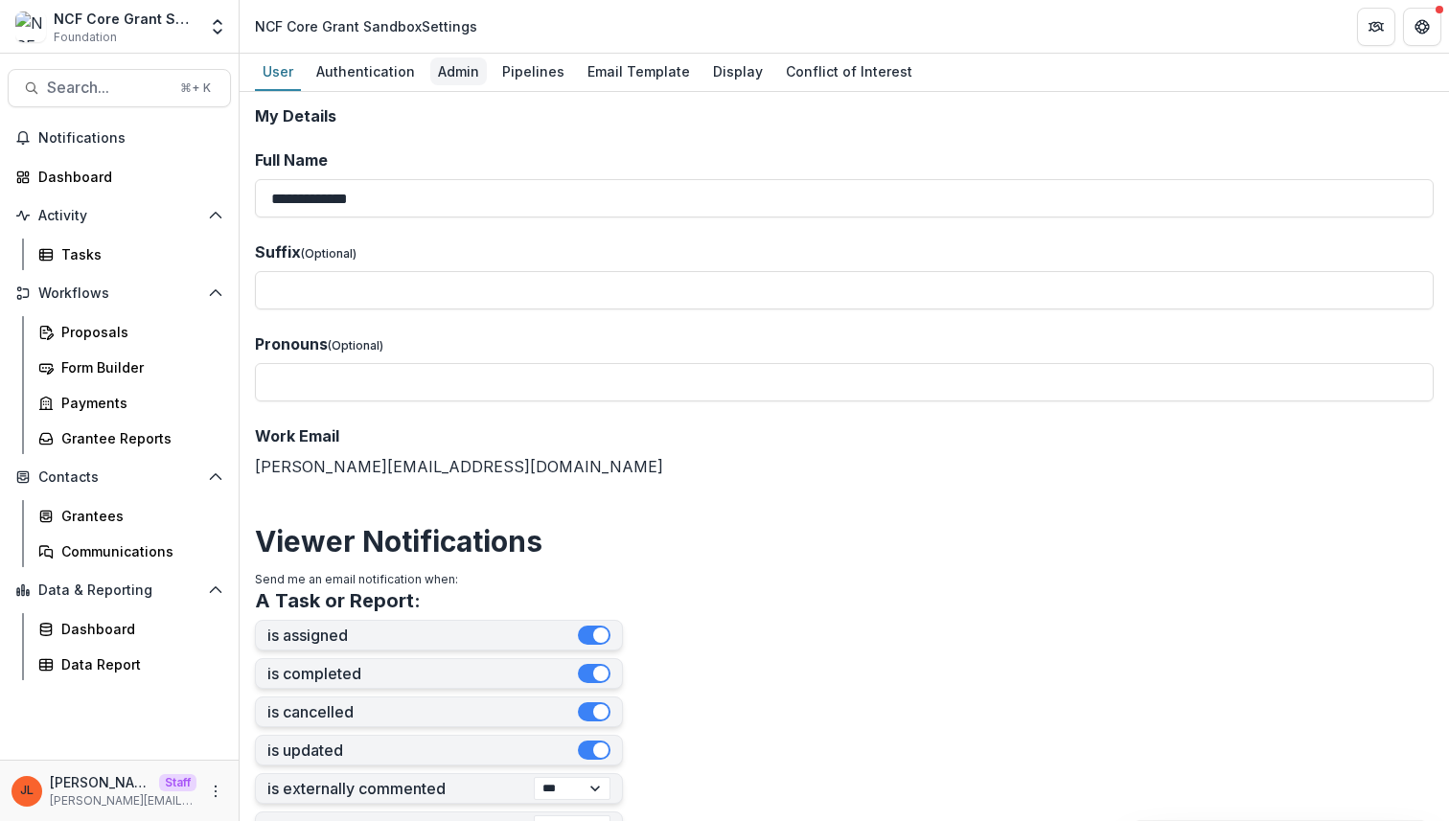
click at [437, 68] on div "Admin" at bounding box center [458, 72] width 57 height 28
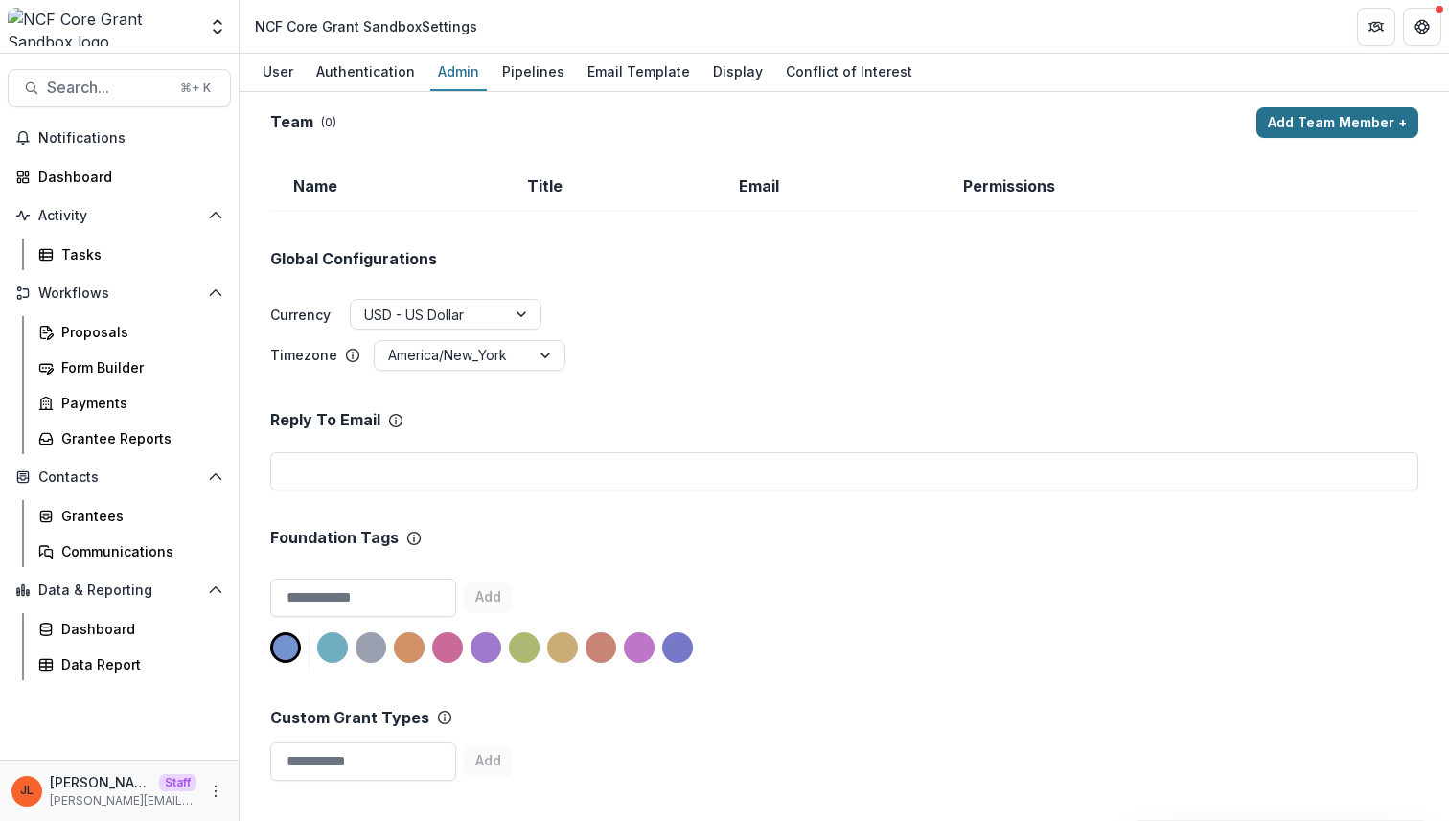
click at [1331, 125] on button "Add Team Member +" at bounding box center [1337, 122] width 162 height 31
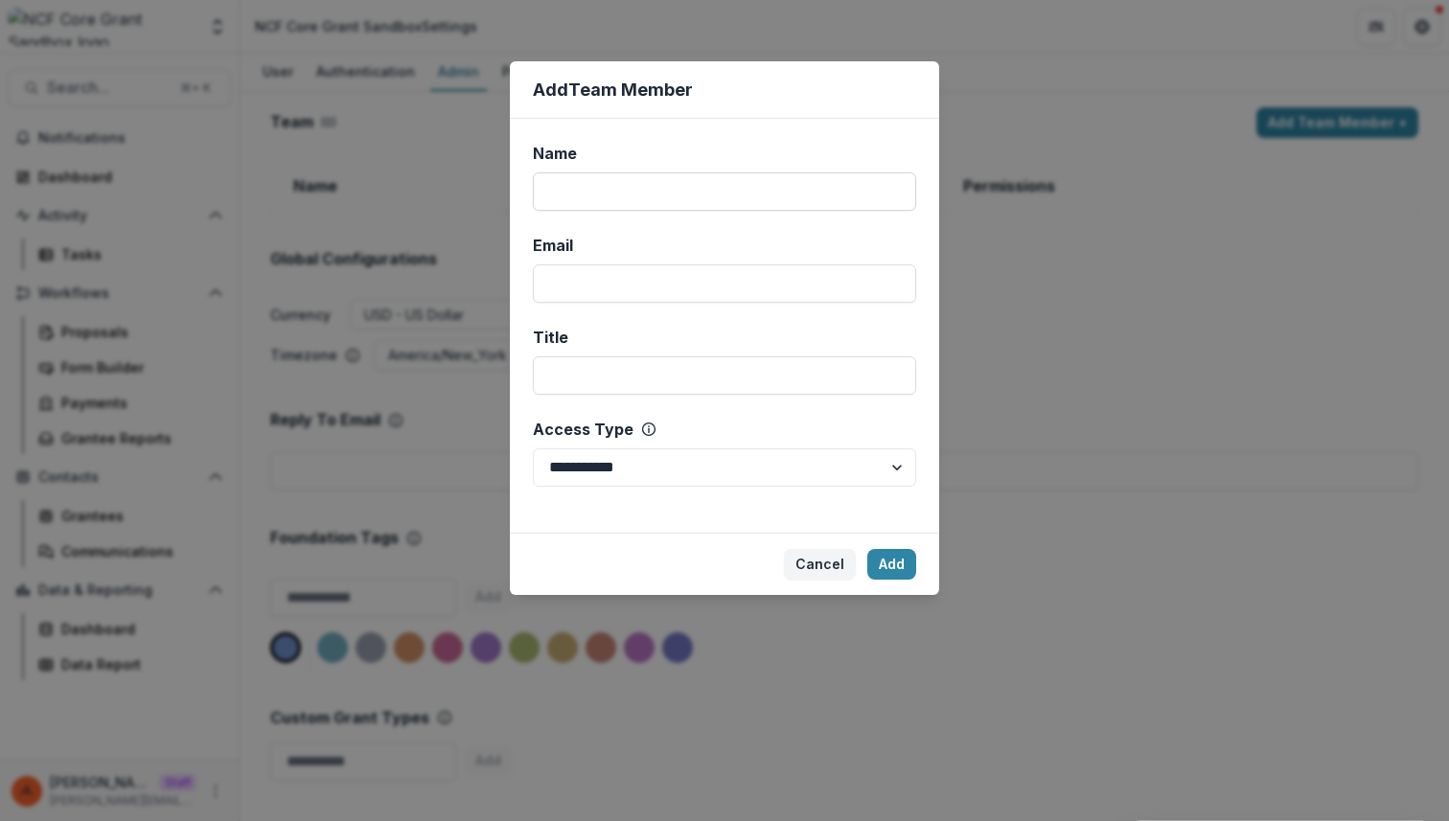
click at [759, 201] on input "Name" at bounding box center [724, 192] width 383 height 38
type input "****"
type input "**********"
select select "*****"
click button "Add" at bounding box center [891, 564] width 49 height 31
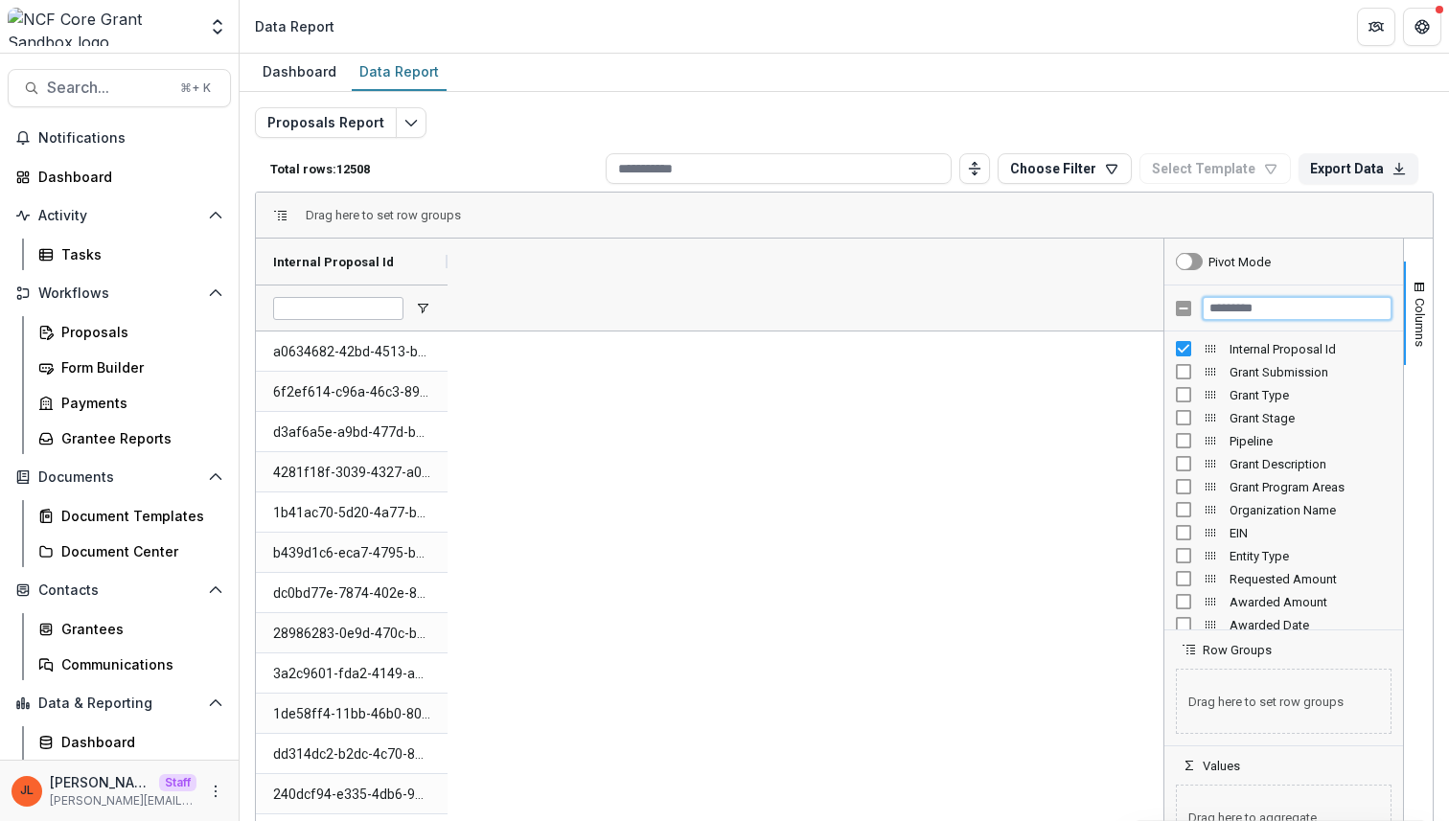
click at [1247, 315] on input "Filter Columns Input" at bounding box center [1297, 308] width 189 height 23
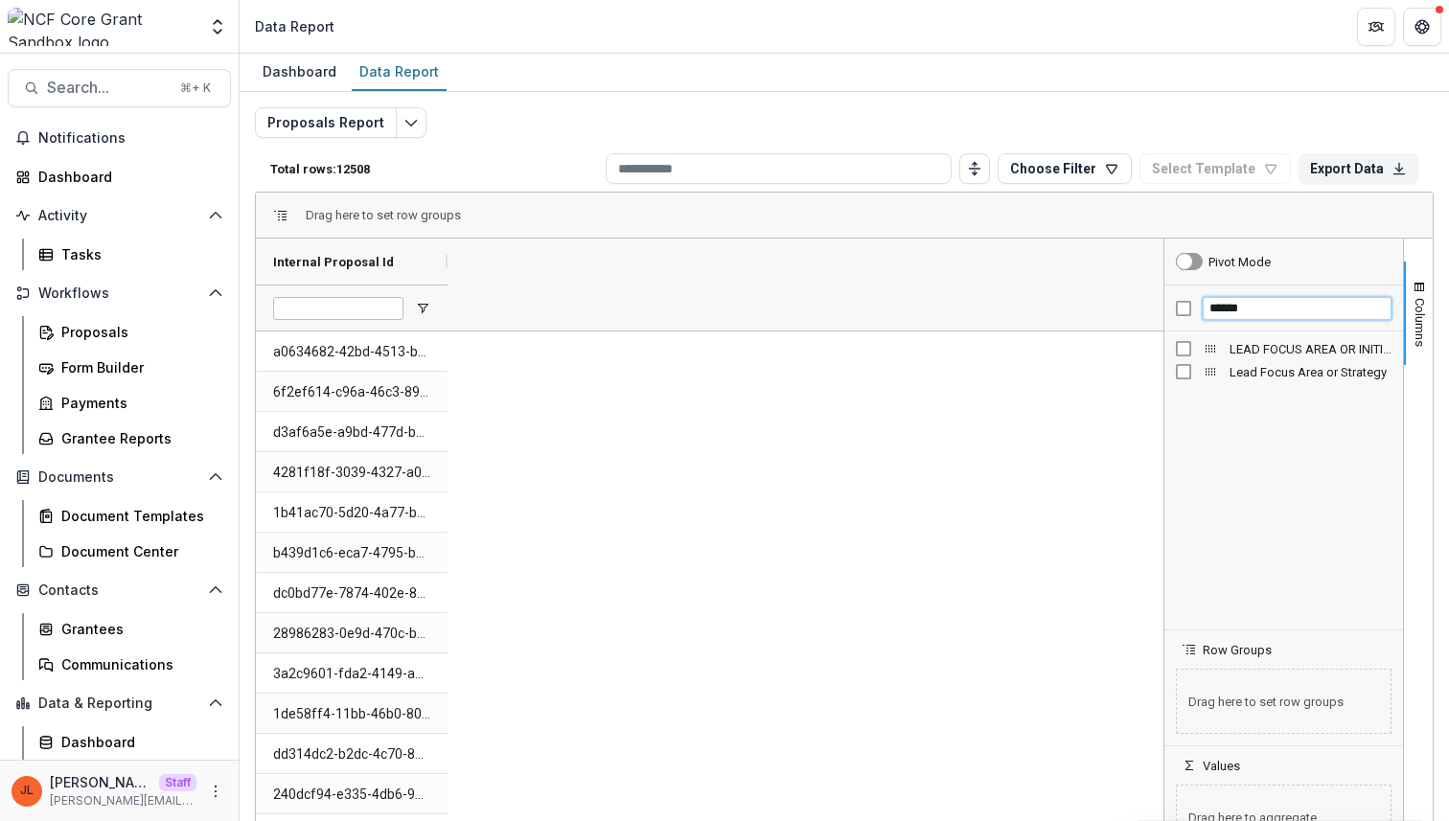
type input "******"
click at [1296, 342] on span "LEAD FOCUS AREA OR INITIATIVE (SHORT_TEXT)" at bounding box center [1311, 349] width 162 height 14
drag, startPoint x: 639, startPoint y: 266, endPoint x: 832, endPoint y: 268, distance: 192.6
click at [834, 269] on div at bounding box center [835, 262] width 8 height 46
click at [981, 288] on div at bounding box center [930, 308] width 192 height 46
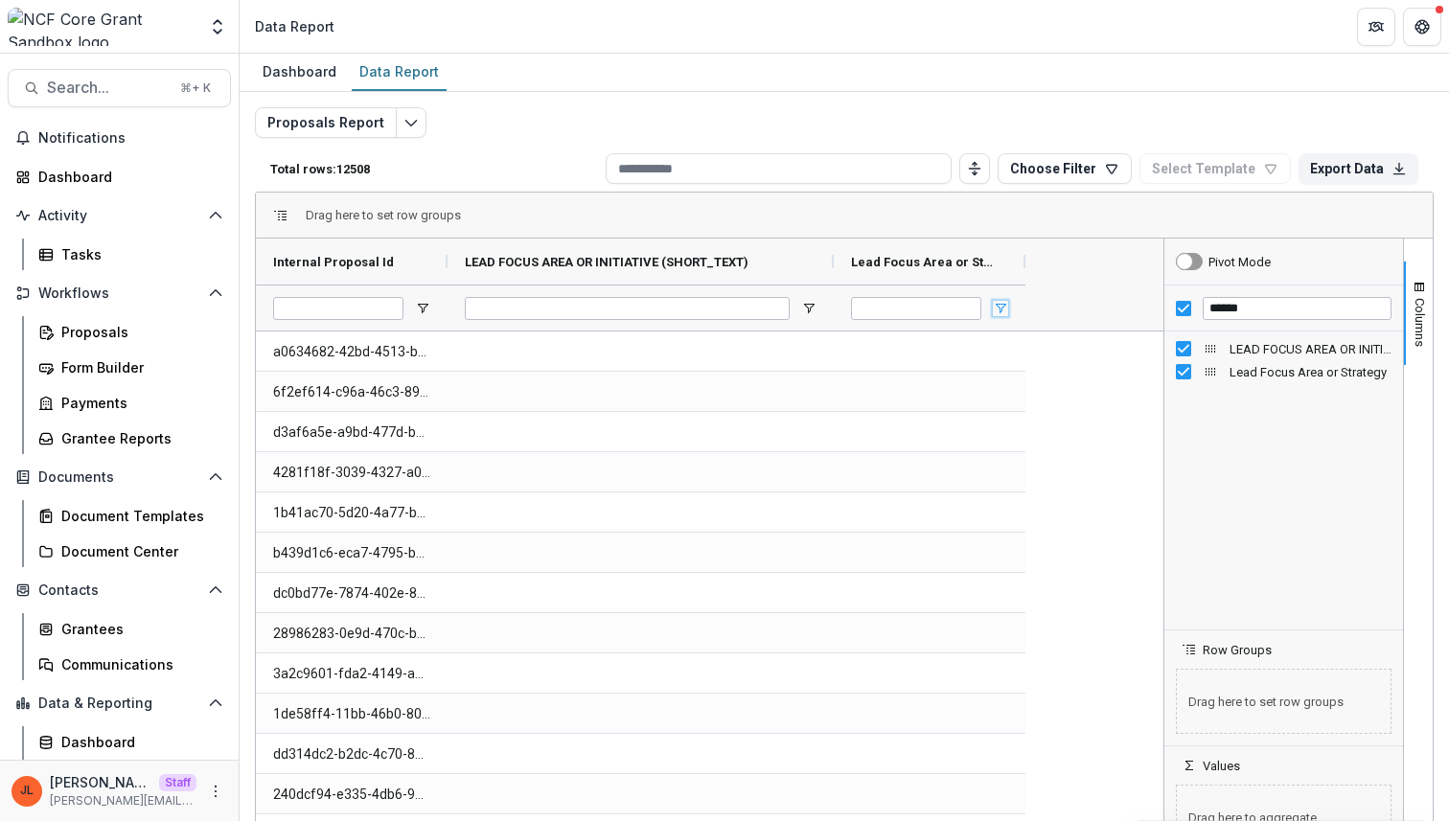
click at [996, 306] on span "Open Filter Menu" at bounding box center [1000, 308] width 15 height 15
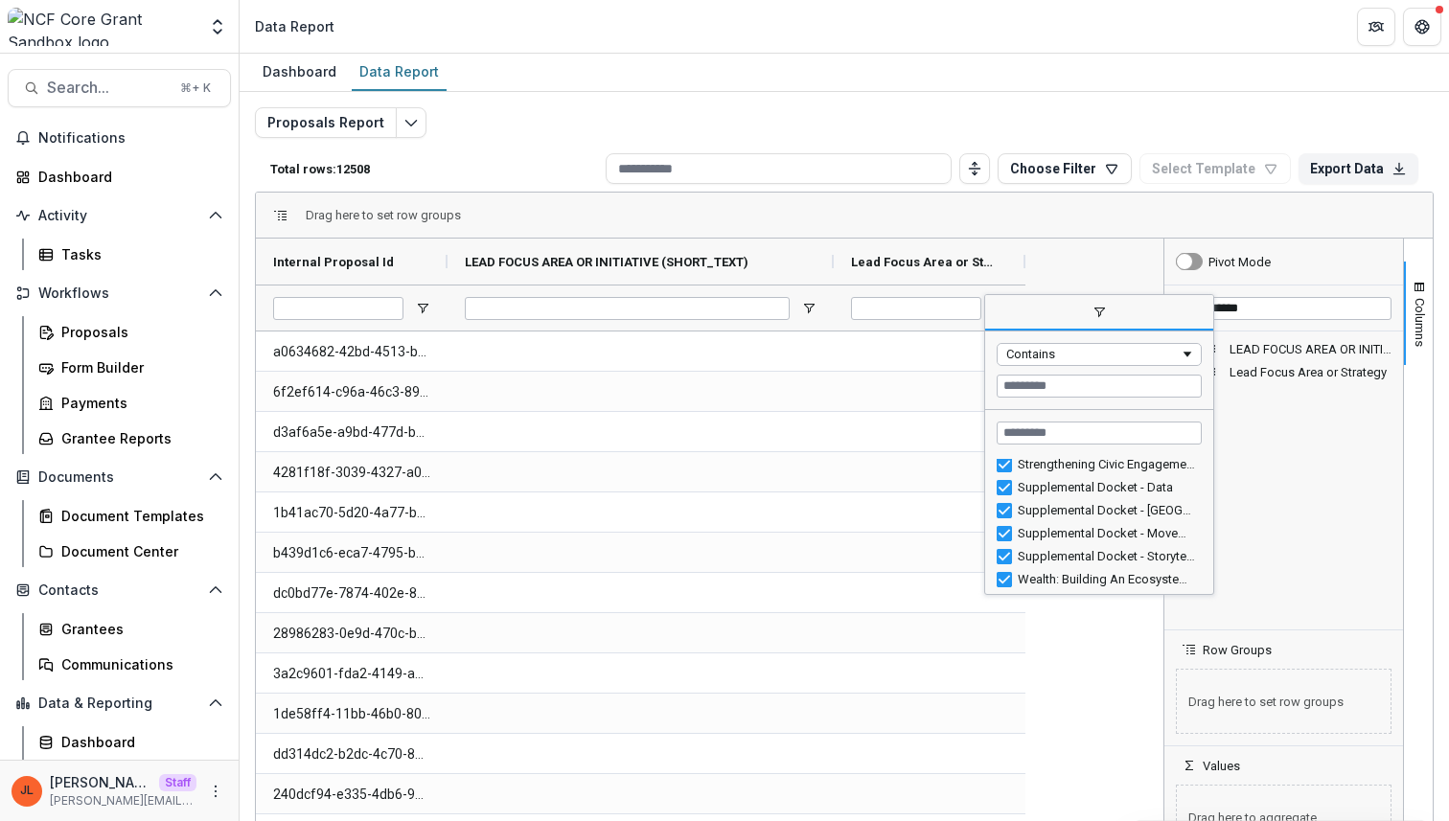
scroll to position [41, 0]
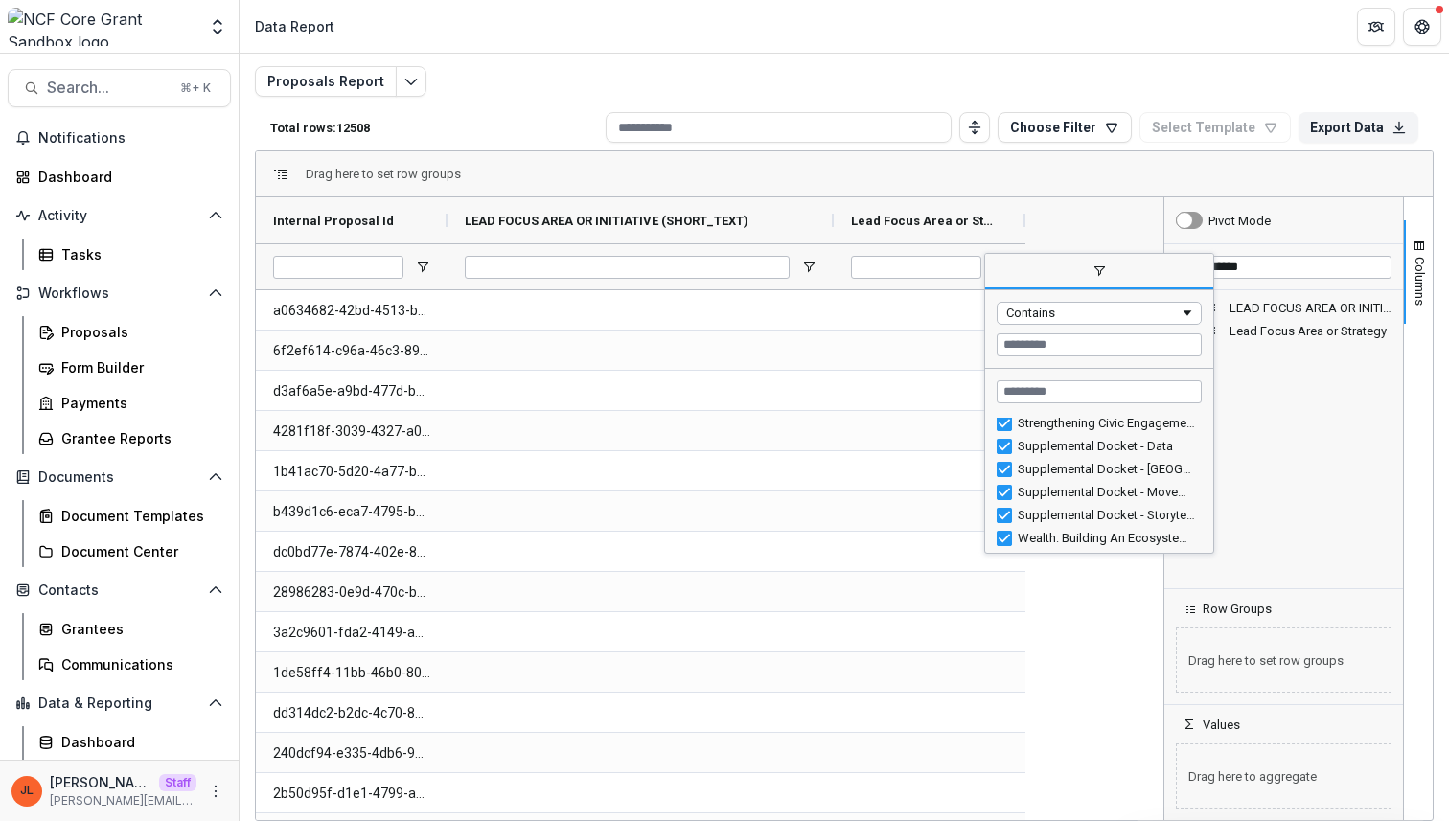
click at [912, 434] on div at bounding box center [930, 430] width 192 height 39
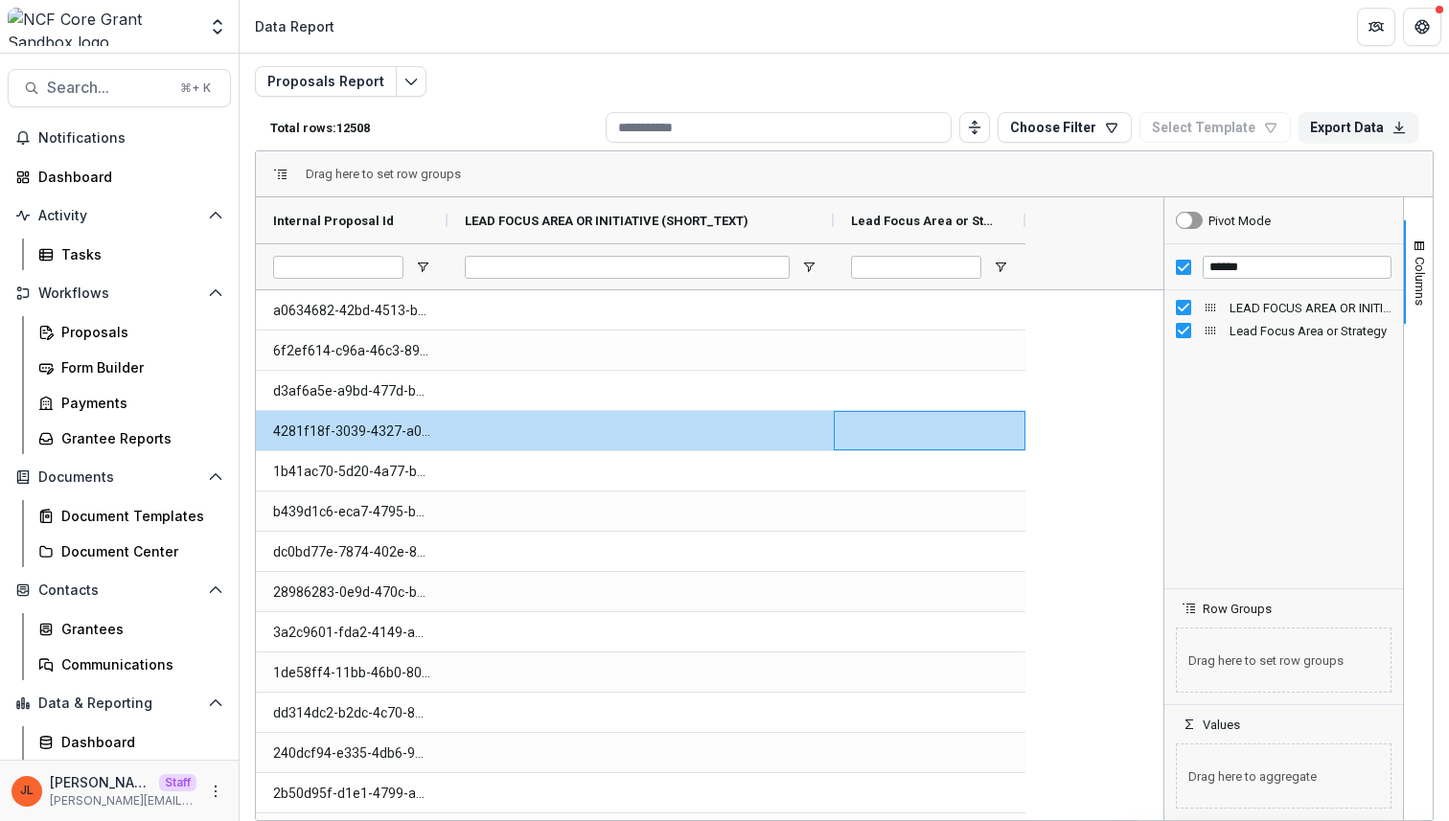
scroll to position [0, 0]
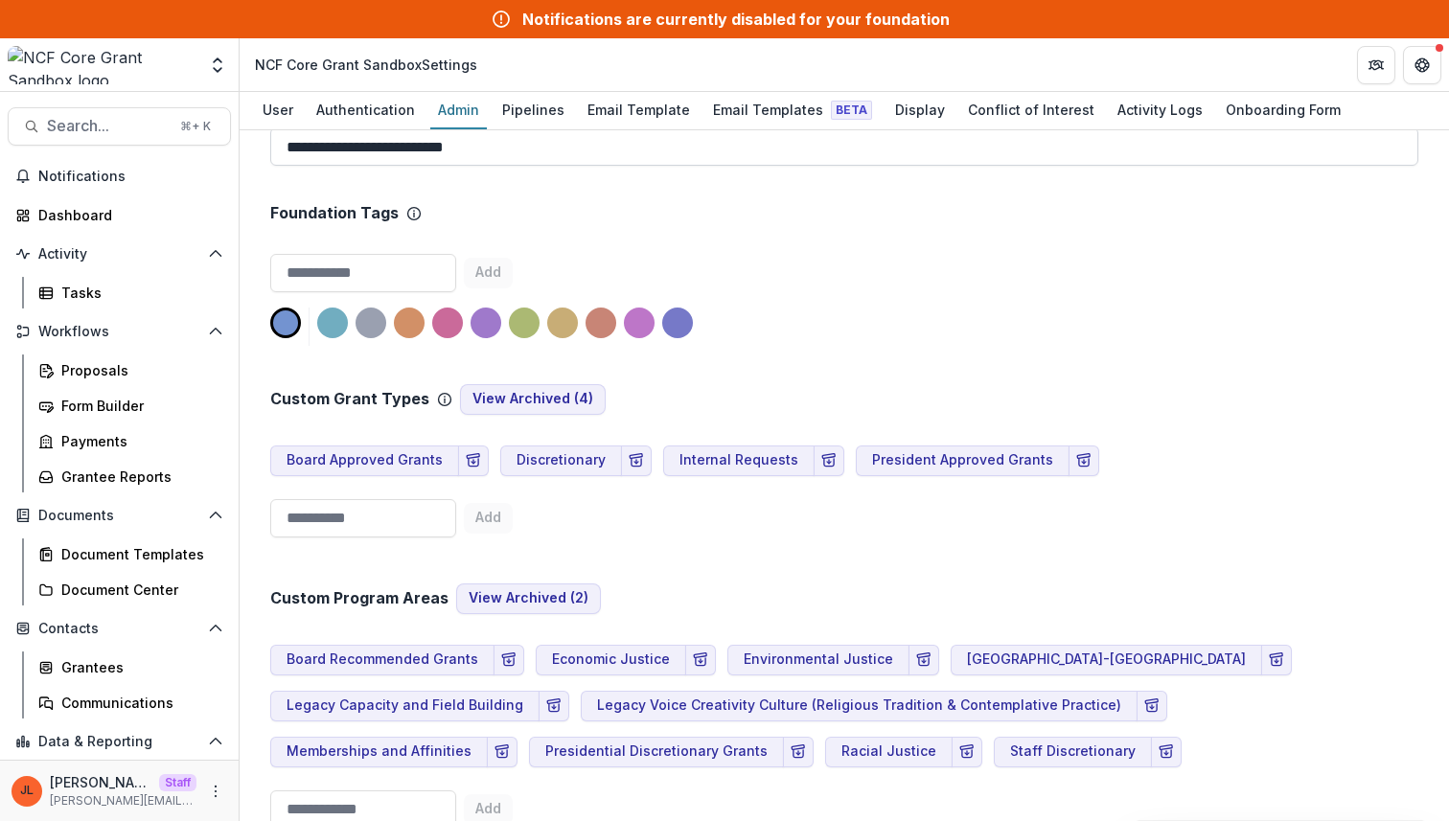
scroll to position [537, 0]
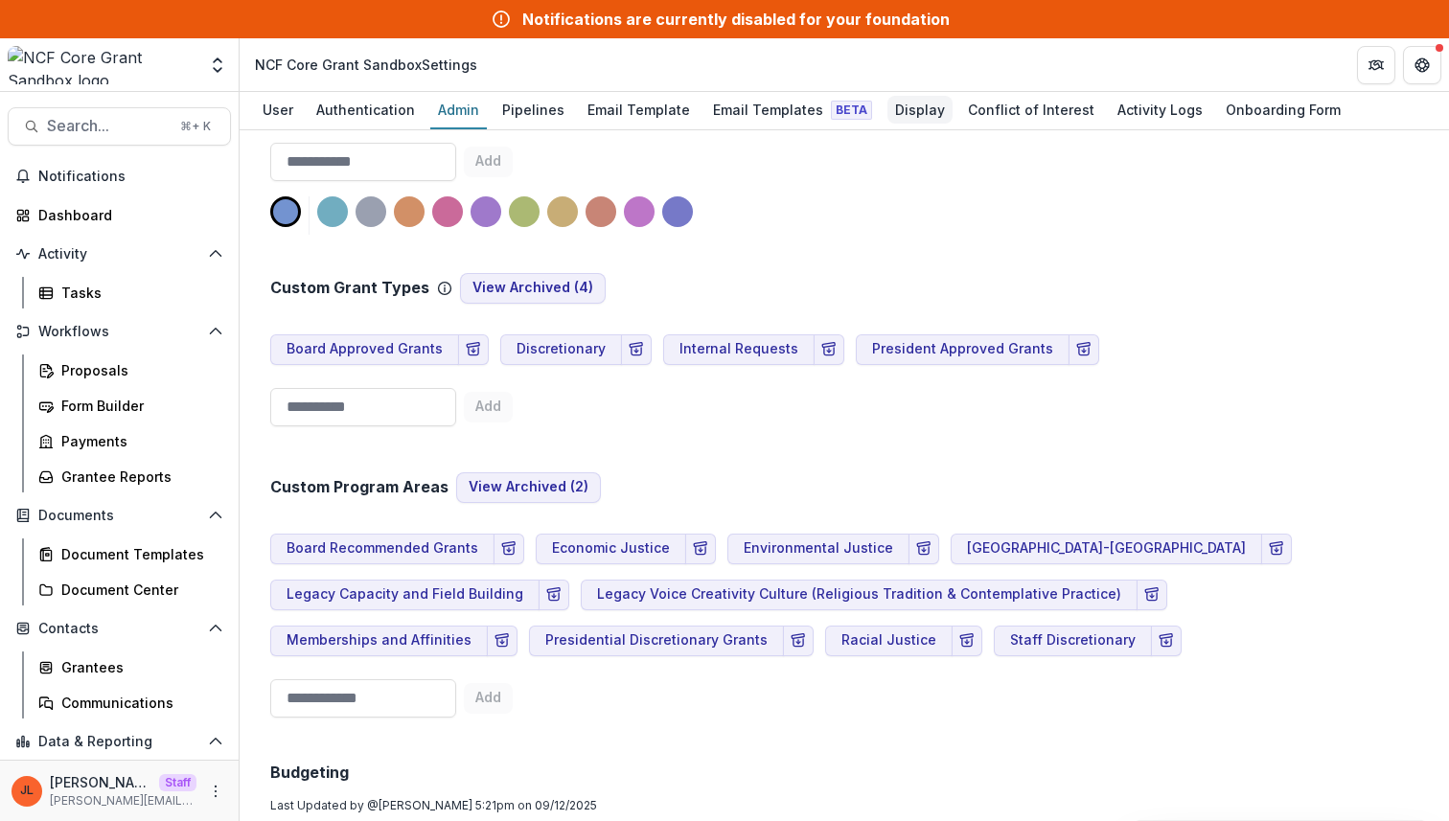
click at [904, 107] on div "Display" at bounding box center [919, 110] width 65 height 28
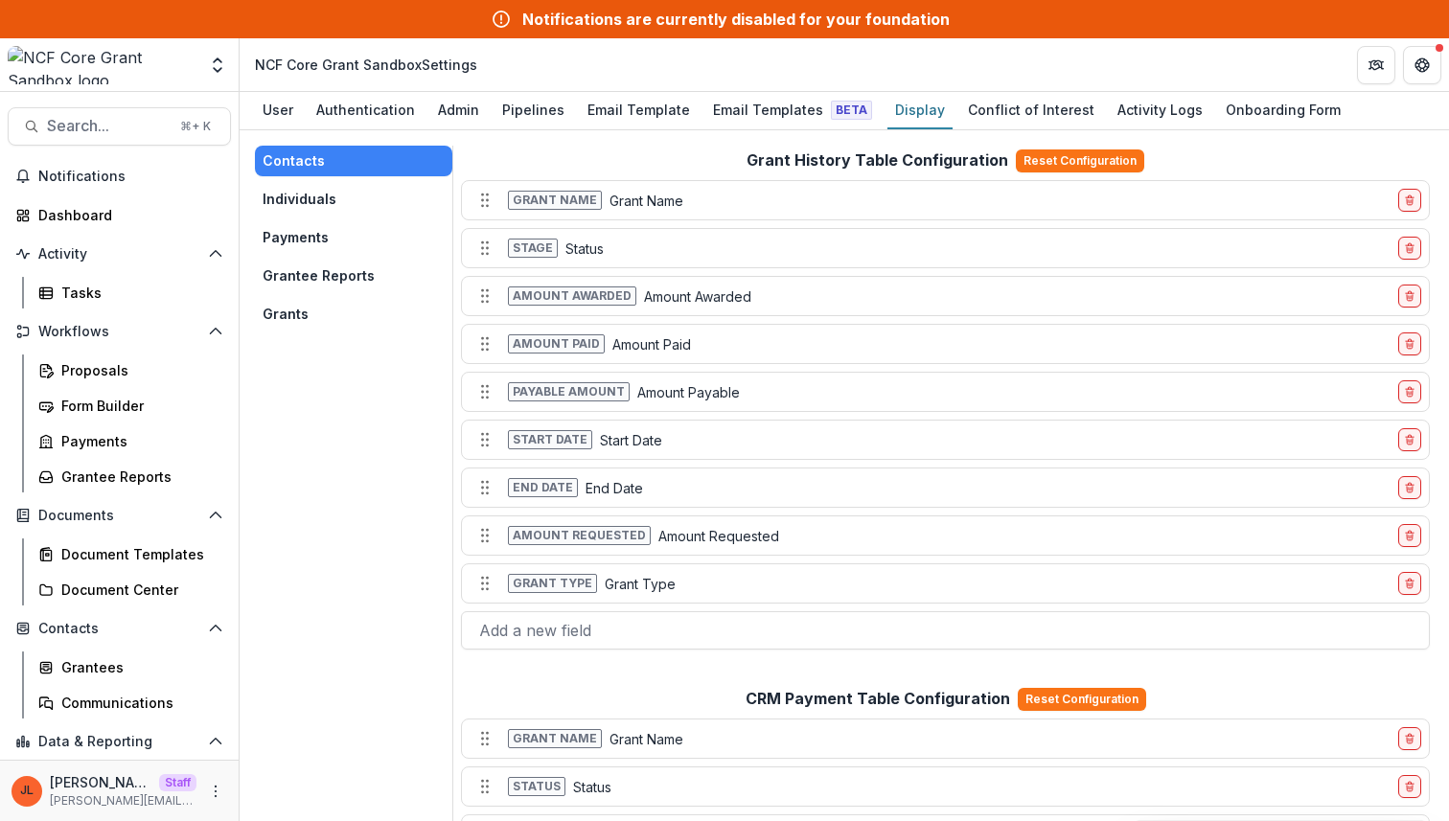
click at [346, 312] on button "Grants" at bounding box center [353, 314] width 197 height 31
click at [330, 311] on button "Grants" at bounding box center [353, 314] width 197 height 31
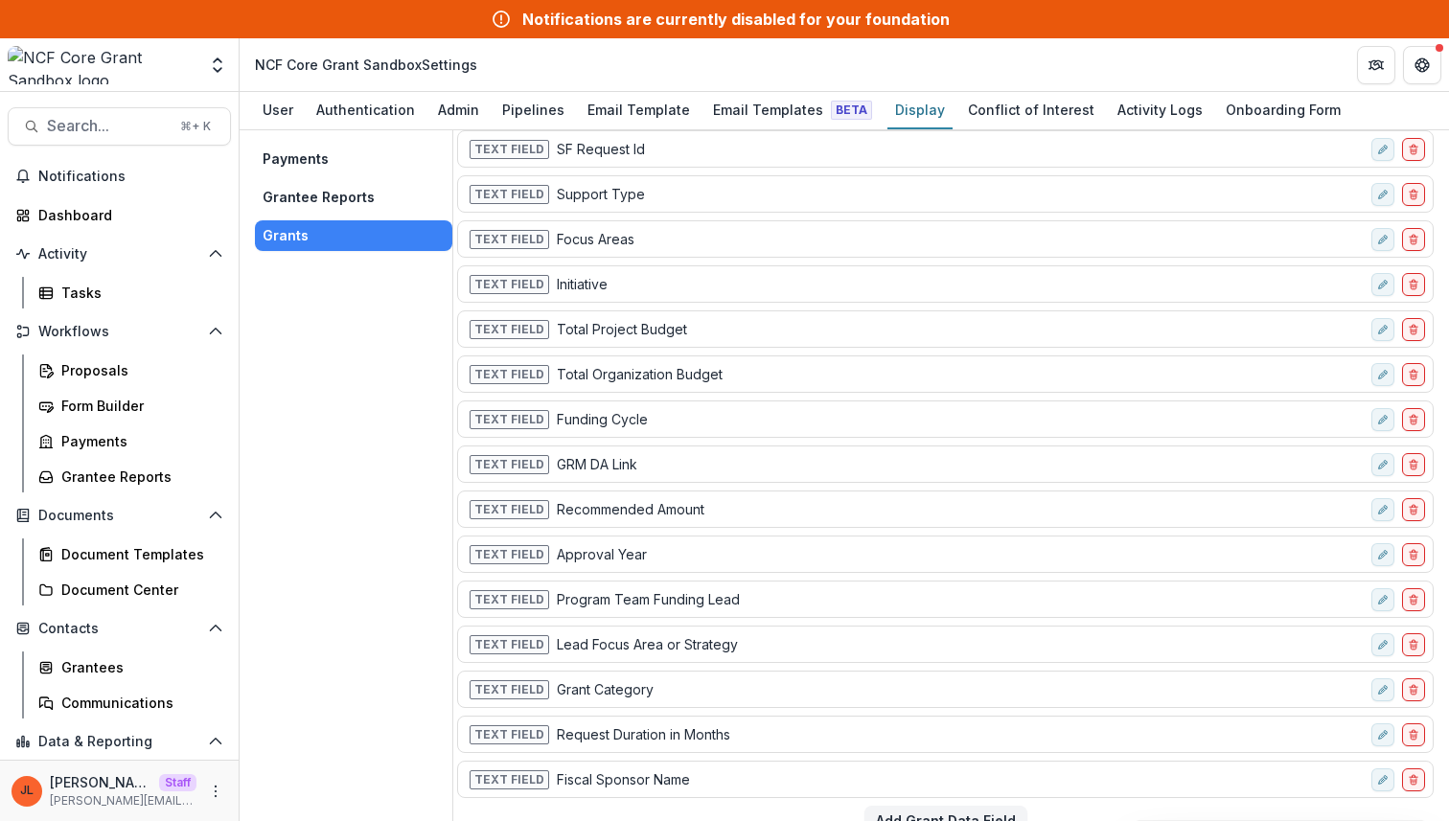
scroll to position [109, 0]
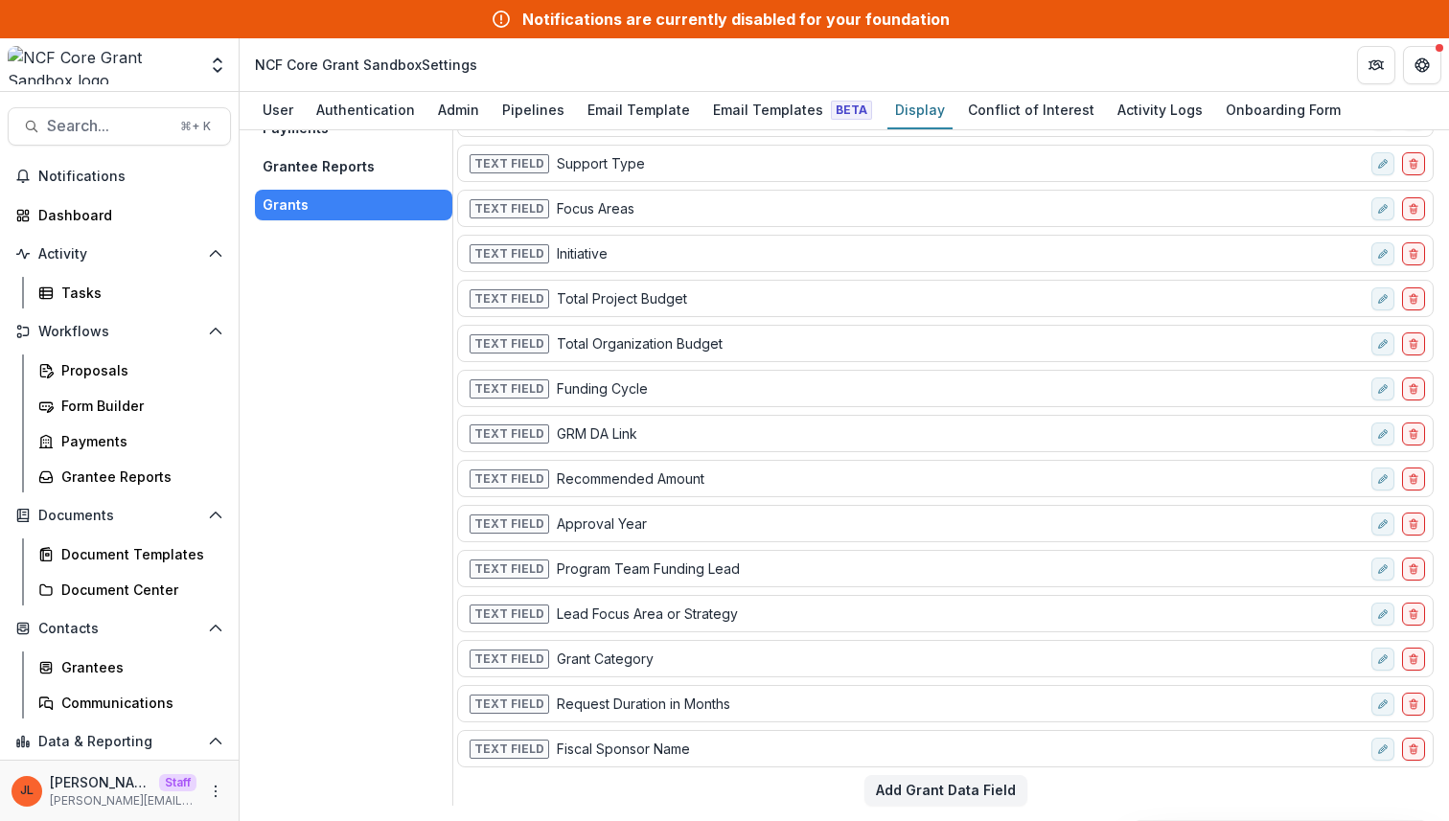
click at [752, 387] on div "Text Field Funding Cycle" at bounding box center [915, 389] width 898 height 28
click at [1379, 387] on icon "edit-field-row" at bounding box center [1383, 389] width 12 height 12
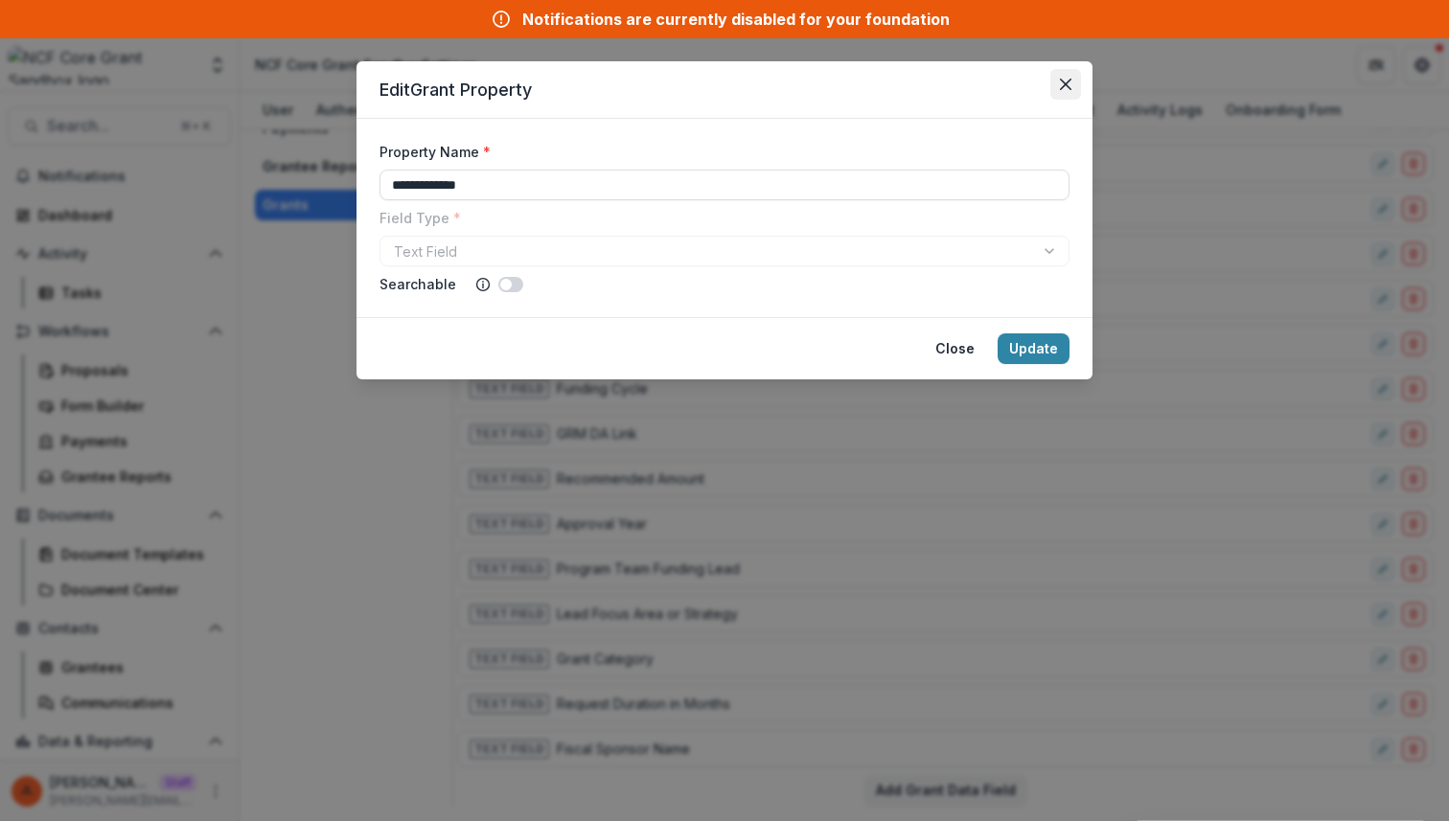
click at [1067, 88] on icon "Close" at bounding box center [1066, 85] width 12 height 12
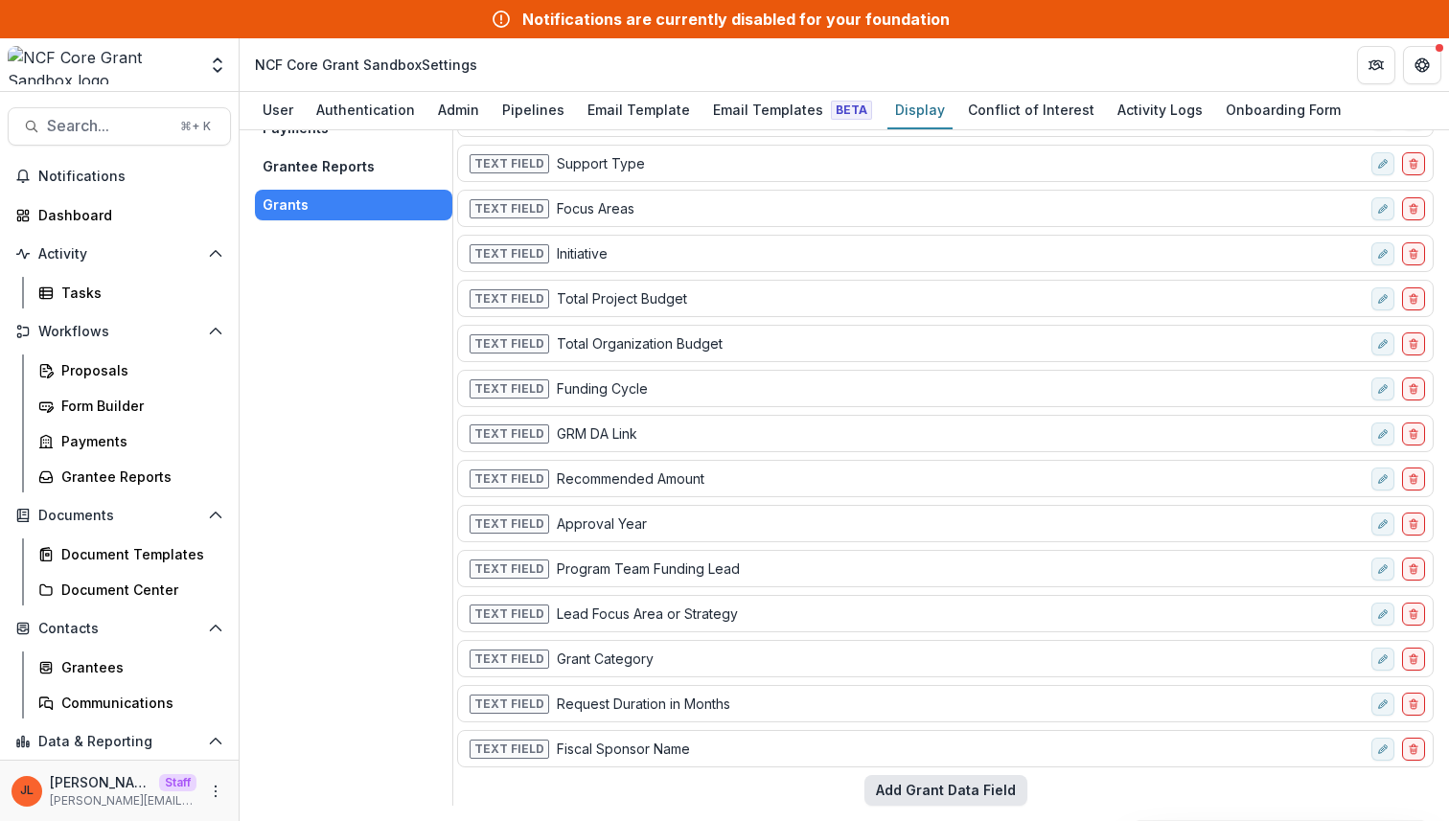
click at [887, 791] on button "Add Grant Data Field" at bounding box center [945, 790] width 163 height 31
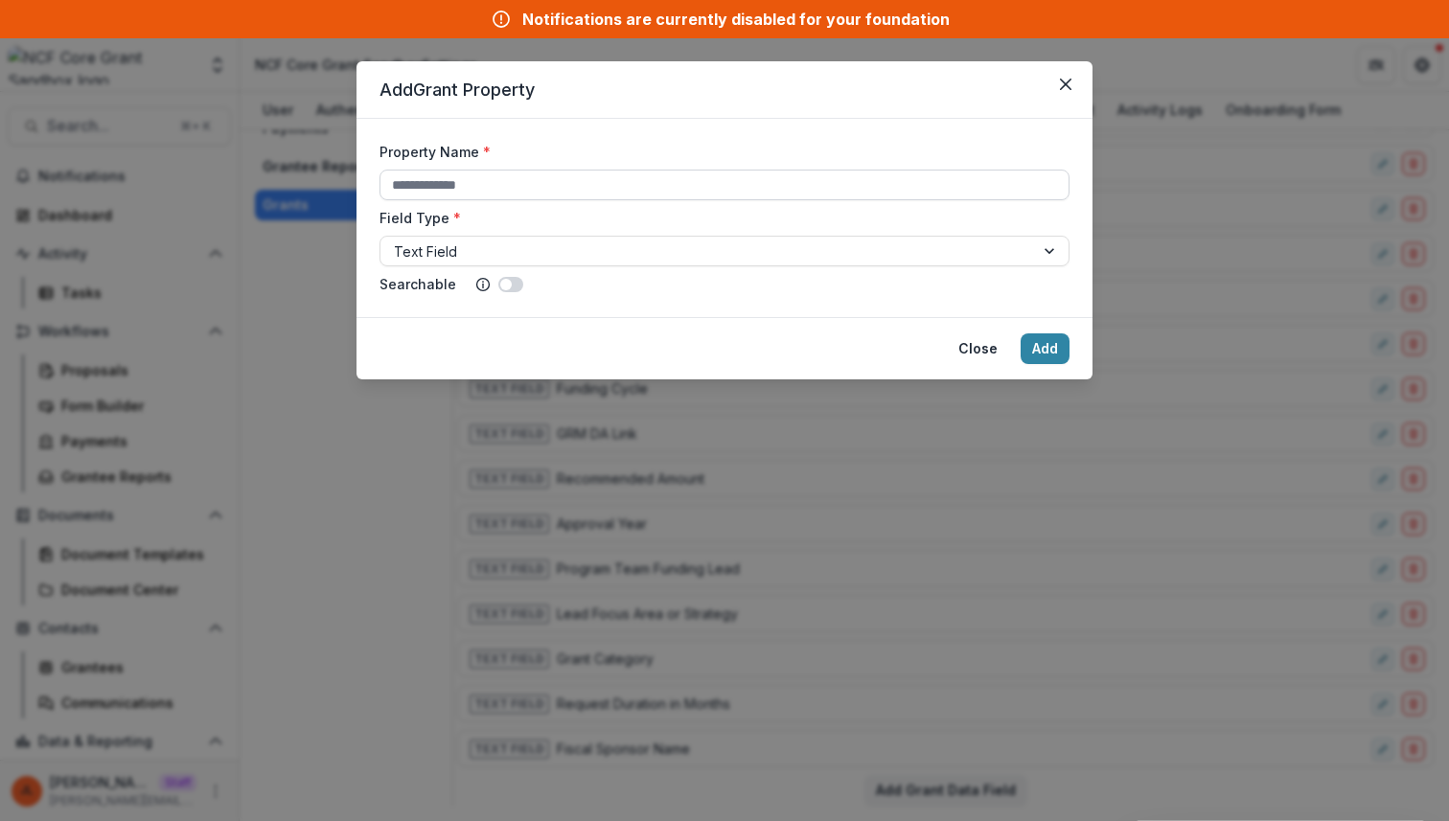
click at [600, 196] on input "Property Name *" at bounding box center [725, 185] width 690 height 31
type input "**********"
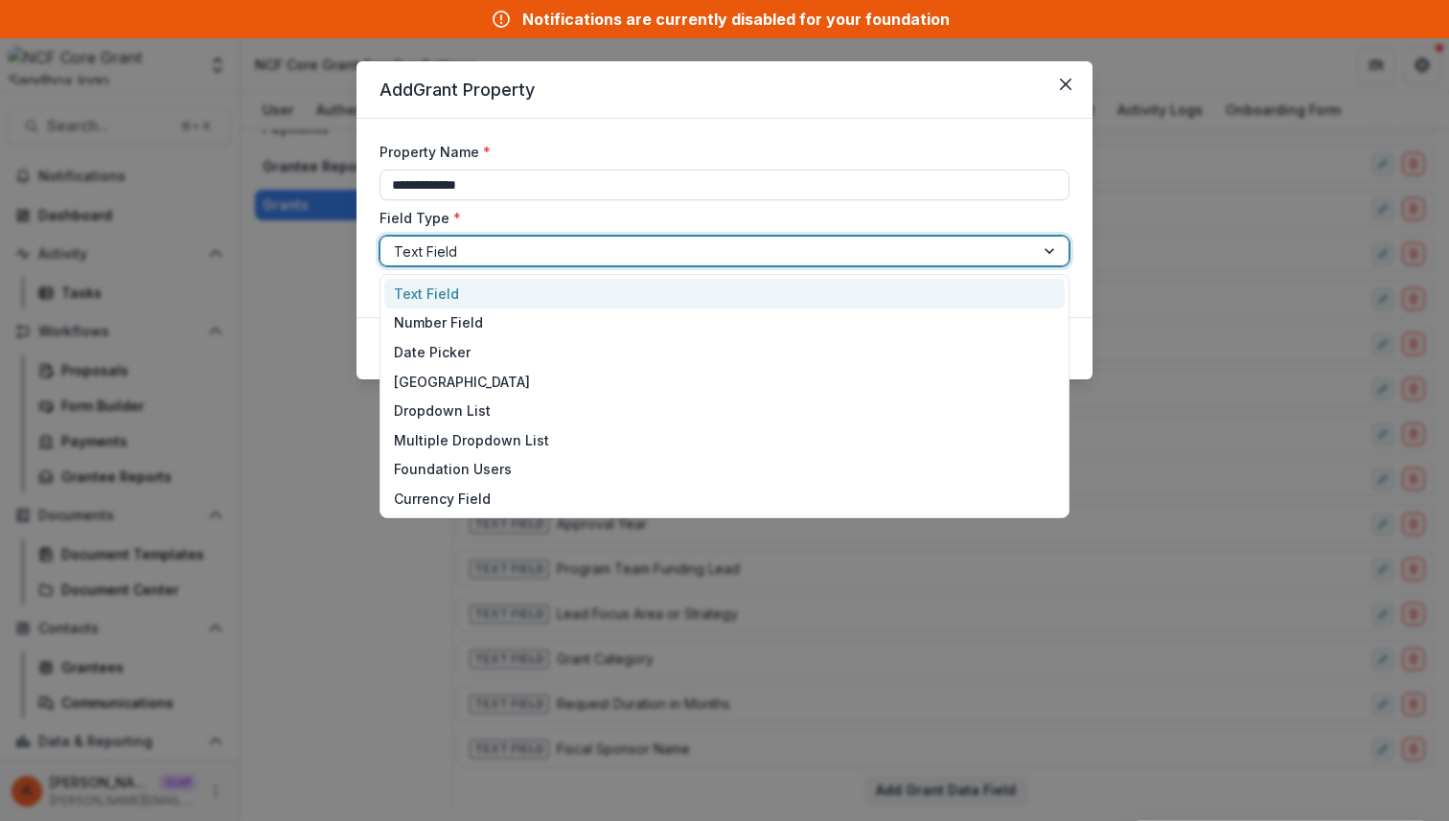
click at [607, 255] on div at bounding box center [707, 252] width 627 height 24
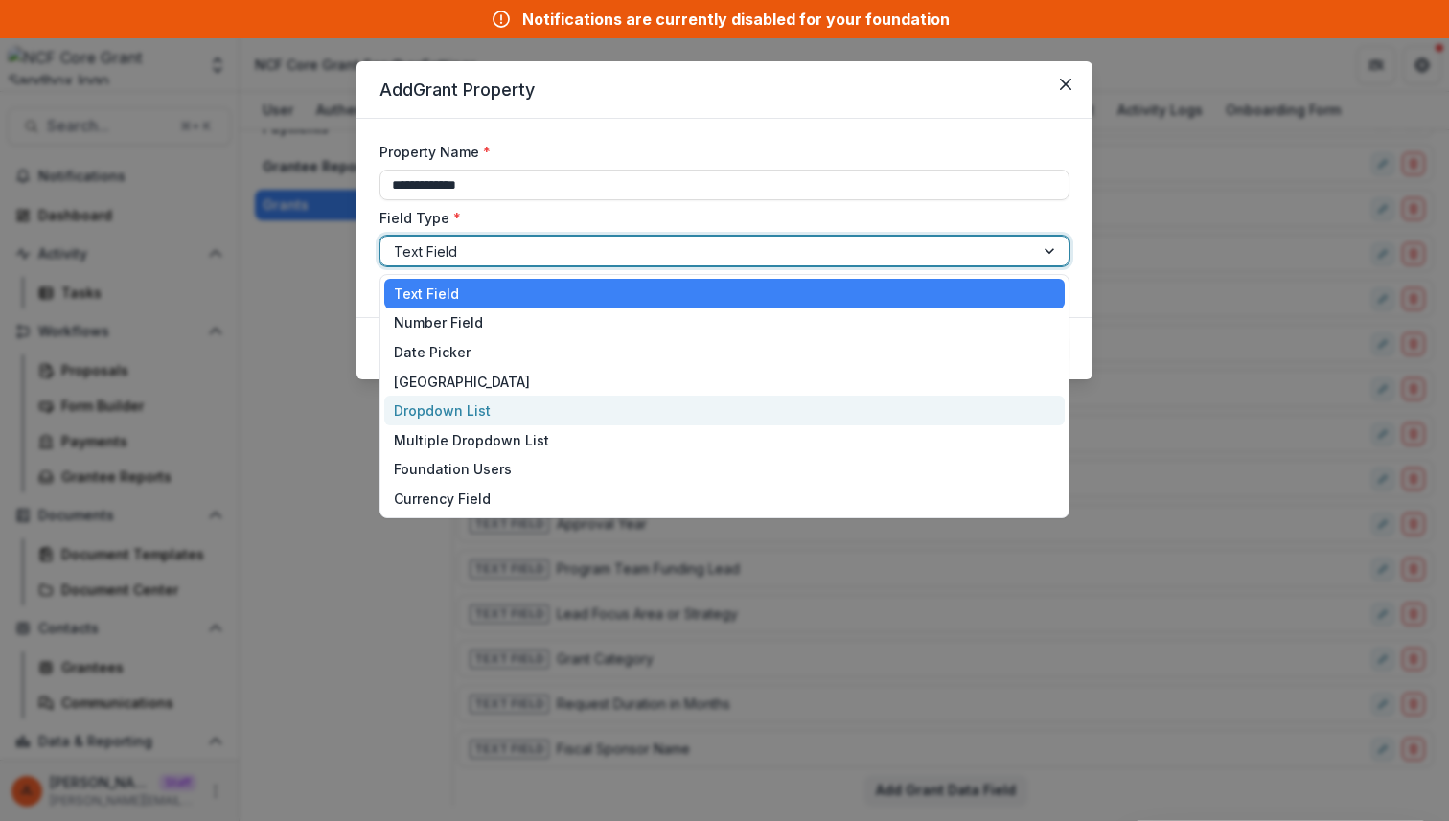
click at [579, 409] on div "Dropdown List" at bounding box center [724, 411] width 680 height 30
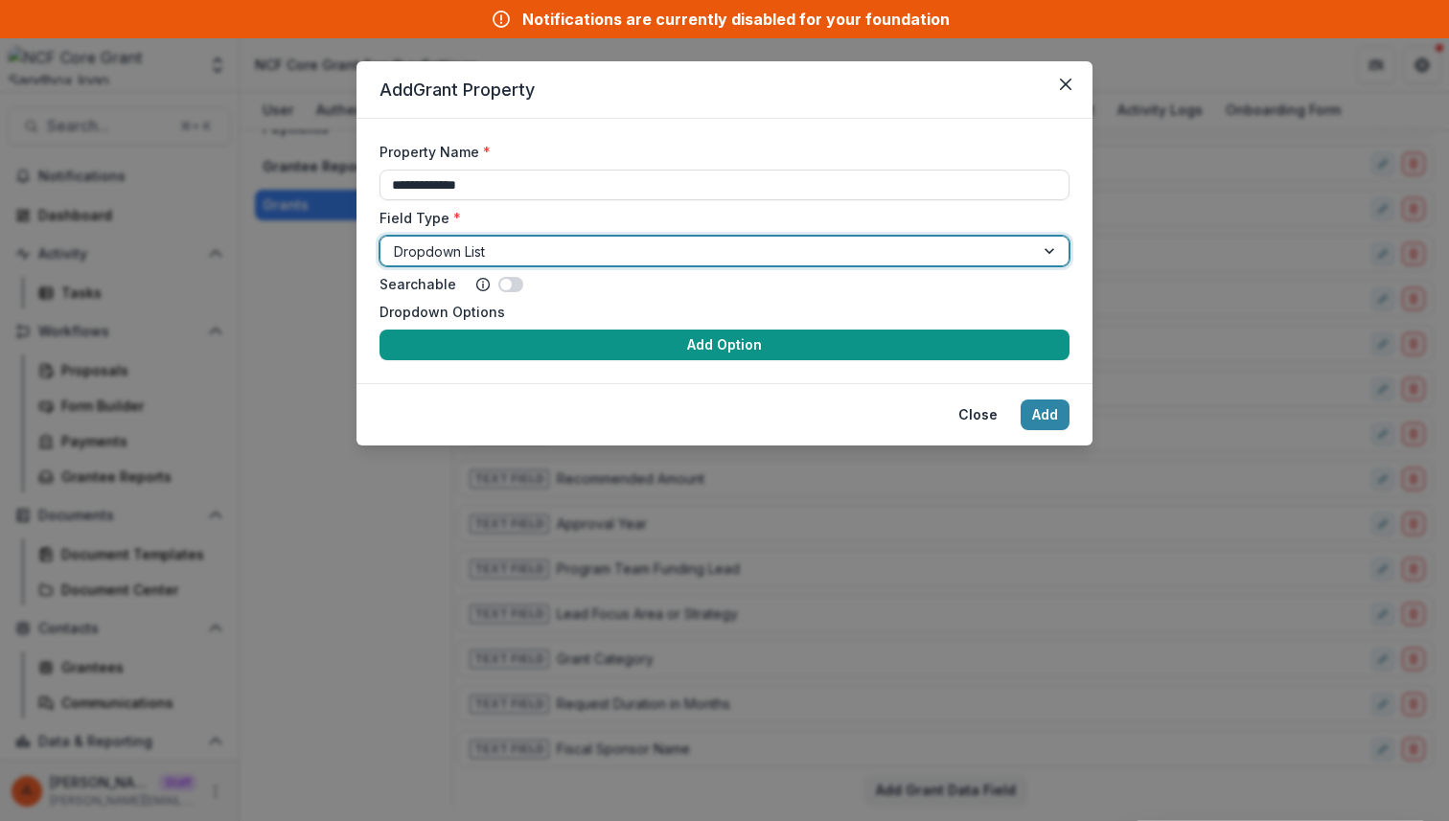
click at [567, 331] on button "Add Option" at bounding box center [725, 345] width 690 height 31
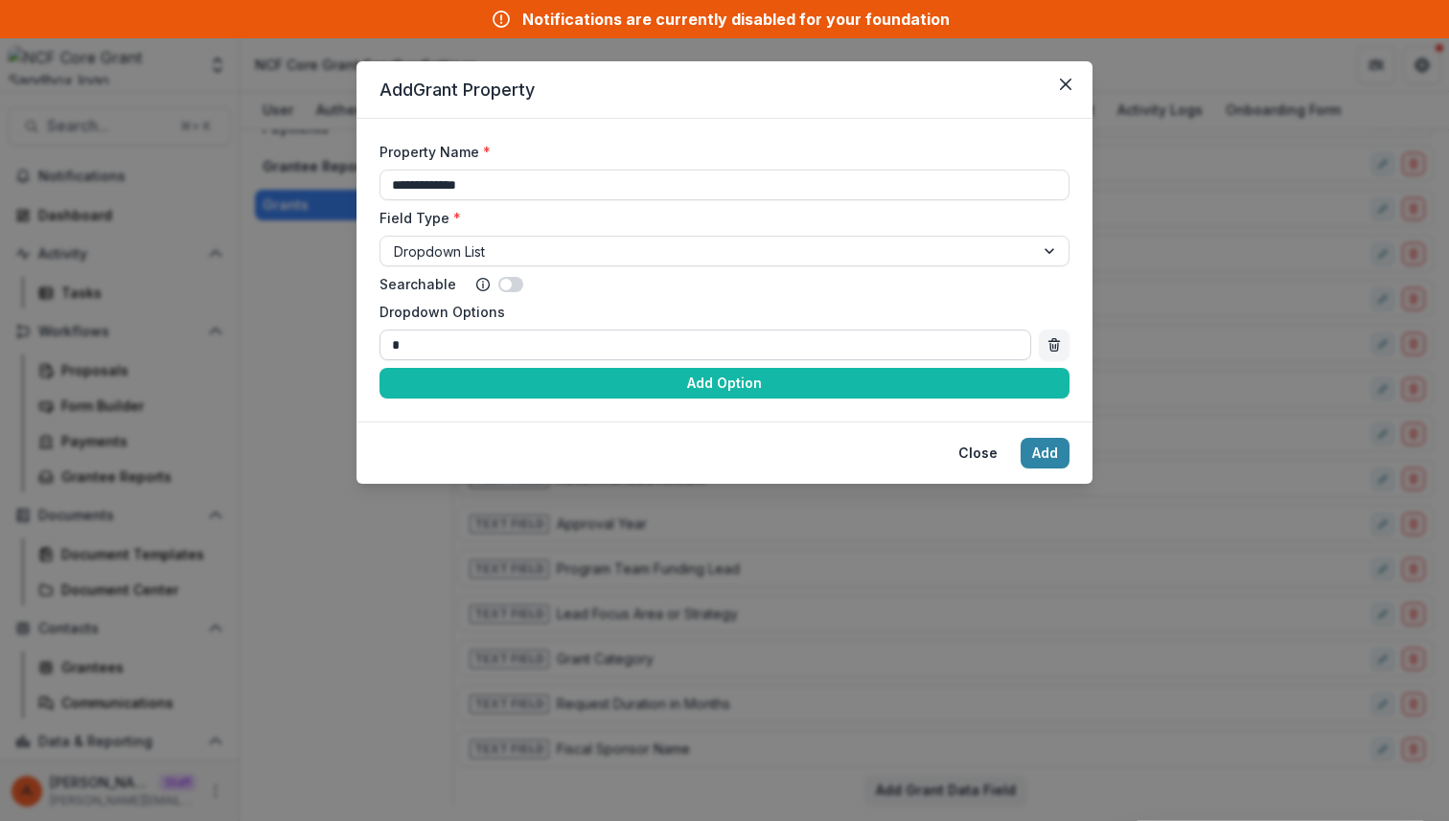
type input "**"
click button "Add" at bounding box center [1045, 453] width 49 height 31
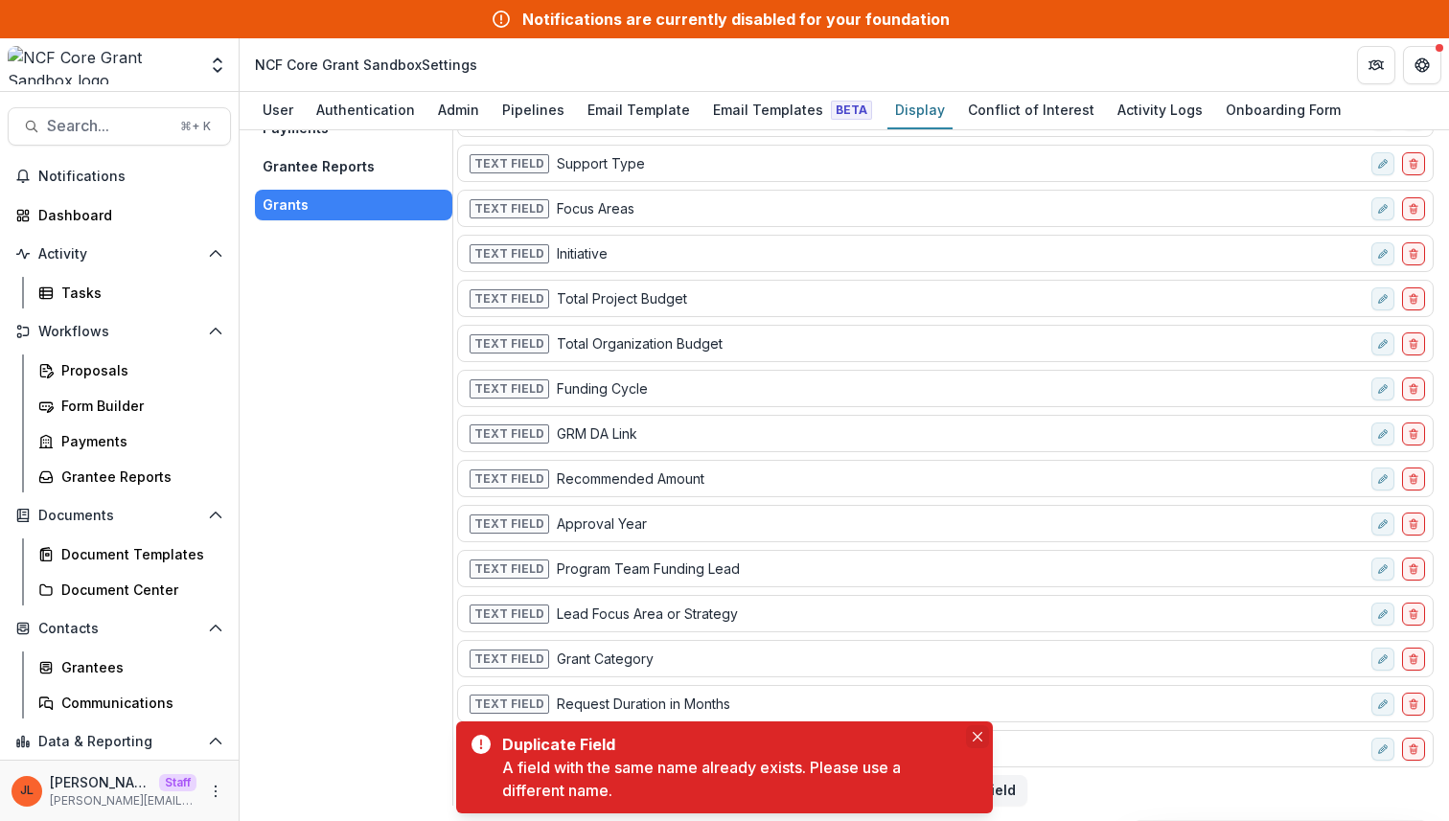
click at [976, 732] on icon "Close" at bounding box center [978, 737] width 10 height 10
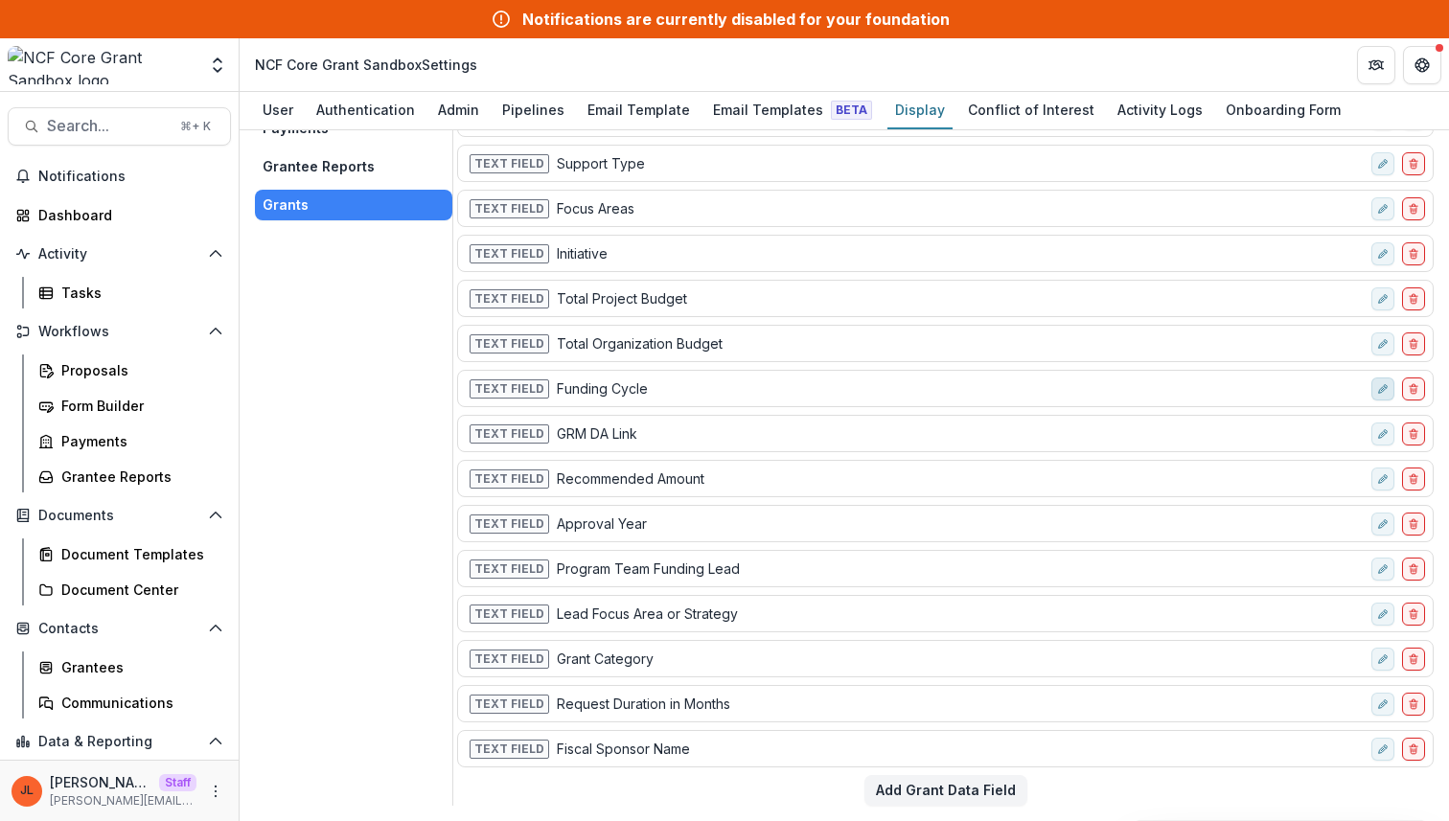
click at [1383, 392] on button "edit-field-row" at bounding box center [1382, 389] width 23 height 23
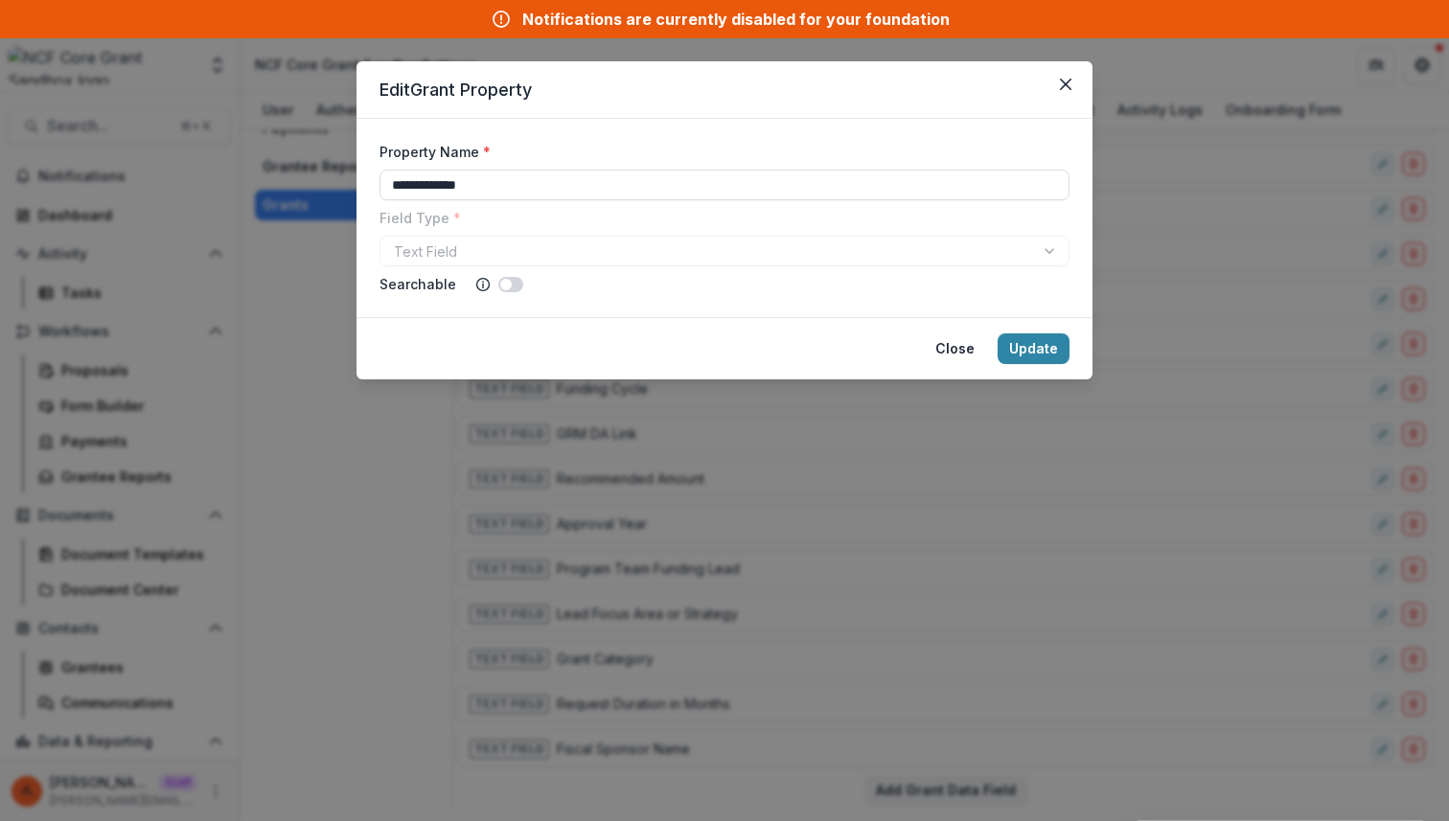
click at [1252, 442] on div "**********" at bounding box center [724, 410] width 1449 height 821
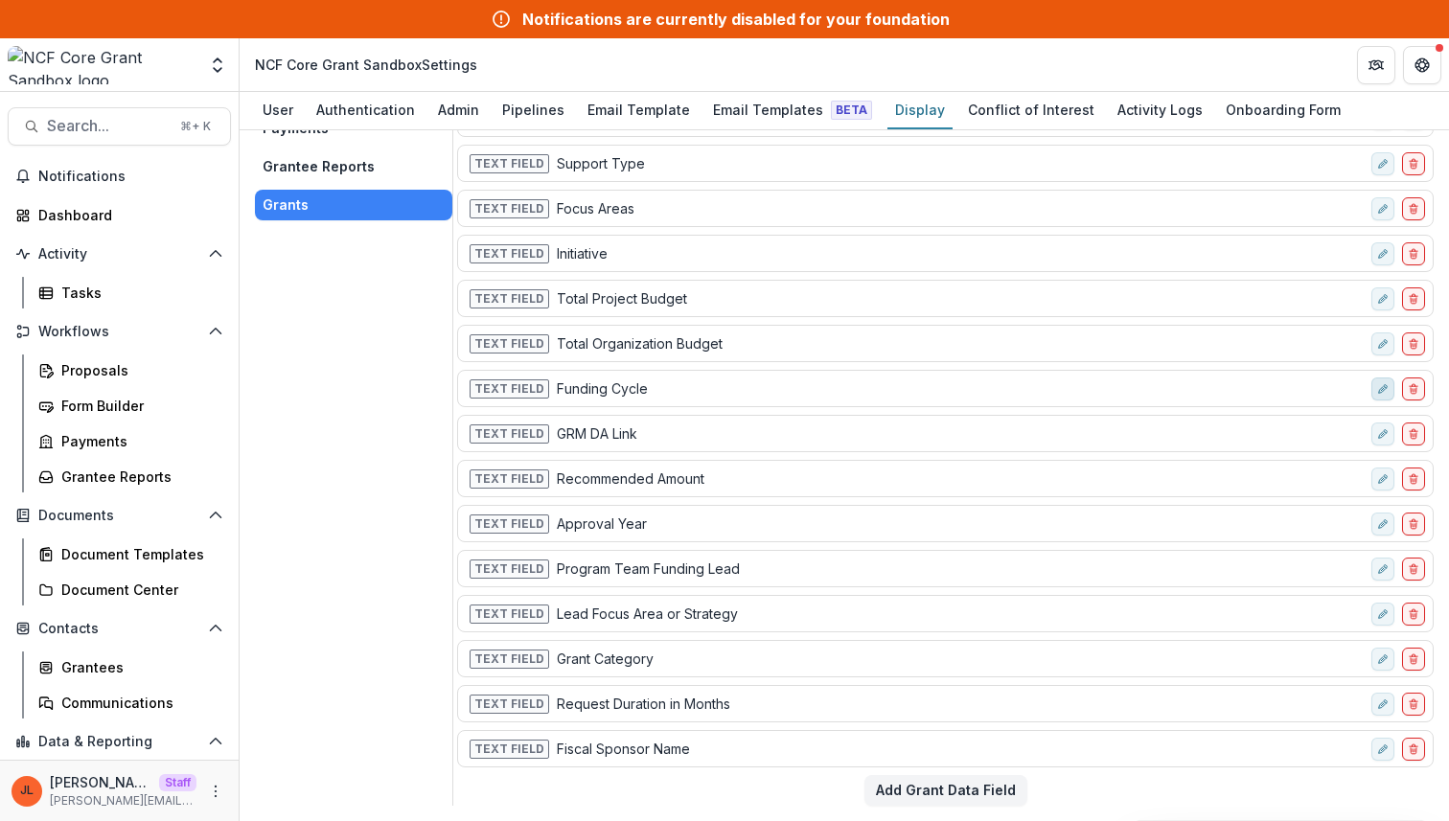
click at [1377, 392] on icon "edit-field-row" at bounding box center [1383, 389] width 12 height 12
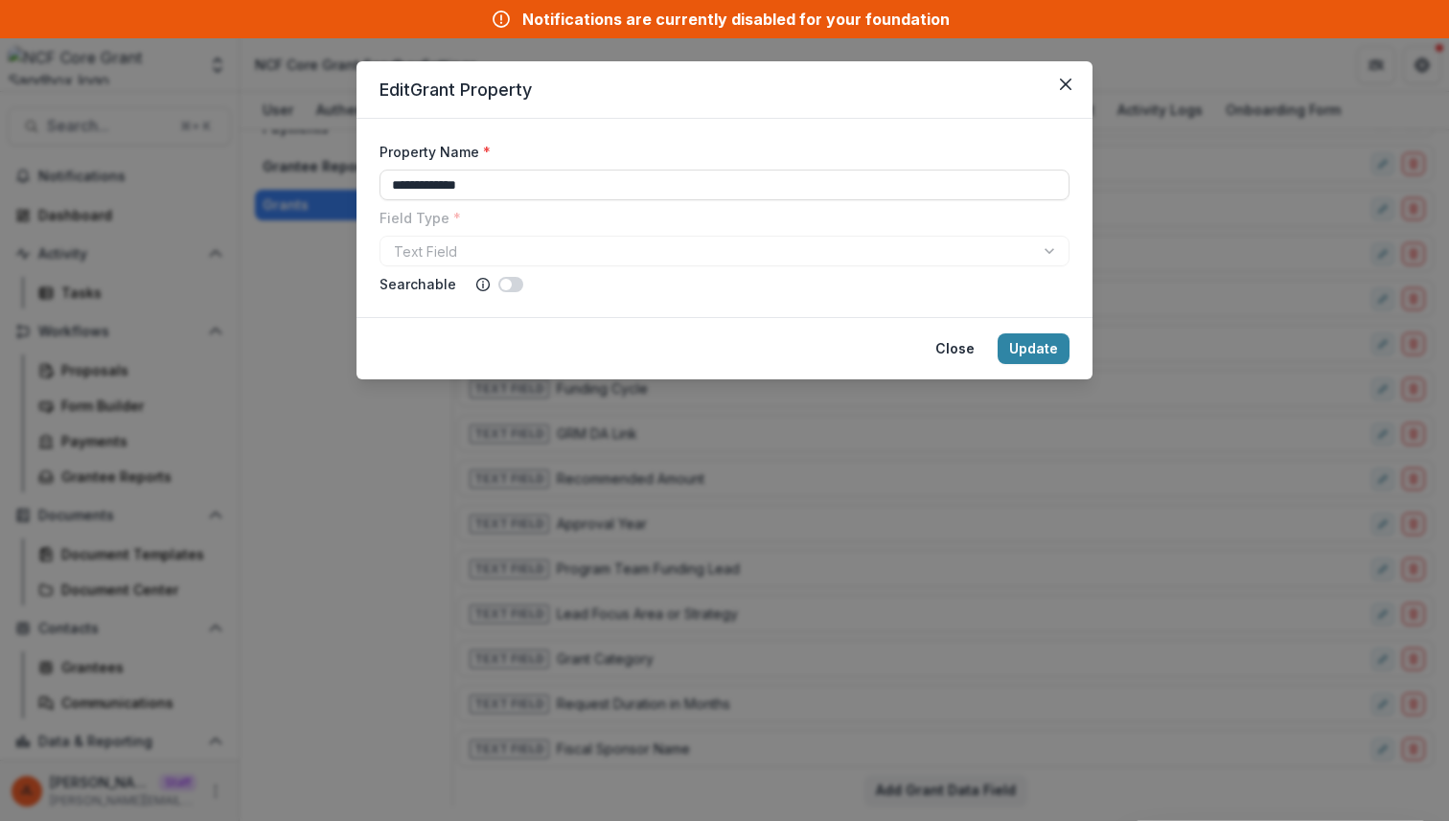
click at [1343, 402] on div "**********" at bounding box center [724, 410] width 1449 height 821
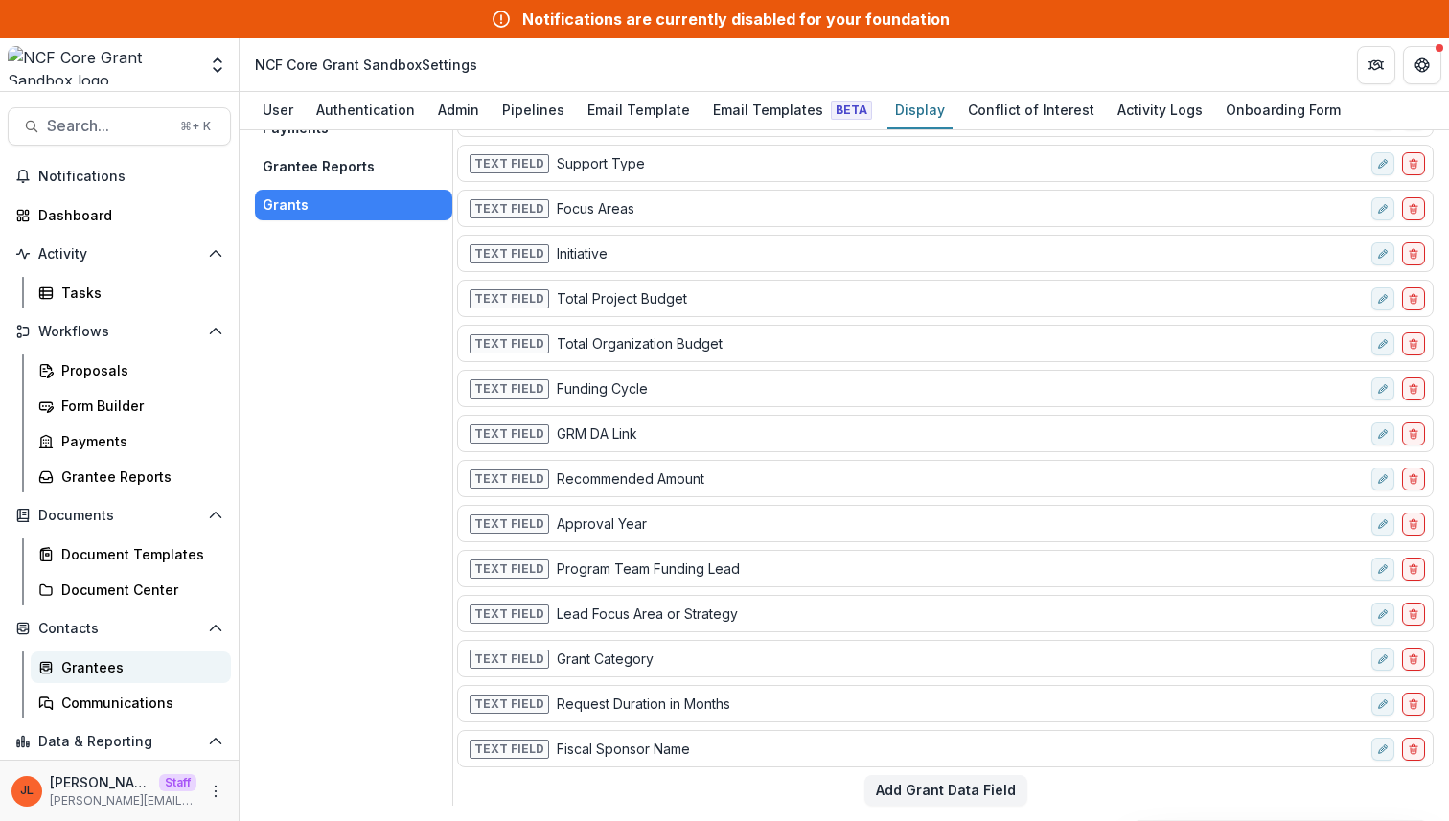
click at [81, 665] on div "Grantees" at bounding box center [138, 667] width 154 height 20
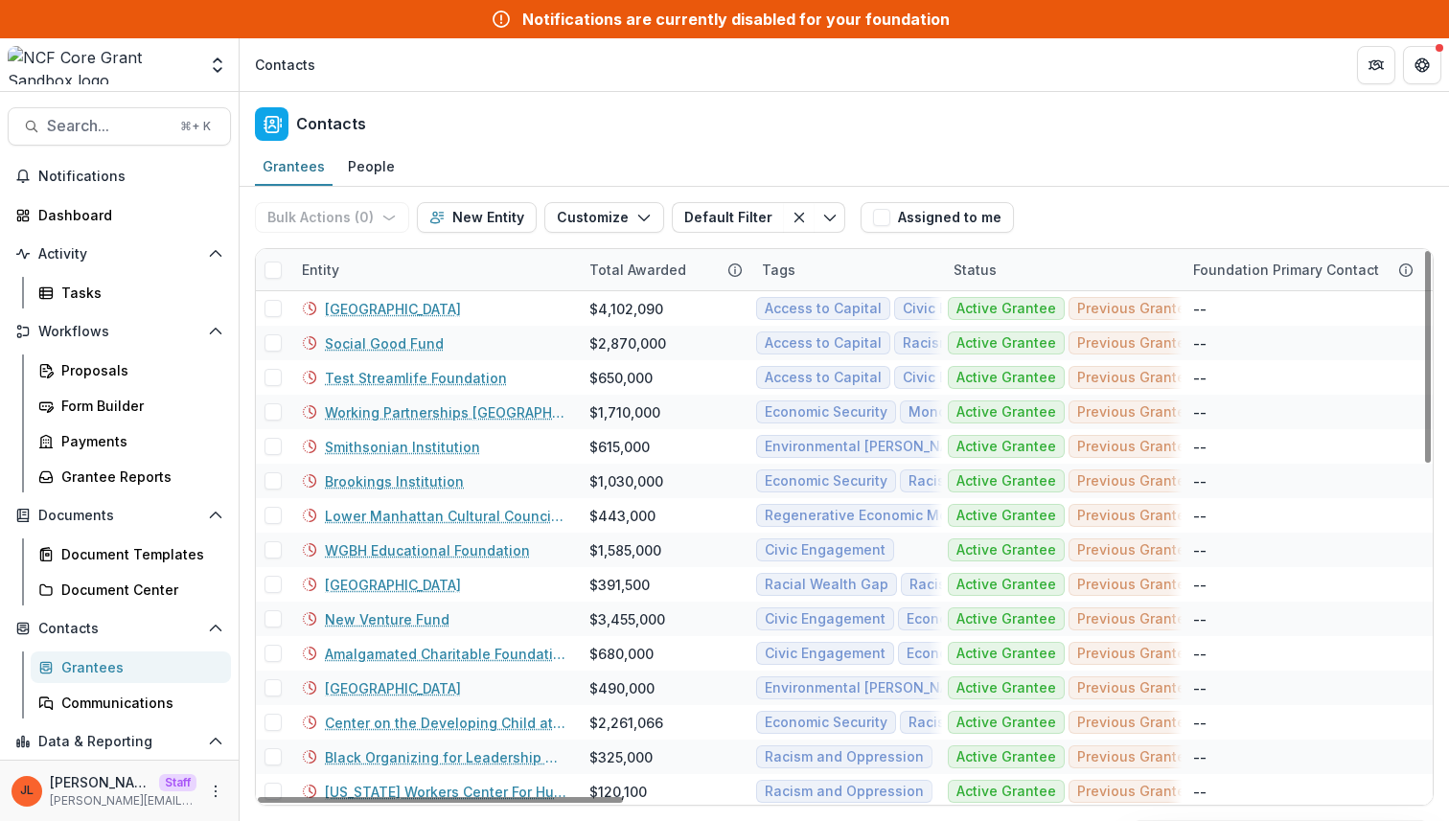
click at [355, 273] on div "Entity" at bounding box center [434, 269] width 288 height 41
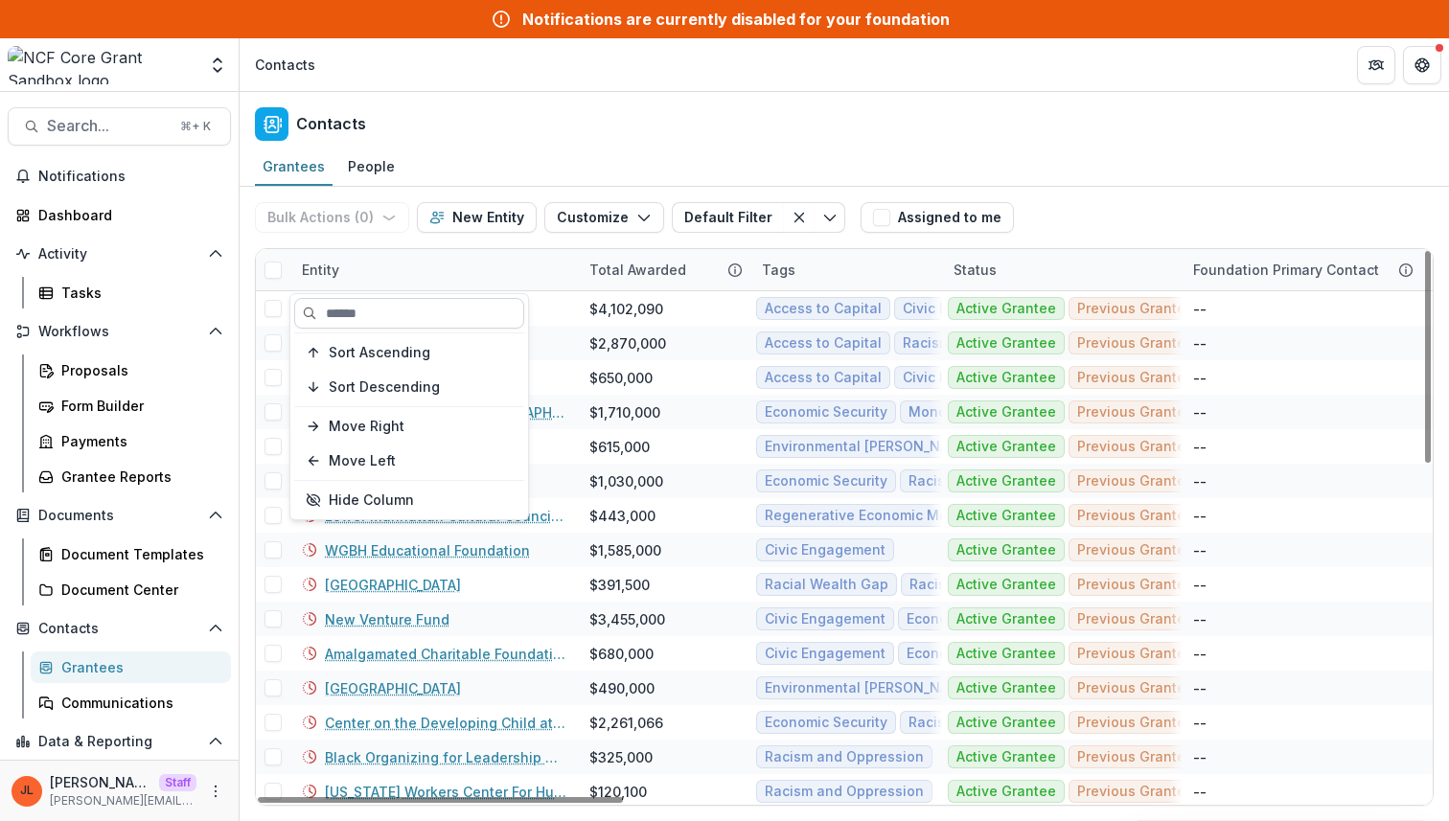
click at [353, 314] on input at bounding box center [409, 313] width 230 height 31
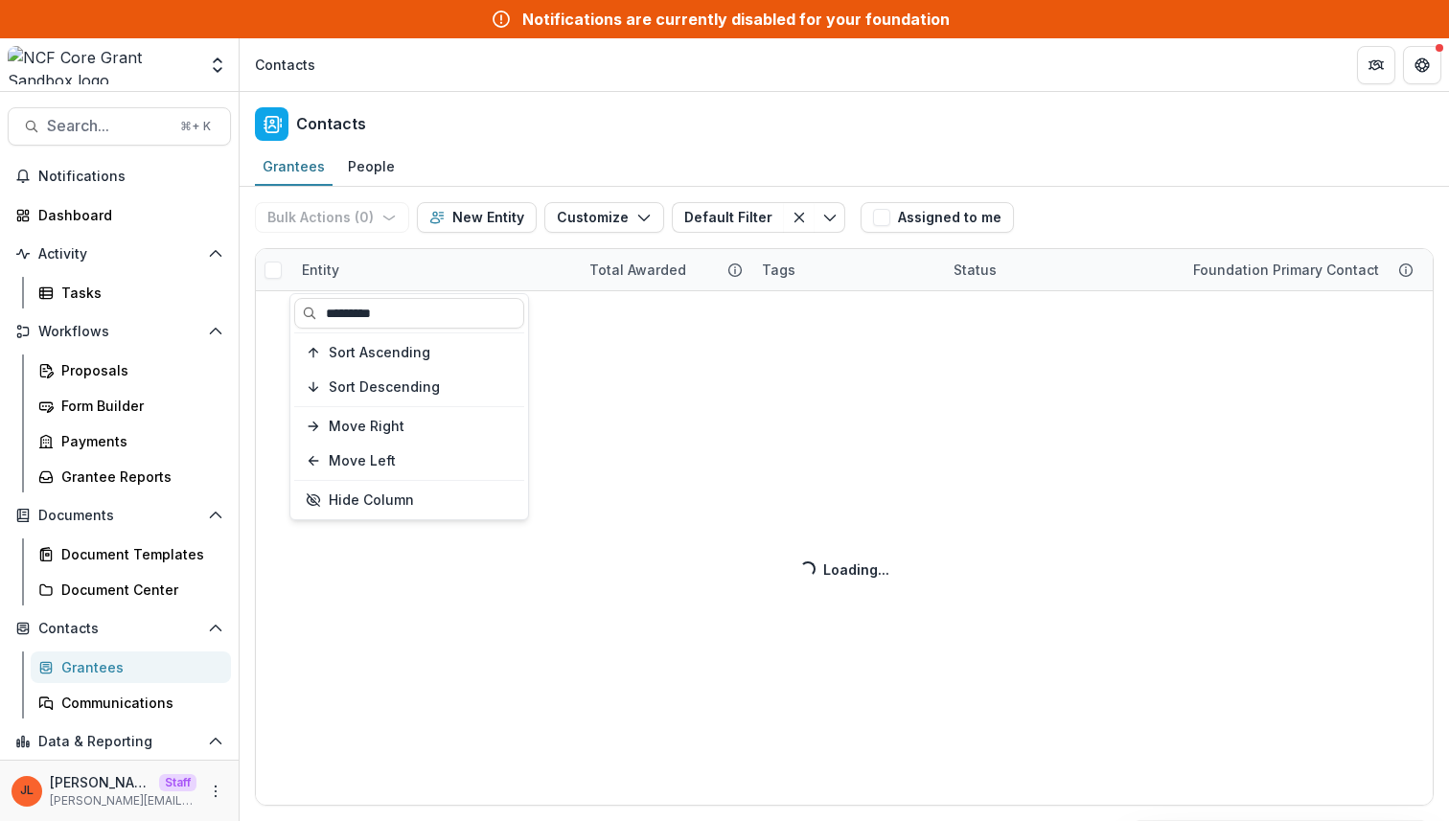
type input "*********"
click at [563, 117] on div "Contacts" at bounding box center [844, 120] width 1209 height 57
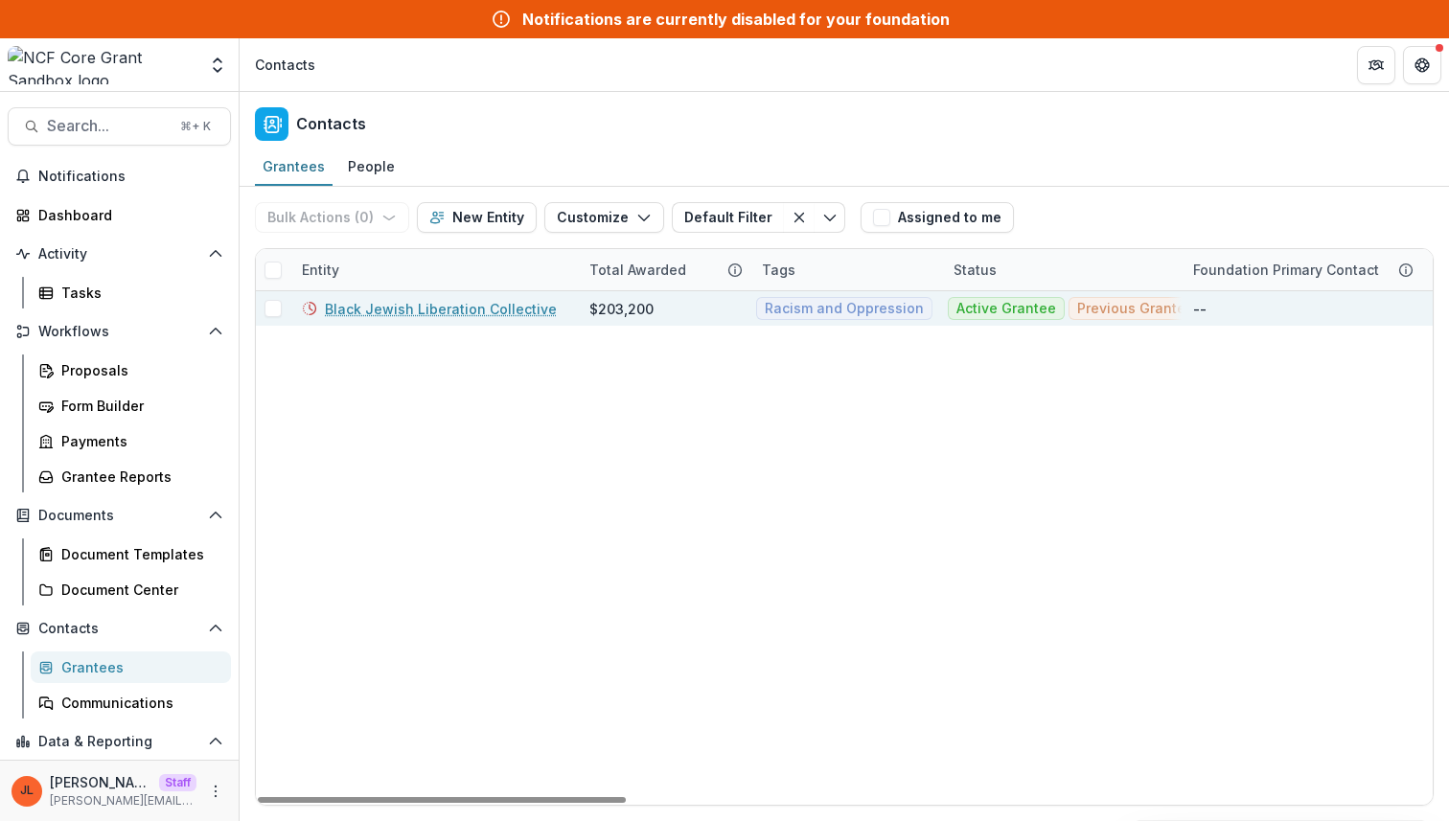
click at [424, 319] on div "Black Jewish Liberation Collective" at bounding box center [434, 308] width 265 height 35
click at [423, 299] on link "Black Jewish Liberation Collective" at bounding box center [441, 309] width 232 height 20
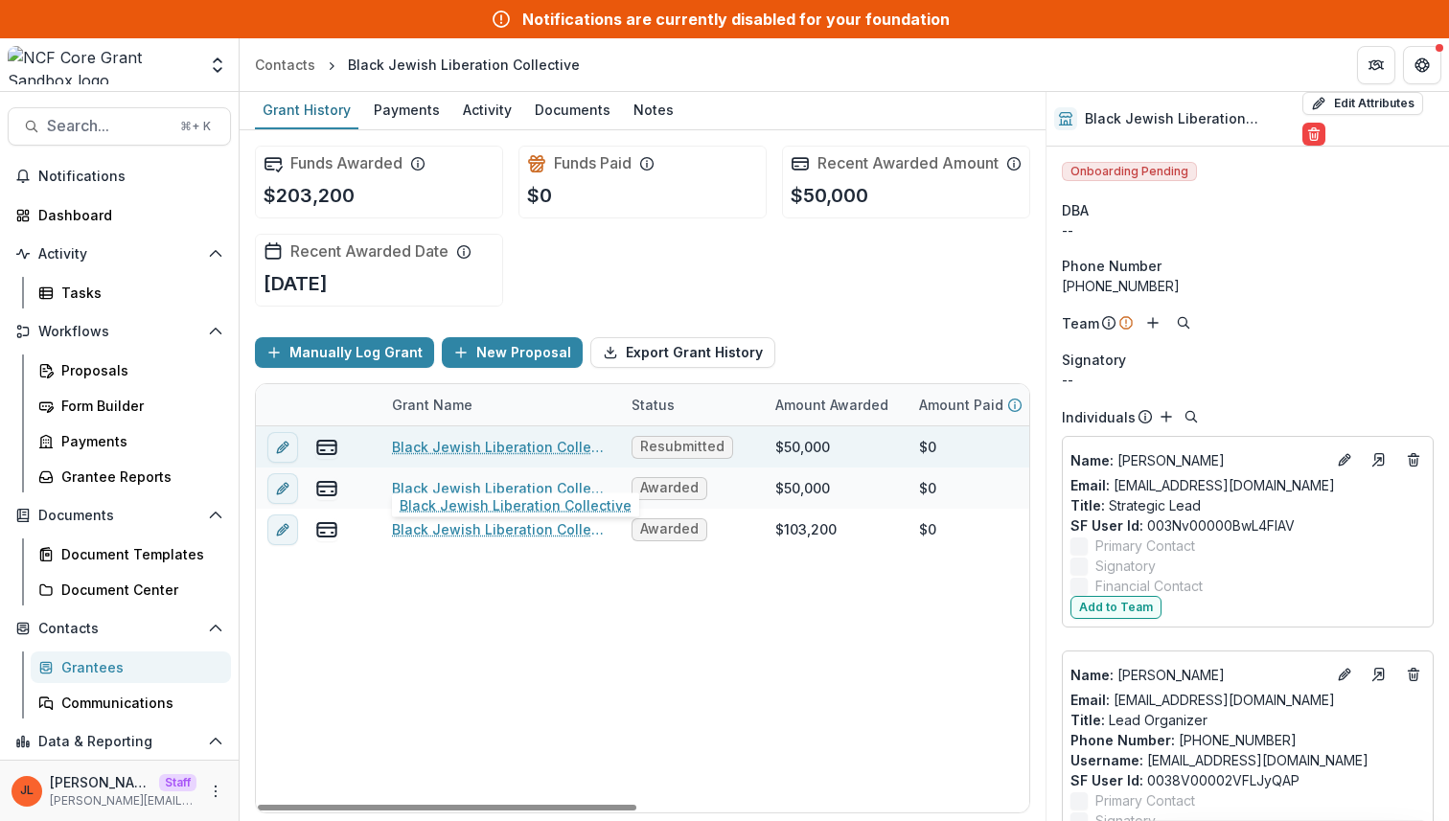
click at [501, 457] on link "Black Jewish Liberation Collective" at bounding box center [500, 447] width 217 height 20
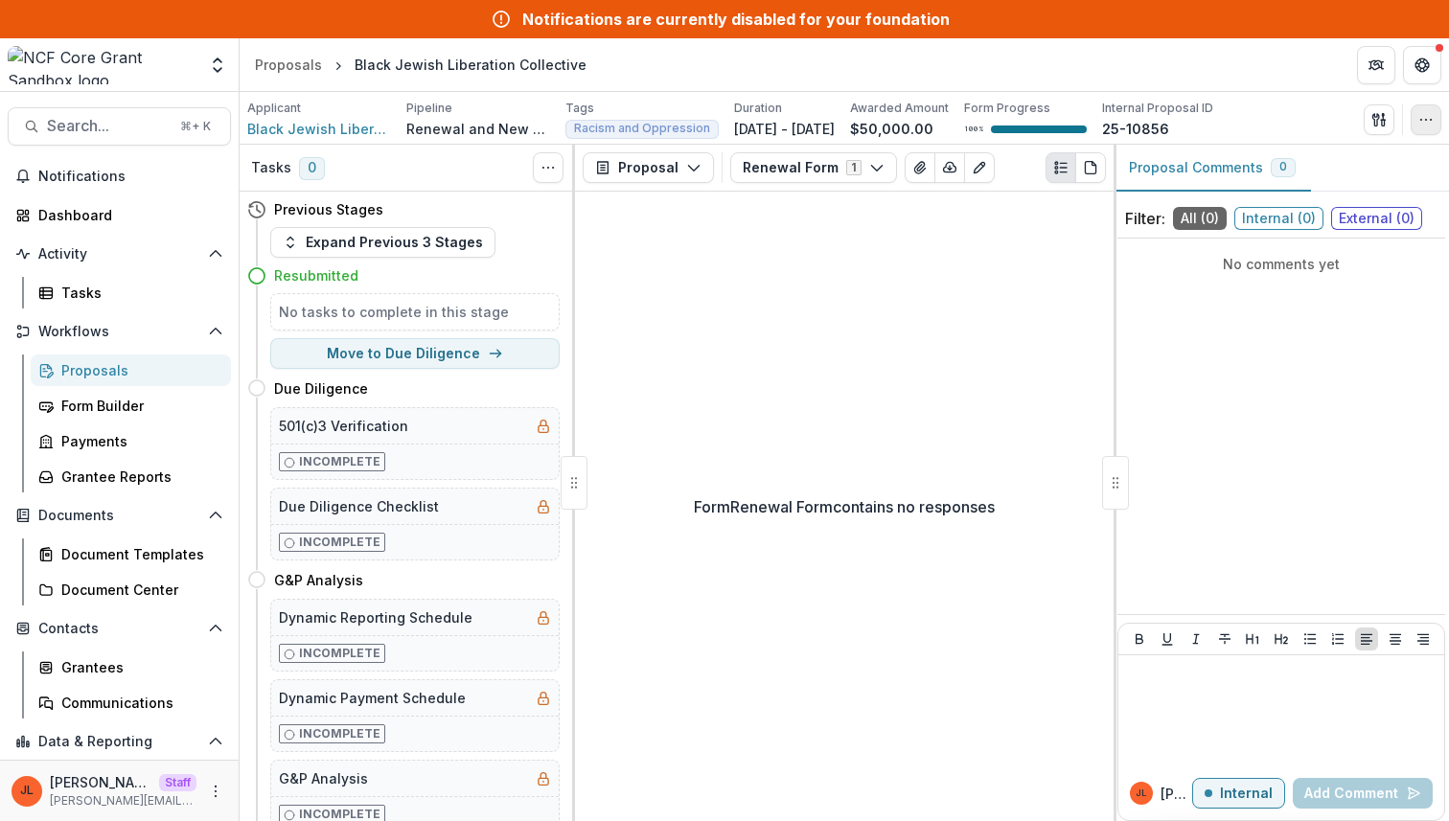
click at [1418, 124] on icon "button" at bounding box center [1425, 119] width 15 height 15
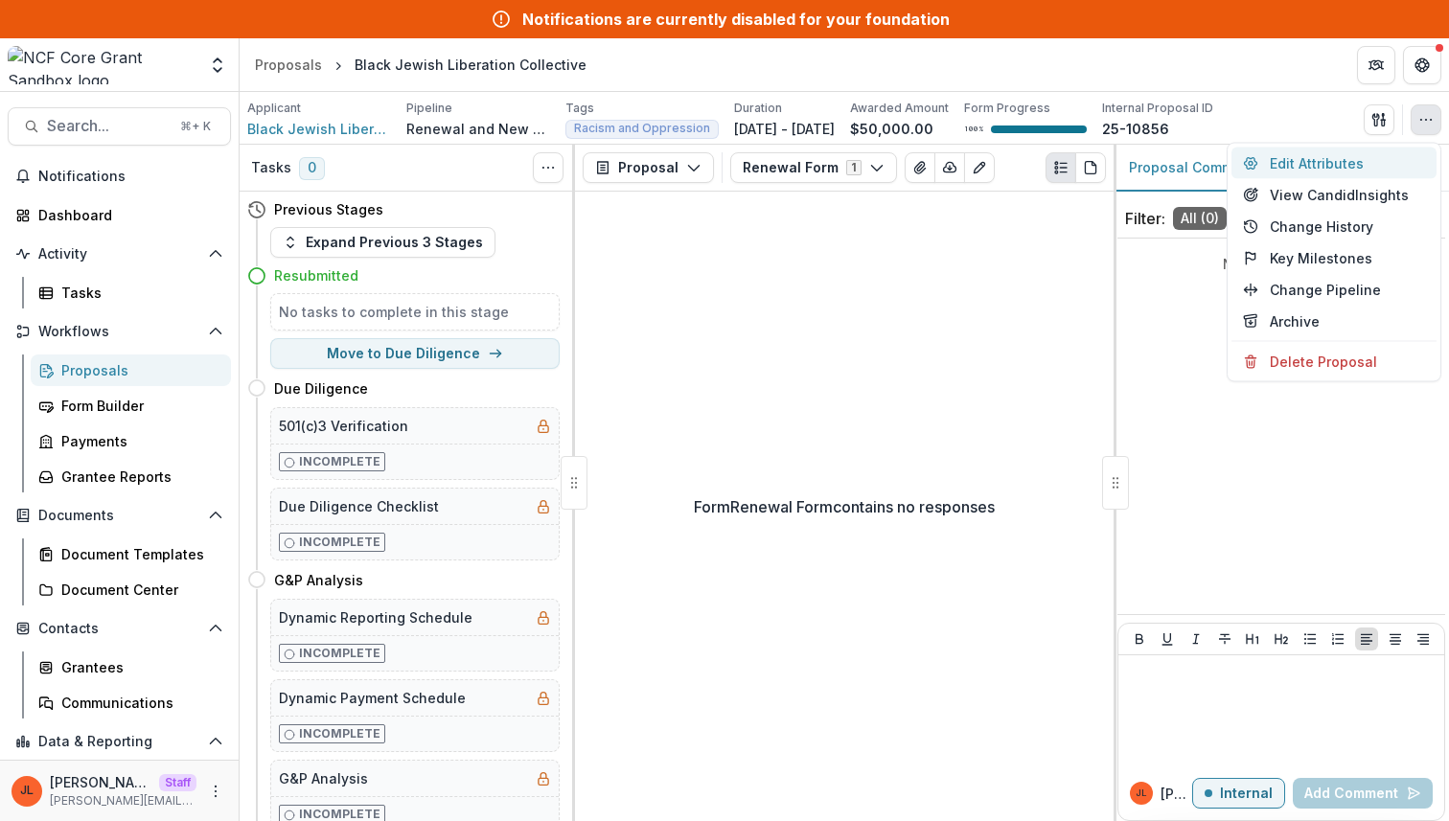
click at [1350, 164] on button "Edit Attributes" at bounding box center [1333, 164] width 205 height 32
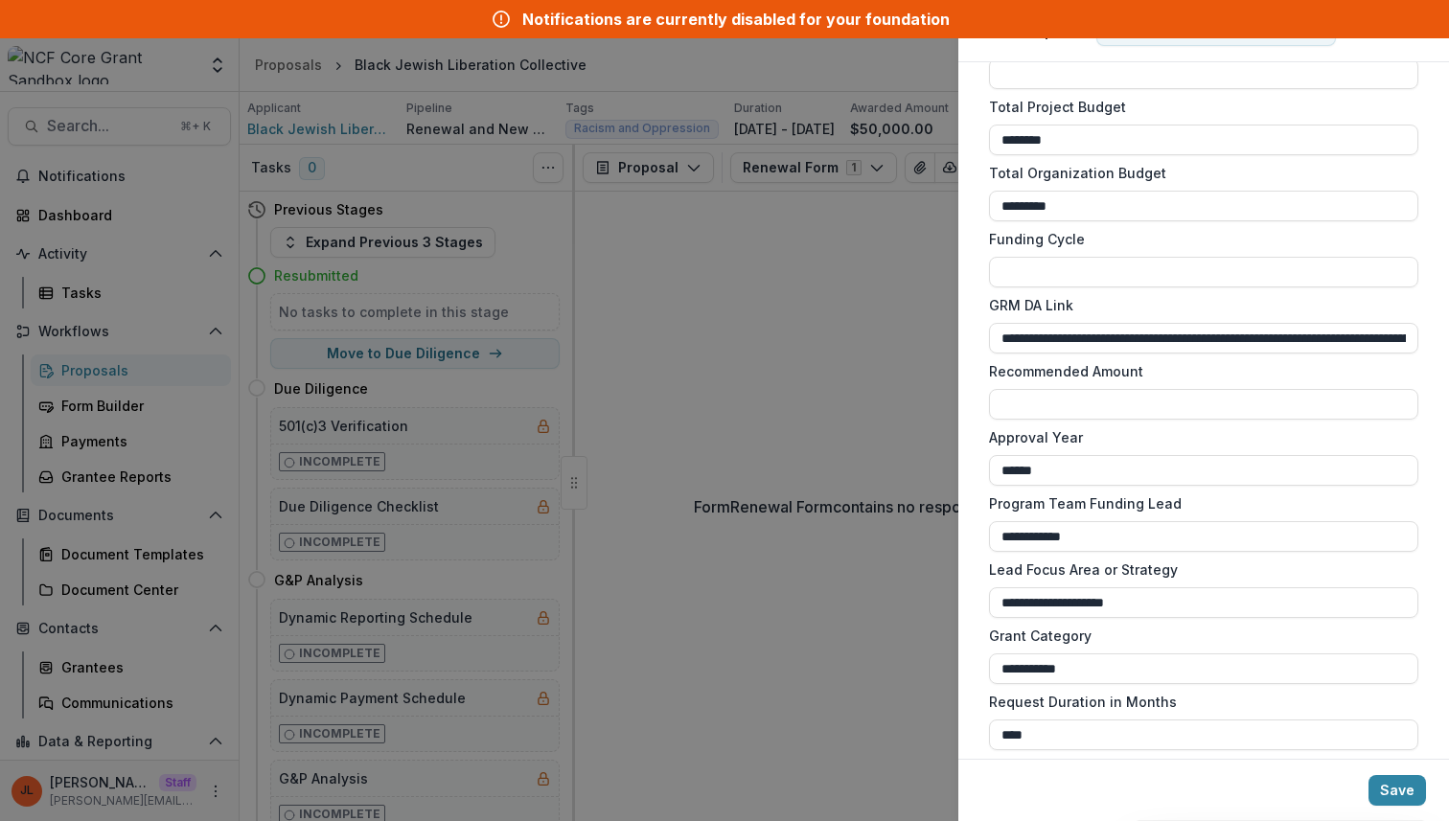
scroll to position [1364, 0]
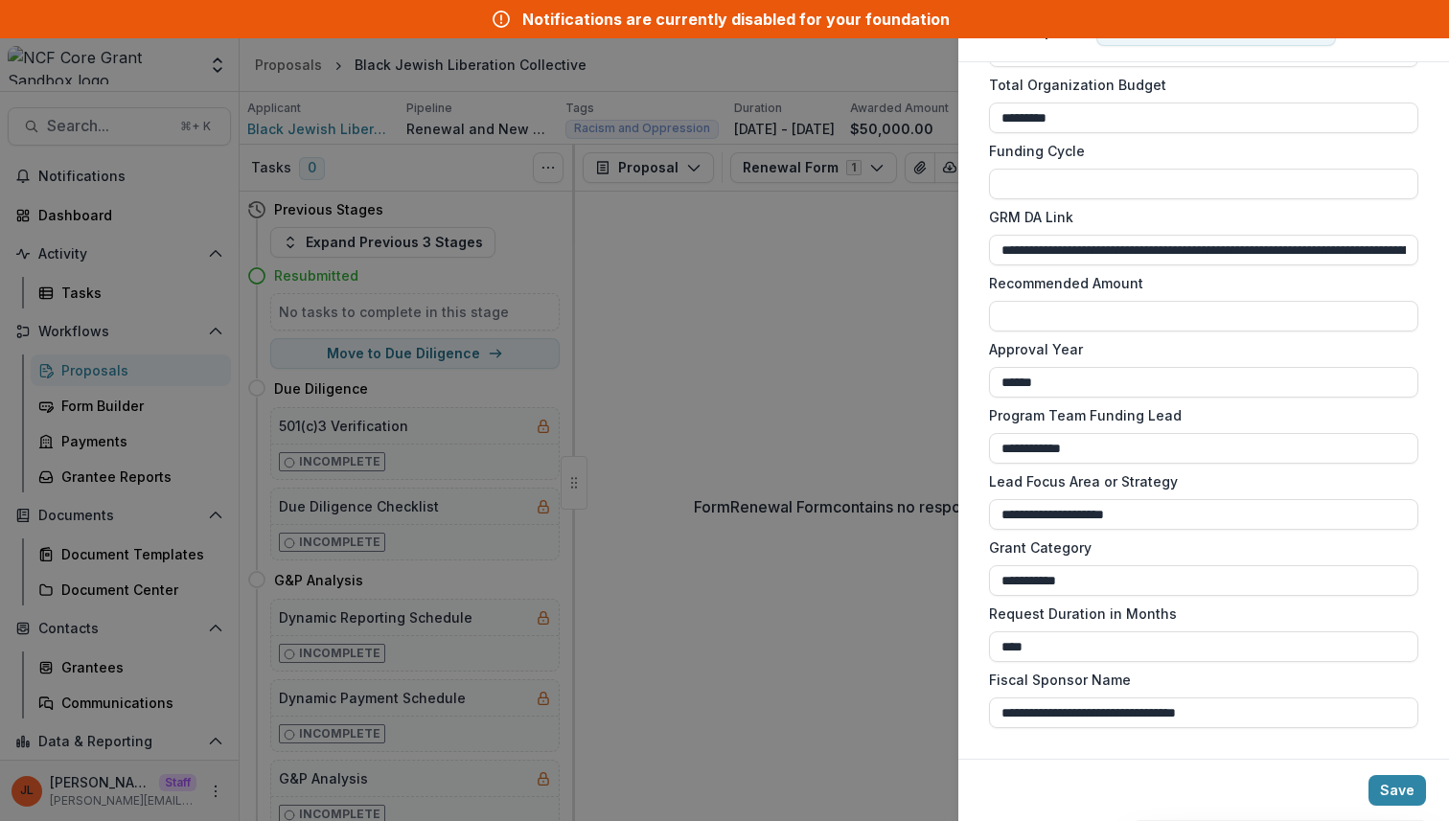
click at [837, 676] on div "**********" at bounding box center [724, 410] width 1449 height 821
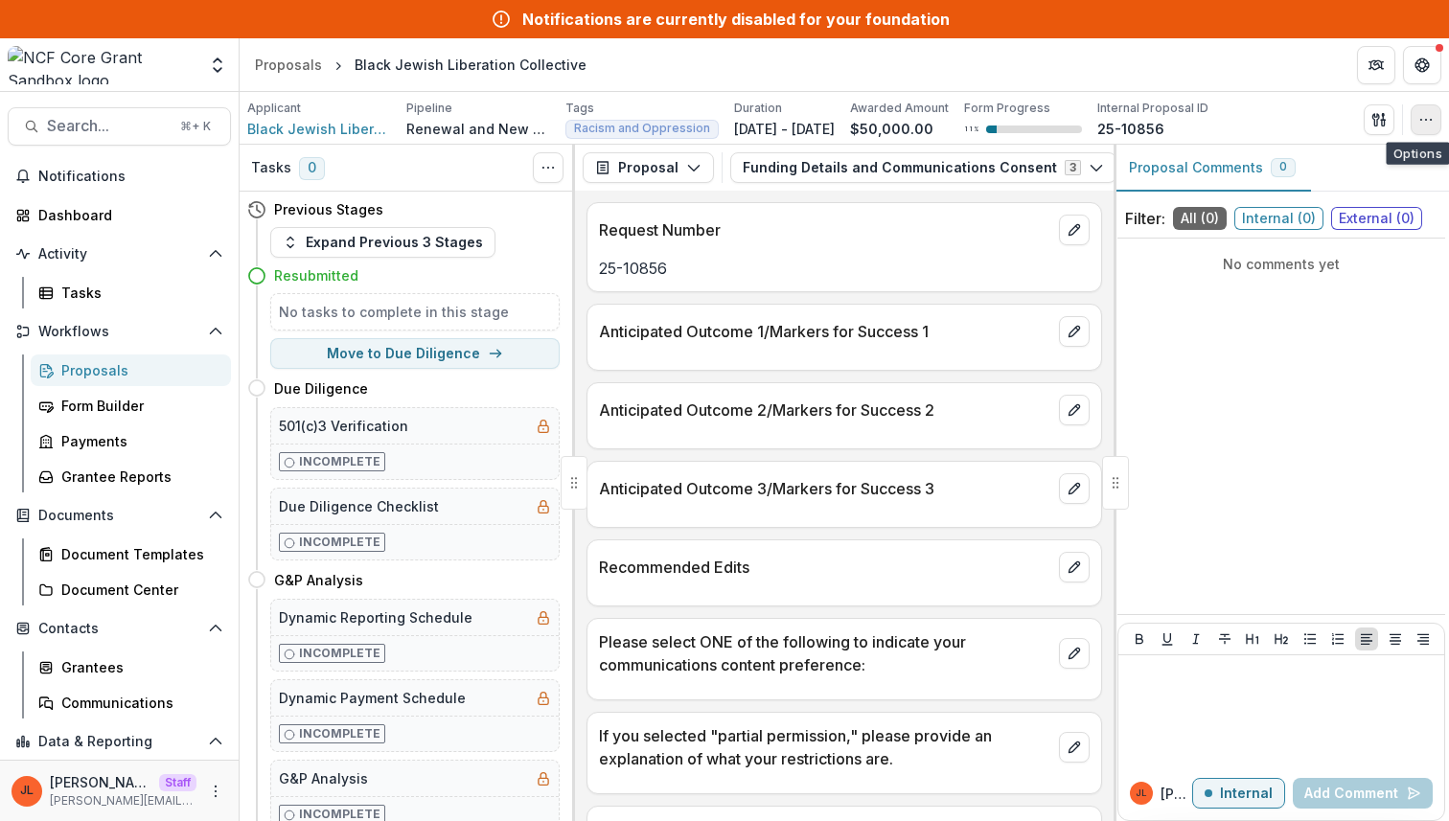
click at [1424, 108] on button "button" at bounding box center [1426, 119] width 31 height 31
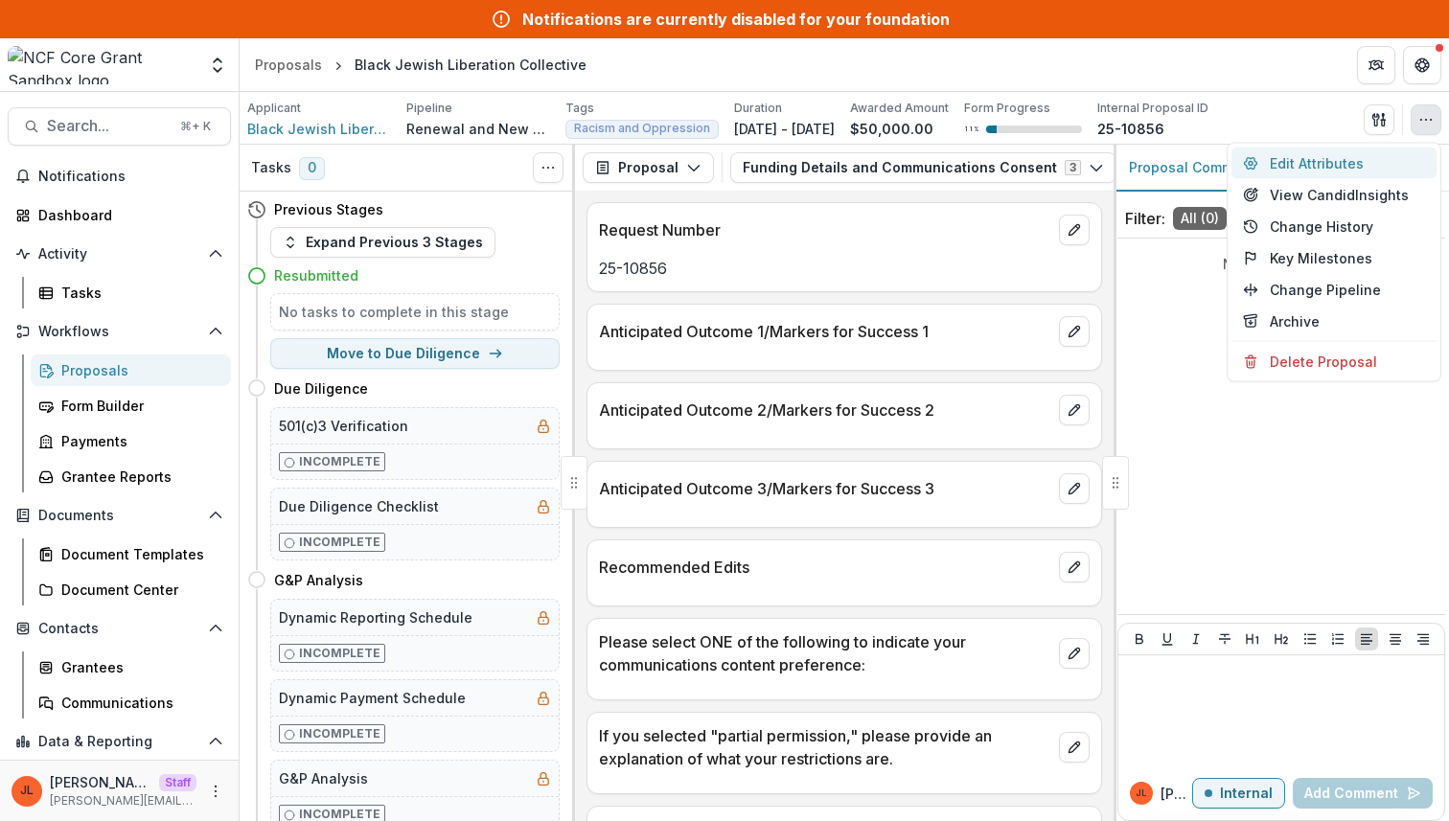
click at [1373, 148] on button "Edit Attributes" at bounding box center [1333, 164] width 205 height 32
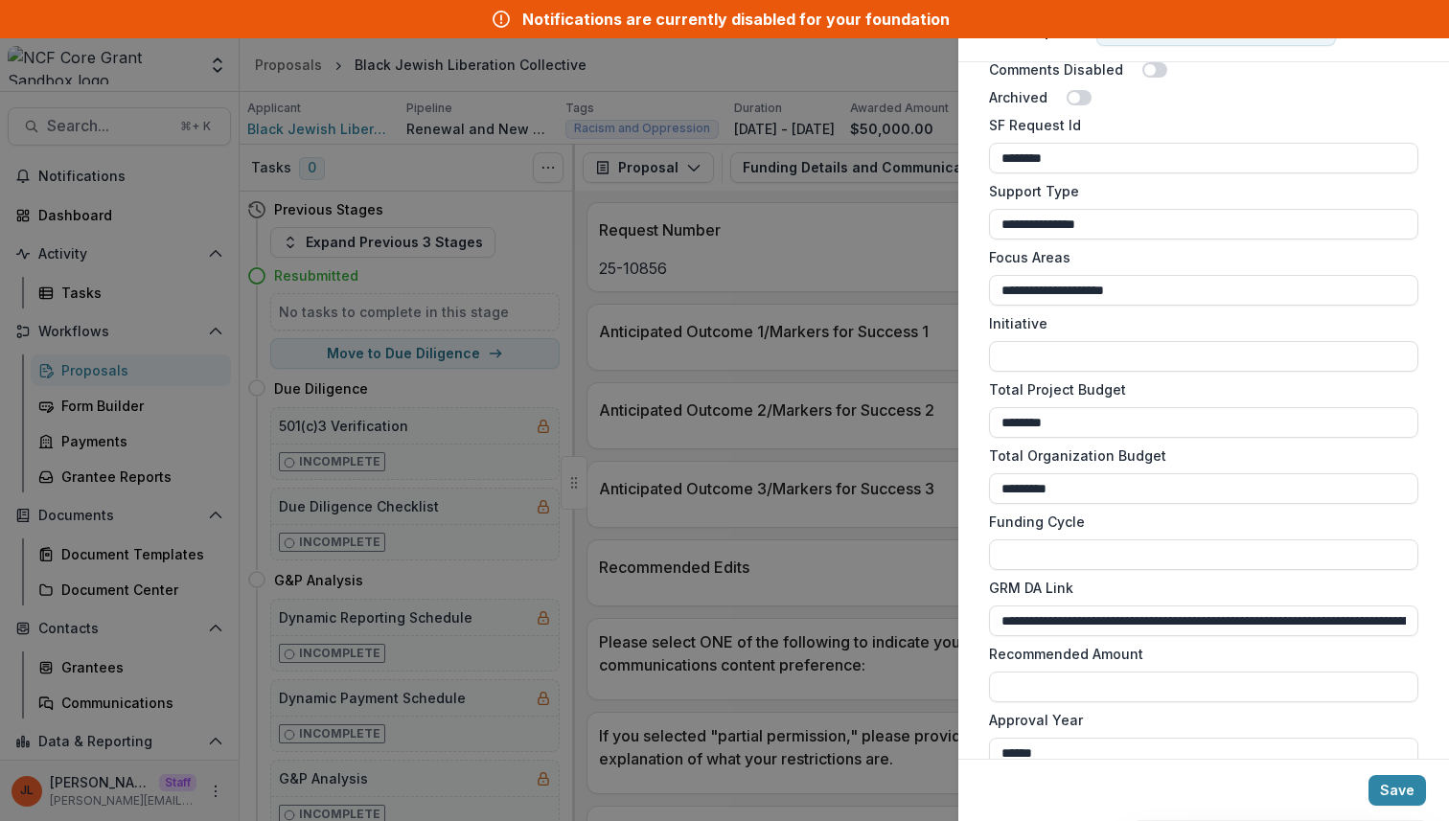
scroll to position [1364, 0]
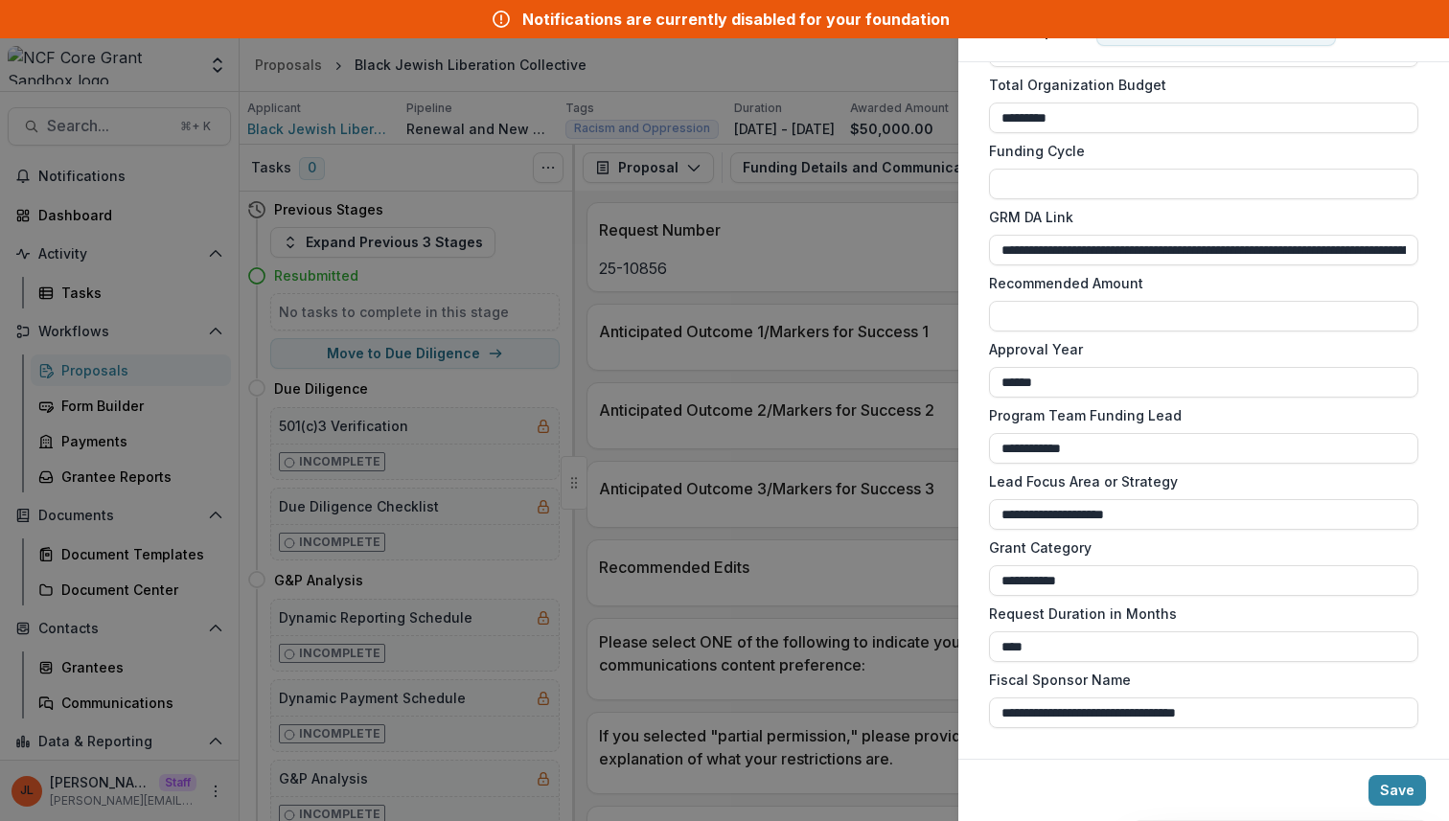
click at [848, 491] on div "**********" at bounding box center [724, 410] width 1449 height 821
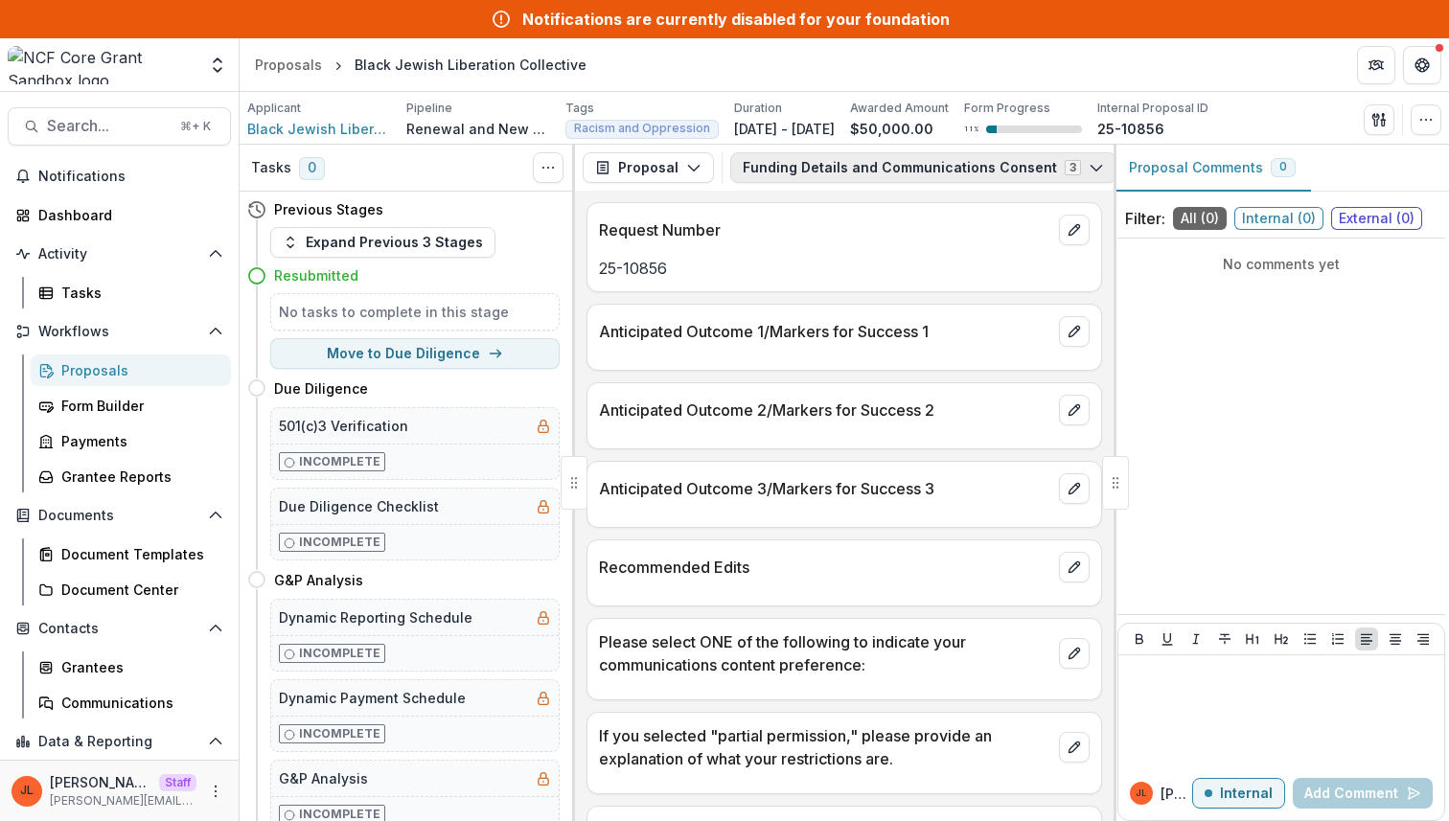
click at [1010, 163] on button "Funding Details and Communications Consent 3" at bounding box center [923, 167] width 386 height 31
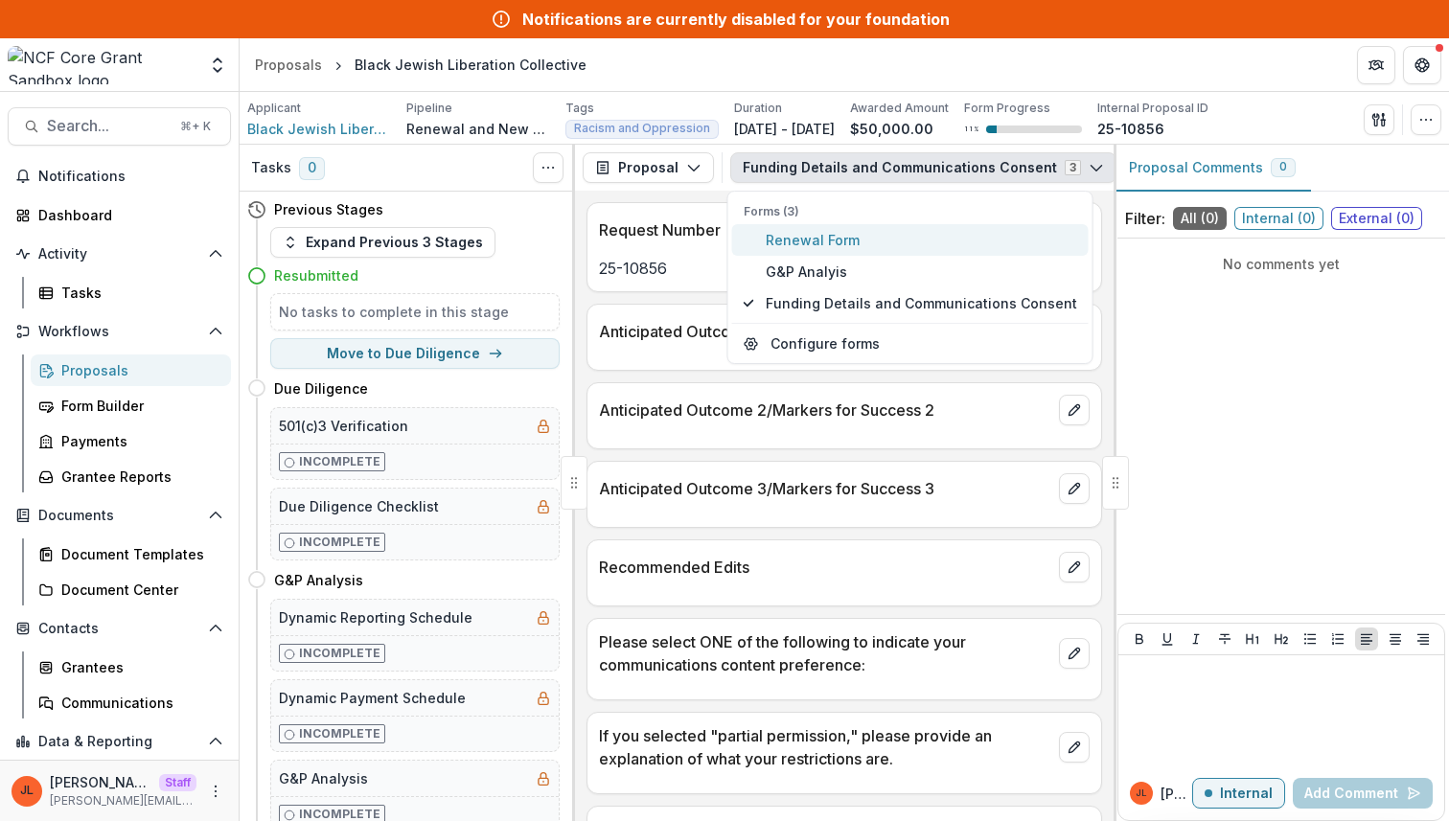
click at [958, 245] on span "Renewal Form" at bounding box center [921, 240] width 311 height 20
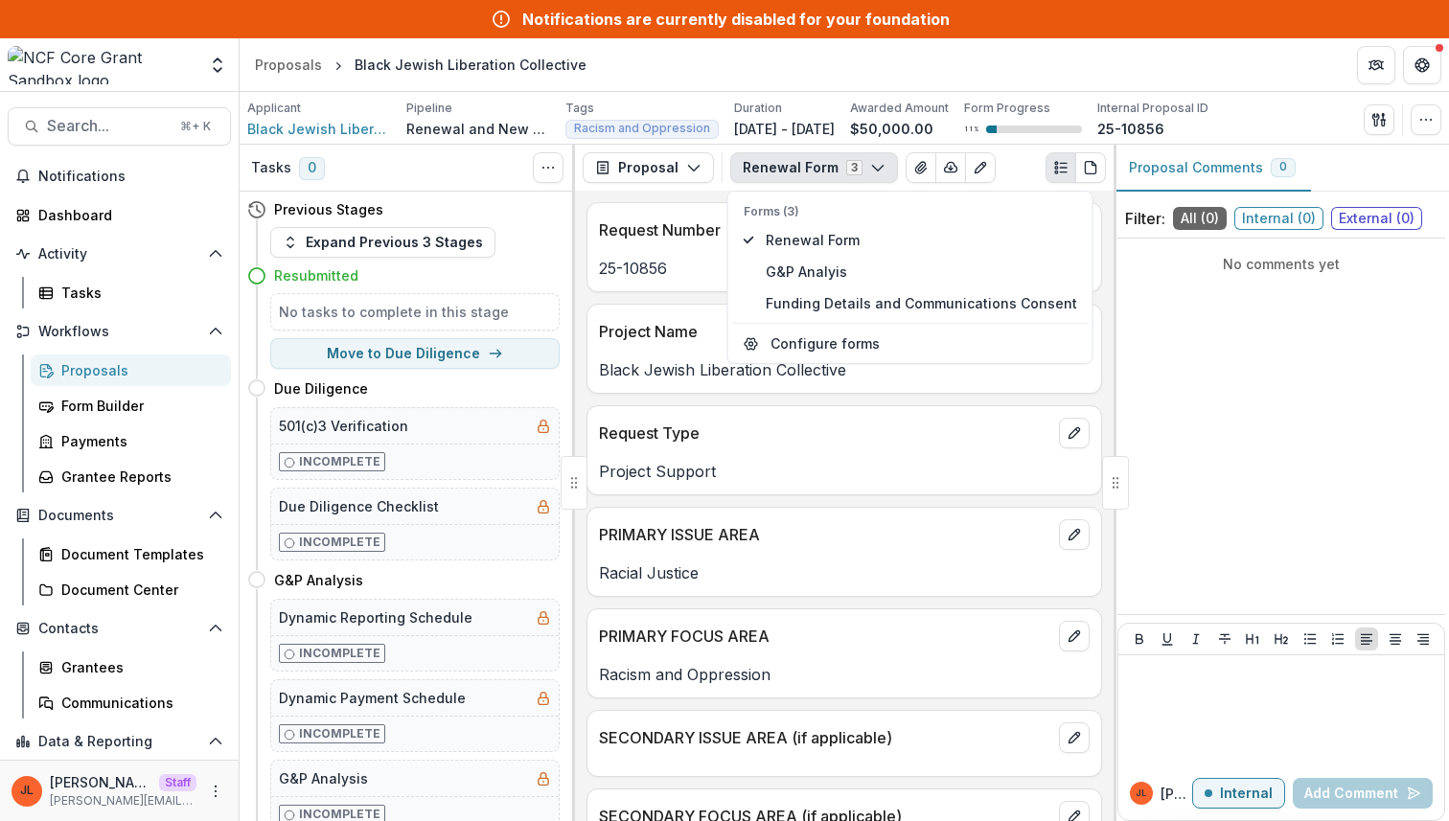
click at [805, 514] on div "PRIMARY ISSUE AREA" at bounding box center [844, 529] width 514 height 42
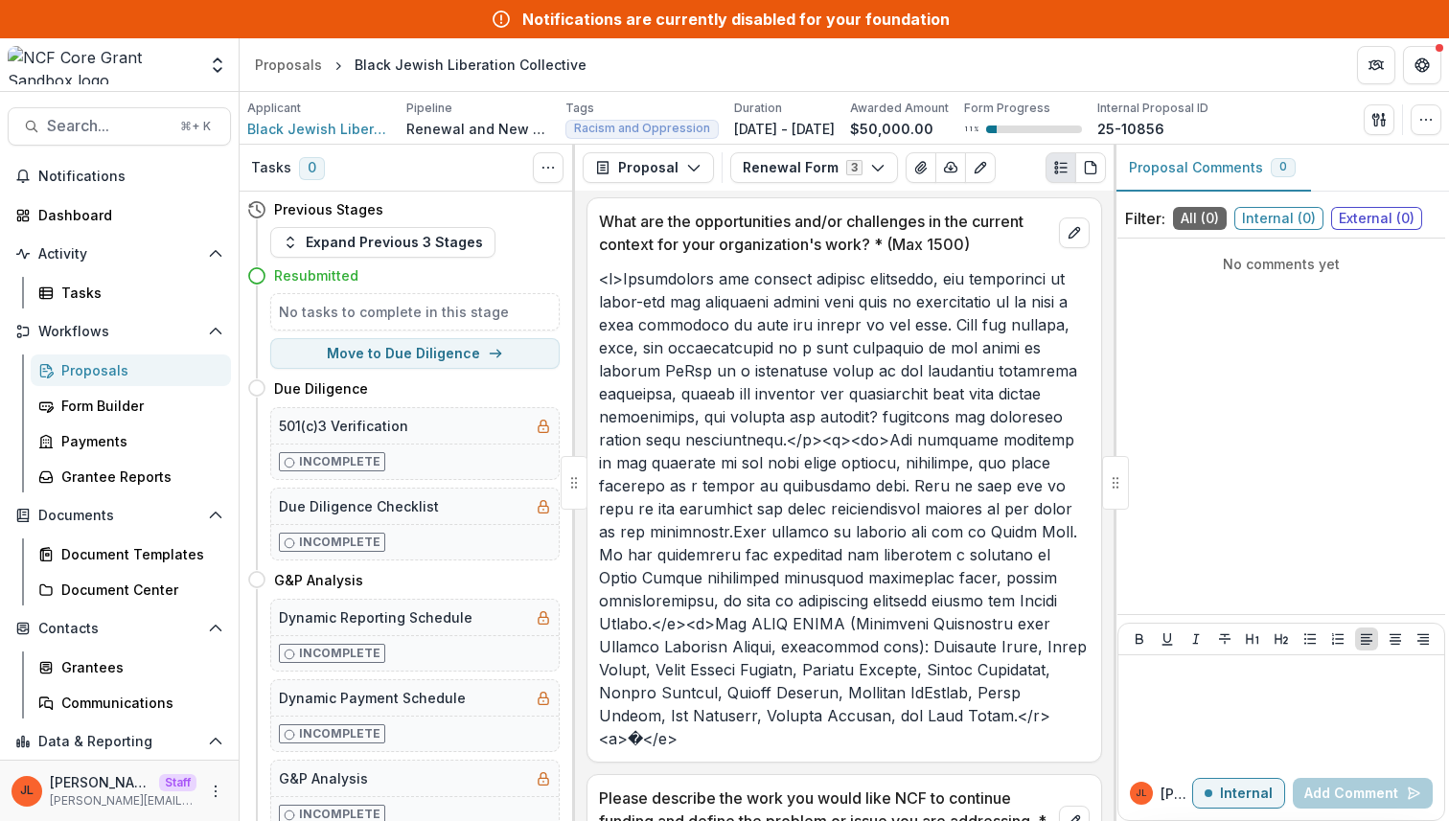
scroll to position [1969, 0]
